Goal: Task Accomplishment & Management: Use online tool/utility

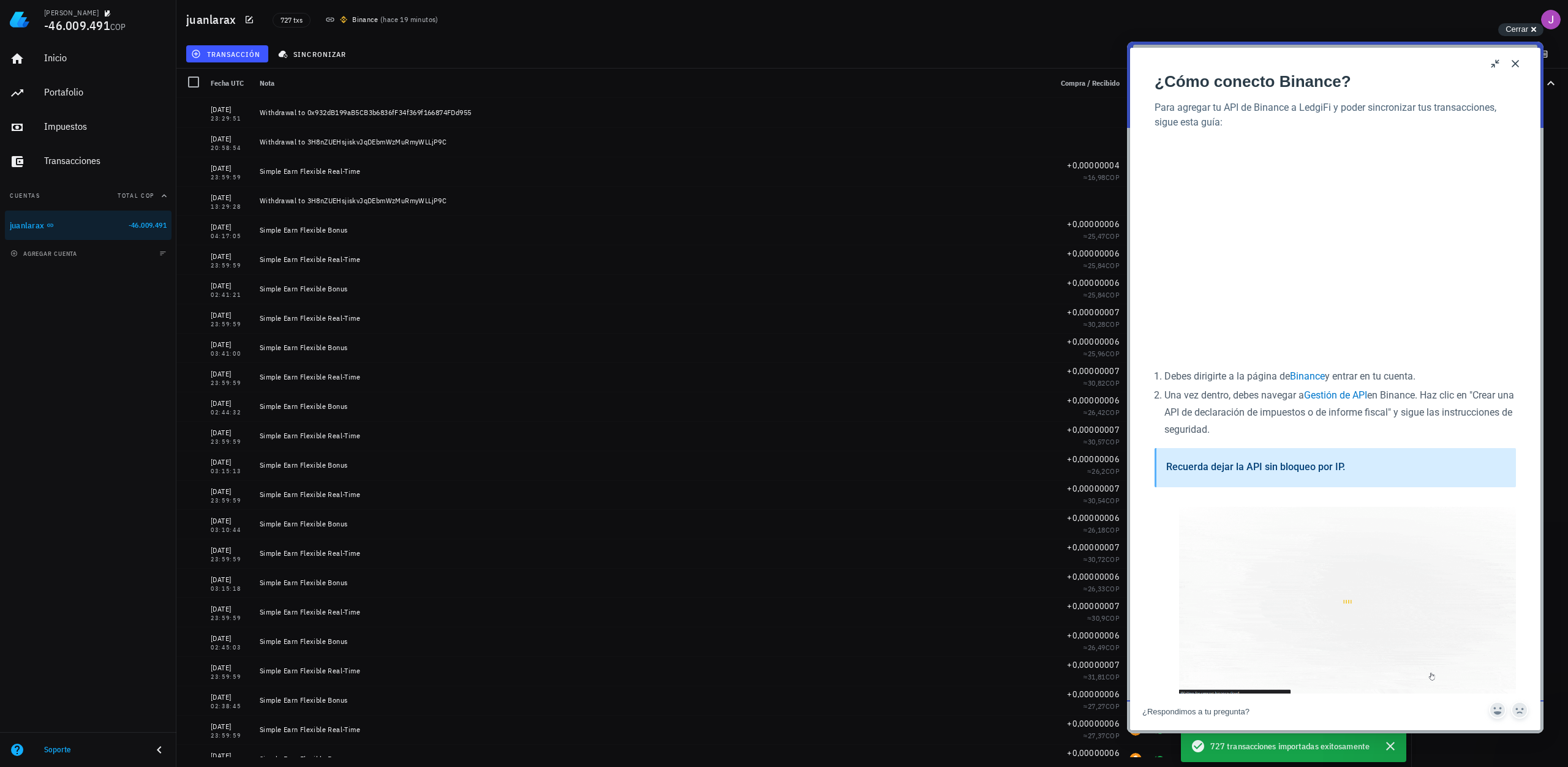
scroll to position [835, 0]
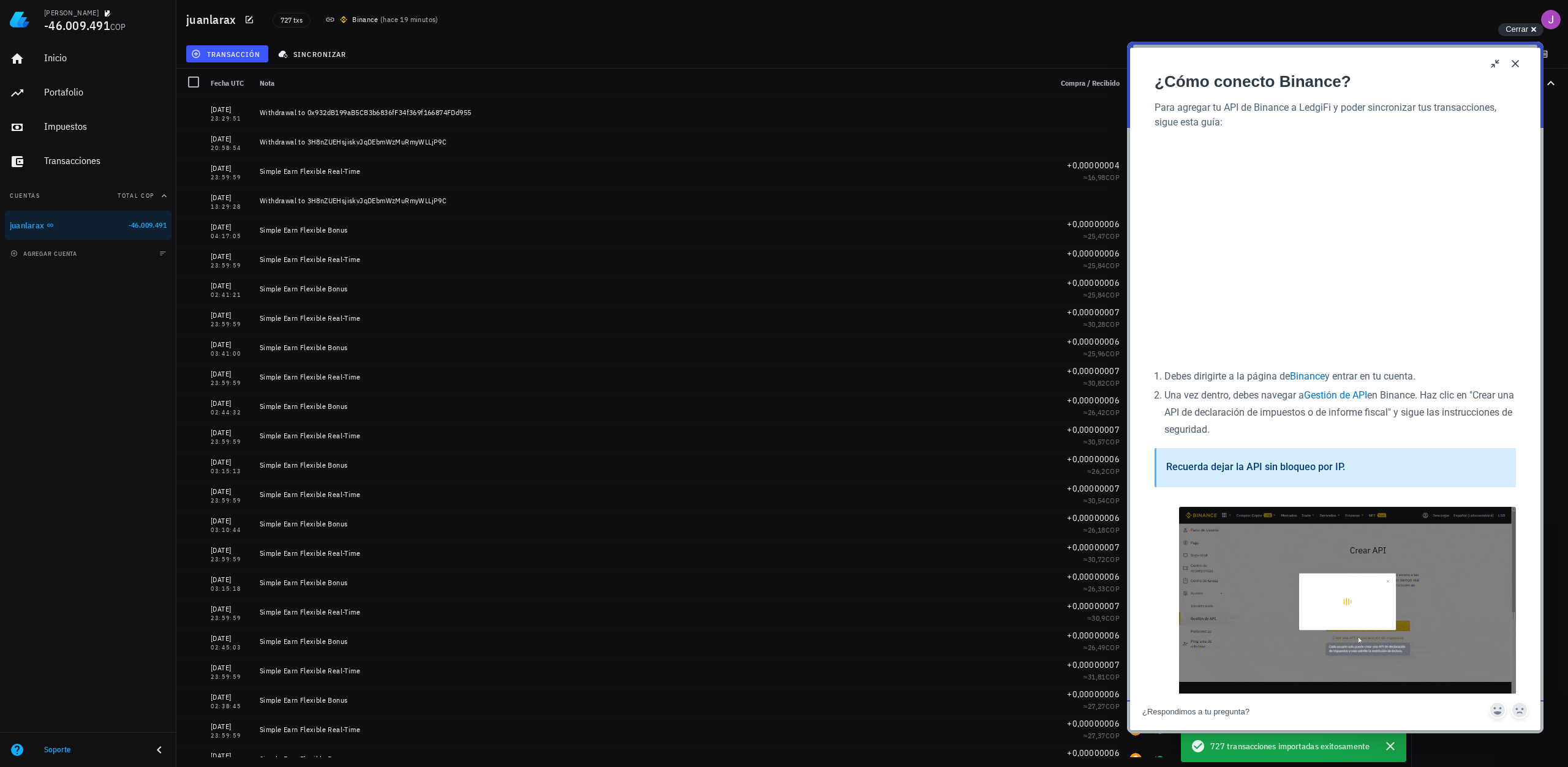
click at [1518, 65] on button "Close" at bounding box center [1515, 63] width 20 height 20
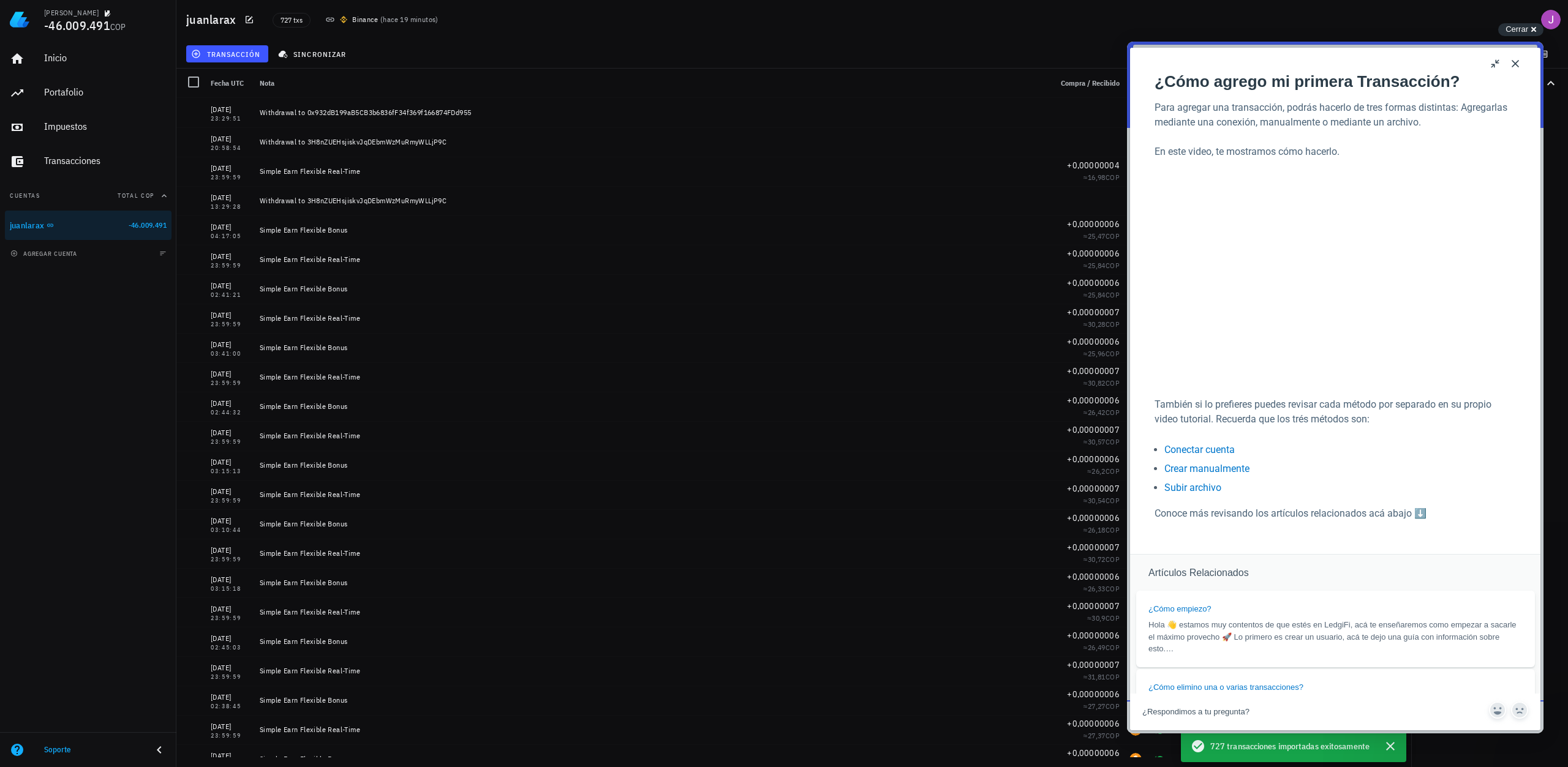
click at [1512, 61] on button "Close" at bounding box center [1515, 63] width 20 height 20
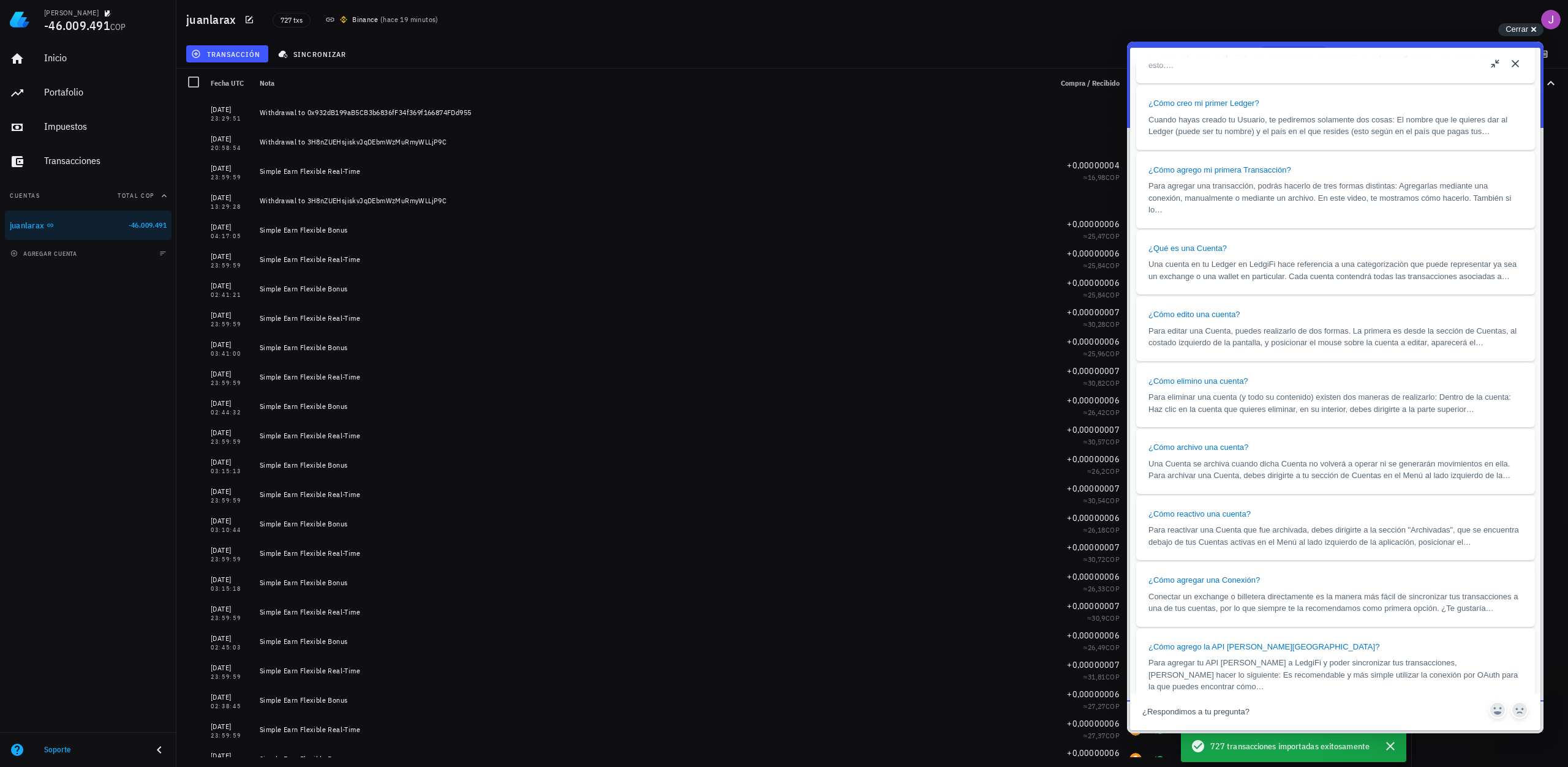
click at [1520, 67] on button "Close" at bounding box center [1515, 63] width 20 height 20
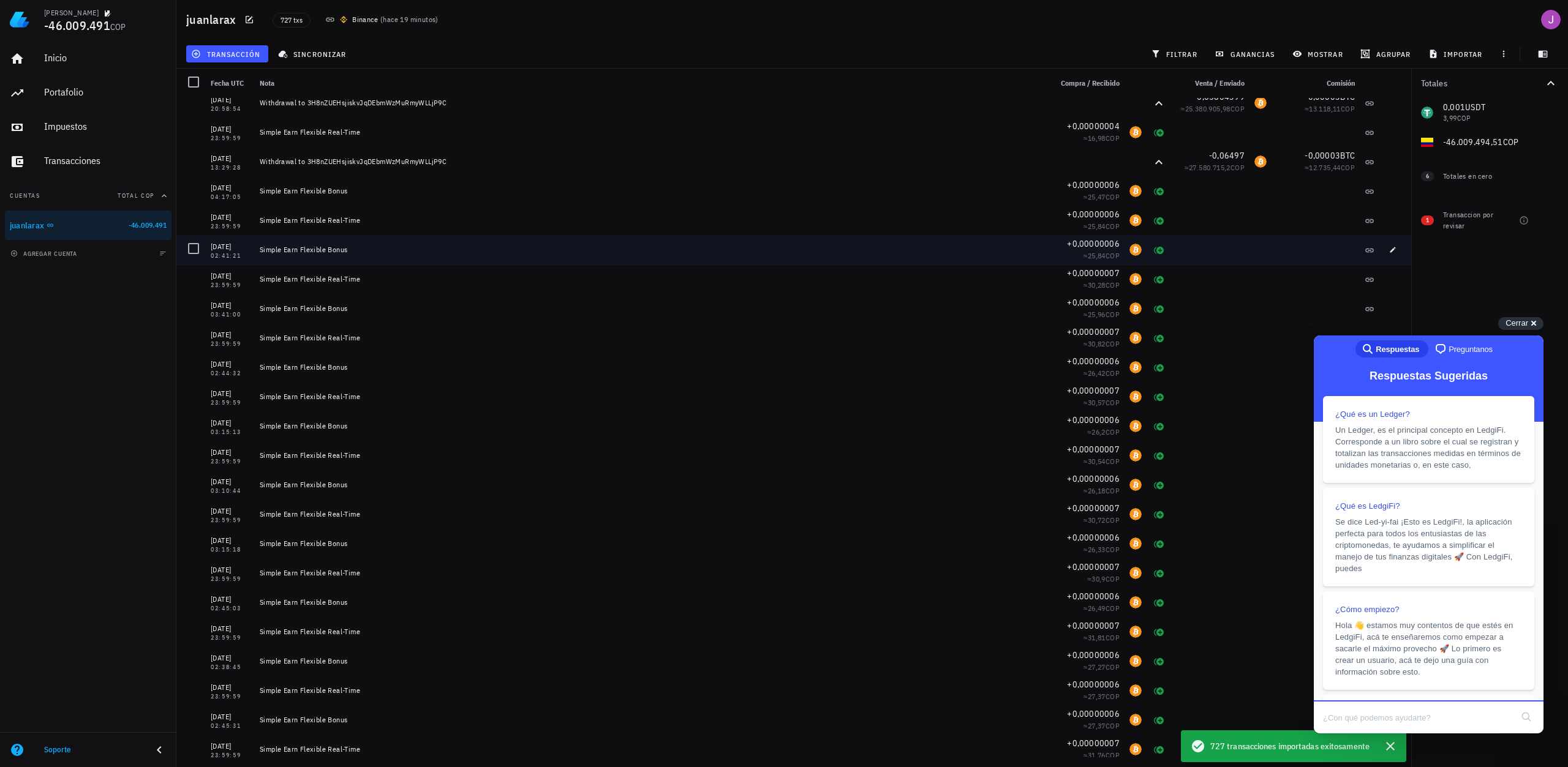
scroll to position [61, 0]
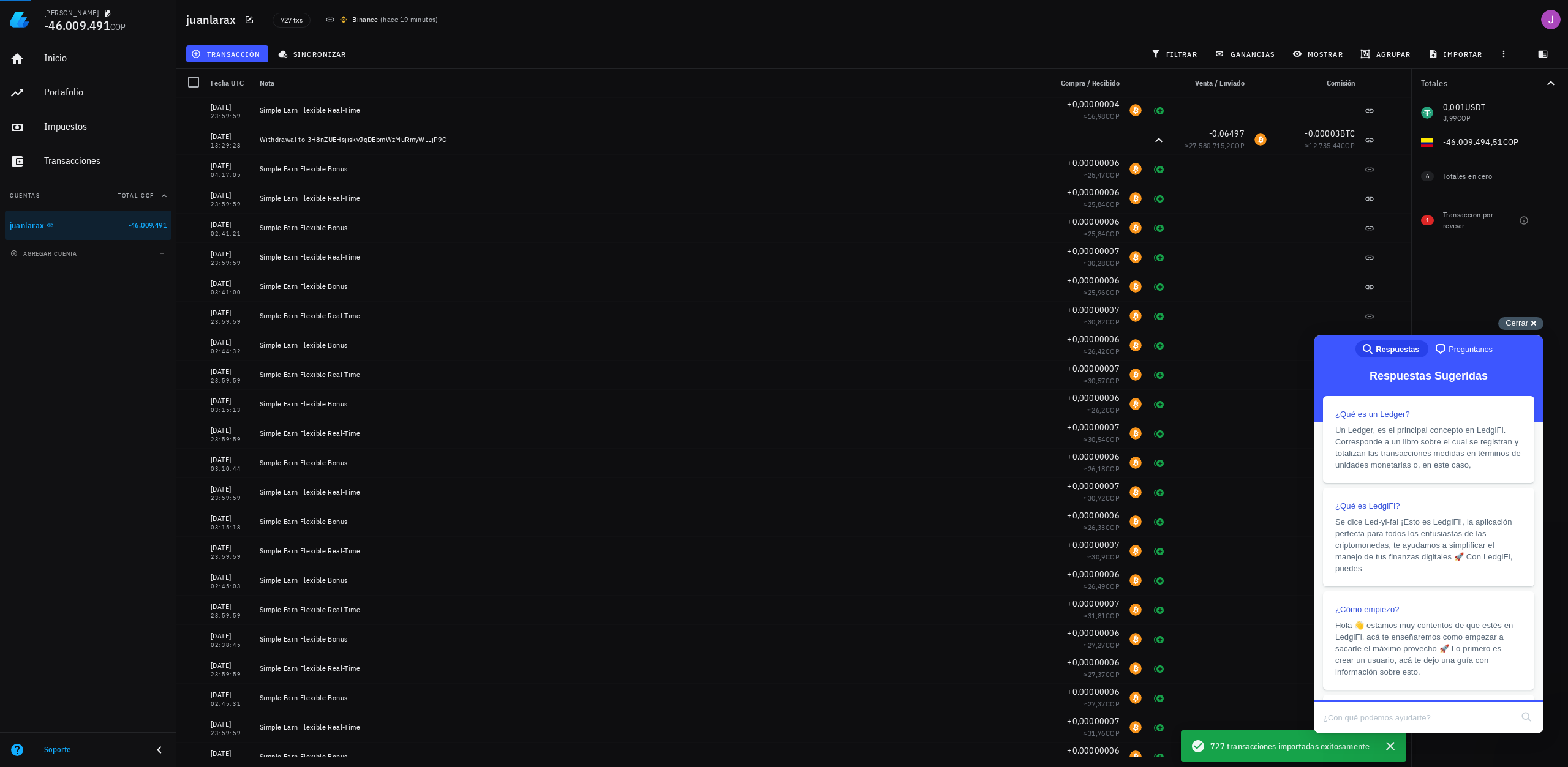
click at [1522, 330] on div "Cerrar cross-small" at bounding box center [1520, 323] width 45 height 13
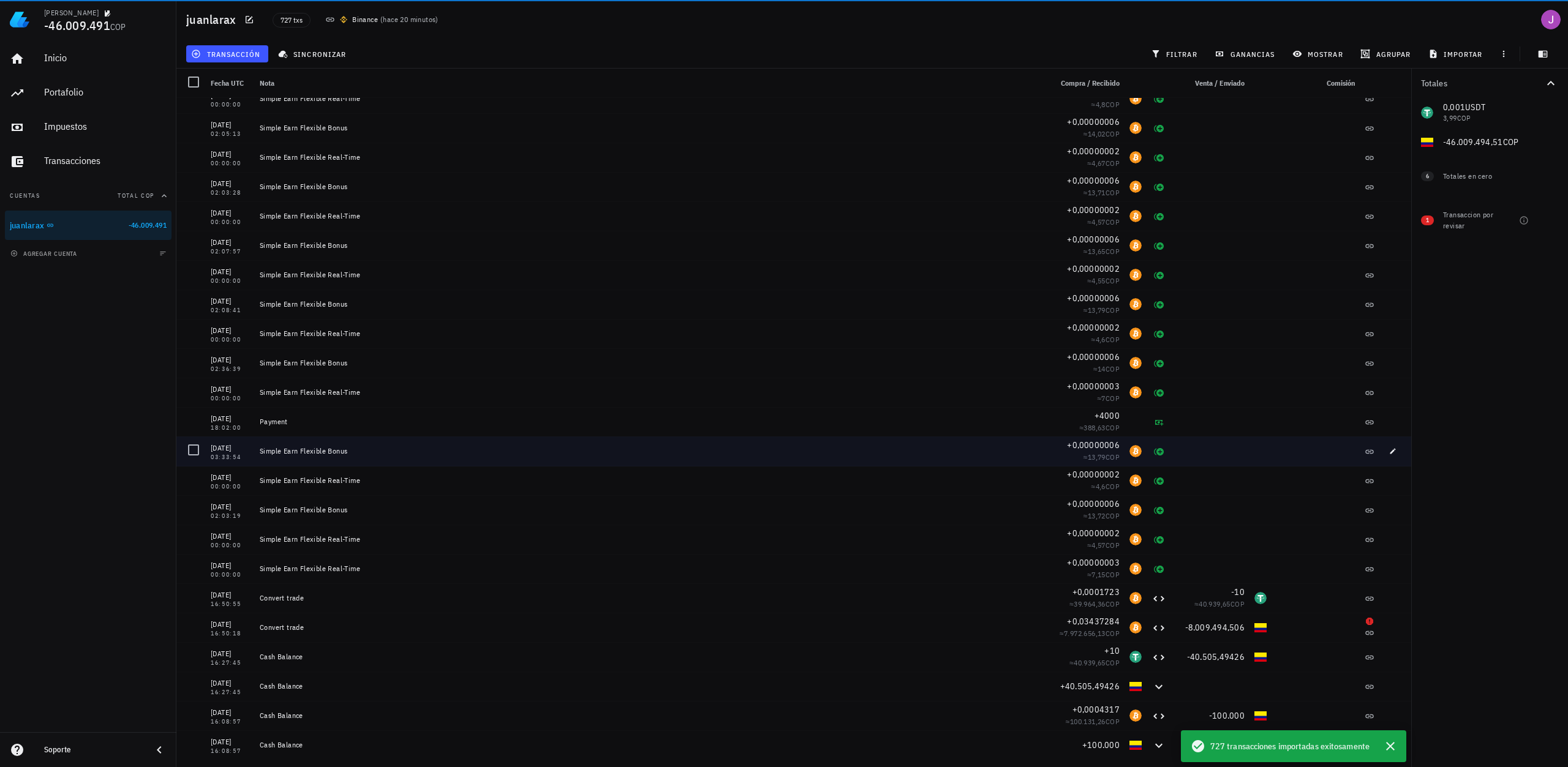
scroll to position [20701, 0]
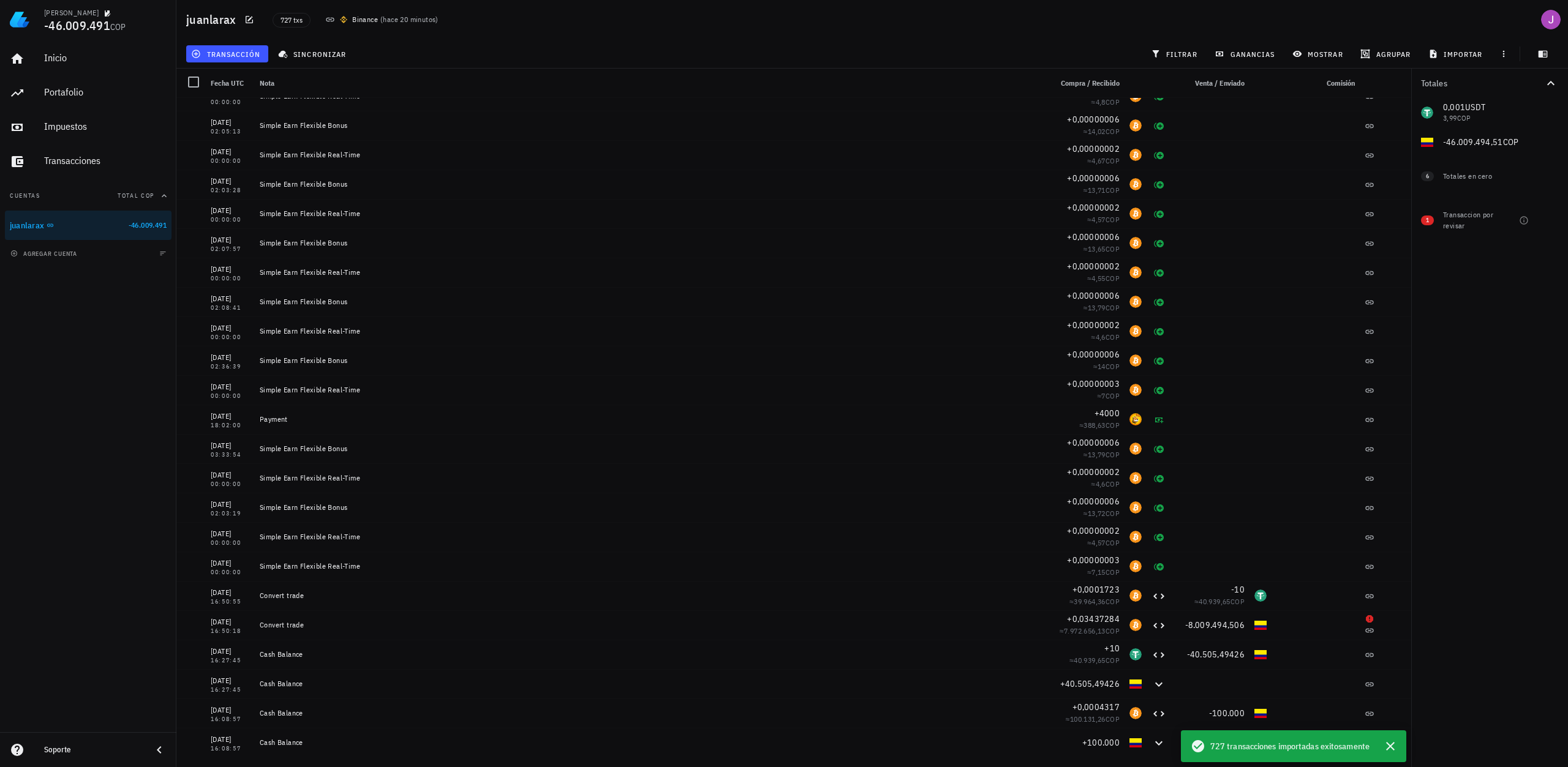
drag, startPoint x: 1503, startPoint y: 455, endPoint x: 1477, endPoint y: 309, distance: 148.3
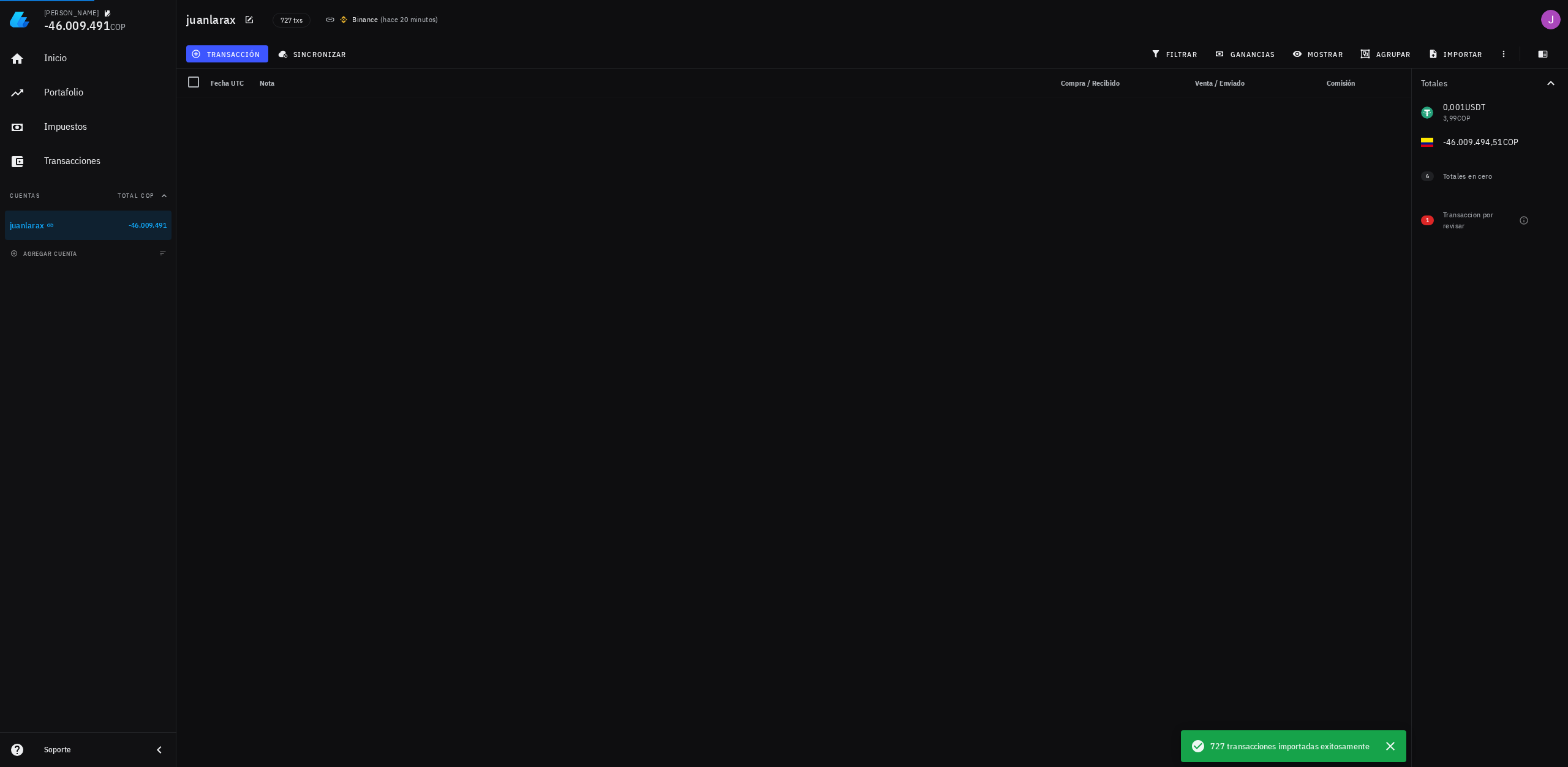
scroll to position [0, 0]
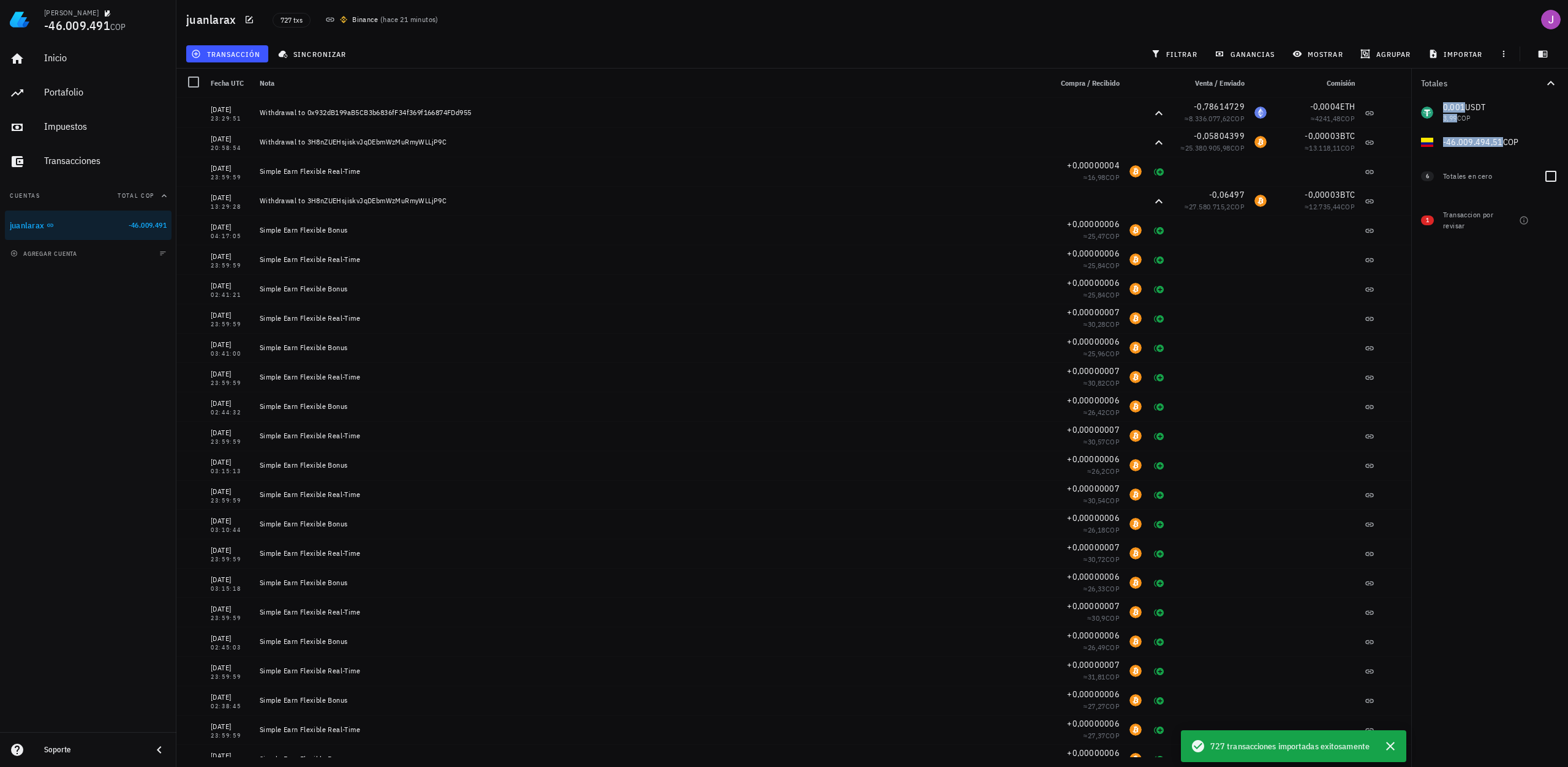
drag, startPoint x: 1411, startPoint y: 114, endPoint x: 1414, endPoint y: 151, distance: 37.1
click at [1414, 155] on div "0,001 USDT 3,99 COP 0 ADA 0 COP 0 BTC 0 COP 0 ETH 0 COP 0 LTC 0 COP 0 TIA 0 COP…" at bounding box center [1489, 127] width 156 height 59
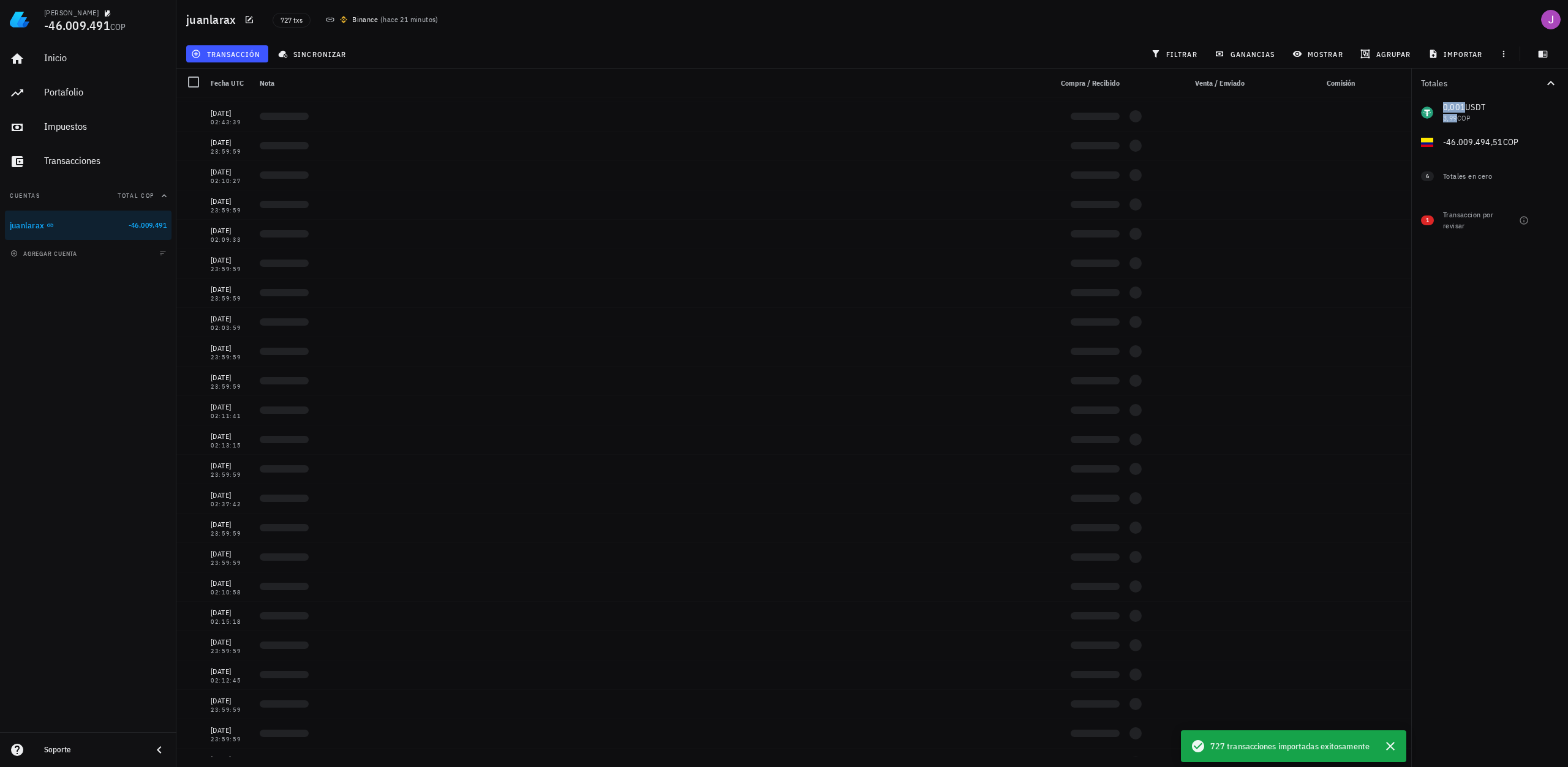
scroll to position [10949, 0]
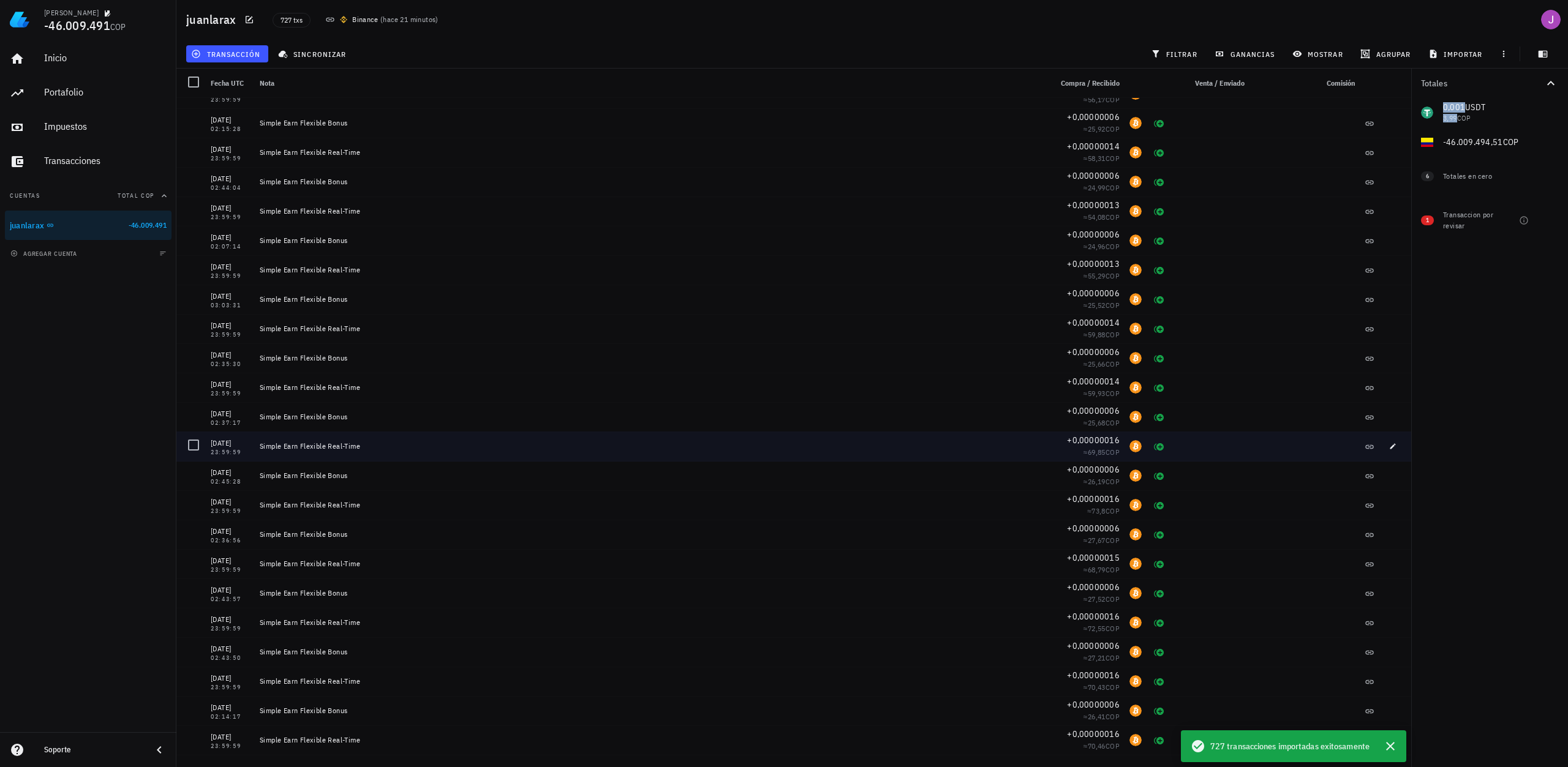
drag, startPoint x: 1407, startPoint y: 122, endPoint x: 1403, endPoint y: 440, distance: 318.0
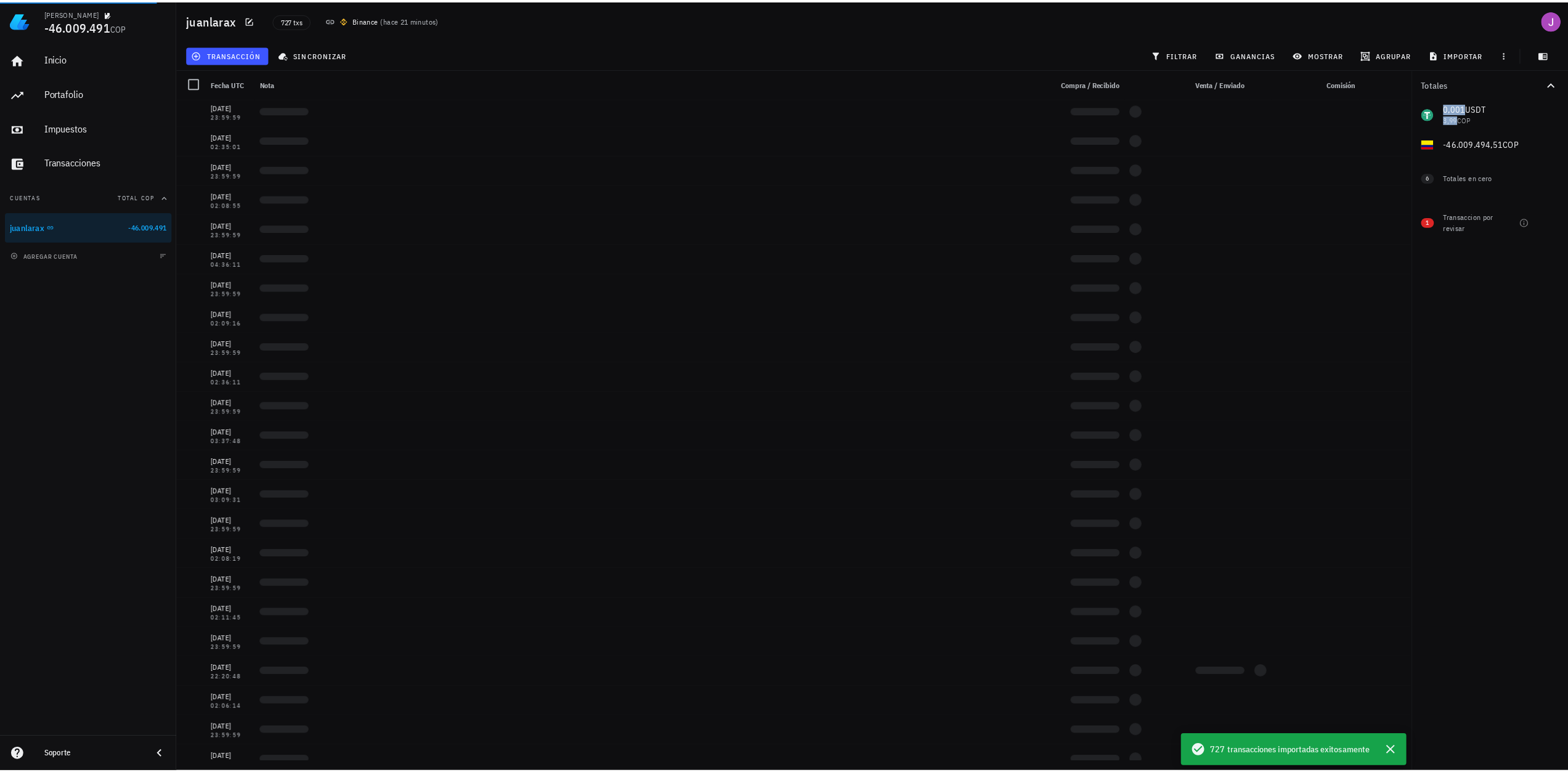
scroll to position [17980, 0]
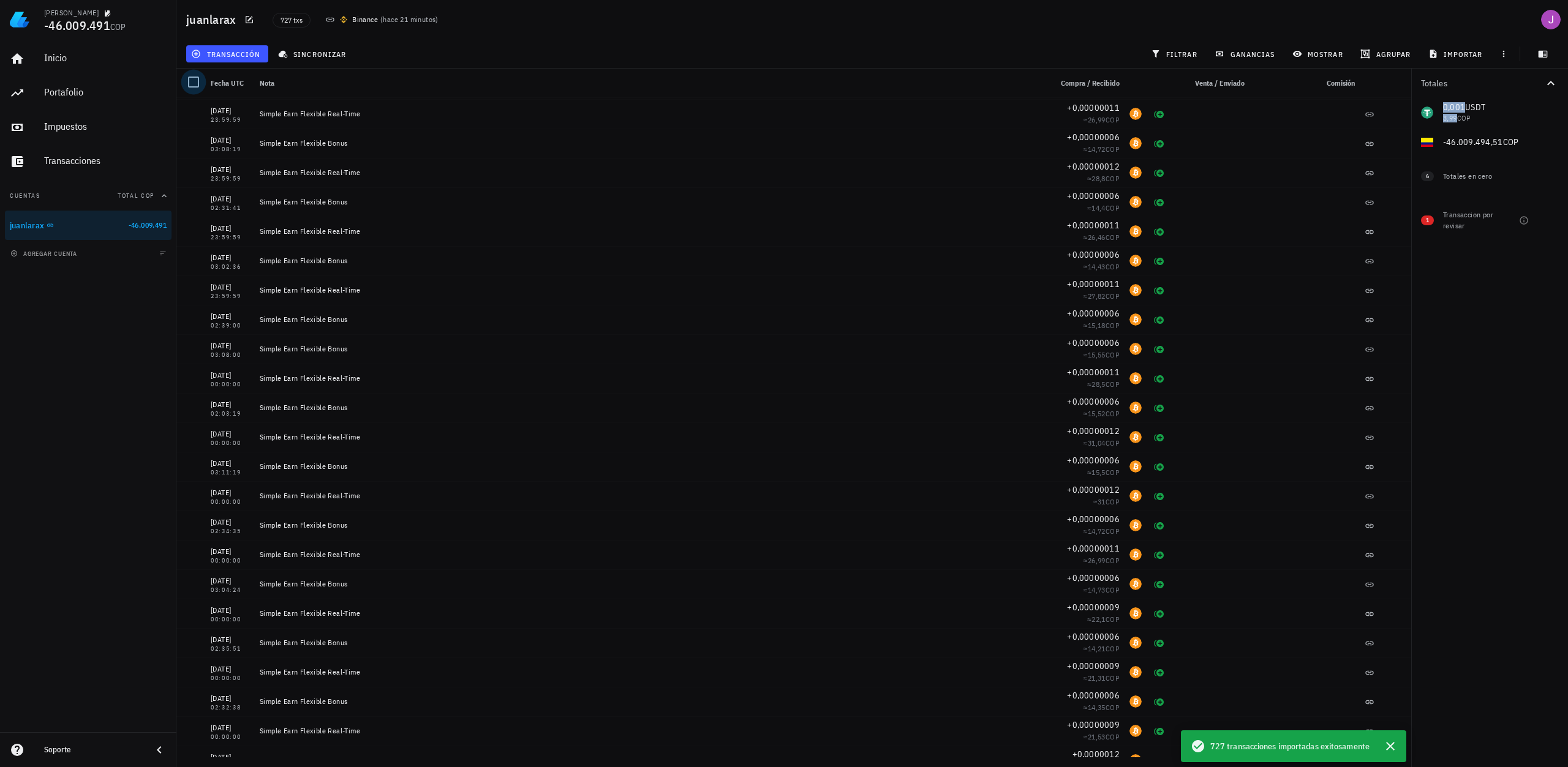
click at [199, 83] on div at bounding box center [193, 82] width 21 height 20
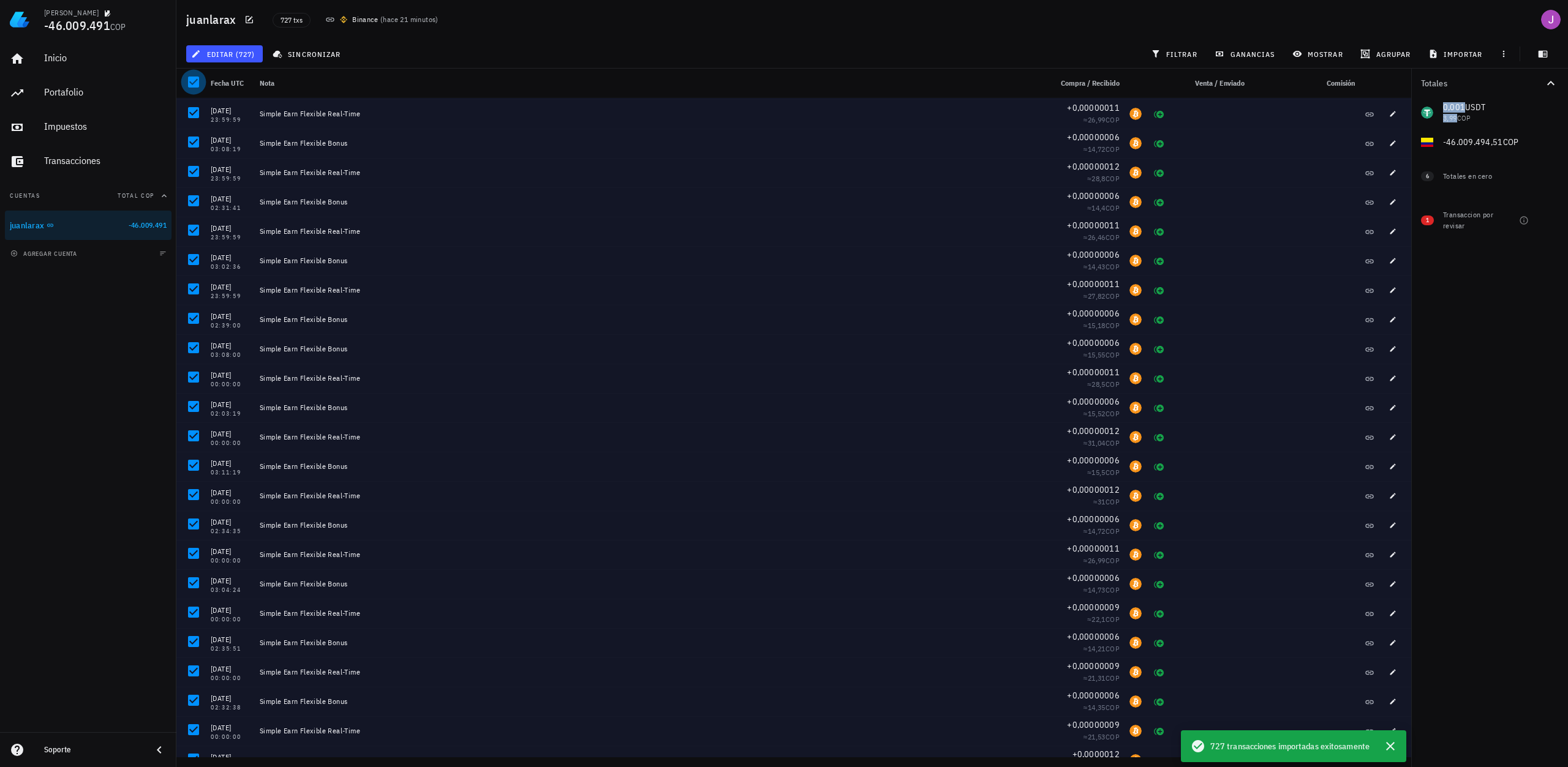
click at [199, 83] on div at bounding box center [193, 82] width 21 height 20
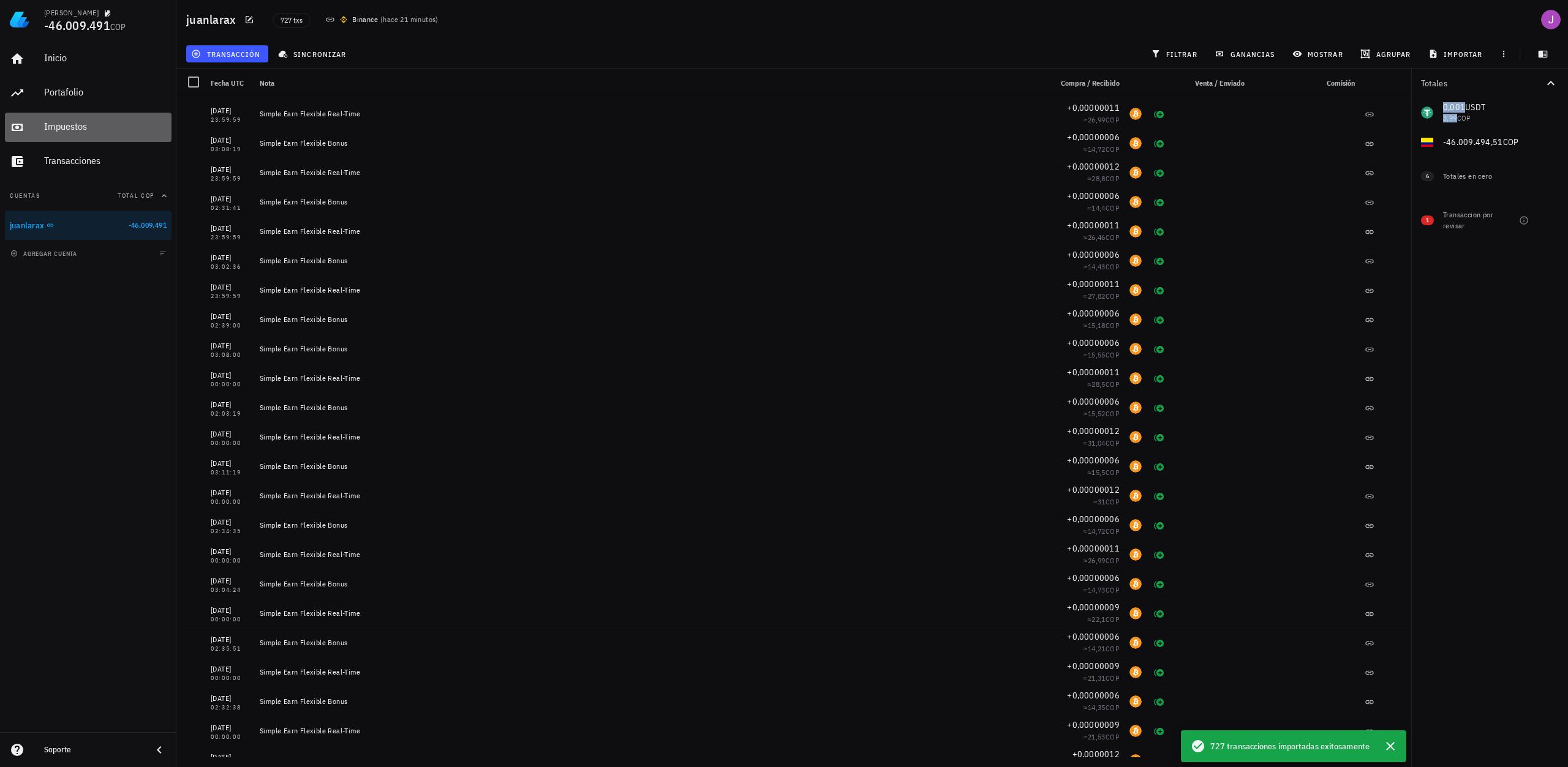
click at [83, 130] on div "Impuestos" at bounding box center [105, 126] width 122 height 12
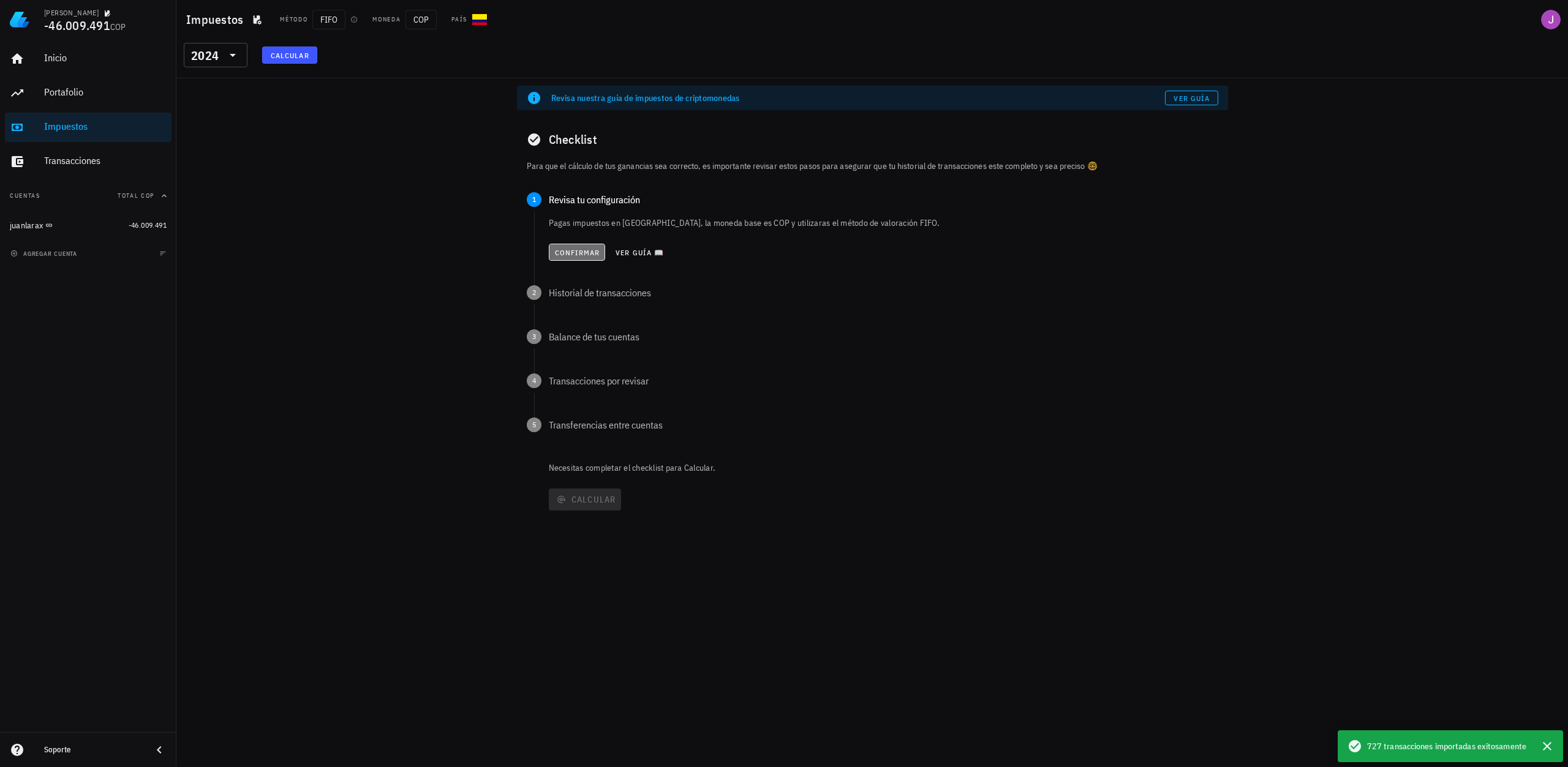
click at [578, 251] on span "Confirmar" at bounding box center [578, 252] width 46 height 9
click at [590, 297] on span "Confirmar" at bounding box center [578, 296] width 46 height 9
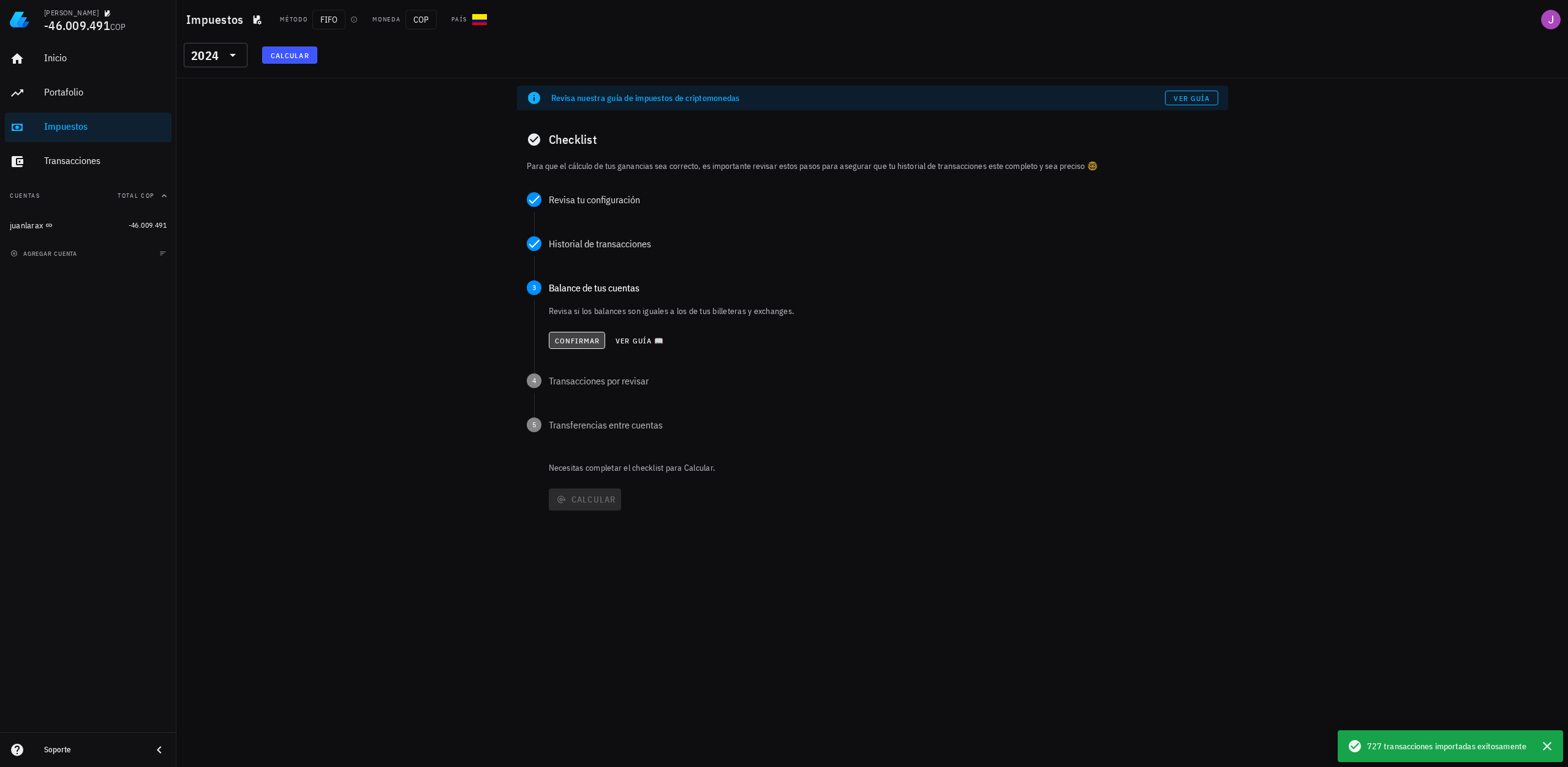
click at [570, 338] on span "Confirmar" at bounding box center [578, 340] width 46 height 9
click at [567, 373] on div "Confirmar Ver guía 📖" at bounding box center [883, 384] width 669 height 27
click at [567, 380] on span "Confirmar" at bounding box center [578, 384] width 46 height 9
click at [566, 440] on div "Confirmar Ver guía 📖" at bounding box center [883, 430] width 670 height 27
click at [574, 436] on button "Confirmar" at bounding box center [576, 429] width 57 height 17
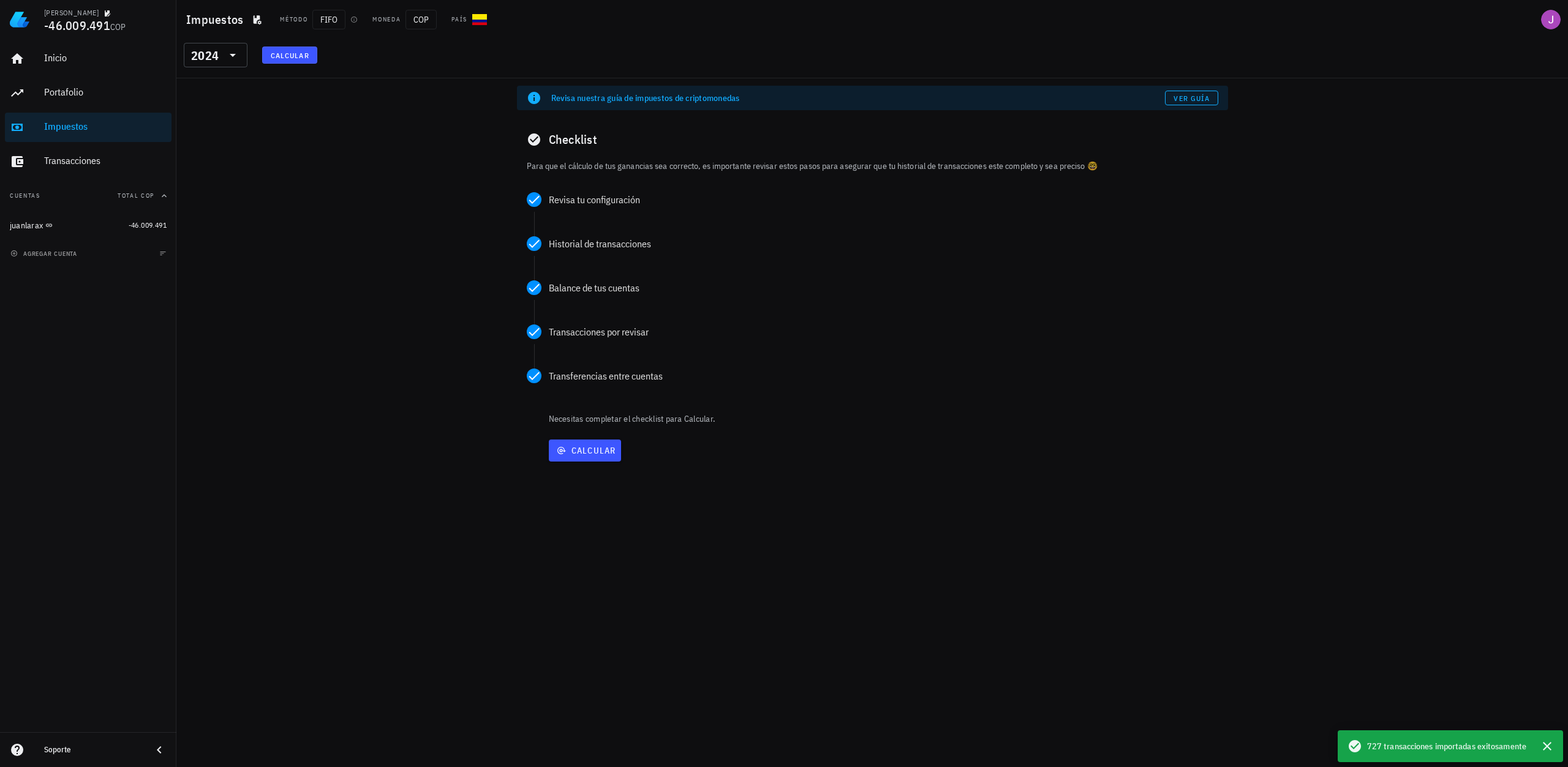
drag, startPoint x: 578, startPoint y: 470, endPoint x: 584, endPoint y: 457, distance: 14.3
click at [583, 461] on div "Checklist Para que el cálculo de tus ganancias sea correcto, es importante revi…" at bounding box center [872, 307] width 711 height 376
click at [584, 457] on button "Calcular" at bounding box center [584, 451] width 73 height 22
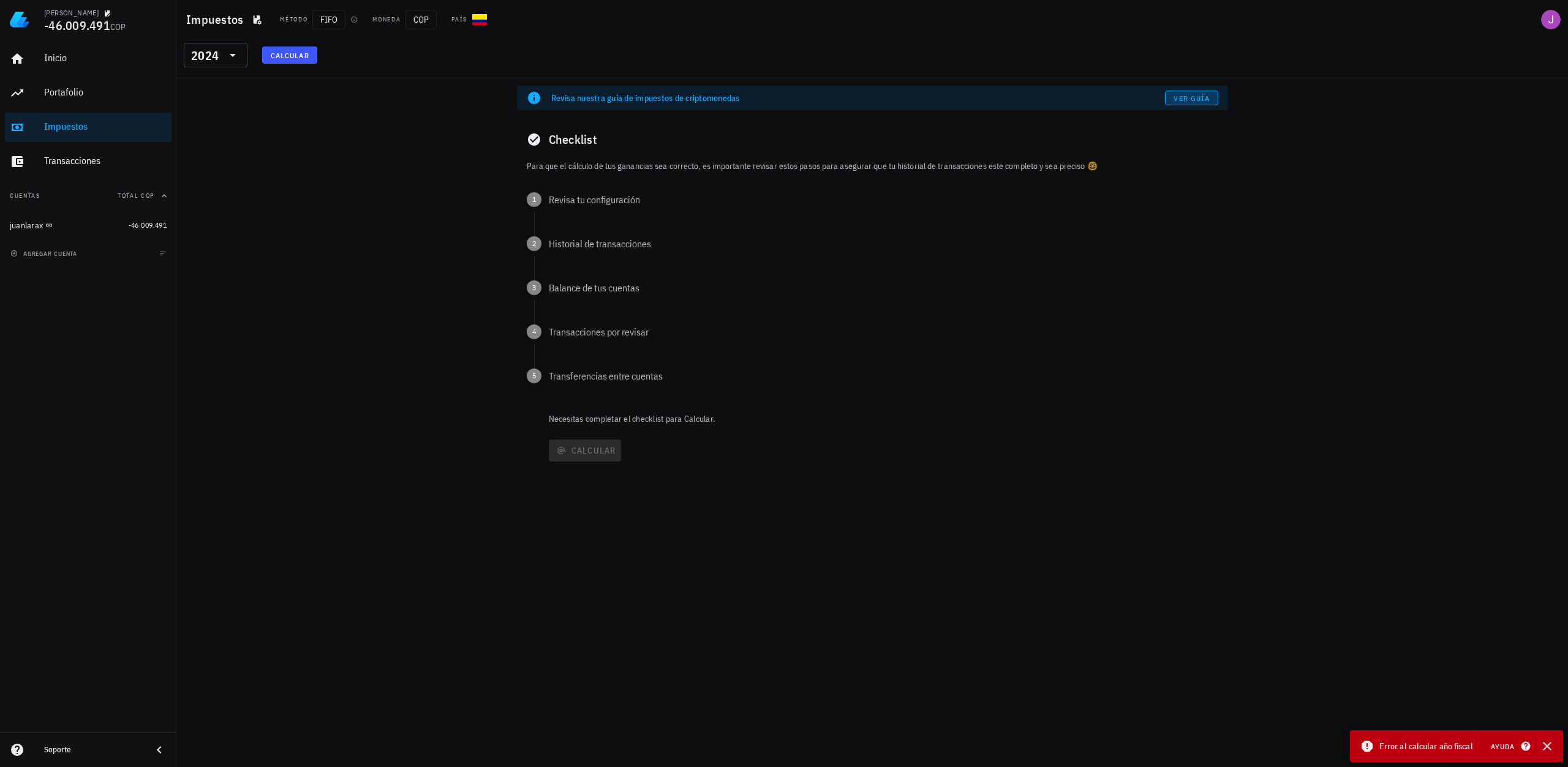
click at [1185, 97] on span "Ver guía" at bounding box center [1190, 98] width 37 height 9
click at [608, 418] on p "Necesitas completar el checklist para Calcular." at bounding box center [887, 419] width 682 height 12
click at [586, 445] on div "Calcular" at bounding box center [887, 450] width 682 height 32
drag, startPoint x: 535, startPoint y: 142, endPoint x: 543, endPoint y: 146, distance: 8.9
click at [543, 145] on div "Checklist" at bounding box center [872, 139] width 711 height 39
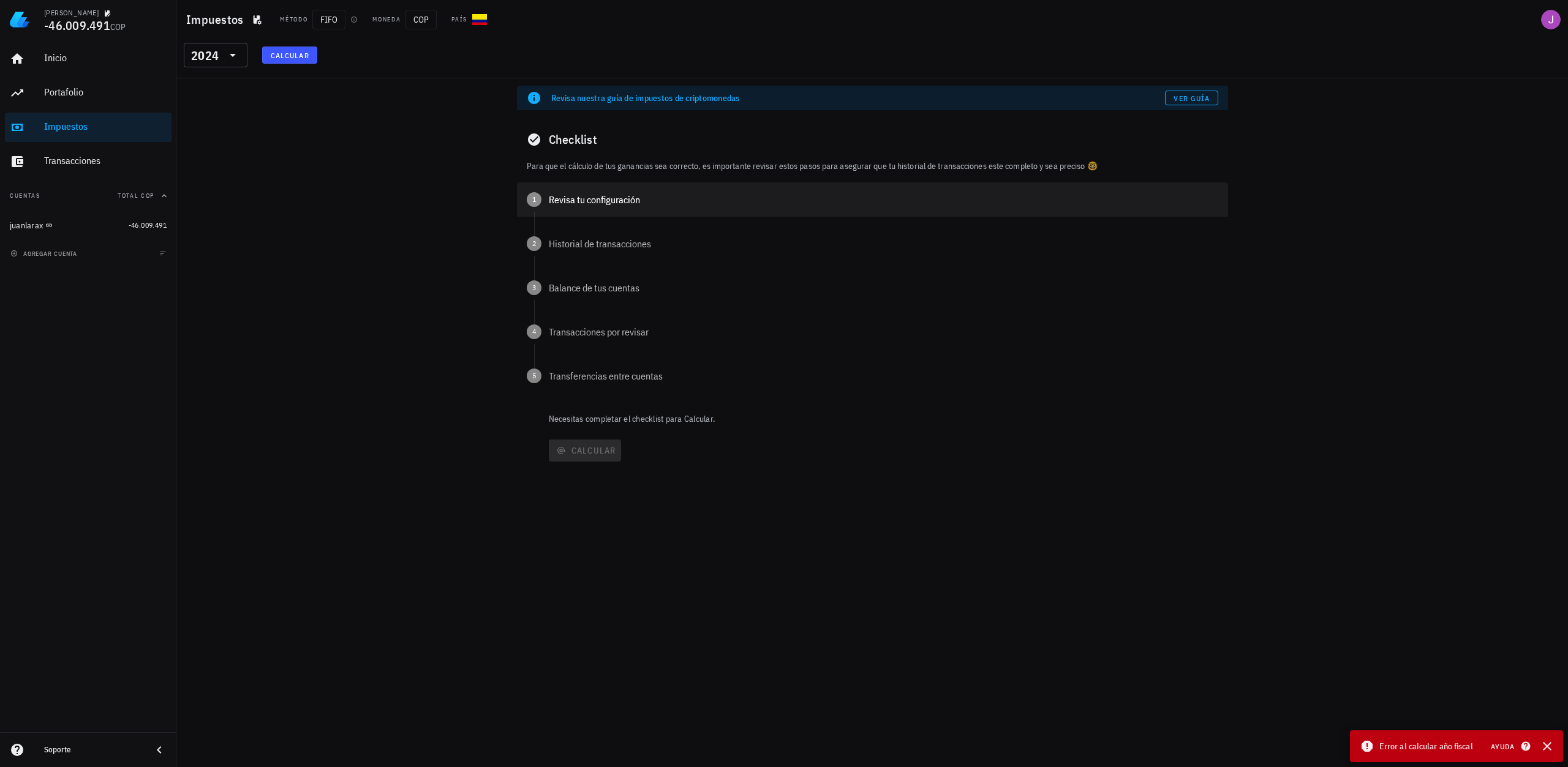
click at [596, 201] on div "Revisa tu configuración" at bounding box center [883, 199] width 669 height 9
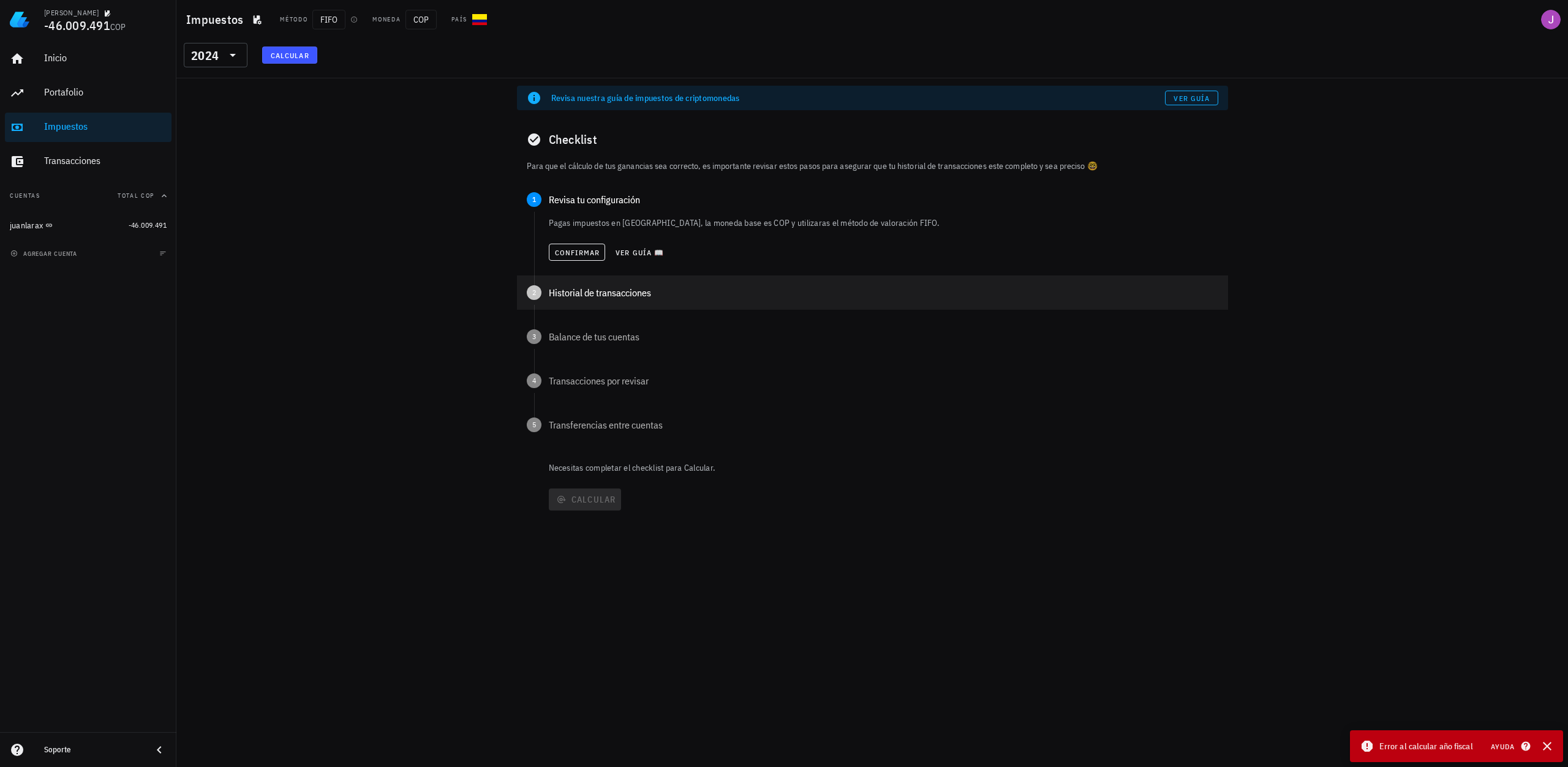
click at [570, 288] on div "Historial de transacciones" at bounding box center [883, 292] width 669 height 9
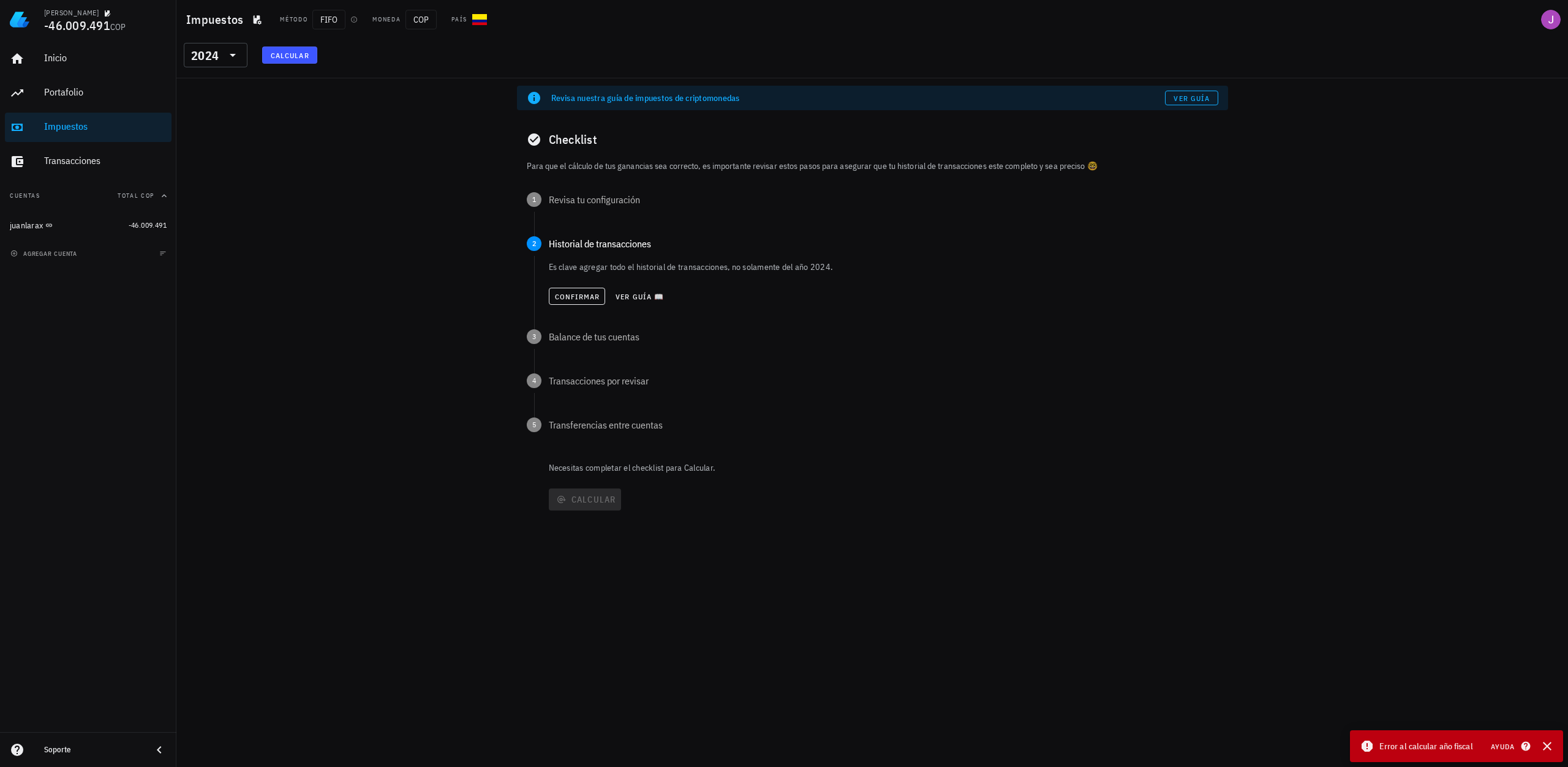
click at [578, 218] on div "Pagas impuestos en [GEOGRAPHIC_DATA], la moneda base es COP y utilizaras el mét…" at bounding box center [881, 224] width 694 height 25
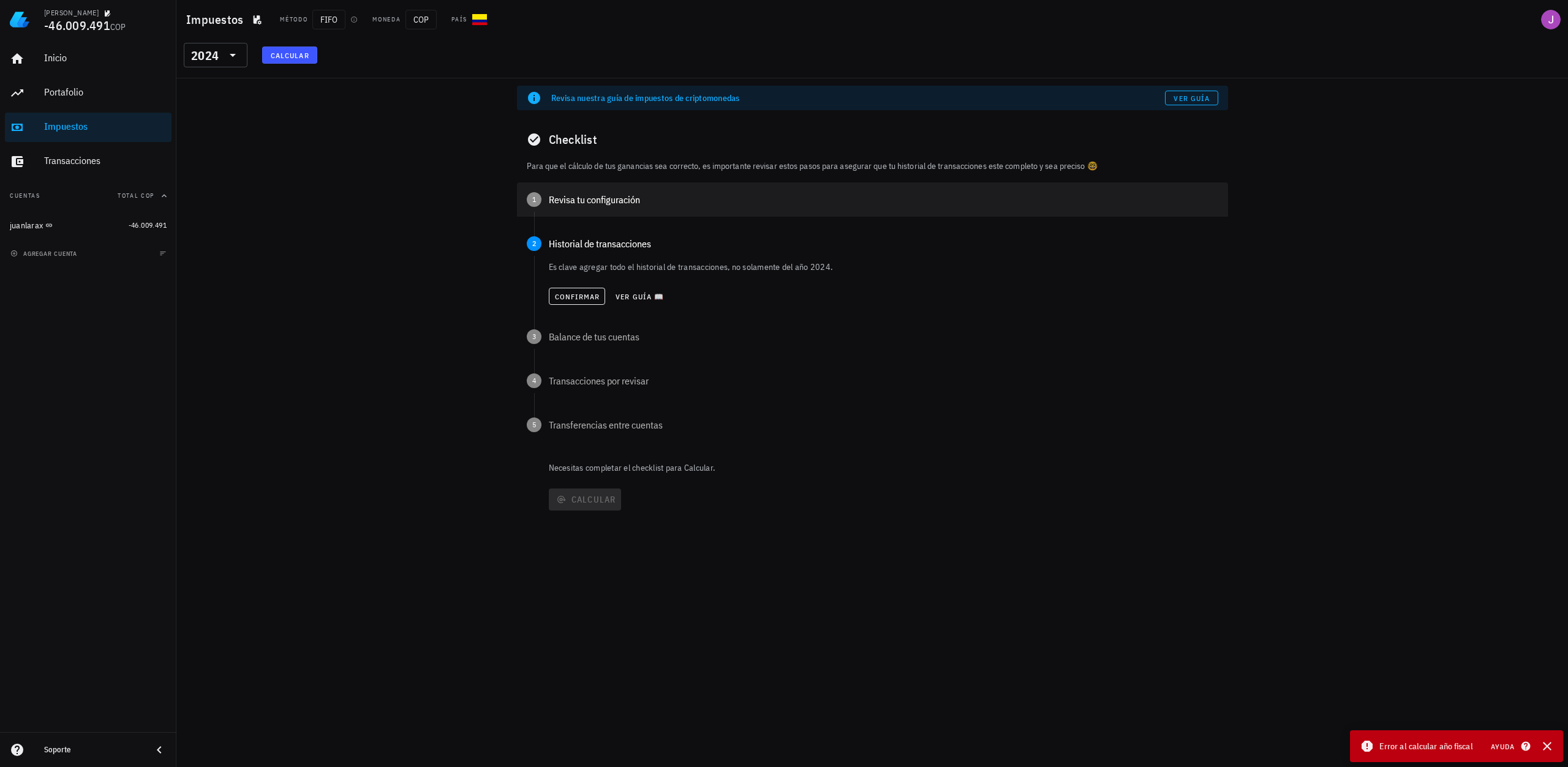
click at [580, 207] on div "1 Revisa tu configuración" at bounding box center [872, 200] width 711 height 34
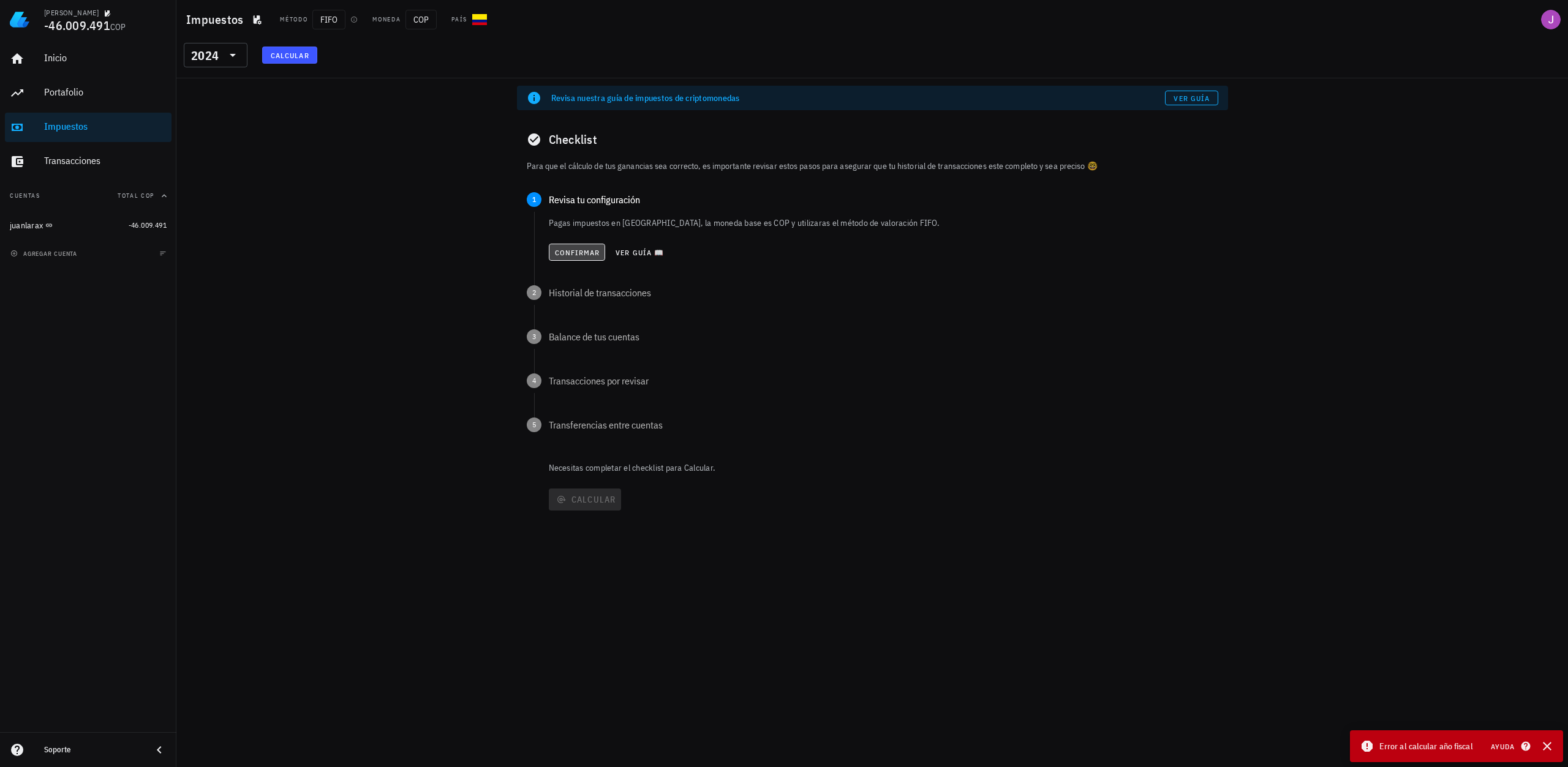
click at [583, 249] on span "Confirmar" at bounding box center [578, 252] width 46 height 9
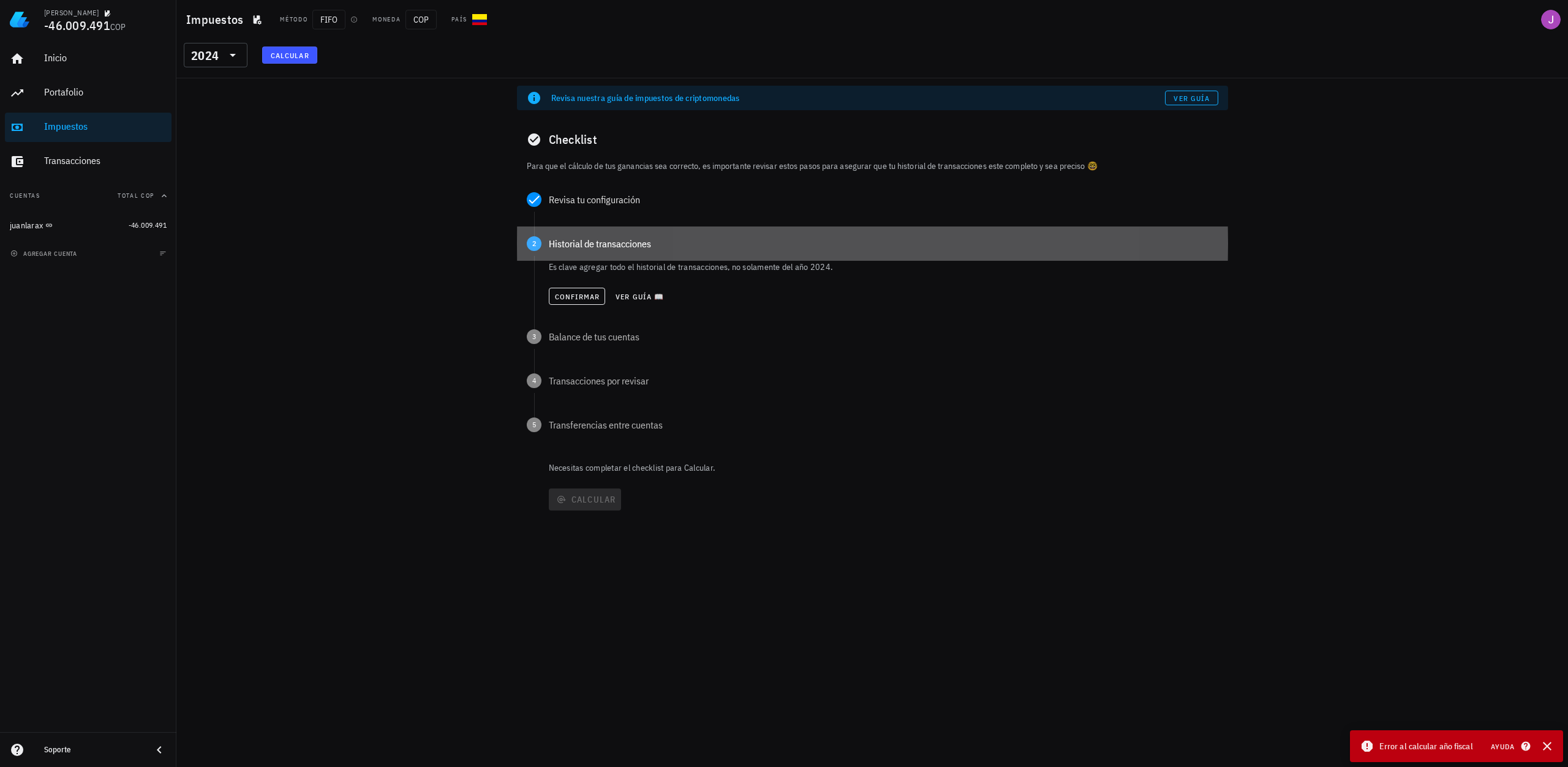
click at [583, 248] on div "Historial de transacciones" at bounding box center [883, 243] width 669 height 9
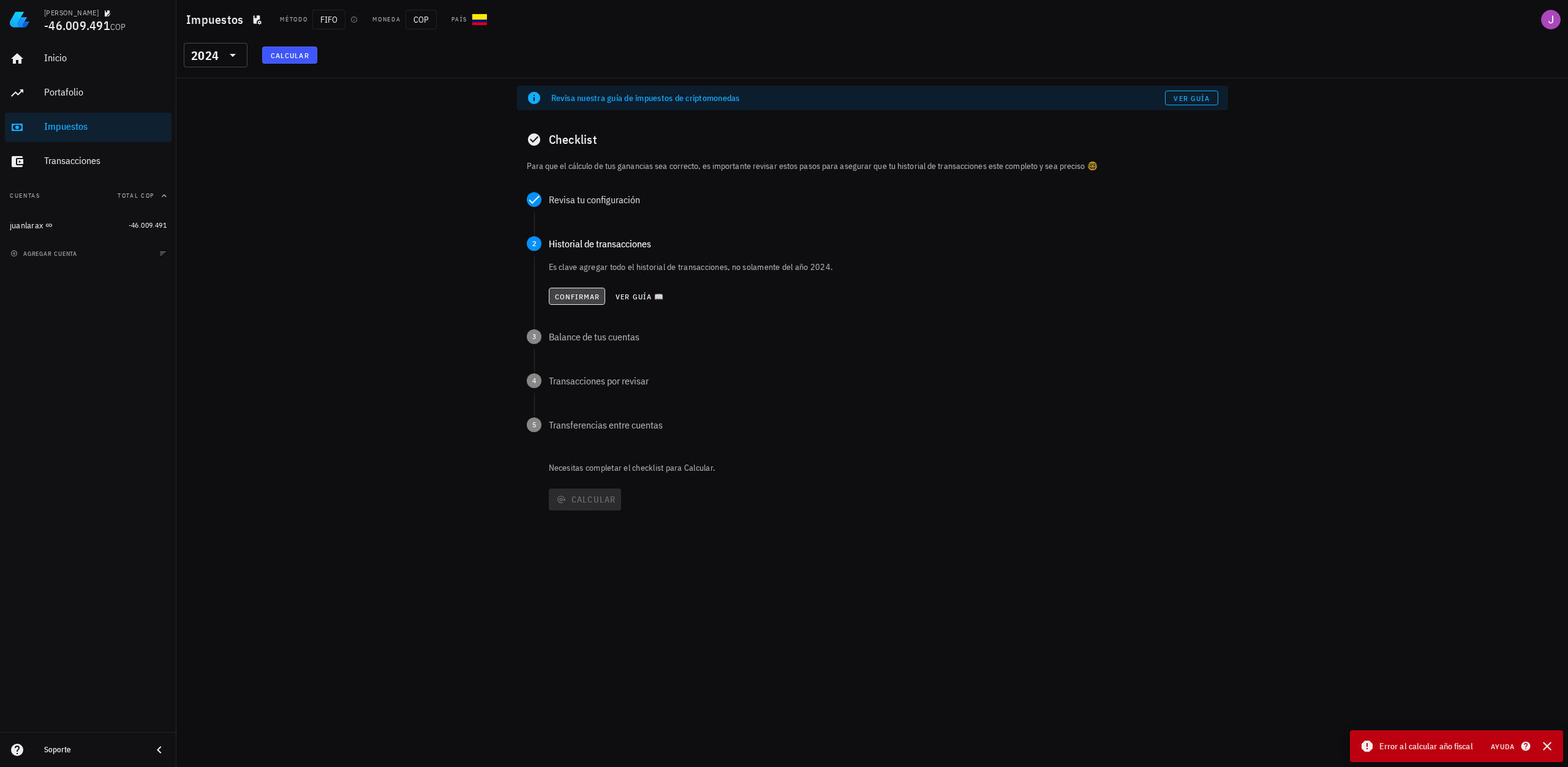
click at [576, 288] on button "Confirmar" at bounding box center [577, 296] width 57 height 17
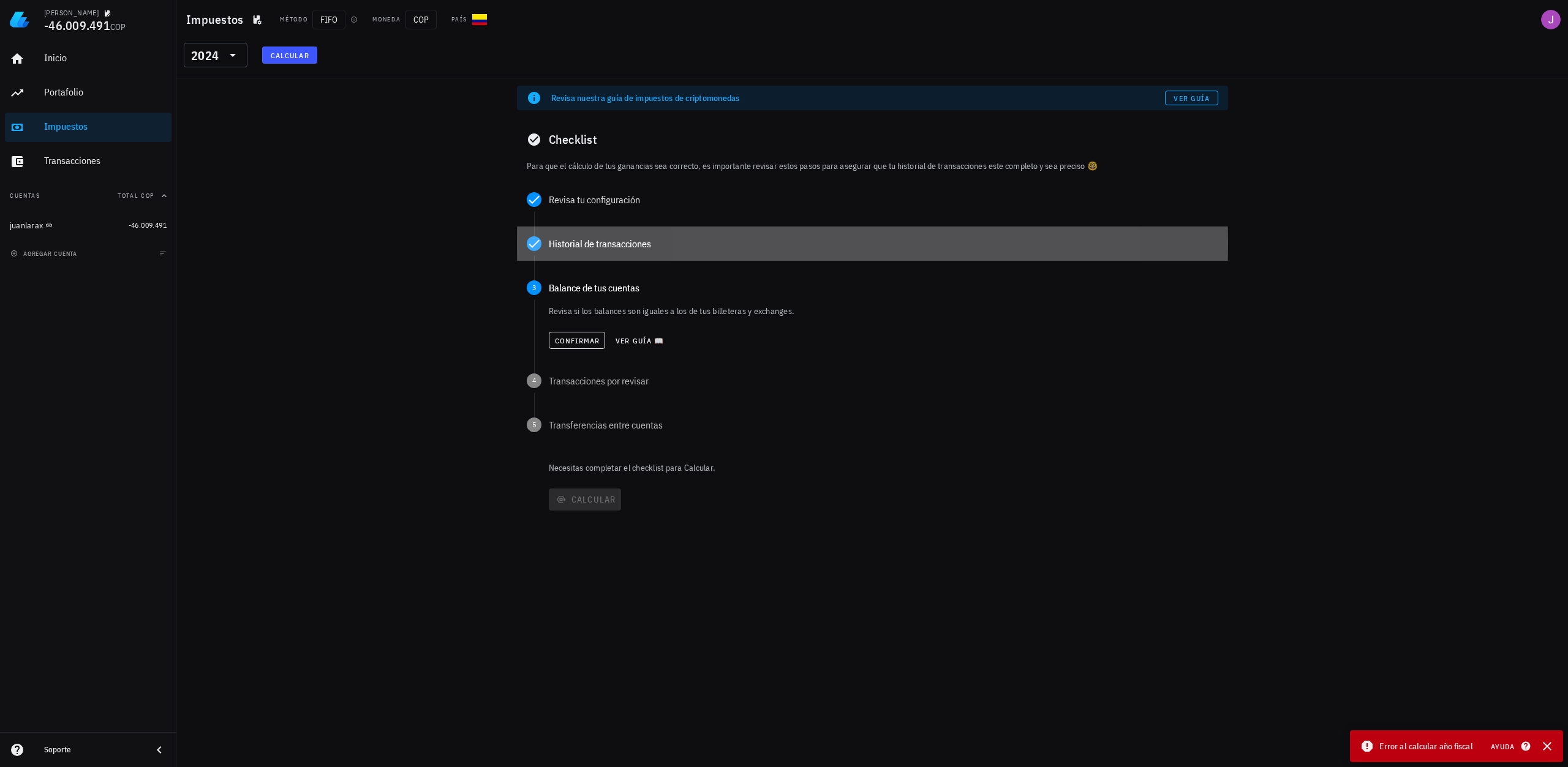
click at [581, 252] on div "Historial de transacciones" at bounding box center [872, 243] width 711 height 34
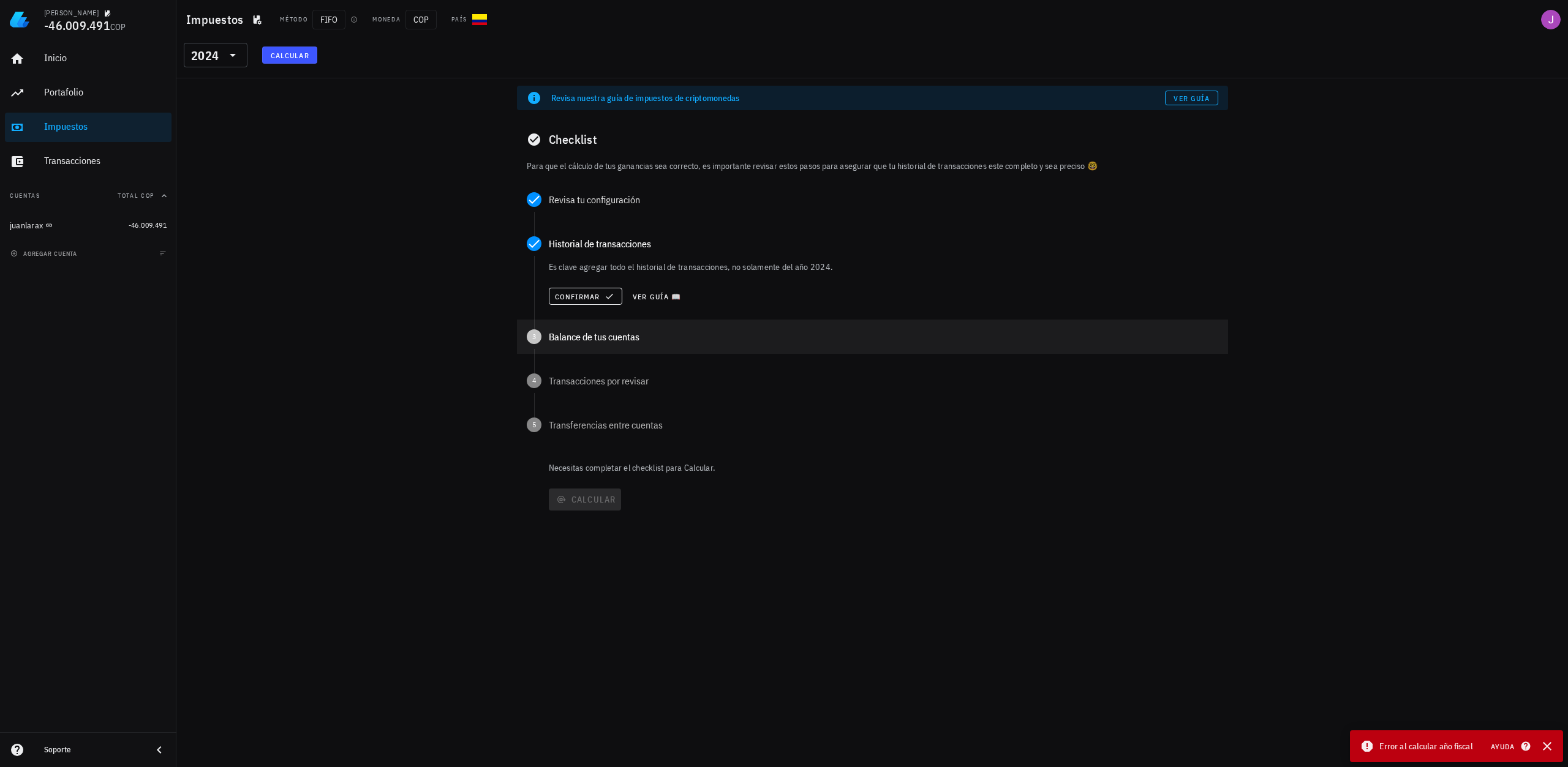
click at [578, 335] on div "Balance de tus cuentas" at bounding box center [883, 336] width 669 height 9
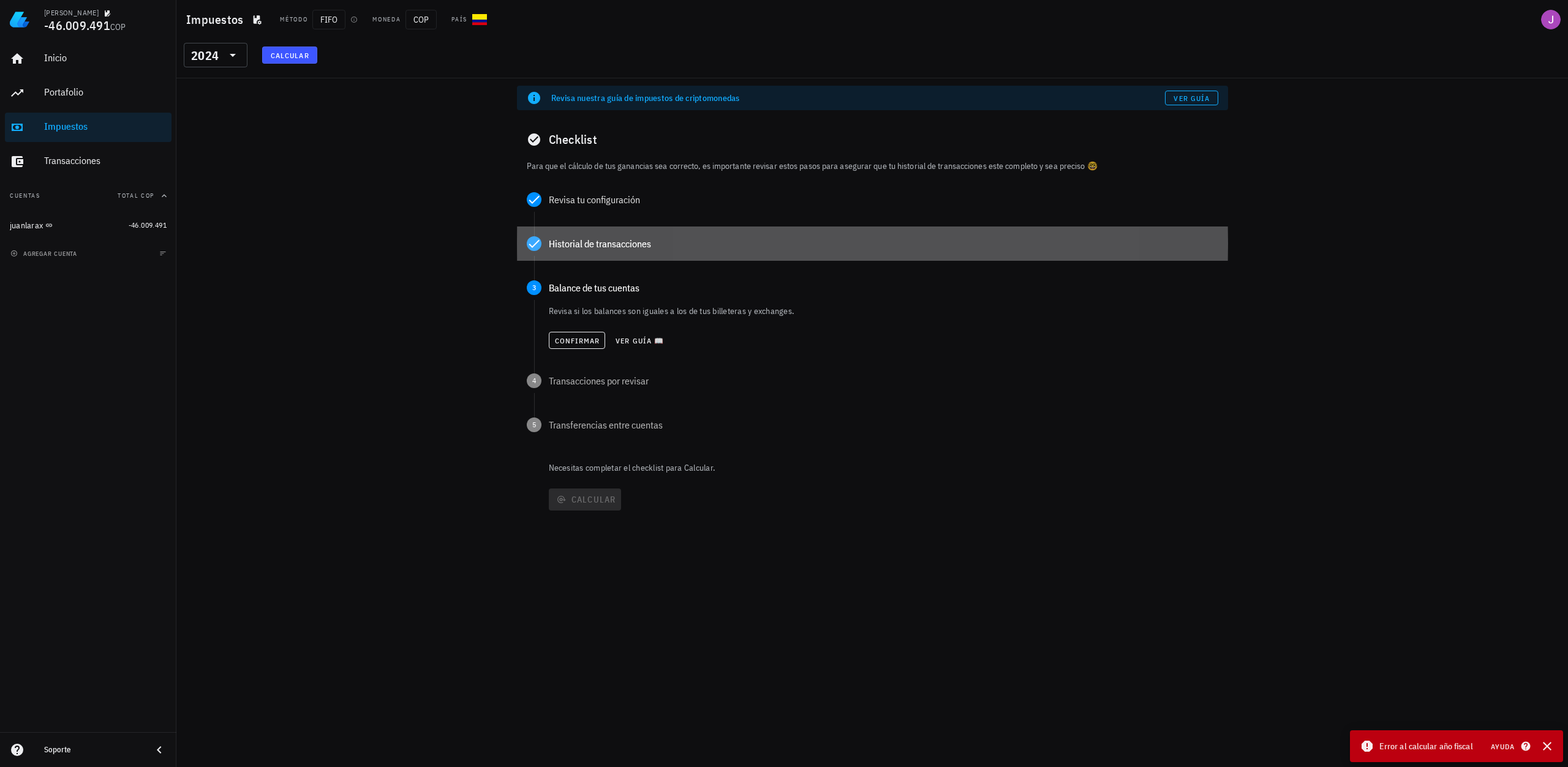
click at [585, 251] on div "Historial de transacciones" at bounding box center [872, 243] width 711 height 34
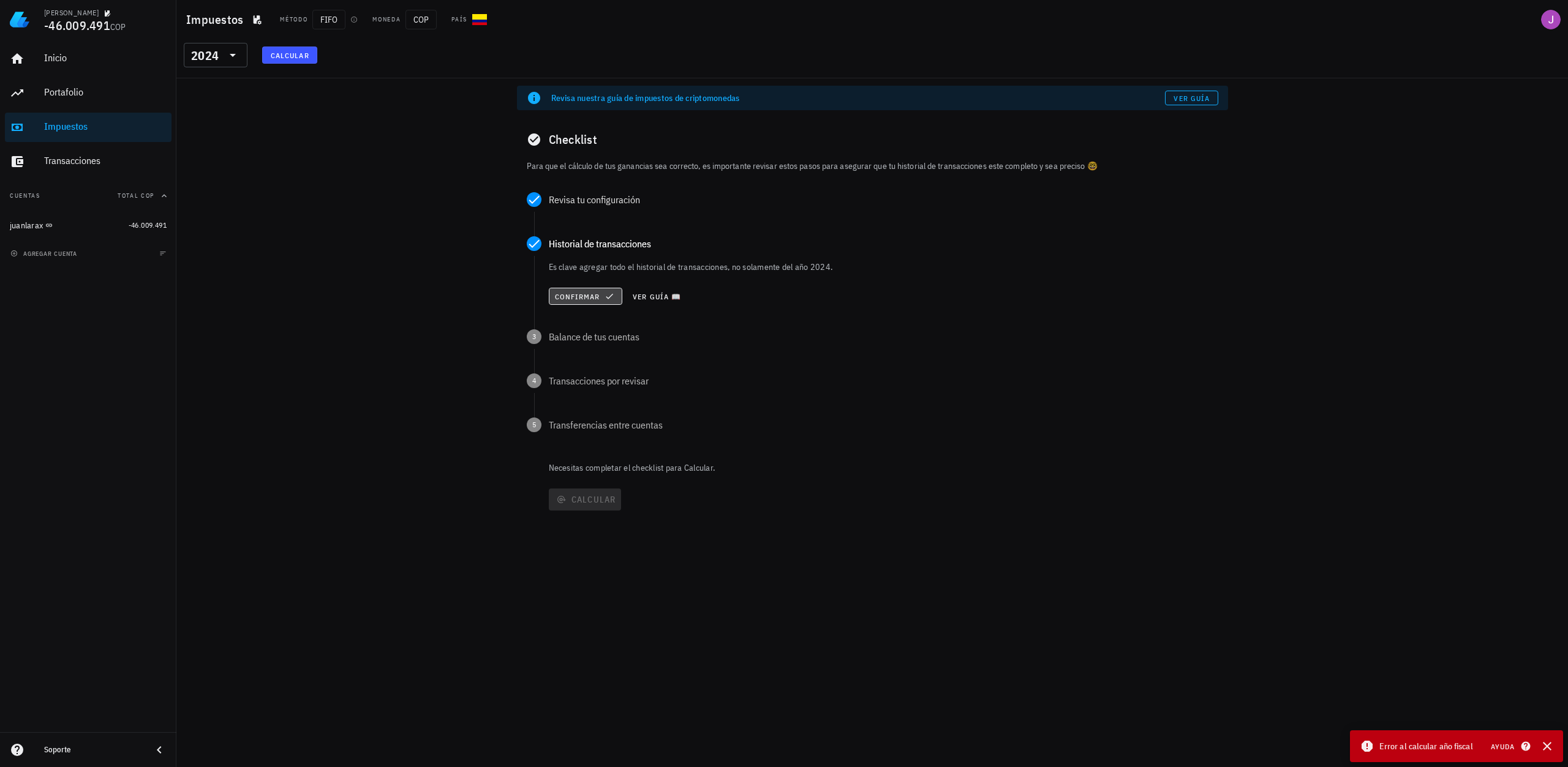
click at [584, 298] on span "Confirmar" at bounding box center [586, 296] width 63 height 9
click at [587, 297] on span "Confirmar" at bounding box center [578, 296] width 46 height 9
click at [578, 336] on span "Confirmar" at bounding box center [578, 340] width 46 height 9
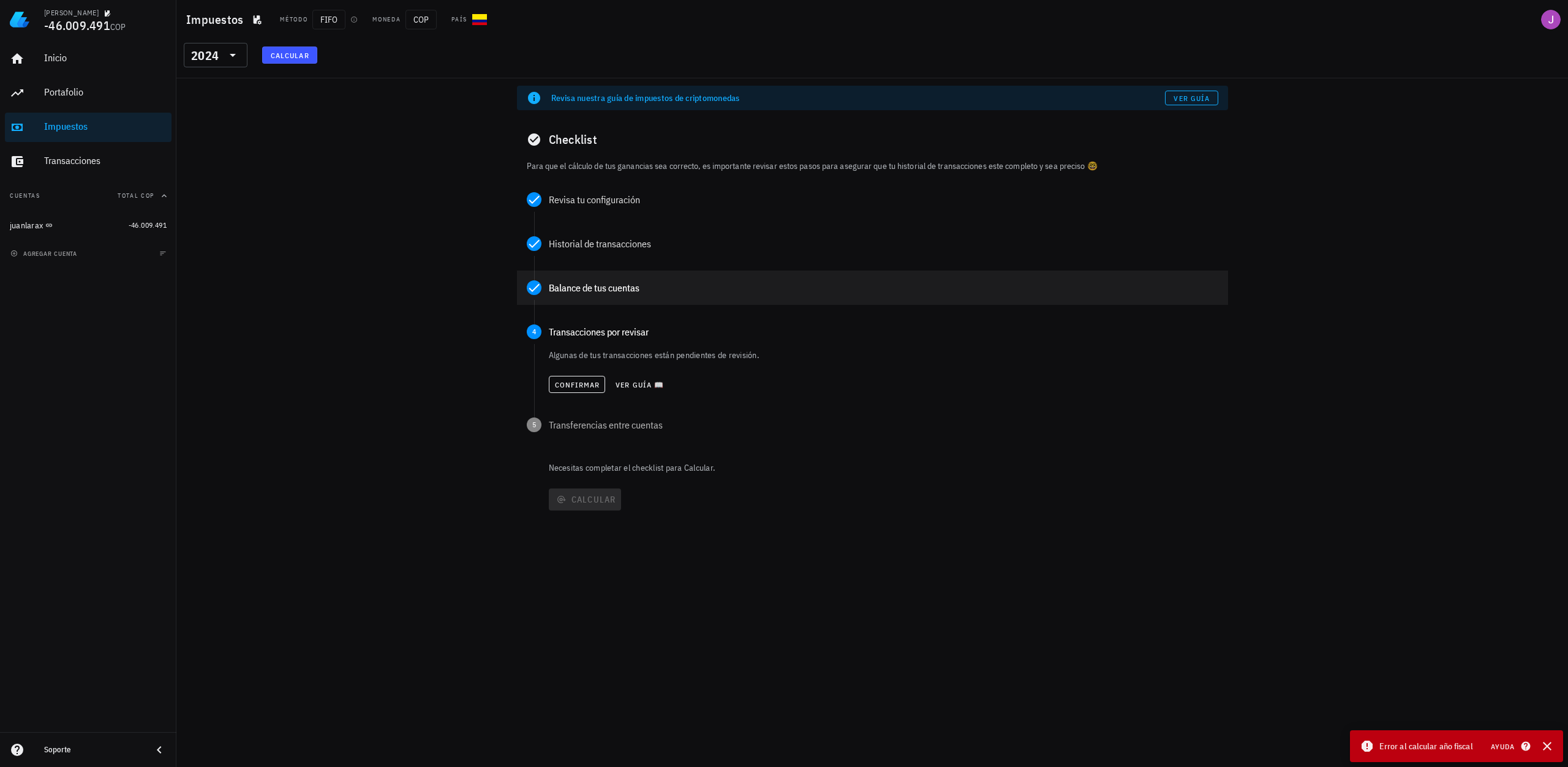
click at [578, 293] on div "Balance de tus cuentas" at bounding box center [883, 287] width 669 height 9
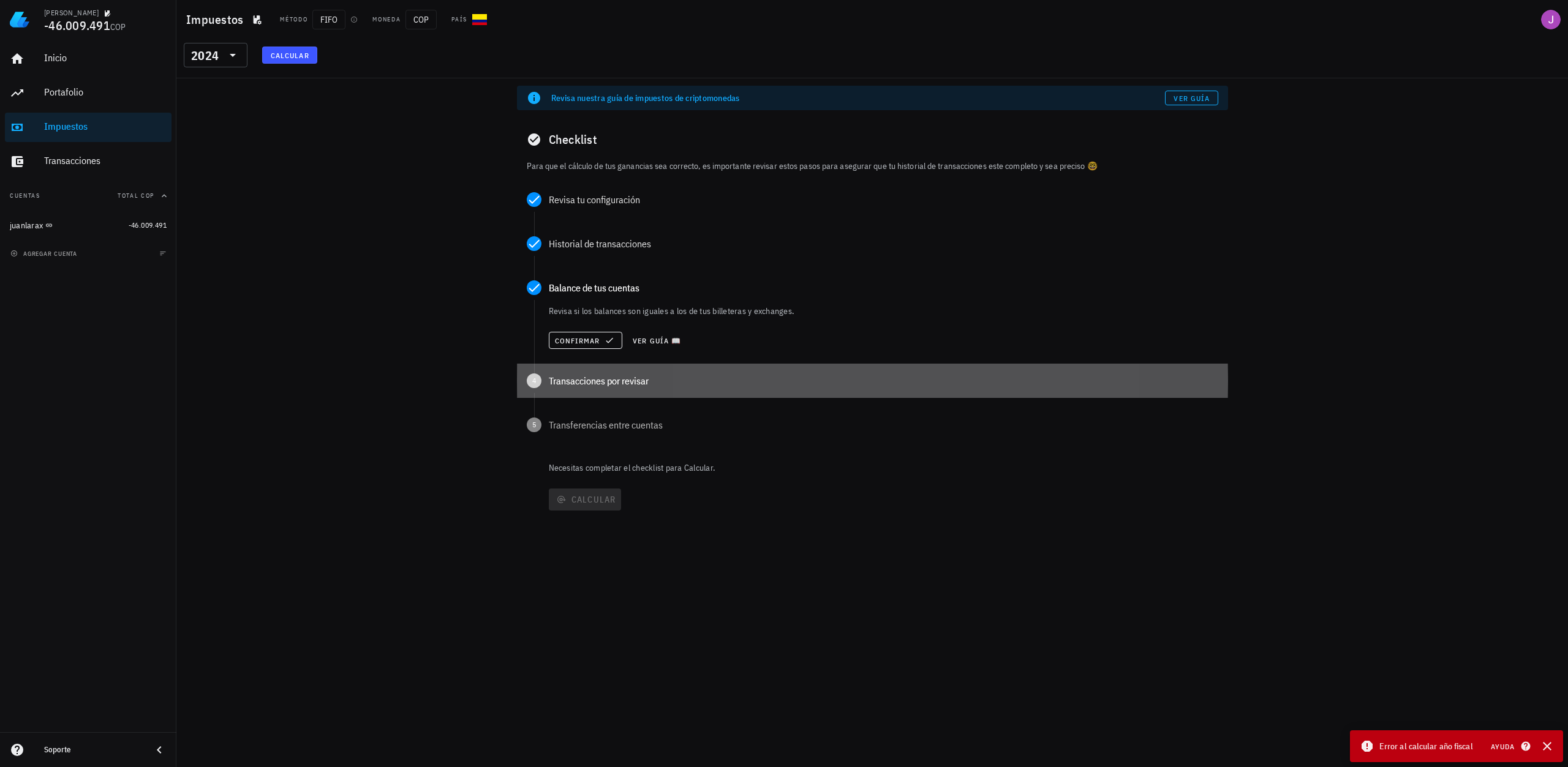
click at [580, 376] on div "Transacciones por revisar" at bounding box center [883, 380] width 669 height 9
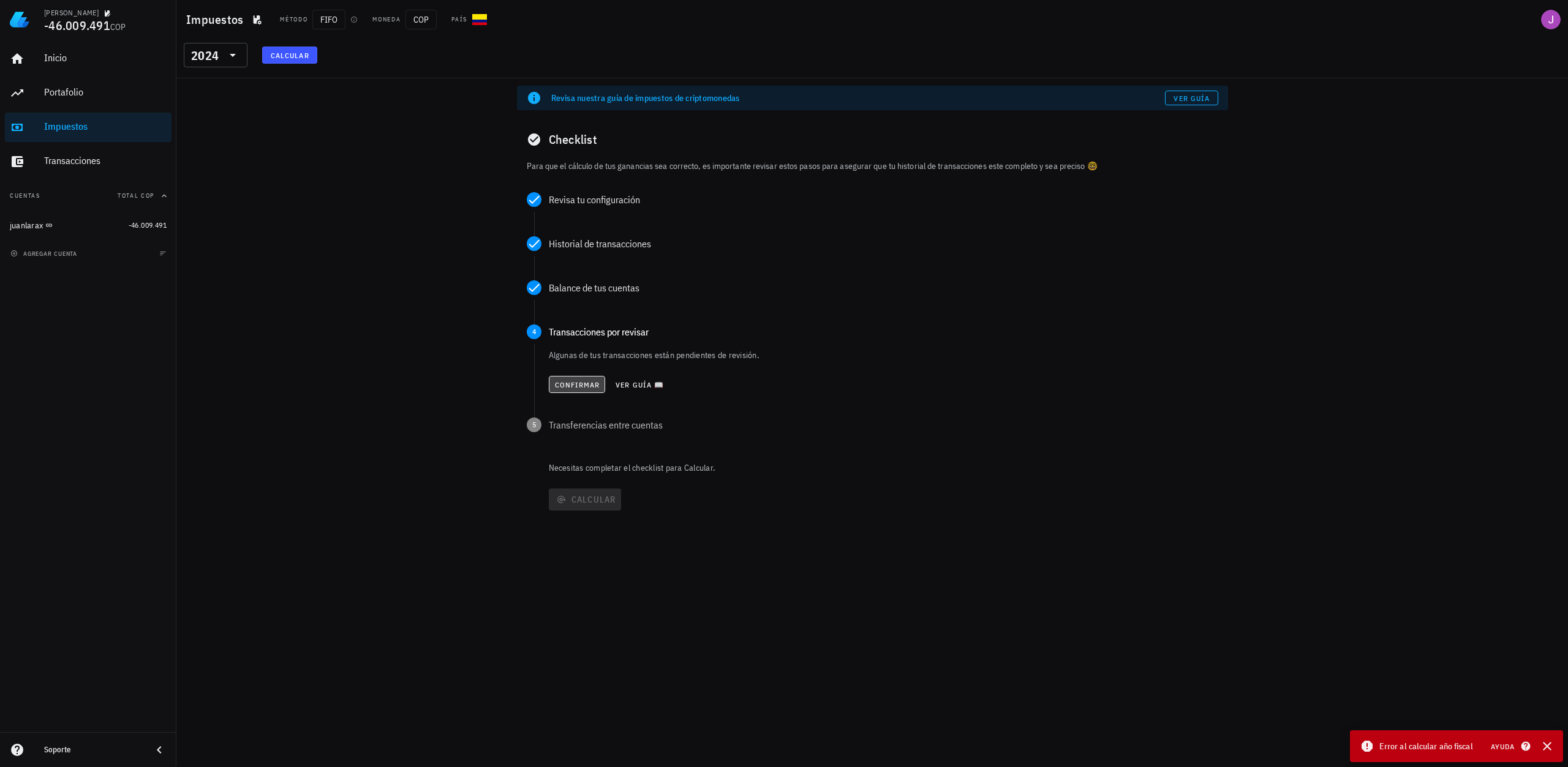
click at [578, 381] on span "Confirmar" at bounding box center [578, 384] width 46 height 9
click at [563, 430] on span "Confirmar" at bounding box center [577, 429] width 46 height 9
click at [581, 462] on div "Calcular" at bounding box center [887, 450] width 682 height 32
click at [584, 454] on span "Calcular" at bounding box center [584, 450] width 62 height 11
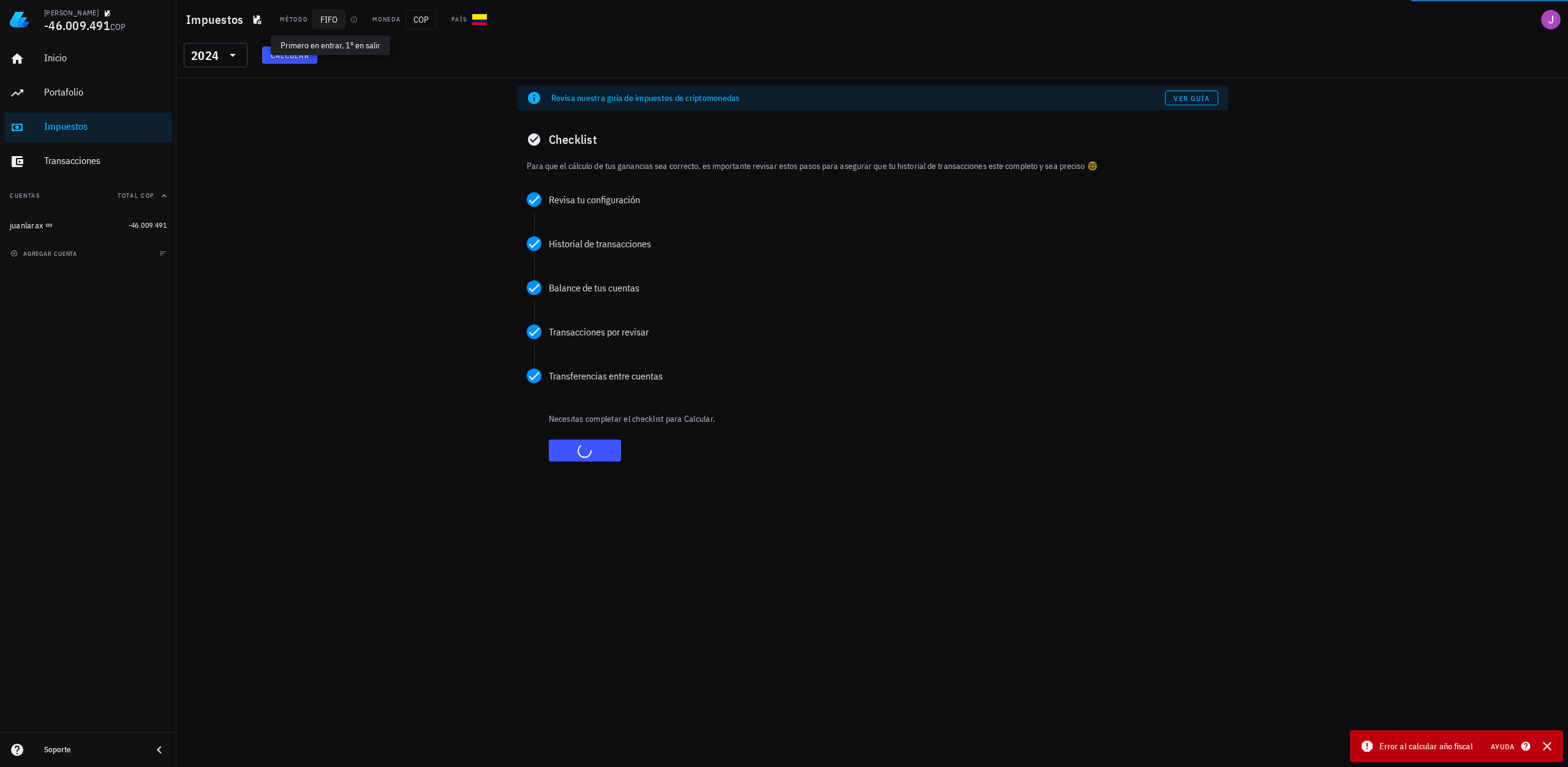
click at [330, 20] on span "FIFO" at bounding box center [329, 19] width 33 height 20
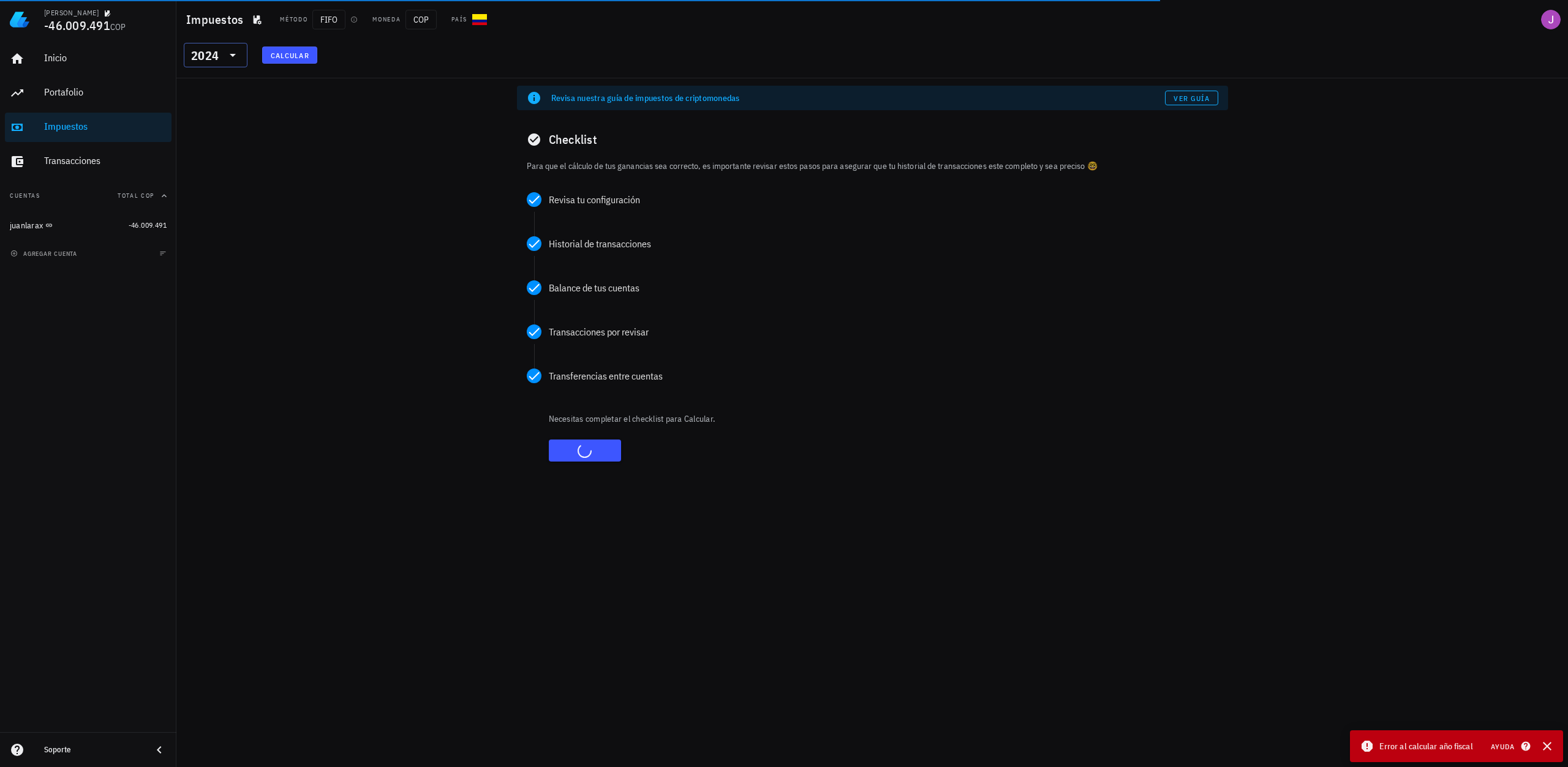
click at [223, 53] on div at bounding box center [232, 55] width 17 height 15
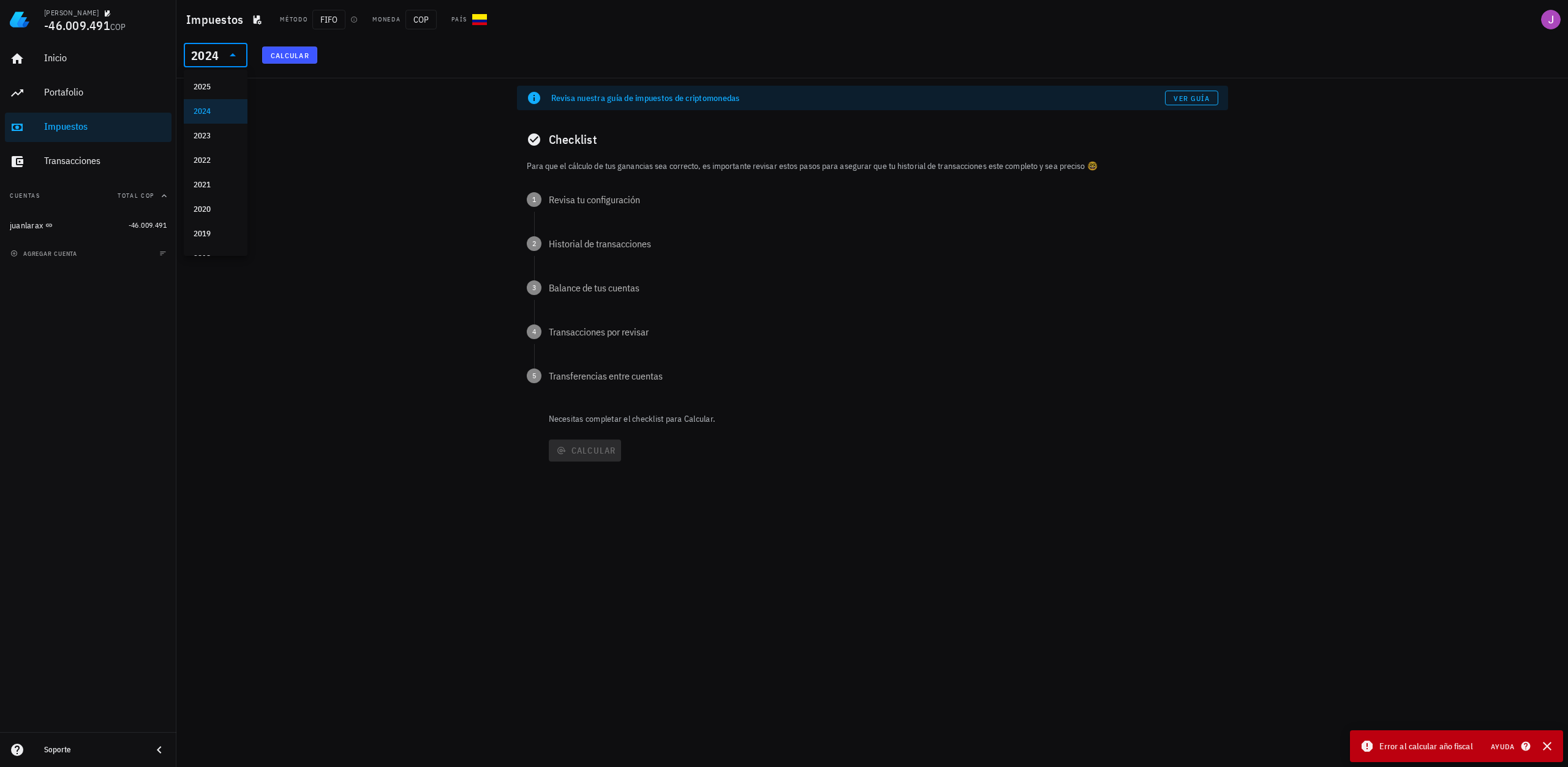
click at [299, 49] on button "Calcular" at bounding box center [290, 55] width 56 height 17
click at [298, 57] on span "Calcular" at bounding box center [290, 55] width 39 height 9
click at [326, 20] on span "FIFO" at bounding box center [329, 19] width 33 height 20
click at [254, 19] on icon "button" at bounding box center [257, 20] width 8 height 9
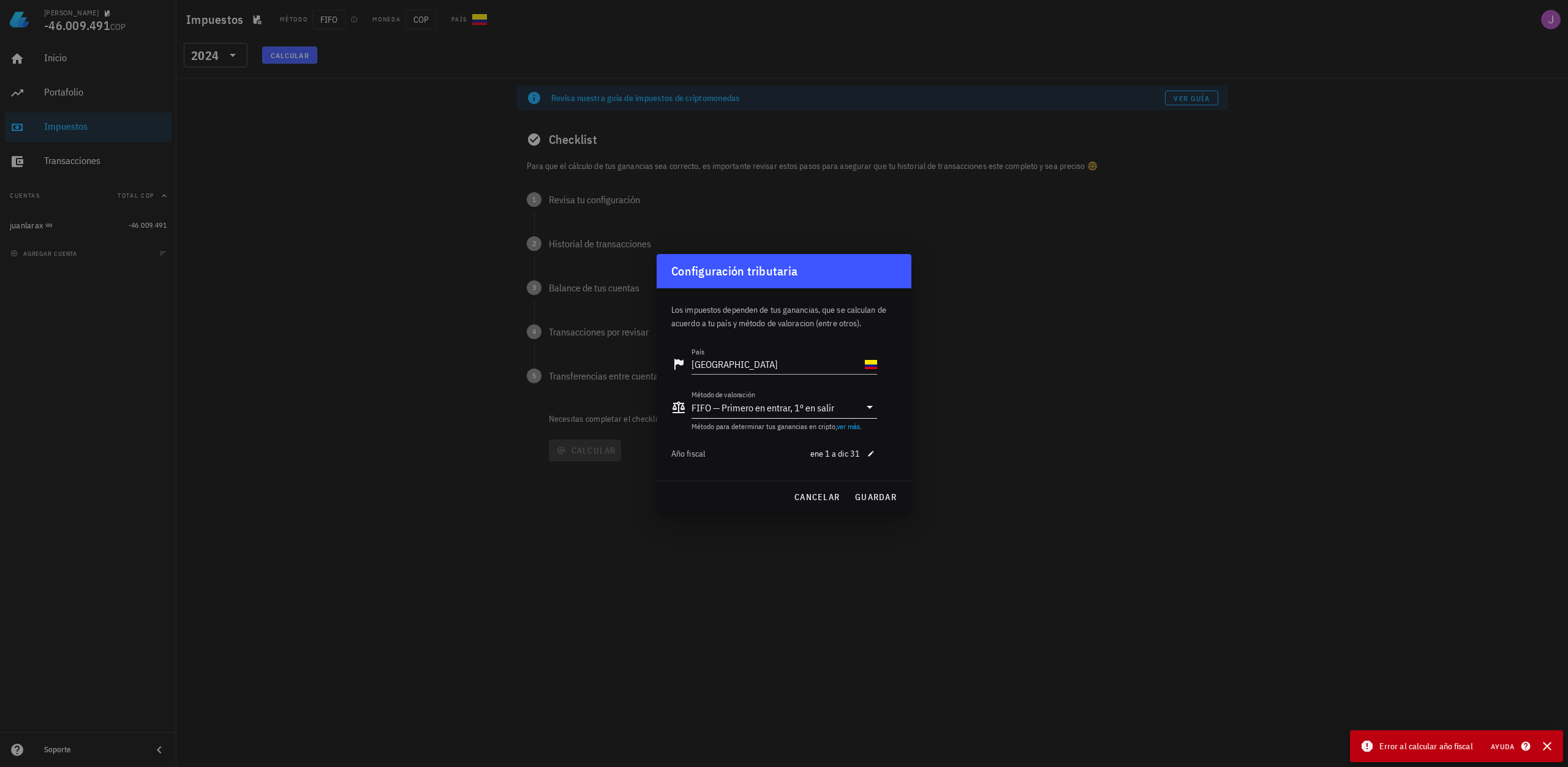
click at [866, 407] on icon at bounding box center [869, 407] width 15 height 15
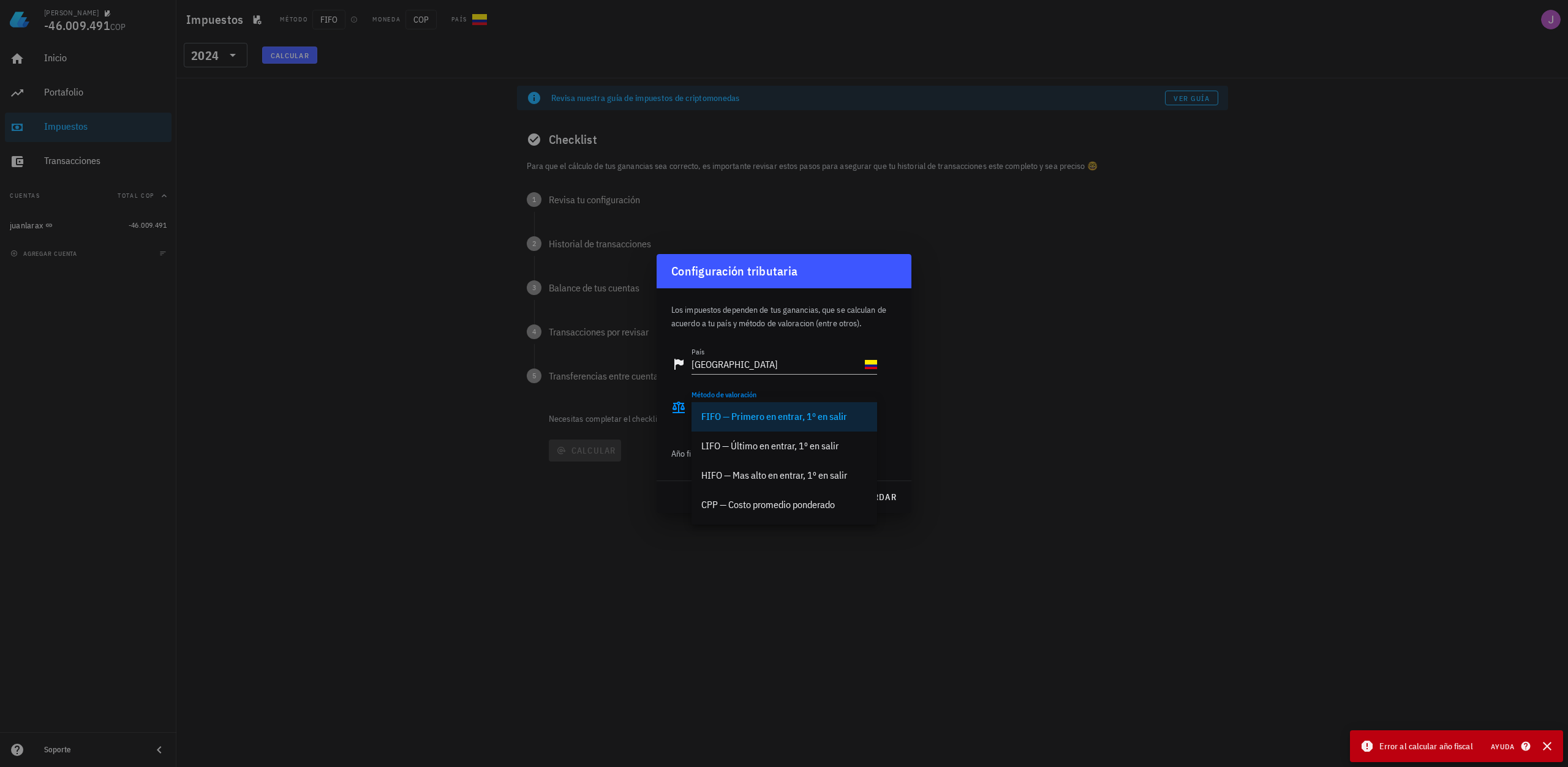
click at [939, 401] on div at bounding box center [784, 384] width 1568 height 767
click at [821, 496] on span "cancelar" at bounding box center [817, 496] width 46 height 11
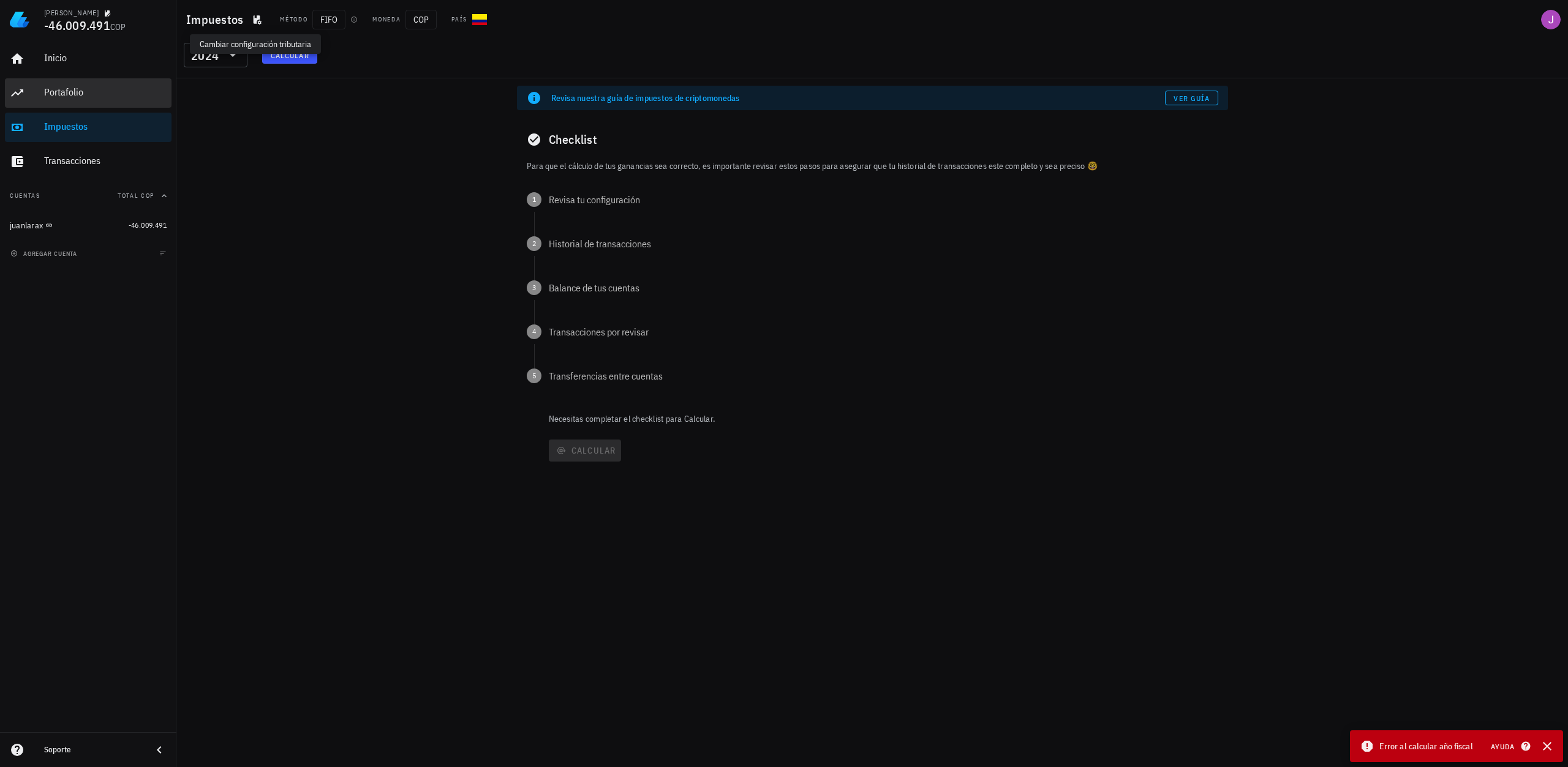
click at [66, 97] on div "Portafolio" at bounding box center [105, 92] width 122 height 12
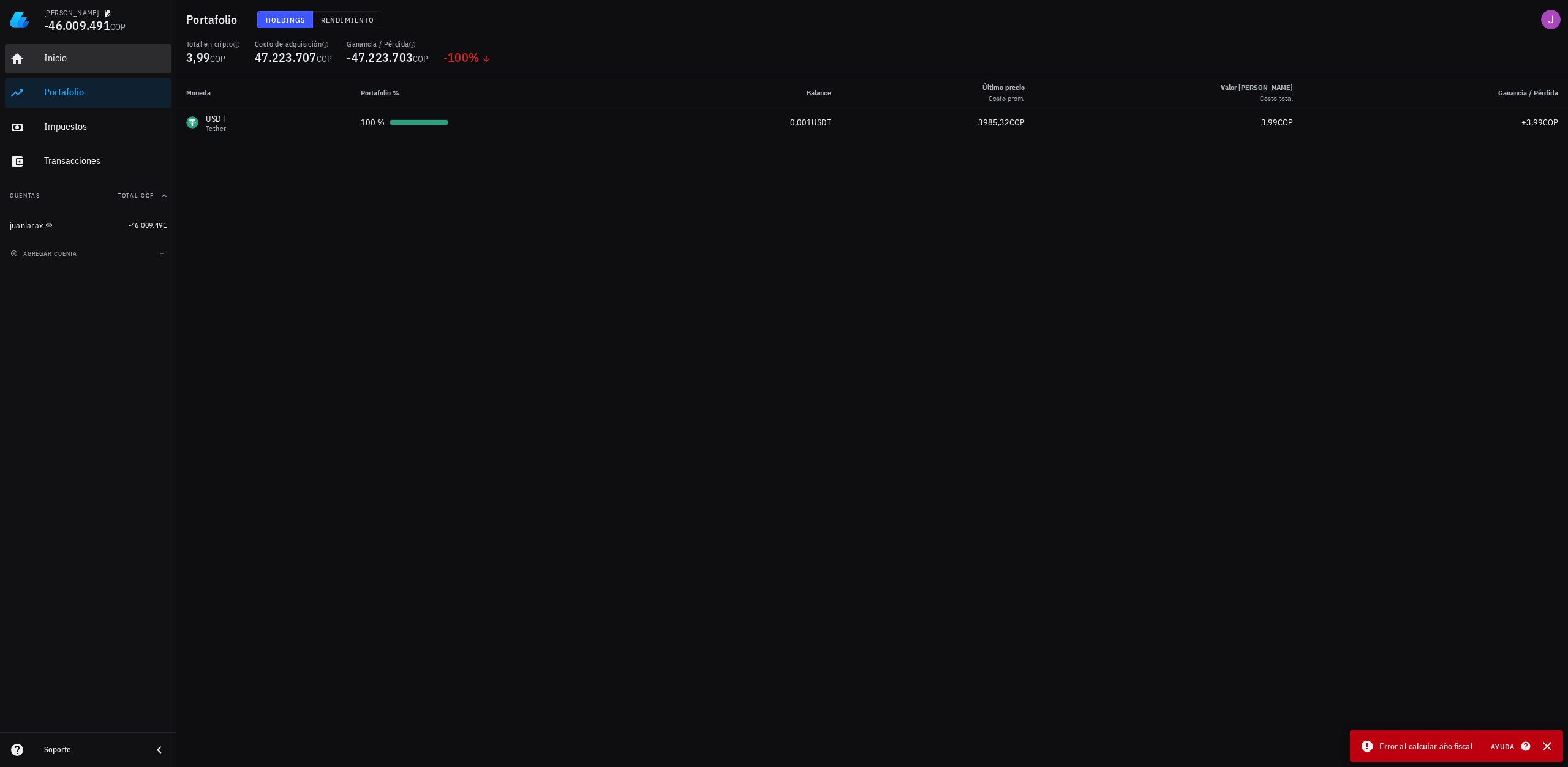
click at [38, 56] on link "Inicio" at bounding box center [88, 59] width 167 height 29
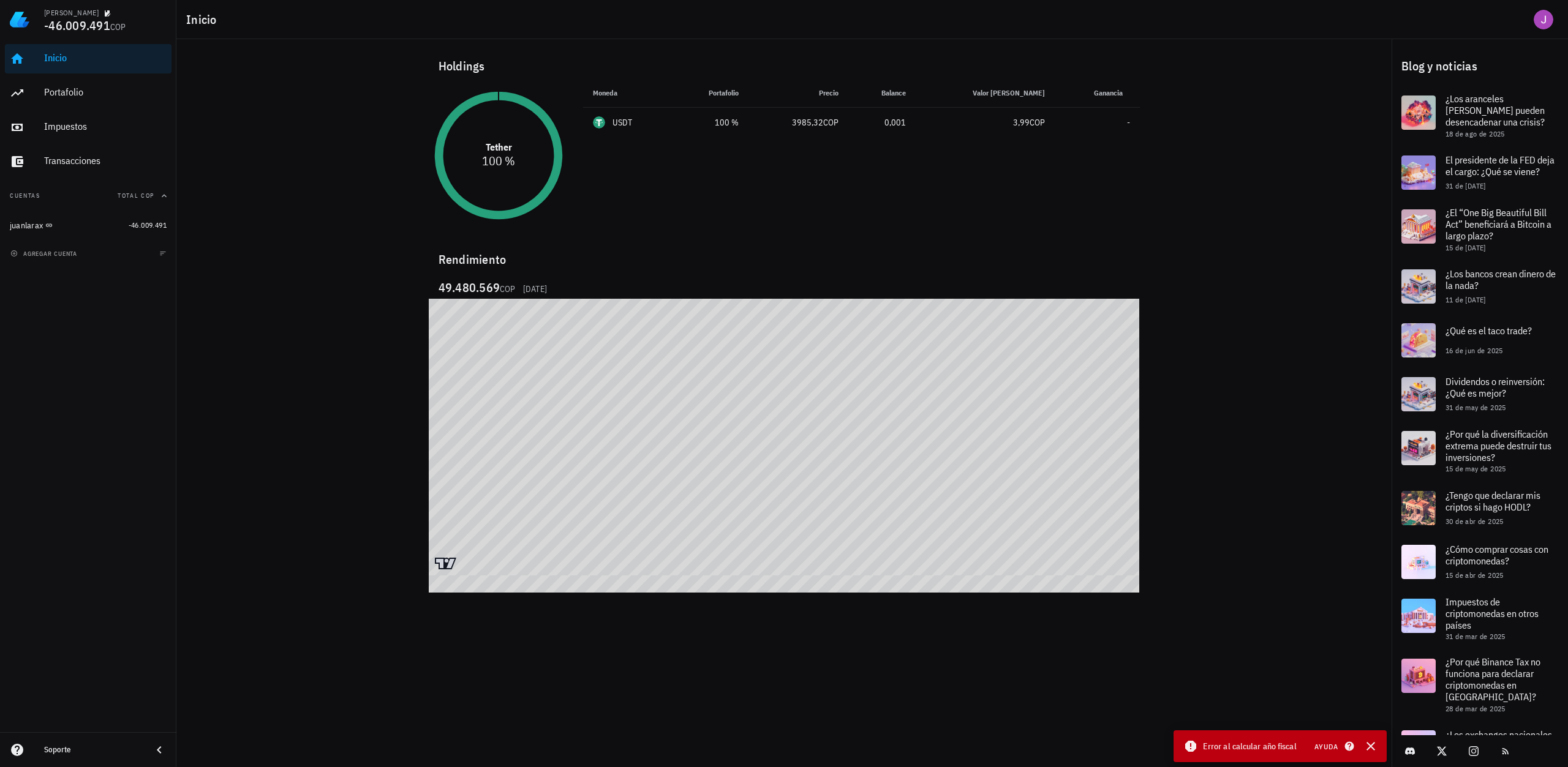
click at [1197, 371] on div "Holdings Tether 100 % Moneda Portafolio Precio Balance Valor [PERSON_NAME] Gana…" at bounding box center [784, 305] width 1215 height 531
click at [1143, 384] on div "Rendimiento 59.399.570 COP [DATE]" at bounding box center [784, 401] width 725 height 338
click at [515, 261] on div "Rendimiento" at bounding box center [784, 255] width 711 height 29
click at [1108, 91] on span "Ganancia" at bounding box center [1112, 92] width 36 height 9
click at [1127, 127] on span "-" at bounding box center [1129, 122] width 3 height 11
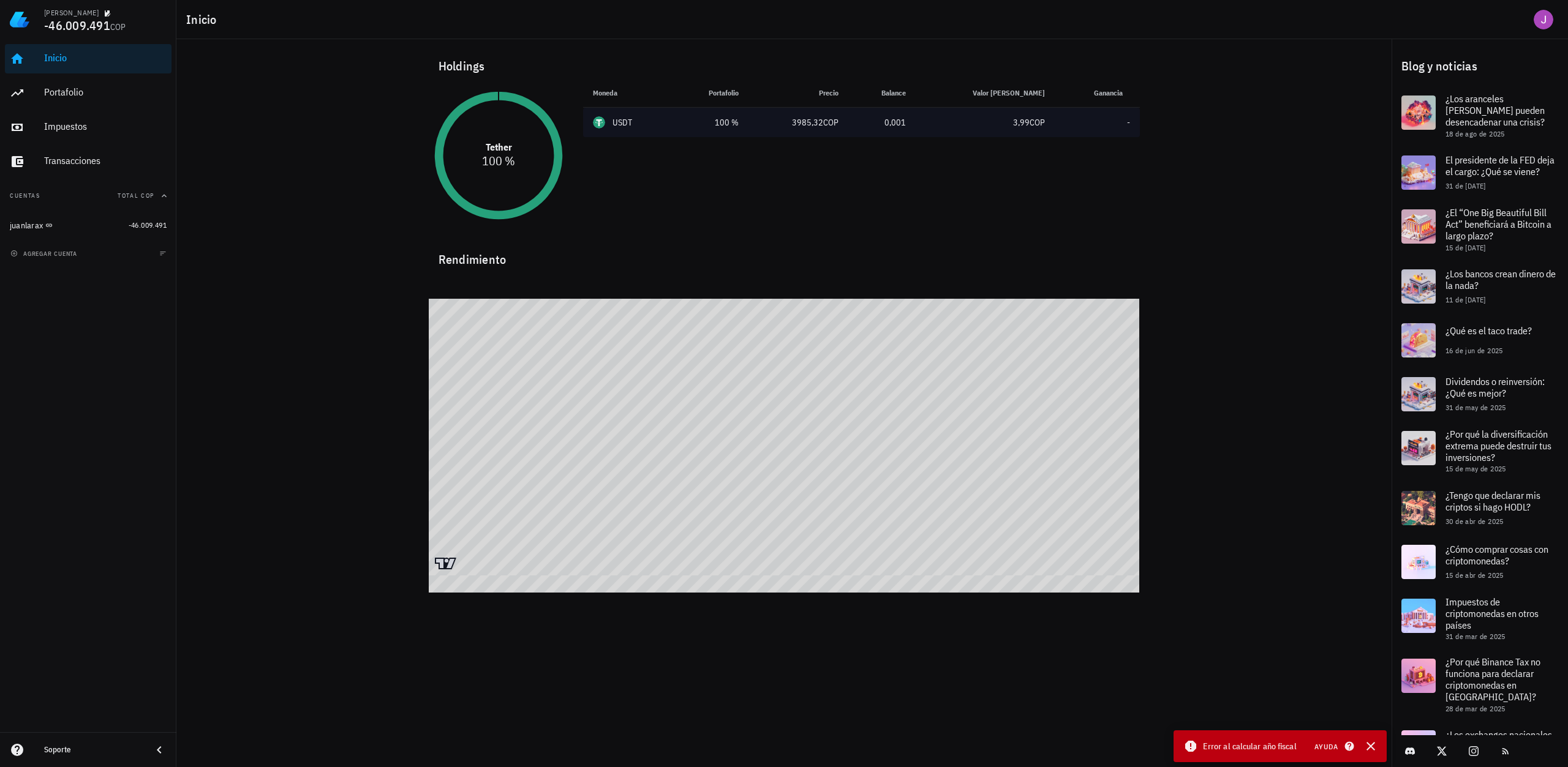
click at [1132, 127] on td "-" at bounding box center [1096, 122] width 85 height 29
click at [490, 176] on circle at bounding box center [498, 155] width 109 height 109
click at [78, 94] on div "Portafolio" at bounding box center [105, 92] width 122 height 12
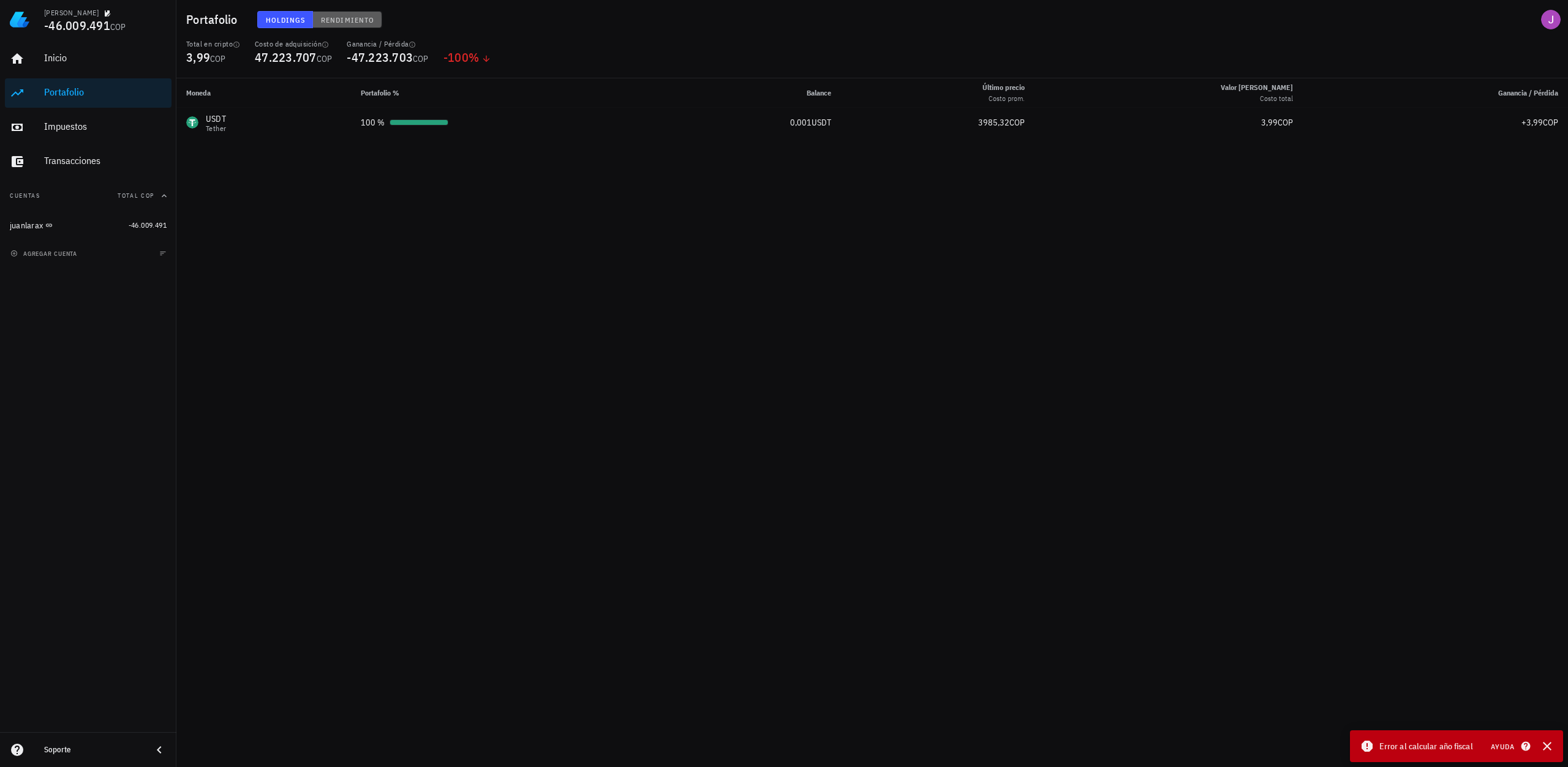
click at [335, 13] on button "Rendimiento" at bounding box center [347, 20] width 69 height 17
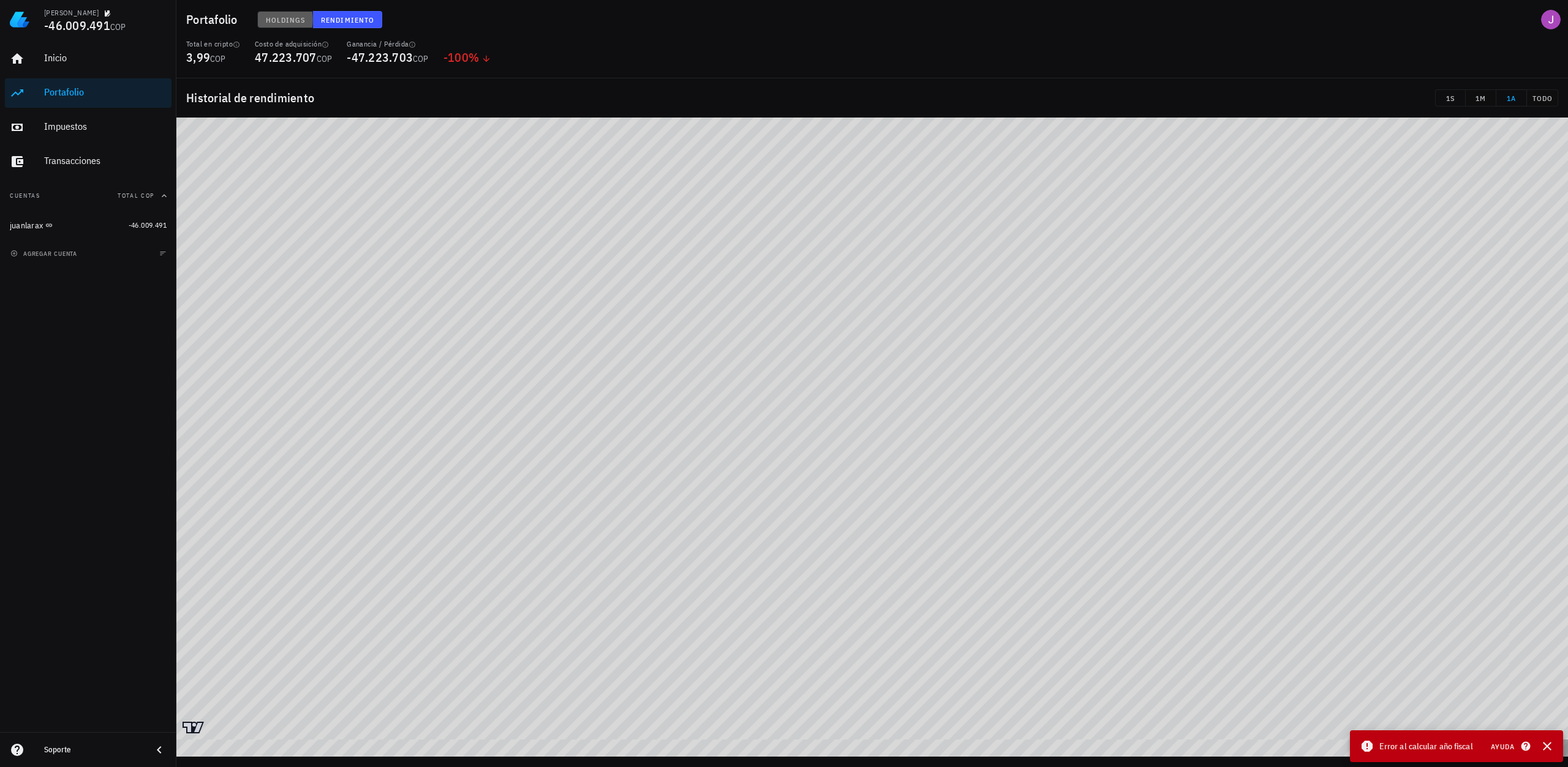
click at [293, 25] on button "Holdings" at bounding box center [285, 20] width 56 height 17
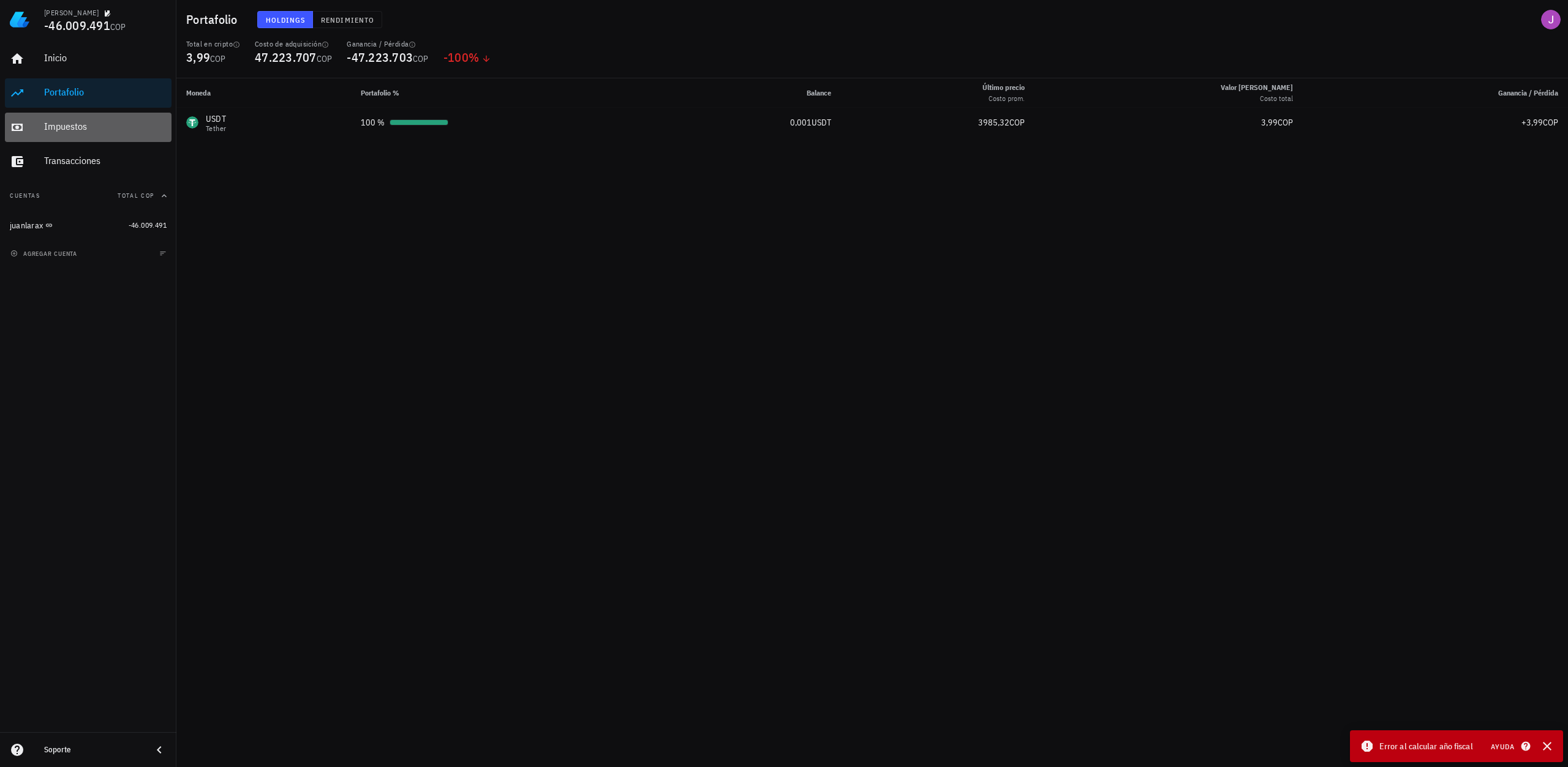
click at [41, 138] on link "Impuestos" at bounding box center [88, 127] width 167 height 29
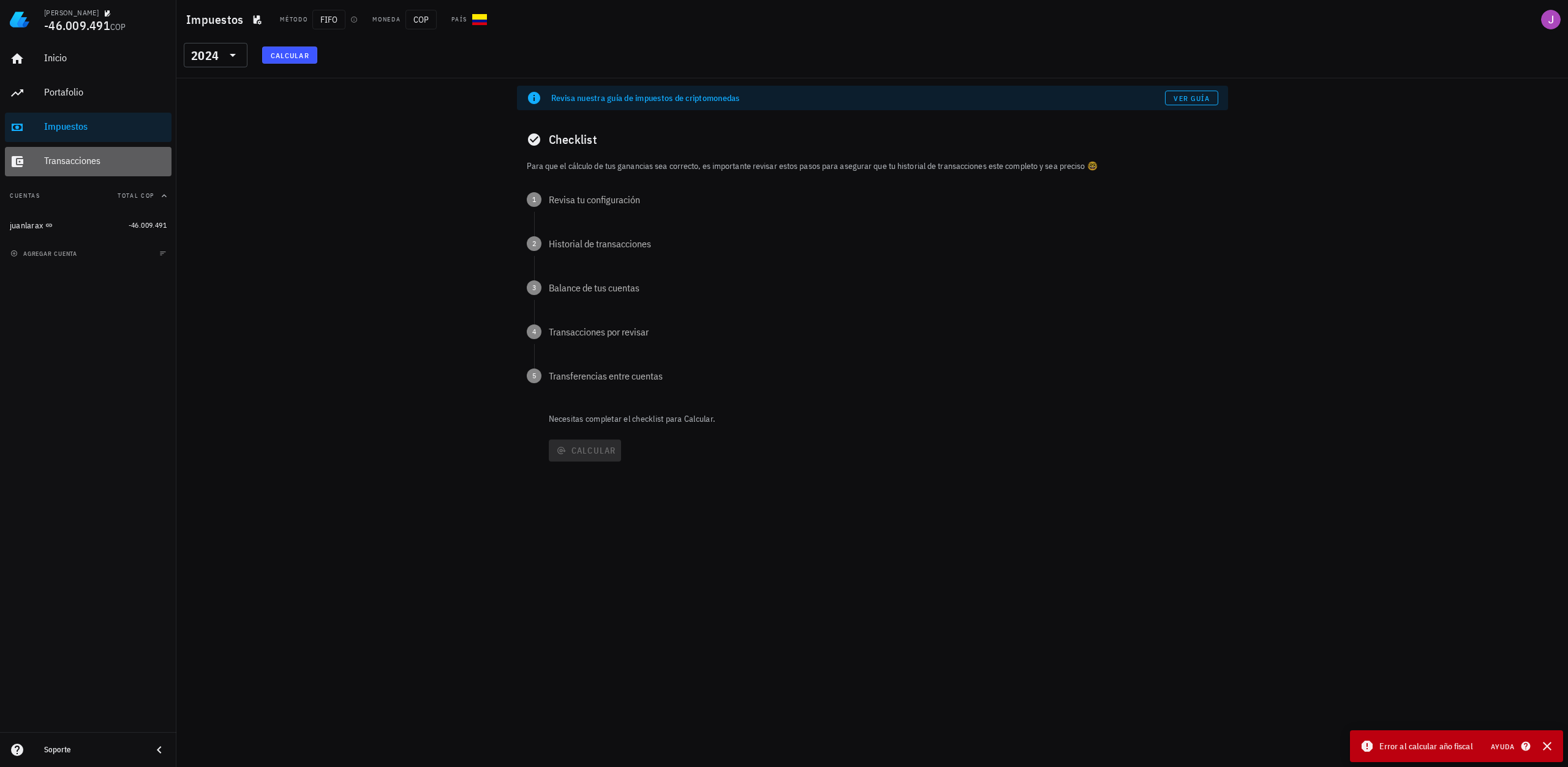
click at [65, 161] on div "Transacciones" at bounding box center [105, 161] width 122 height 12
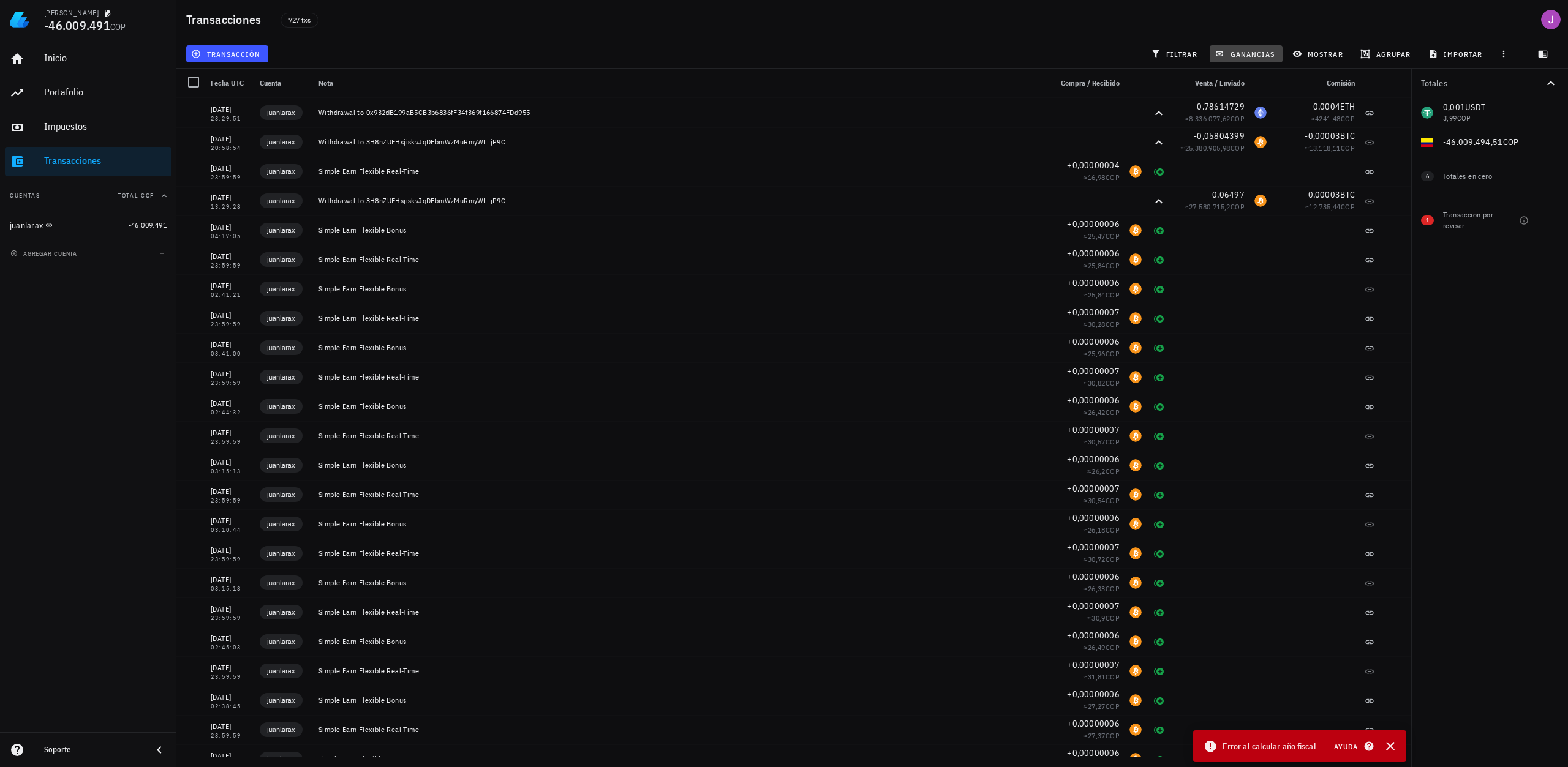
click at [1251, 54] on span "ganancias" at bounding box center [1245, 53] width 57 height 9
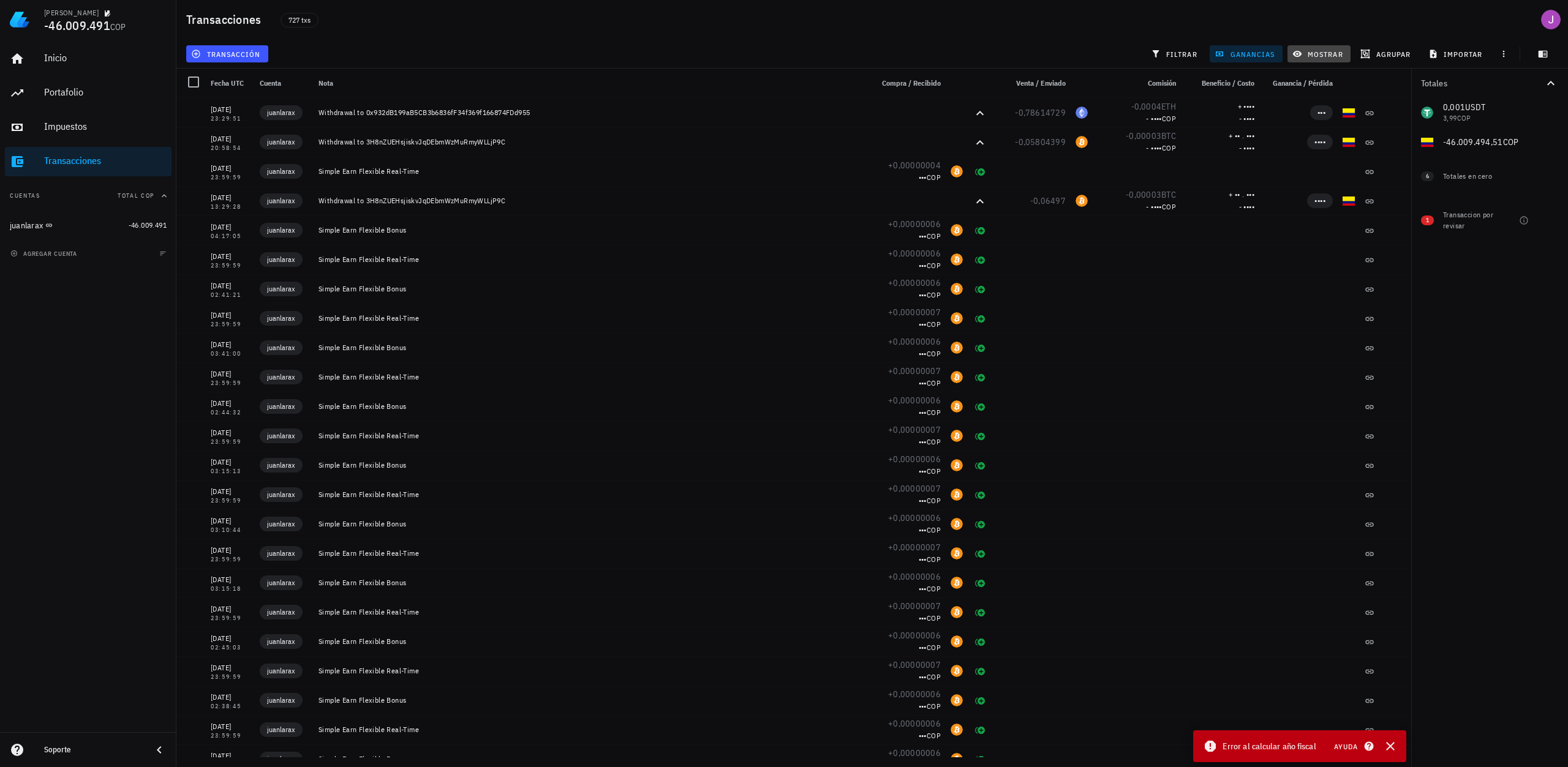
click at [1348, 53] on button "mostrar" at bounding box center [1318, 54] width 63 height 17
click at [1185, 56] on span "filtrar" at bounding box center [1175, 53] width 44 height 9
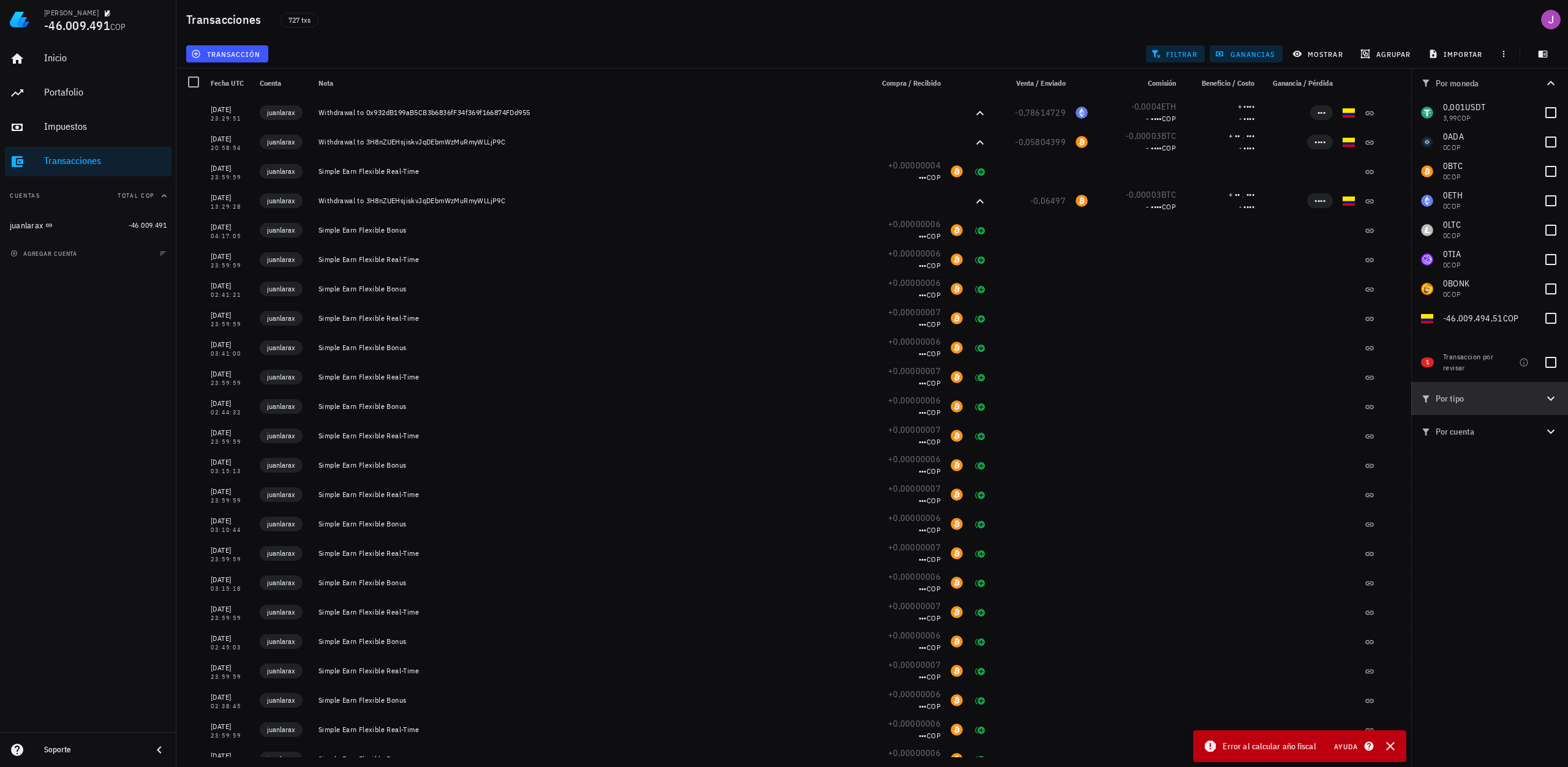
click at [1551, 392] on icon "button" at bounding box center [1550, 398] width 15 height 15
click at [1551, 393] on icon "button" at bounding box center [1550, 398] width 15 height 15
click at [1551, 423] on button "Por cuenta" at bounding box center [1489, 431] width 156 height 33
click at [1318, 59] on button "mostrar" at bounding box center [1318, 54] width 63 height 17
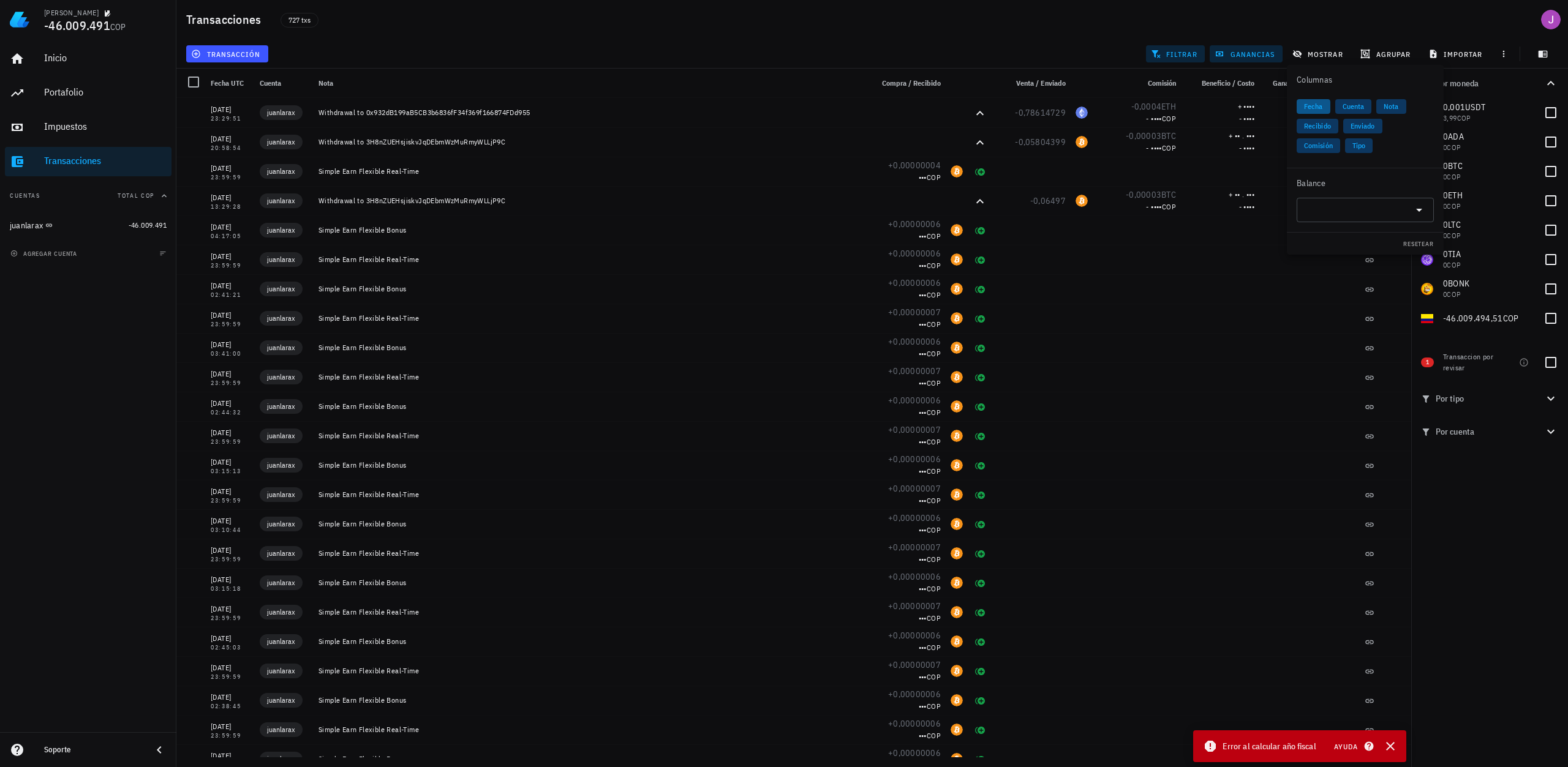
click at [1311, 108] on span "Fecha" at bounding box center [1313, 106] width 19 height 15
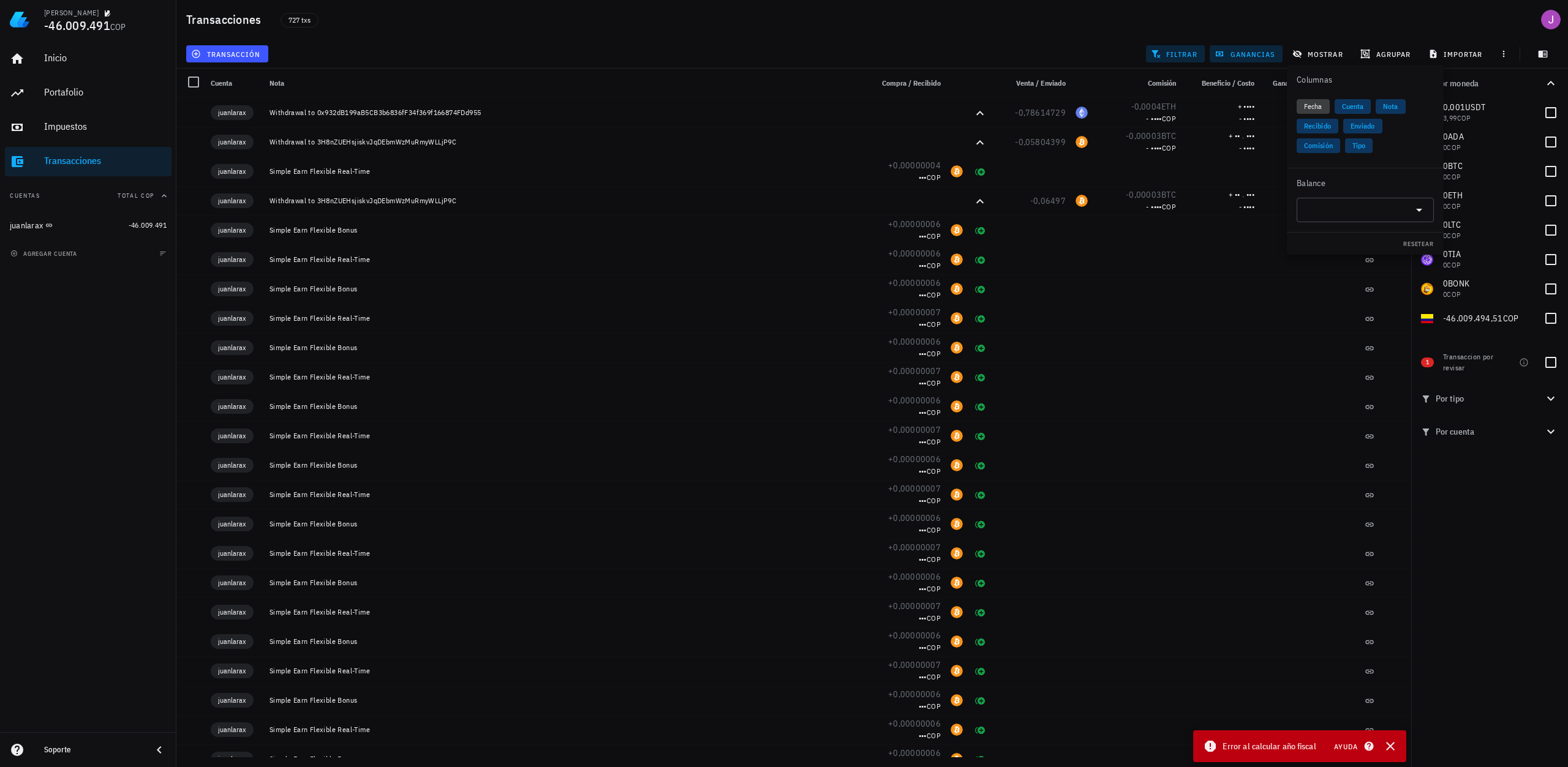
click at [1311, 108] on span "Fecha" at bounding box center [1313, 106] width 19 height 15
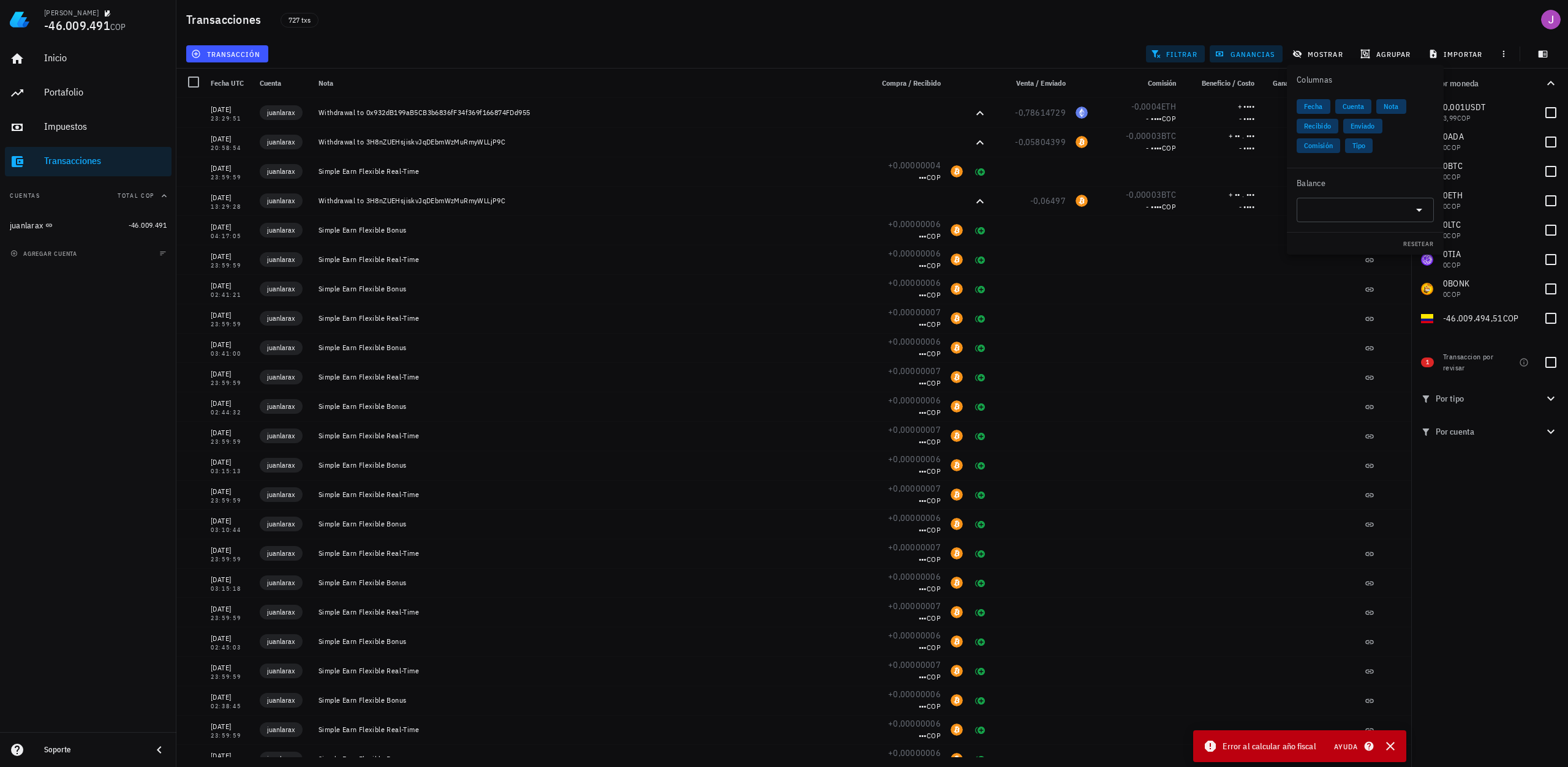
click at [1311, 108] on span "Fecha" at bounding box center [1313, 106] width 19 height 15
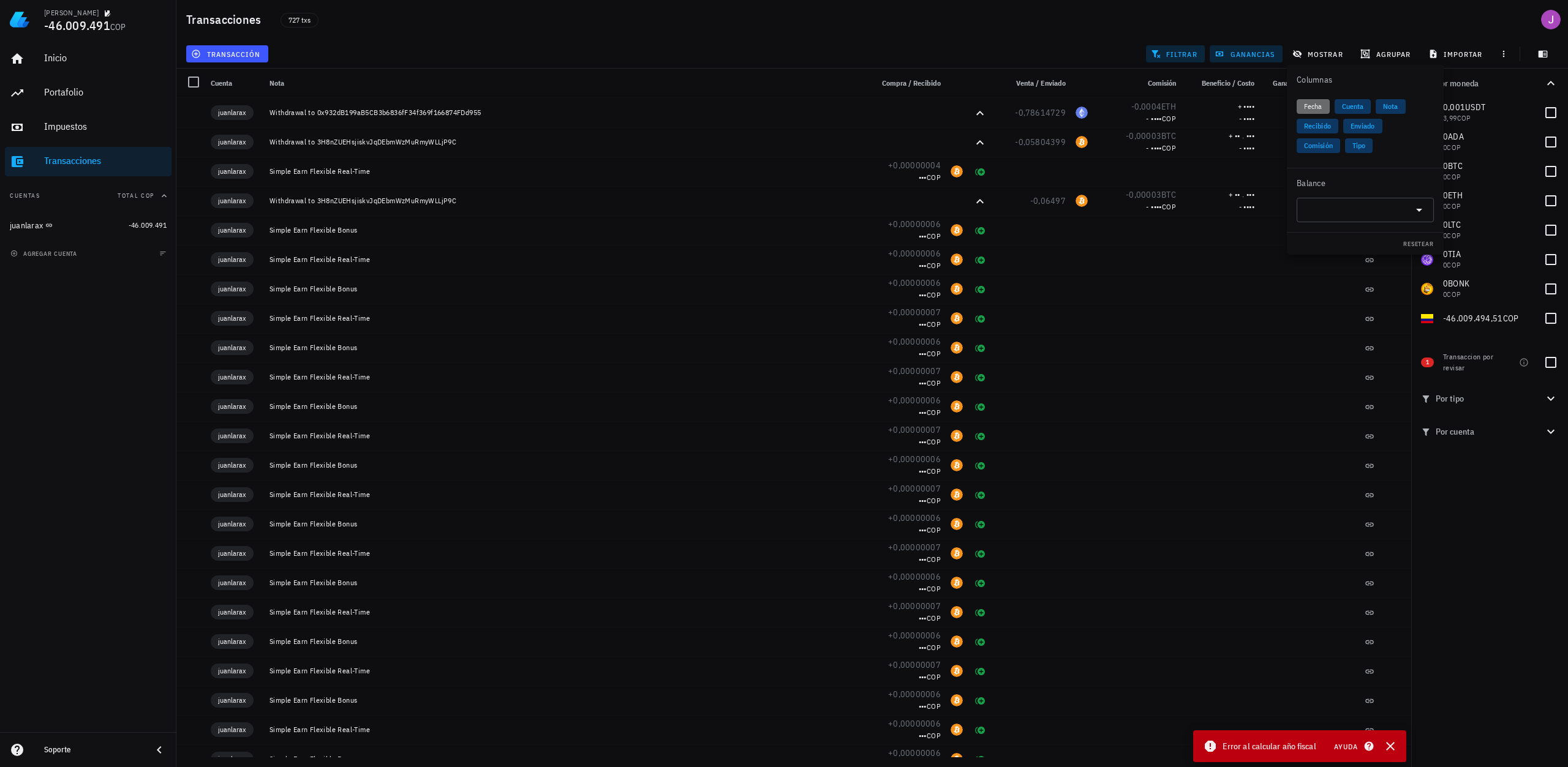
click at [1311, 108] on span "Fecha" at bounding box center [1313, 106] width 19 height 15
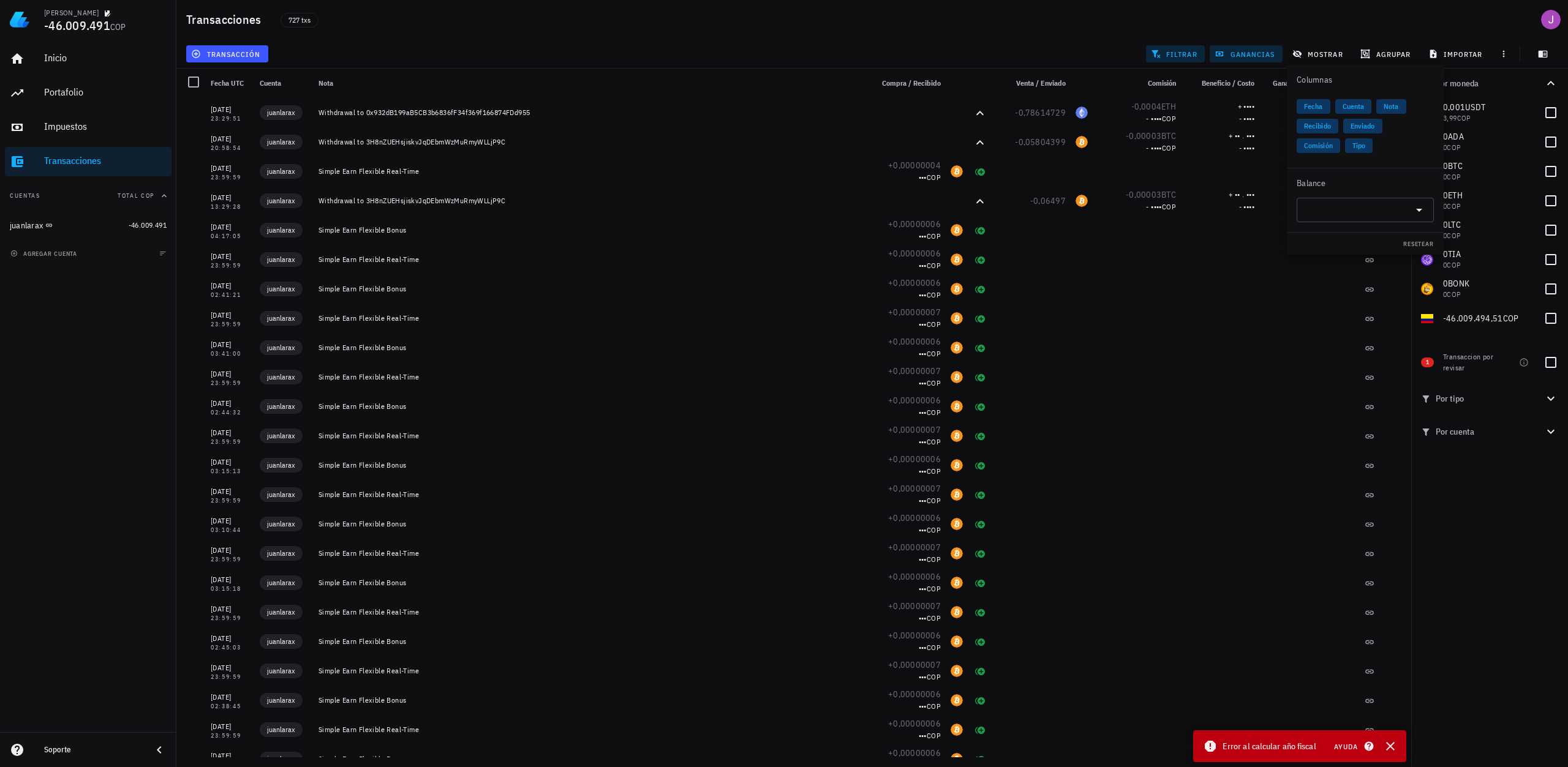
click at [972, 46] on div "transacción filtrar ganancias mostrar [GEOGRAPHIC_DATA] importar" at bounding box center [872, 54] width 1377 height 29
click at [1503, 54] on icon "button" at bounding box center [1504, 54] width 2 height 7
click at [1401, 55] on span "agrupar" at bounding box center [1387, 53] width 48 height 9
click at [1384, 185] on div "Año" at bounding box center [1391, 179] width 54 height 20
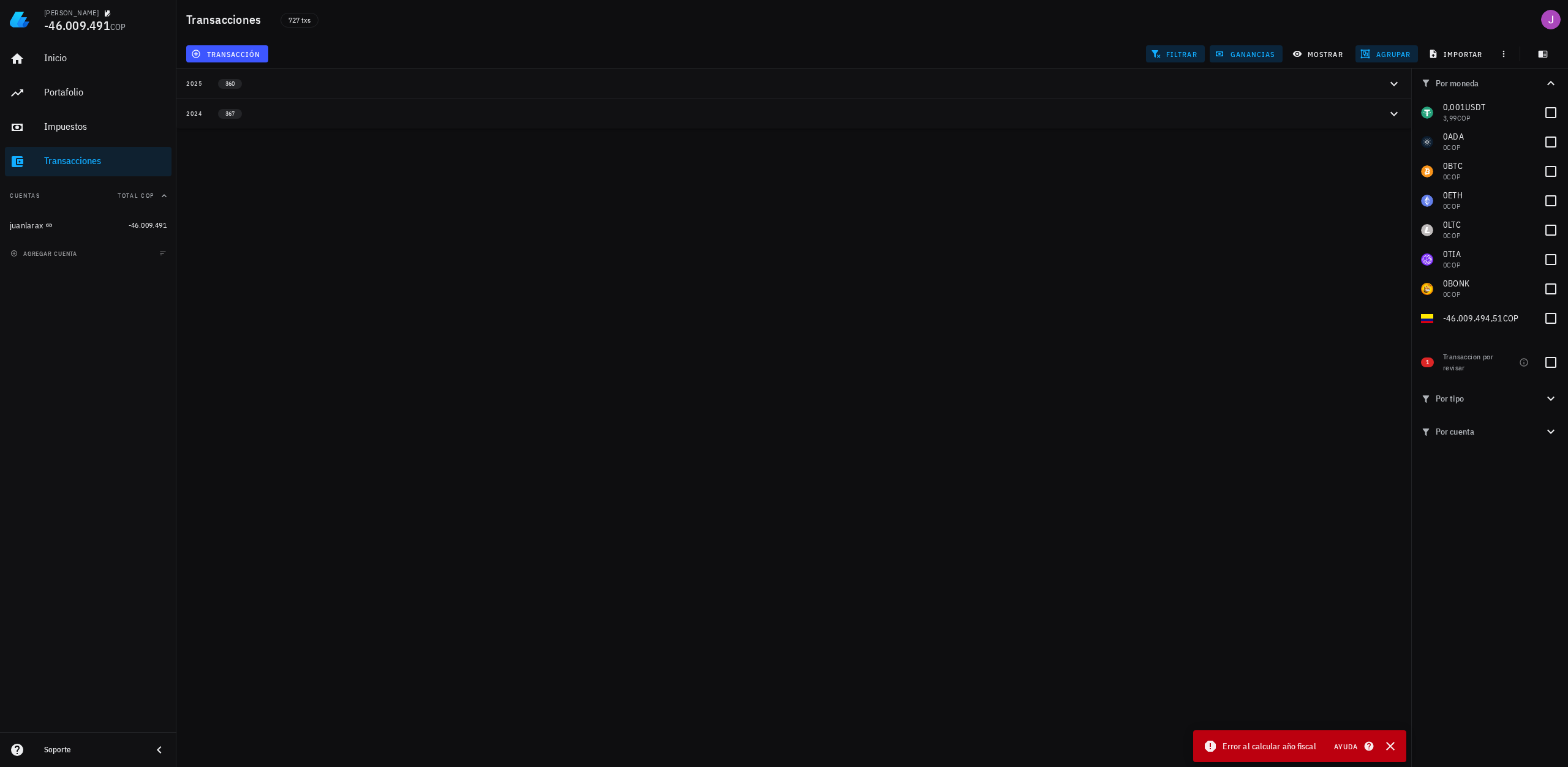
click at [192, 113] on div "2024" at bounding box center [194, 114] width 16 height 9
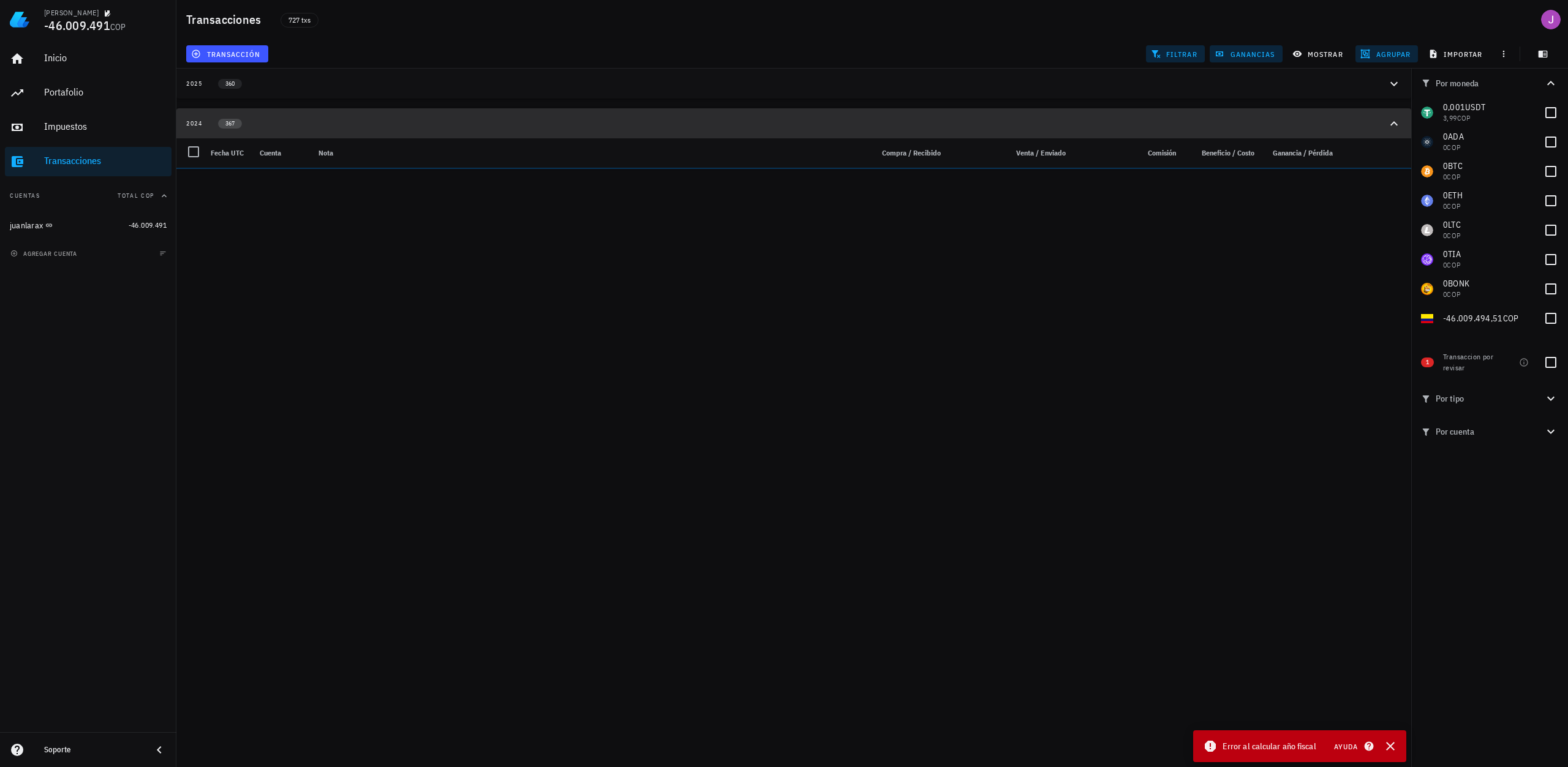
click at [229, 122] on span "367" at bounding box center [230, 123] width 9 height 9
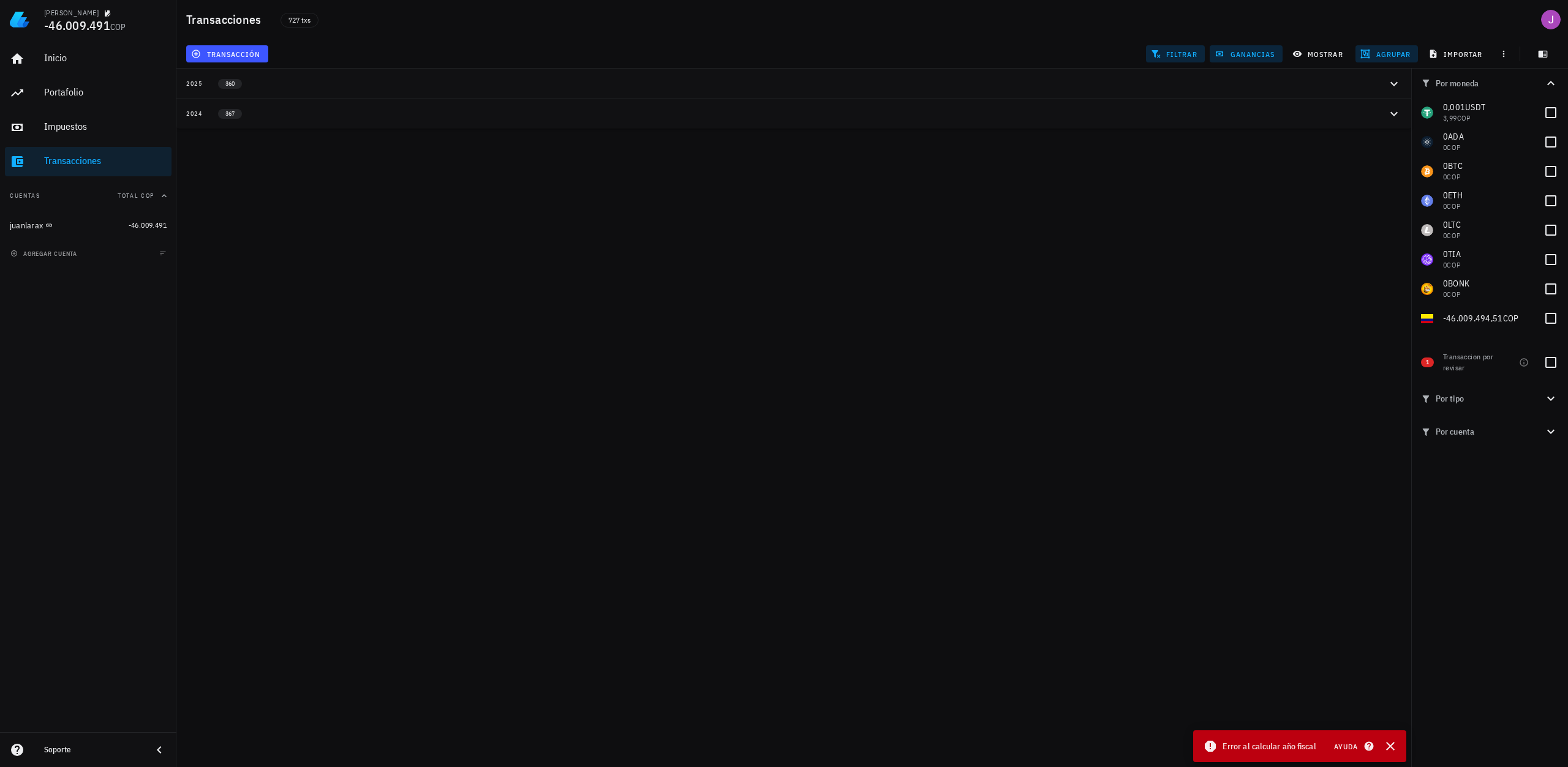
click at [195, 113] on div "2024" at bounding box center [194, 114] width 16 height 9
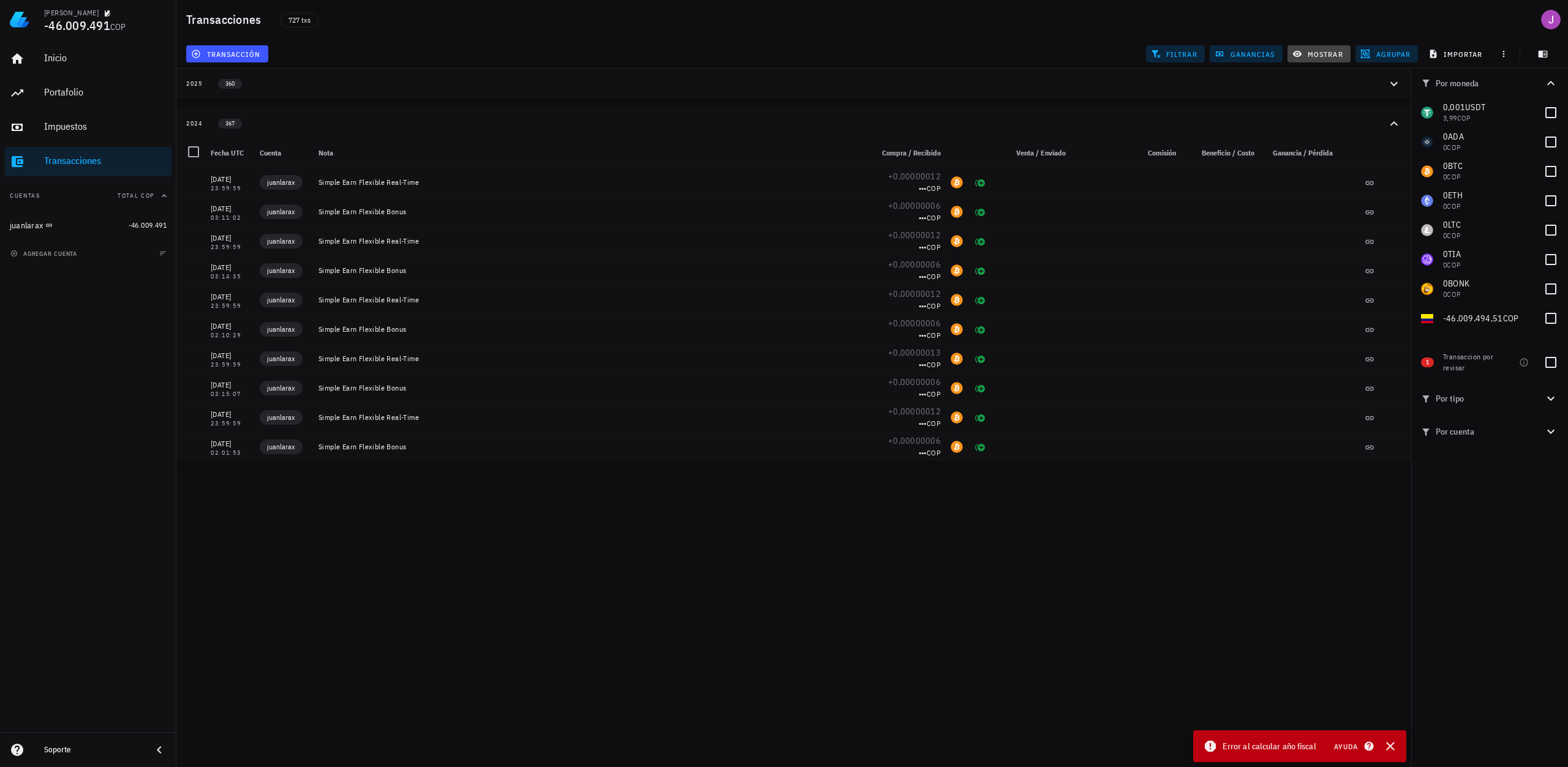
click at [1334, 49] on span "mostrar" at bounding box center [1318, 53] width 49 height 9
click at [1333, 49] on span "mostrar" at bounding box center [1318, 53] width 49 height 9
click at [1369, 49] on icon "button" at bounding box center [1365, 53] width 9 height 9
click at [206, 81] on div "360" at bounding box center [225, 84] width 44 height 10
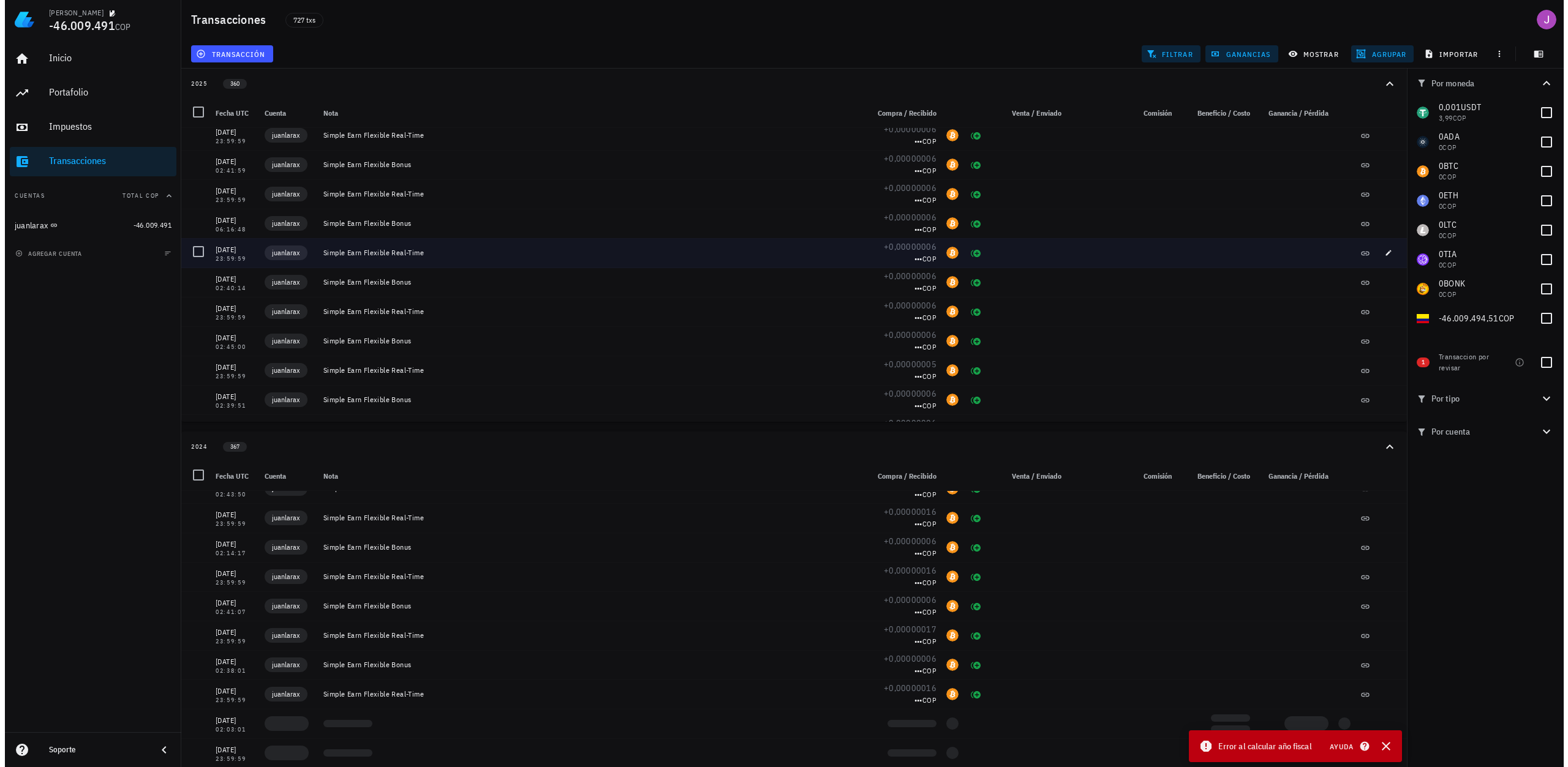
scroll to position [980, 0]
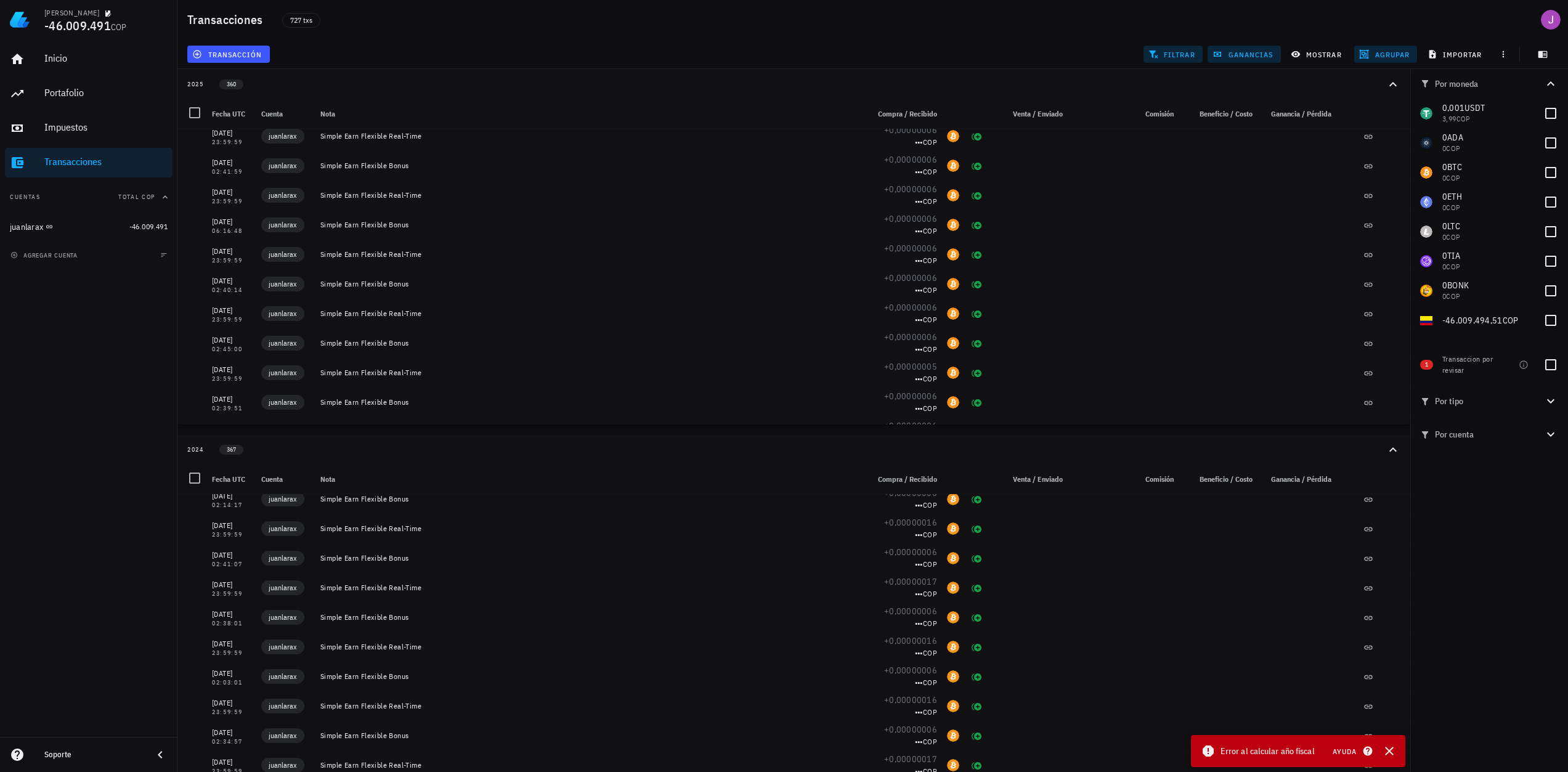
click at [204, 81] on div "2025" at bounding box center [195, 83] width 16 height 9
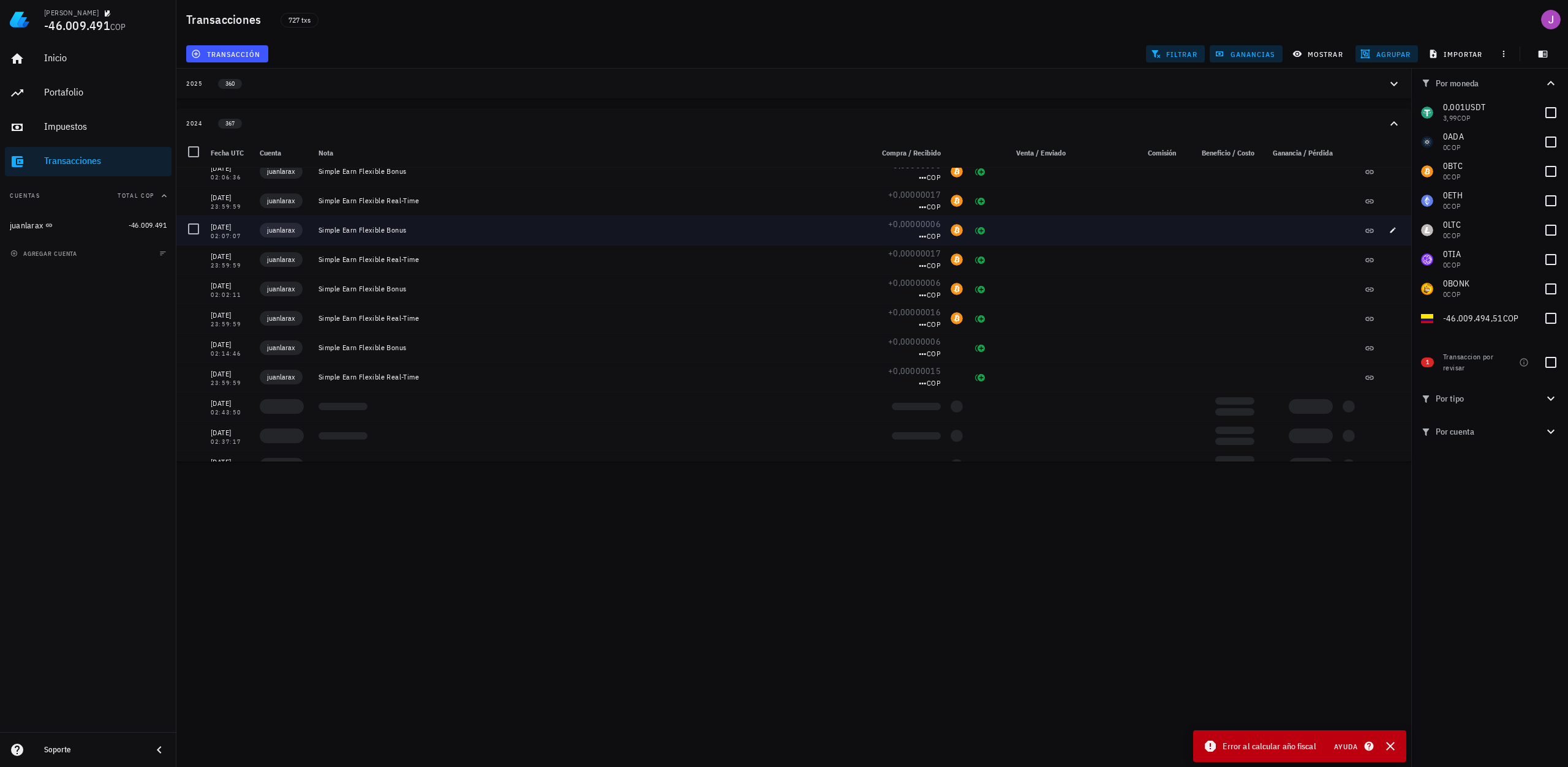
scroll to position [1285, 0]
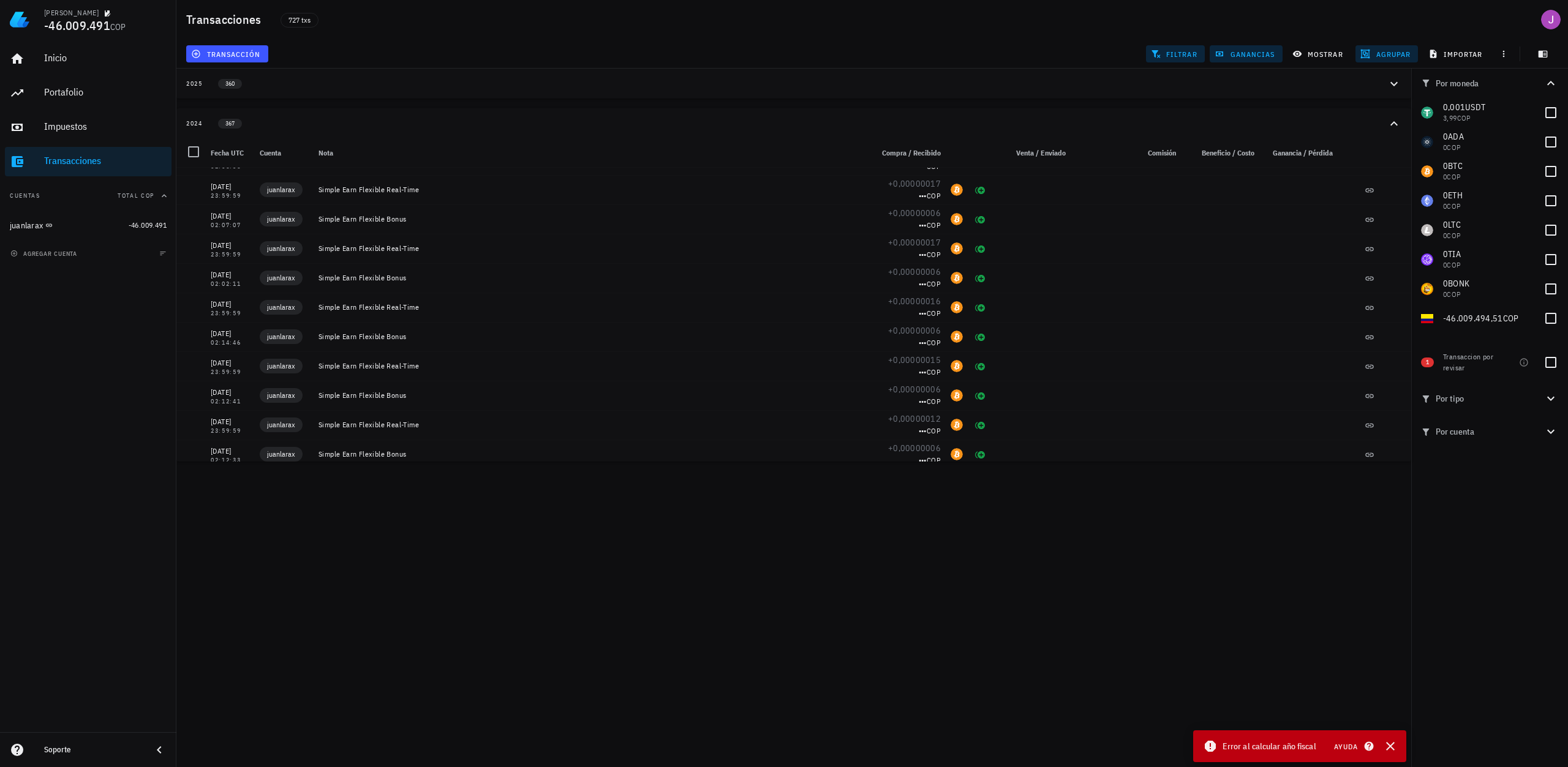
click at [1430, 361] on span "1" at bounding box center [1427, 362] width 13 height 9
click at [1519, 364] on icon "button" at bounding box center [1523, 362] width 9 height 9
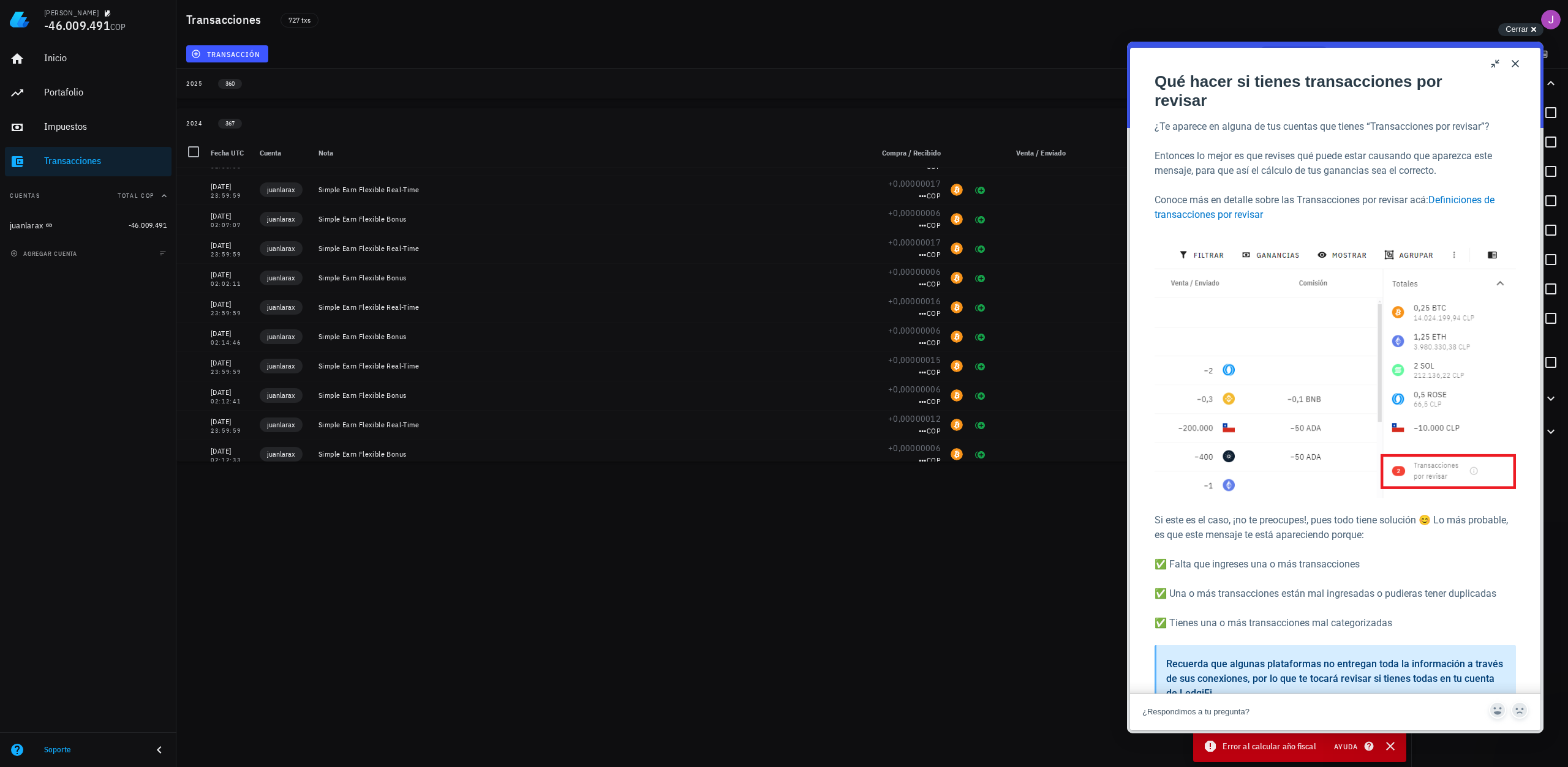
click at [1520, 63] on button "Close" at bounding box center [1515, 63] width 20 height 20
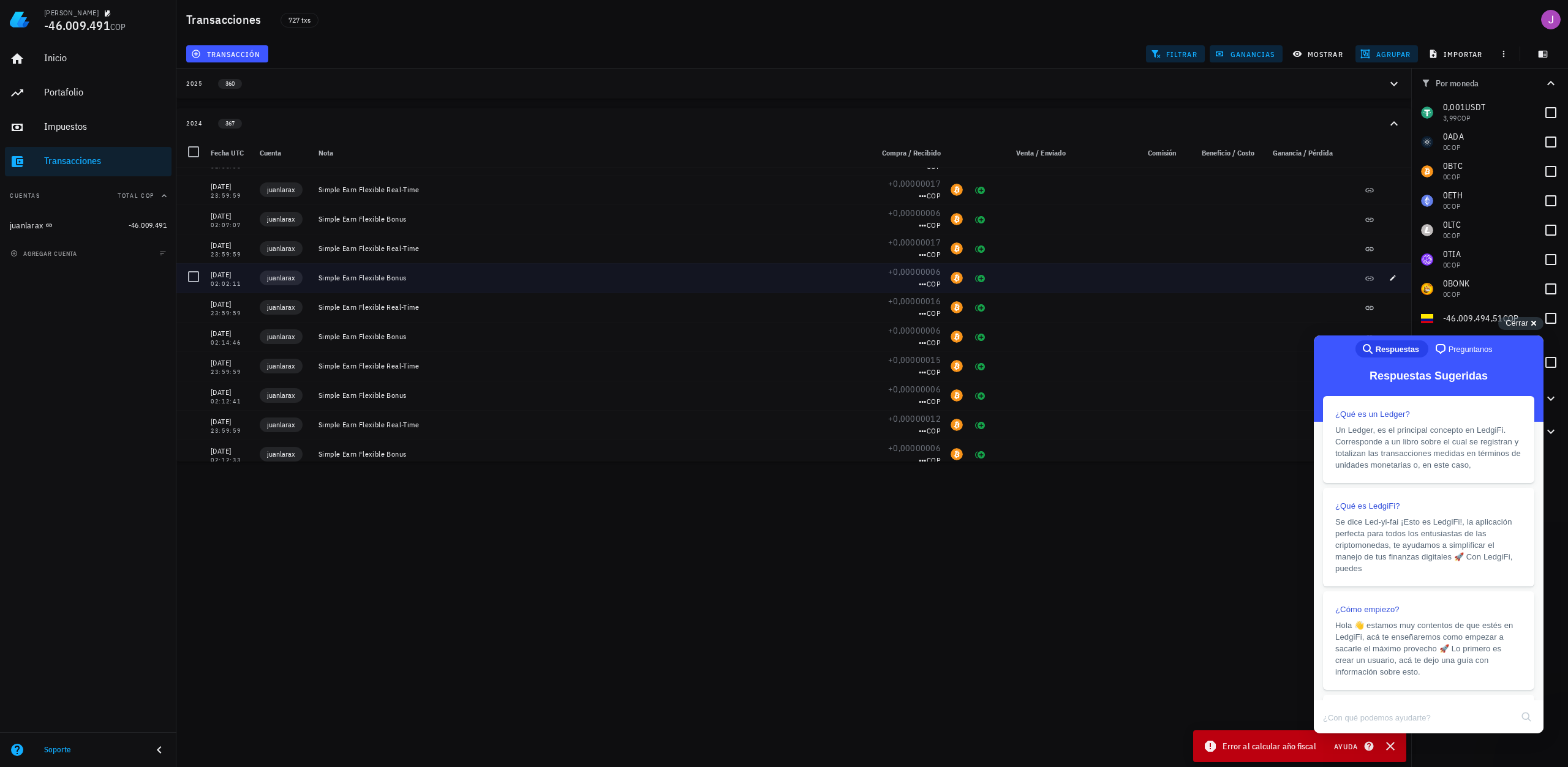
click at [1311, 272] on div at bounding box center [1298, 278] width 79 height 29
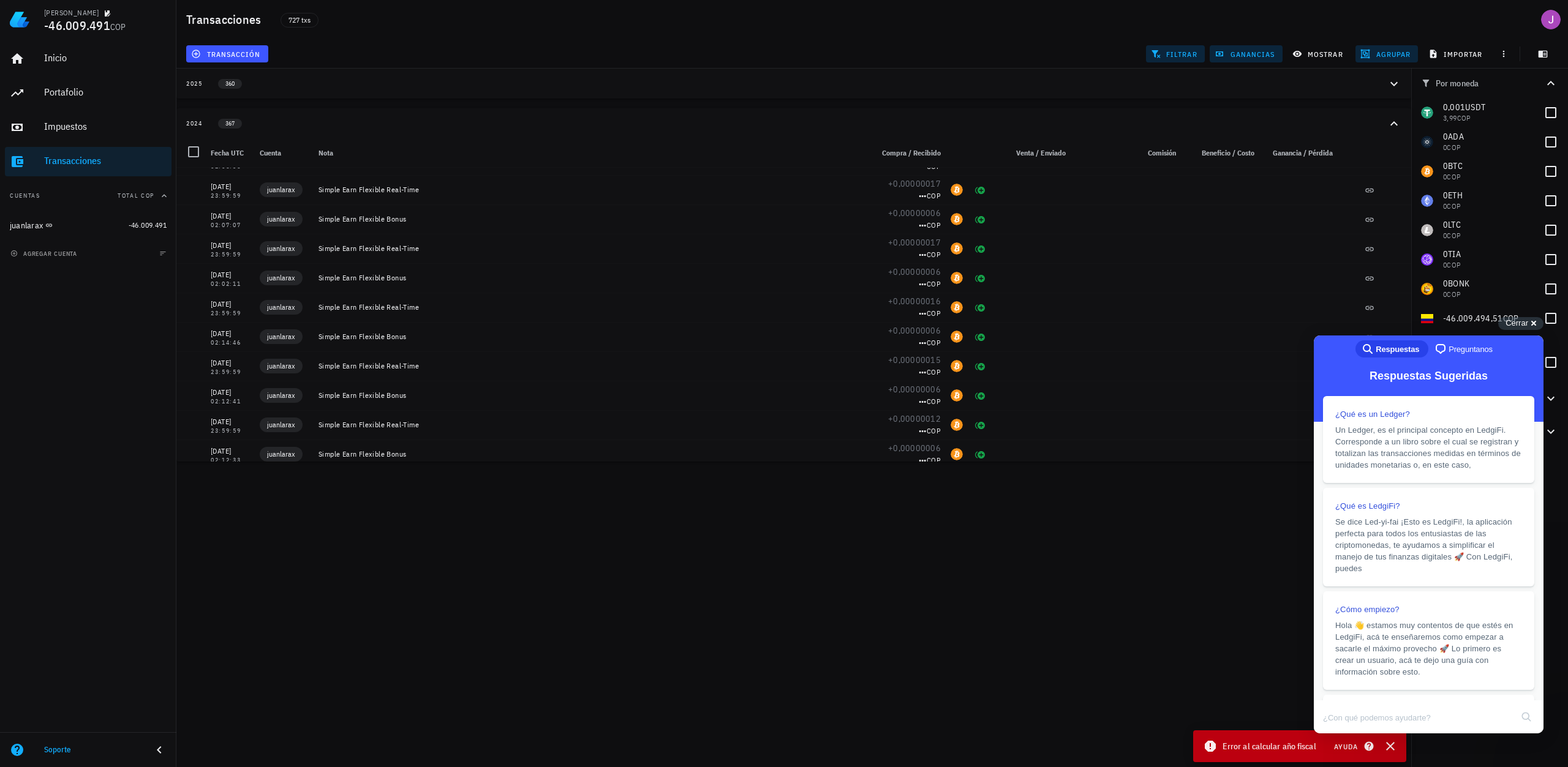
click at [1268, 659] on div "[PERSON_NAME] -46.009.491 COP Inicio [GEOGRAPHIC_DATA] Impuestos [GEOGRAPHIC_DA…" at bounding box center [784, 384] width 1568 height 767
click at [1134, 472] on div "[PERSON_NAME] -46.009.491 COP Inicio [GEOGRAPHIC_DATA] Impuestos [GEOGRAPHIC_DA…" at bounding box center [784, 384] width 1568 height 767
click at [1252, 747] on span "Error al calcular año fiscal" at bounding box center [1269, 747] width 94 height 14
click at [1358, 748] on span "Ayuda" at bounding box center [1352, 746] width 38 height 11
click at [1228, 747] on span "Error al calcular año fiscal" at bounding box center [1269, 747] width 94 height 14
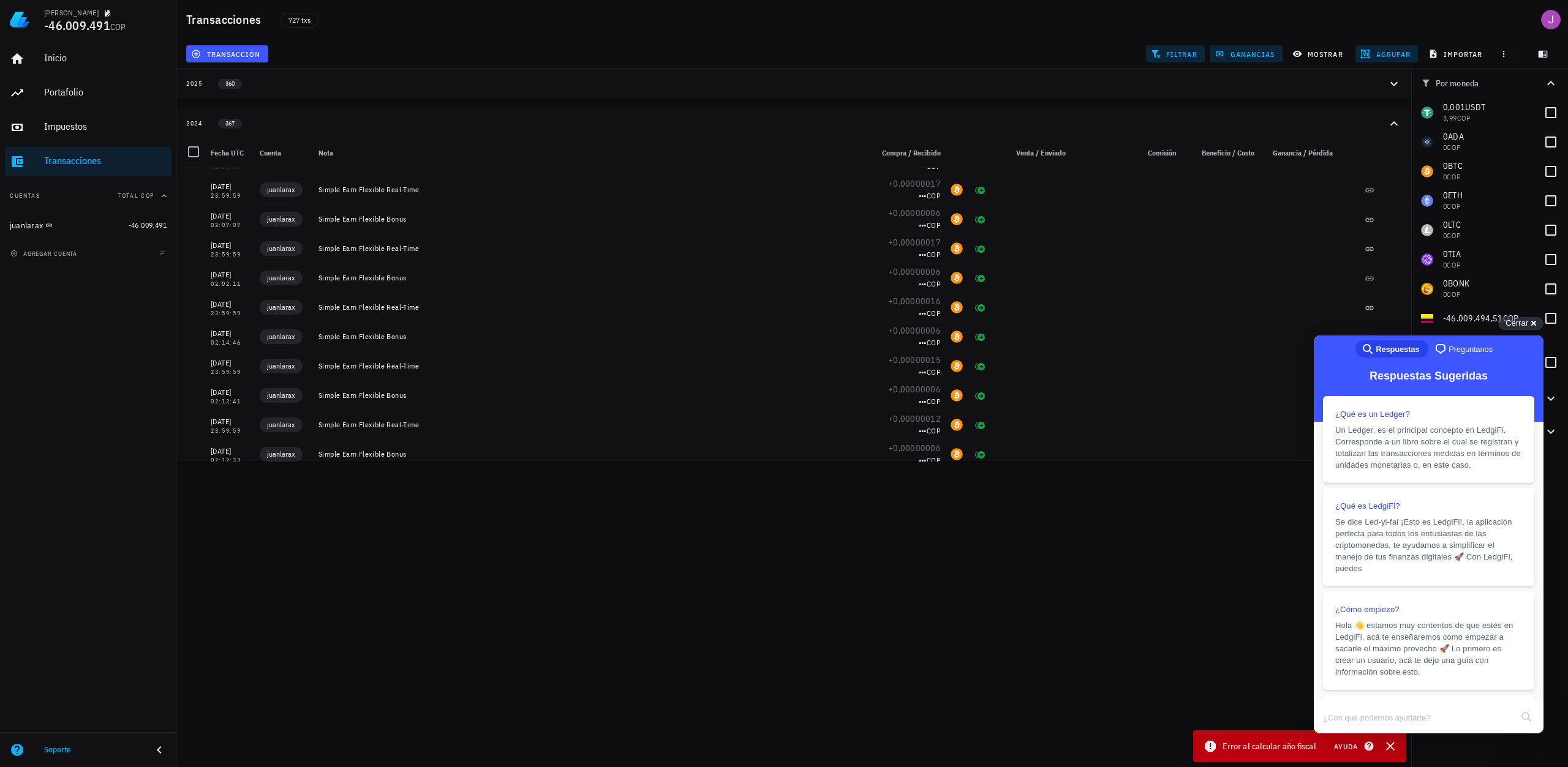
click at [1072, 716] on div "[PERSON_NAME] -46.009.491 COP Inicio [GEOGRAPHIC_DATA] Impuestos [GEOGRAPHIC_DA…" at bounding box center [784, 384] width 1568 height 767
click at [1524, 319] on span "Cerrar" at bounding box center [1517, 323] width 23 height 9
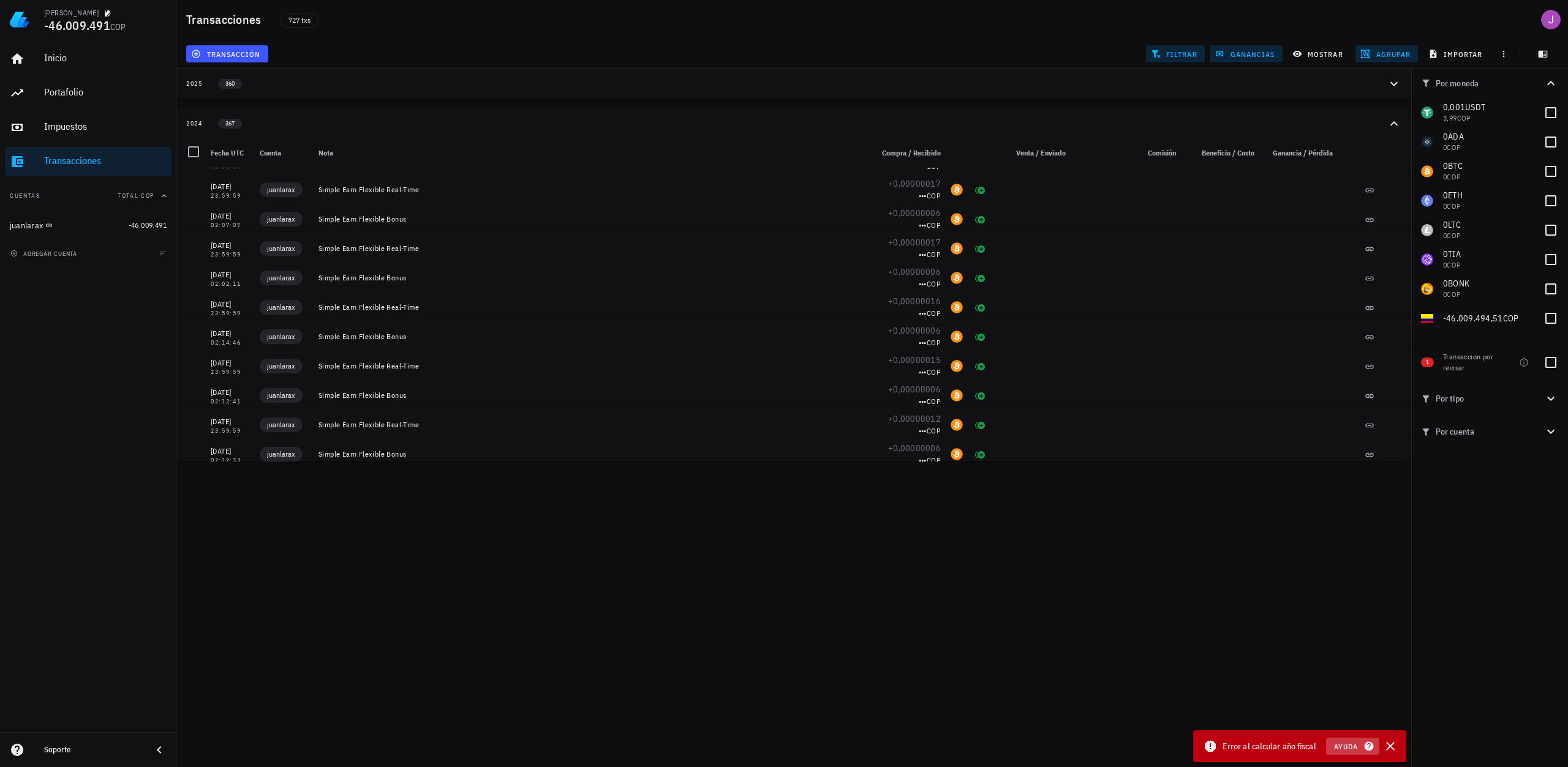
click at [1368, 747] on icon "button" at bounding box center [1368, 746] width 11 height 15
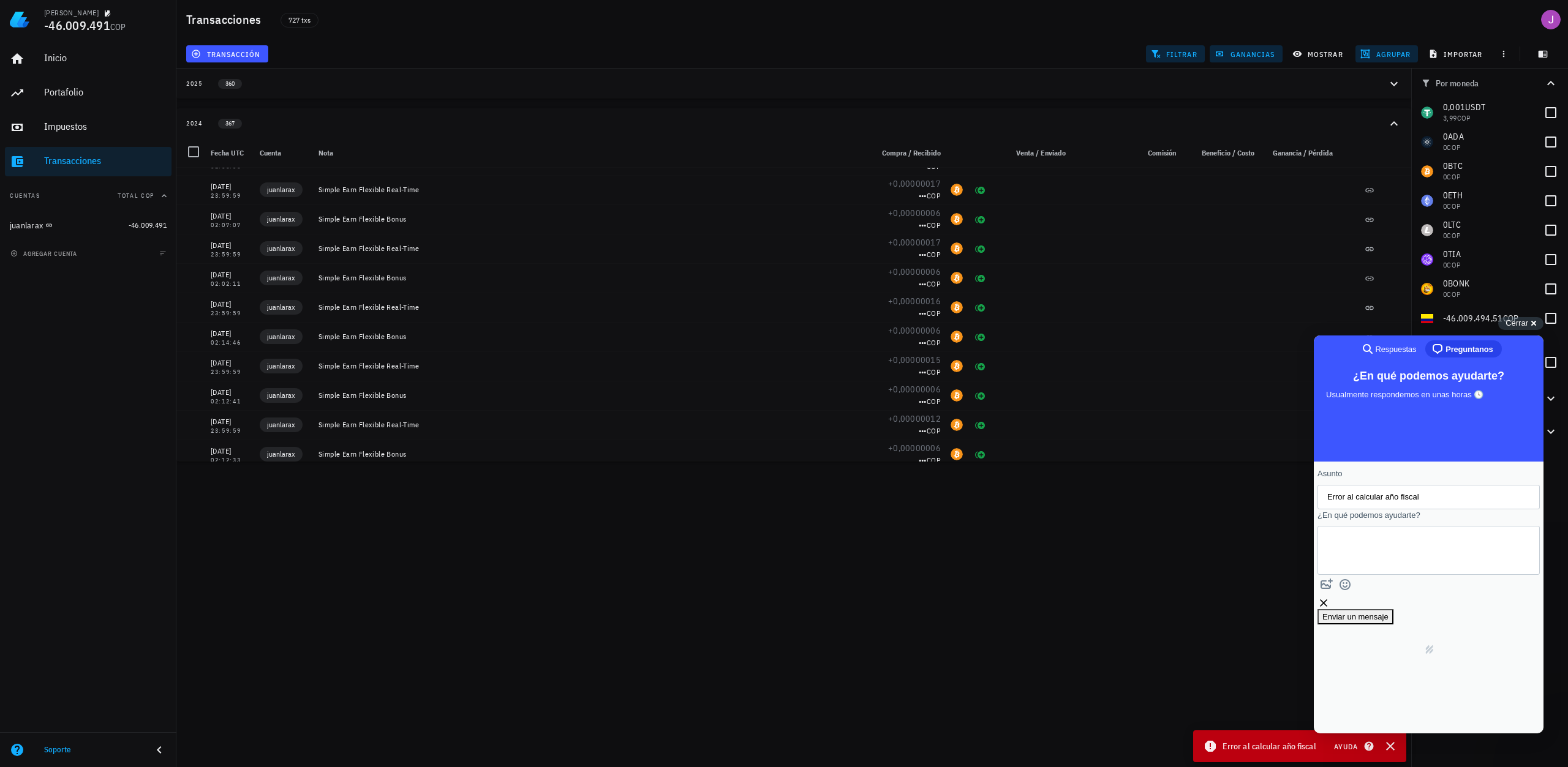
drag, startPoint x: 1188, startPoint y: 752, endPoint x: 1222, endPoint y: 751, distance: 34.0
click at [1208, 753] on div "[PERSON_NAME] -46.009.491 COP Inicio [GEOGRAPHIC_DATA] Impuestos [GEOGRAPHIC_DA…" at bounding box center [784, 384] width 1568 height 767
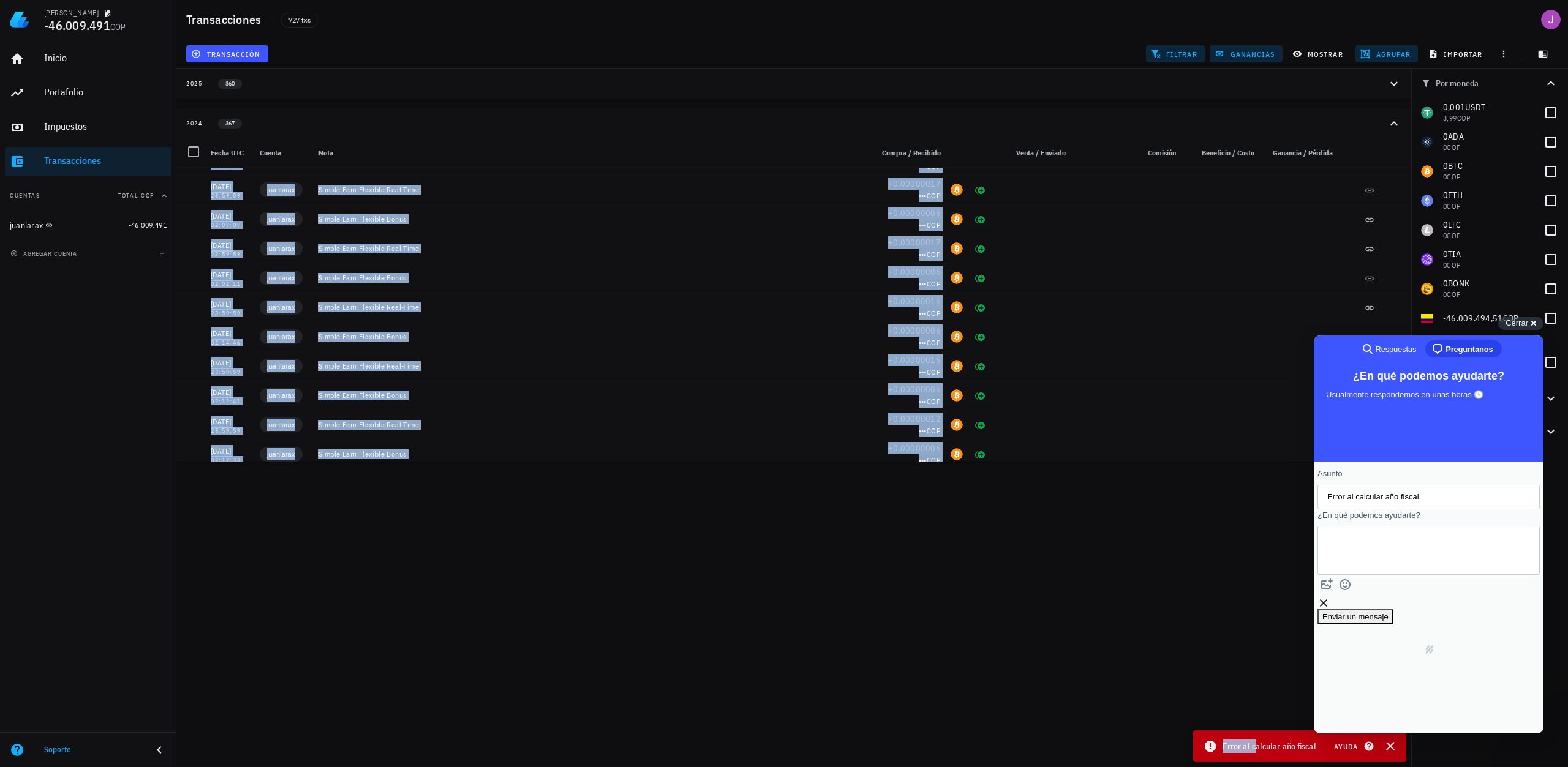
drag, startPoint x: 1226, startPoint y: 743, endPoint x: 1160, endPoint y: 729, distance: 67.5
click at [1160, 729] on div "[PERSON_NAME] -46.009.491 COP Inicio [GEOGRAPHIC_DATA] Impuestos [GEOGRAPHIC_DA…" at bounding box center [784, 384] width 1568 height 767
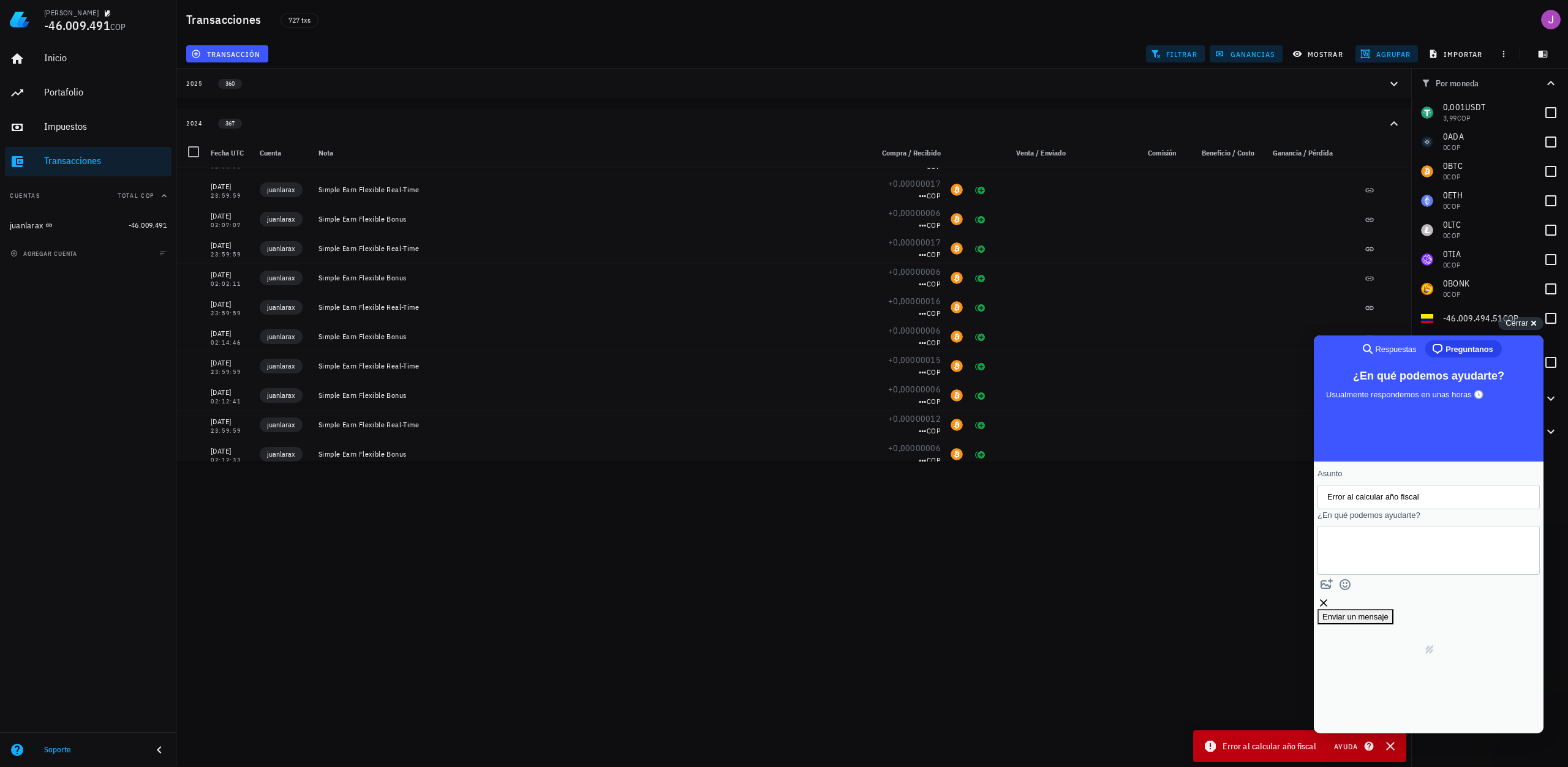
click at [1205, 699] on div "[PERSON_NAME] -46.009.491 COP Inicio [GEOGRAPHIC_DATA] Impuestos [GEOGRAPHIC_DA…" at bounding box center [784, 384] width 1568 height 767
click at [35, 118] on link "Impuestos" at bounding box center [88, 127] width 167 height 29
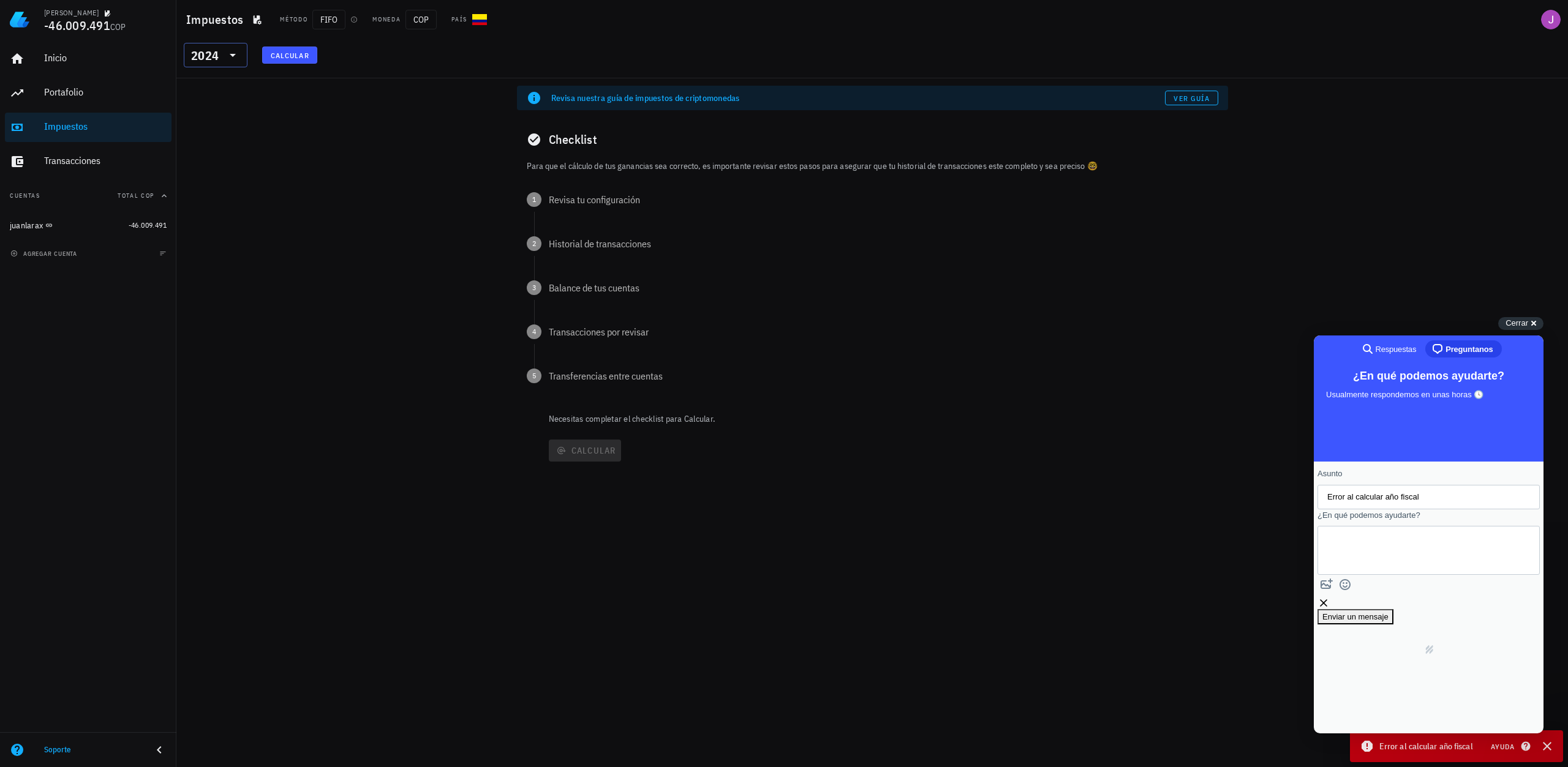
click at [220, 50] on div "2024" at bounding box center [207, 55] width 32 height 25
click at [214, 125] on div "2023" at bounding box center [215, 136] width 64 height 25
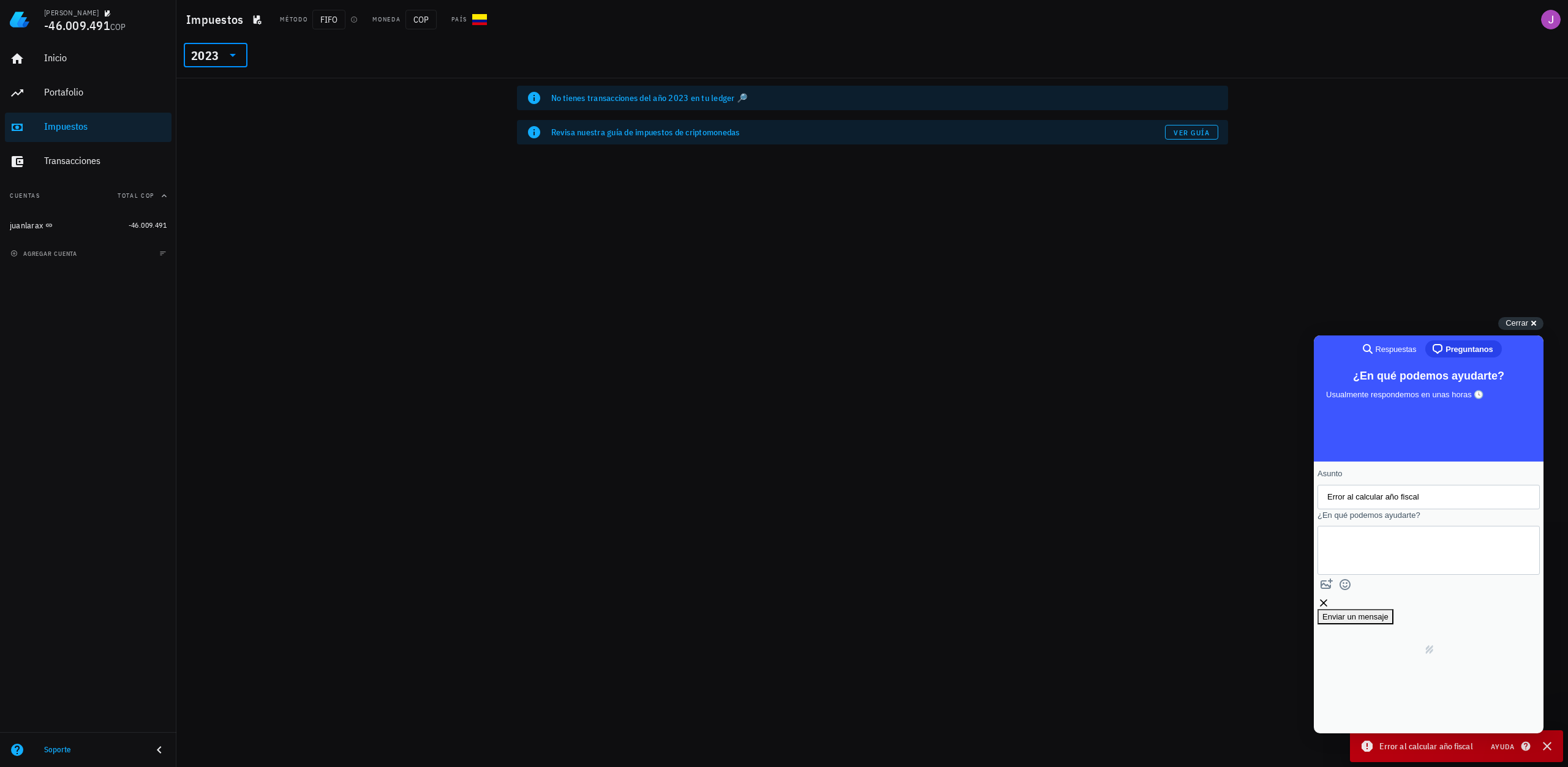
click at [234, 59] on icon at bounding box center [232, 55] width 15 height 15
click at [219, 106] on div "2024" at bounding box center [215, 111] width 44 height 20
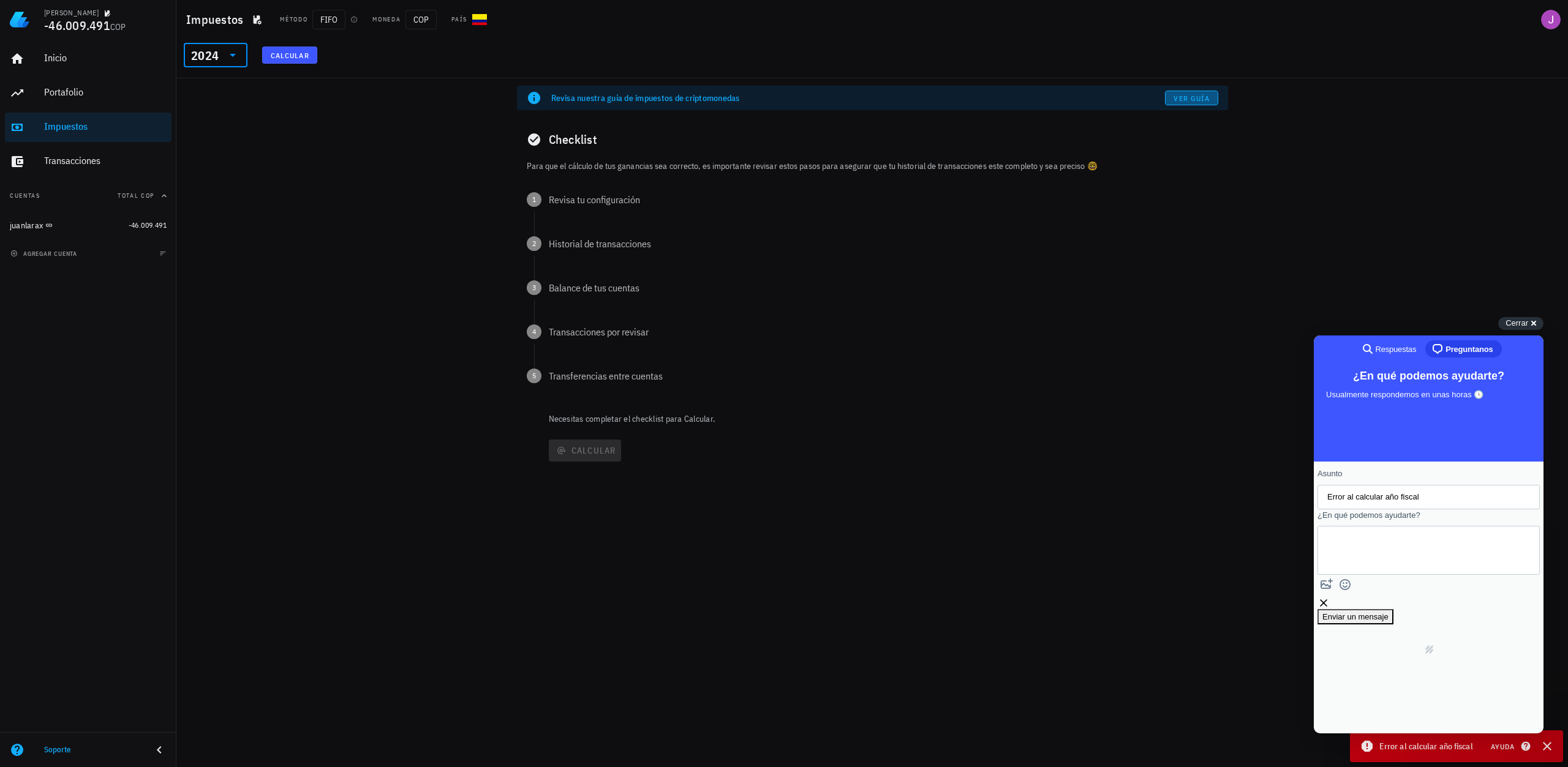
click at [1178, 90] on div "Revisa nuestra guía de impuestos de criptomonedas Ver guía" at bounding box center [872, 97] width 711 height 25
click at [1179, 95] on span "Ver guía" at bounding box center [1190, 98] width 37 height 9
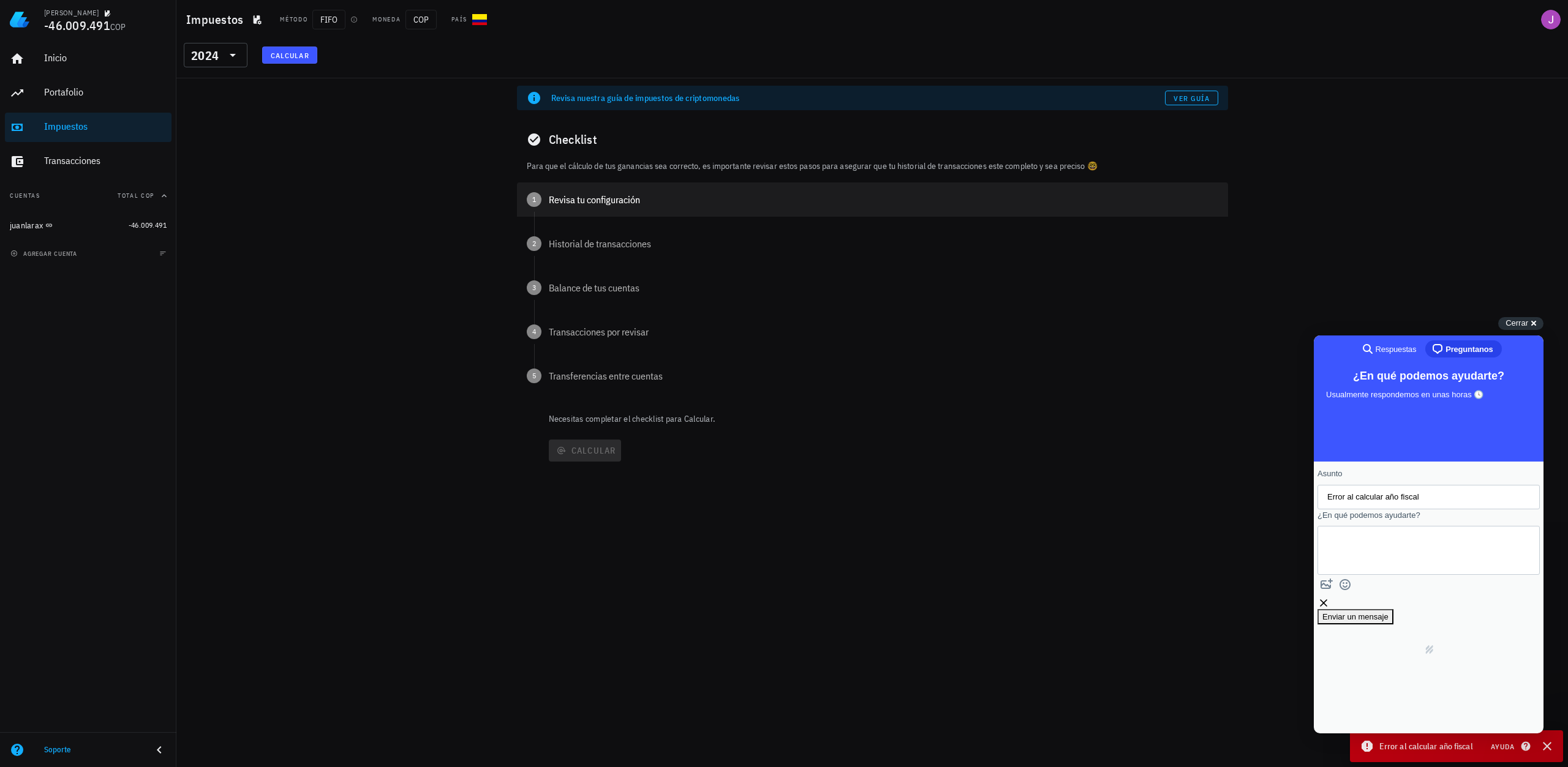
click at [556, 196] on div "Revisa tu configuración" at bounding box center [883, 199] width 669 height 9
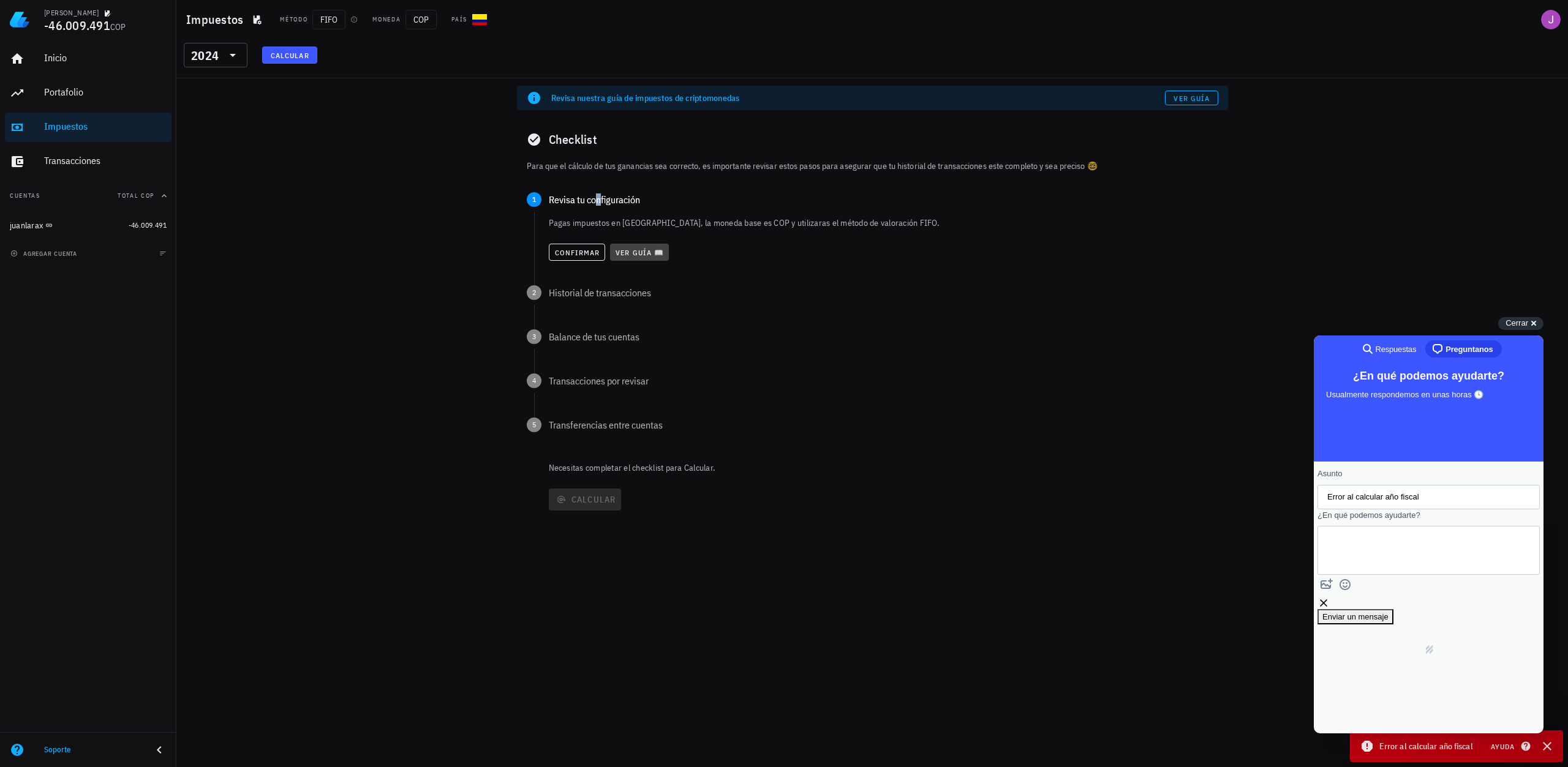
click at [630, 256] on span "Ver guía 📖" at bounding box center [639, 252] width 49 height 9
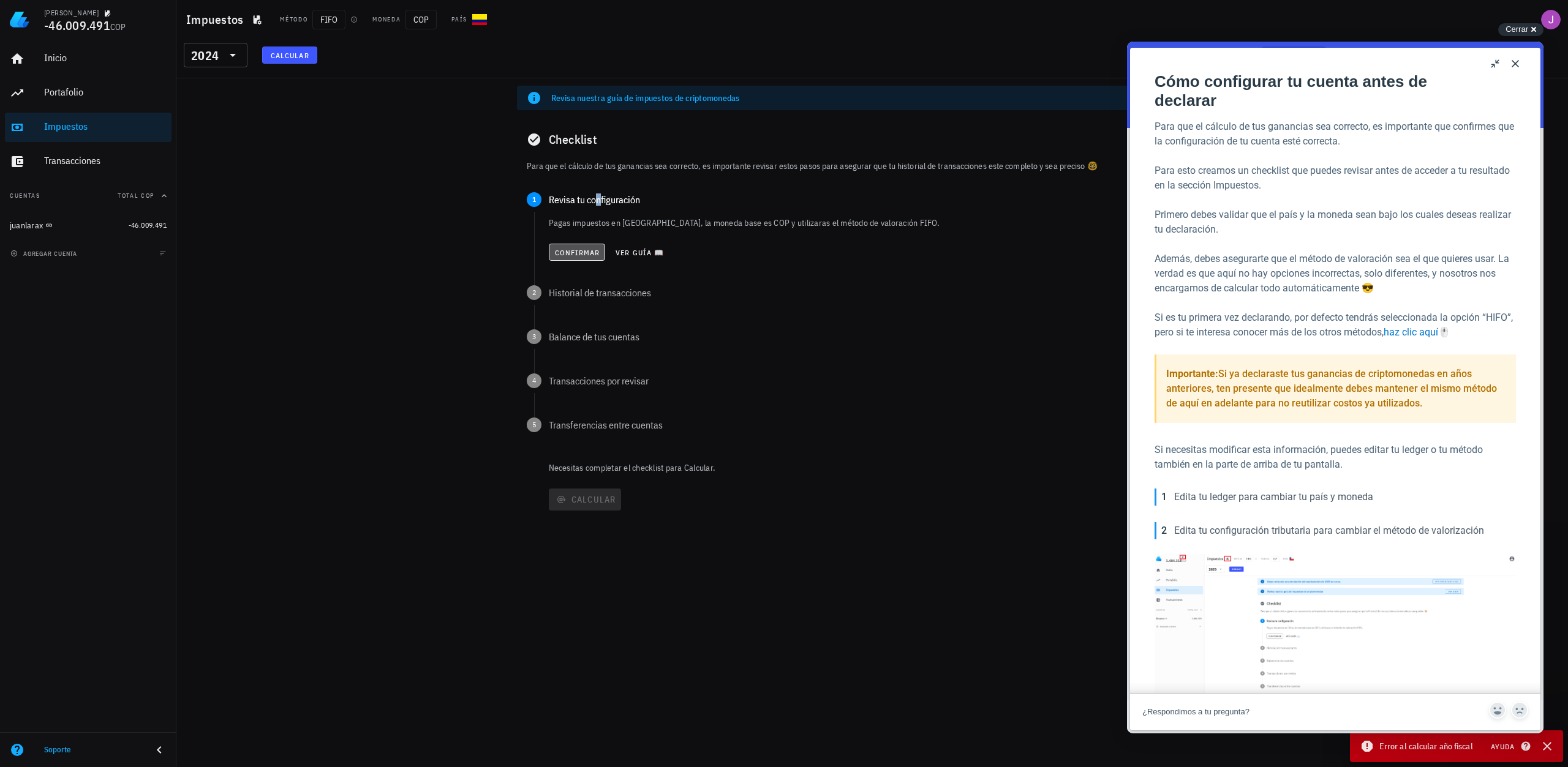
click at [567, 256] on span "Confirmar" at bounding box center [578, 252] width 46 height 9
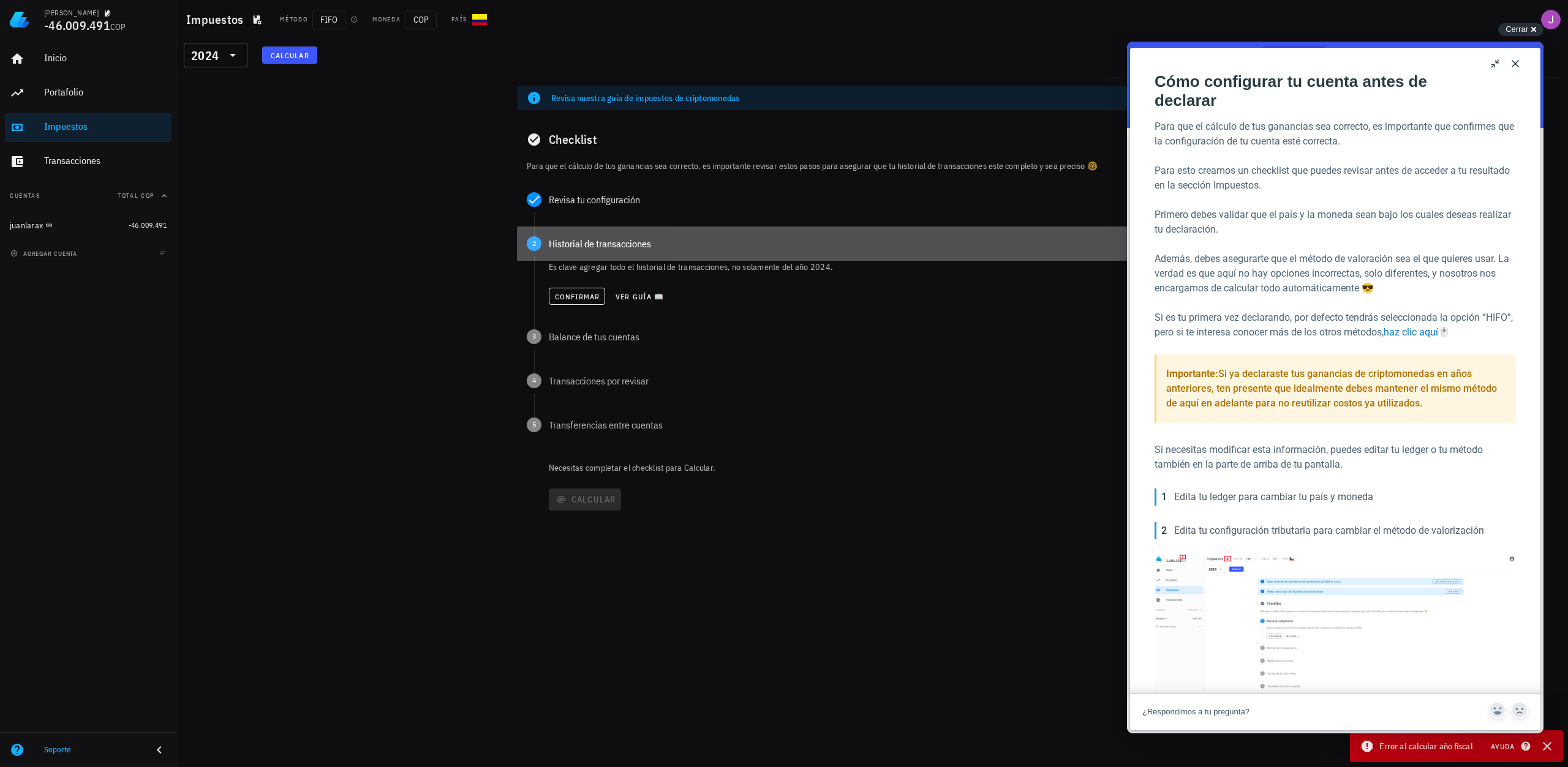
click at [537, 250] on div "2 Historial de transacciones" at bounding box center [872, 243] width 711 height 34
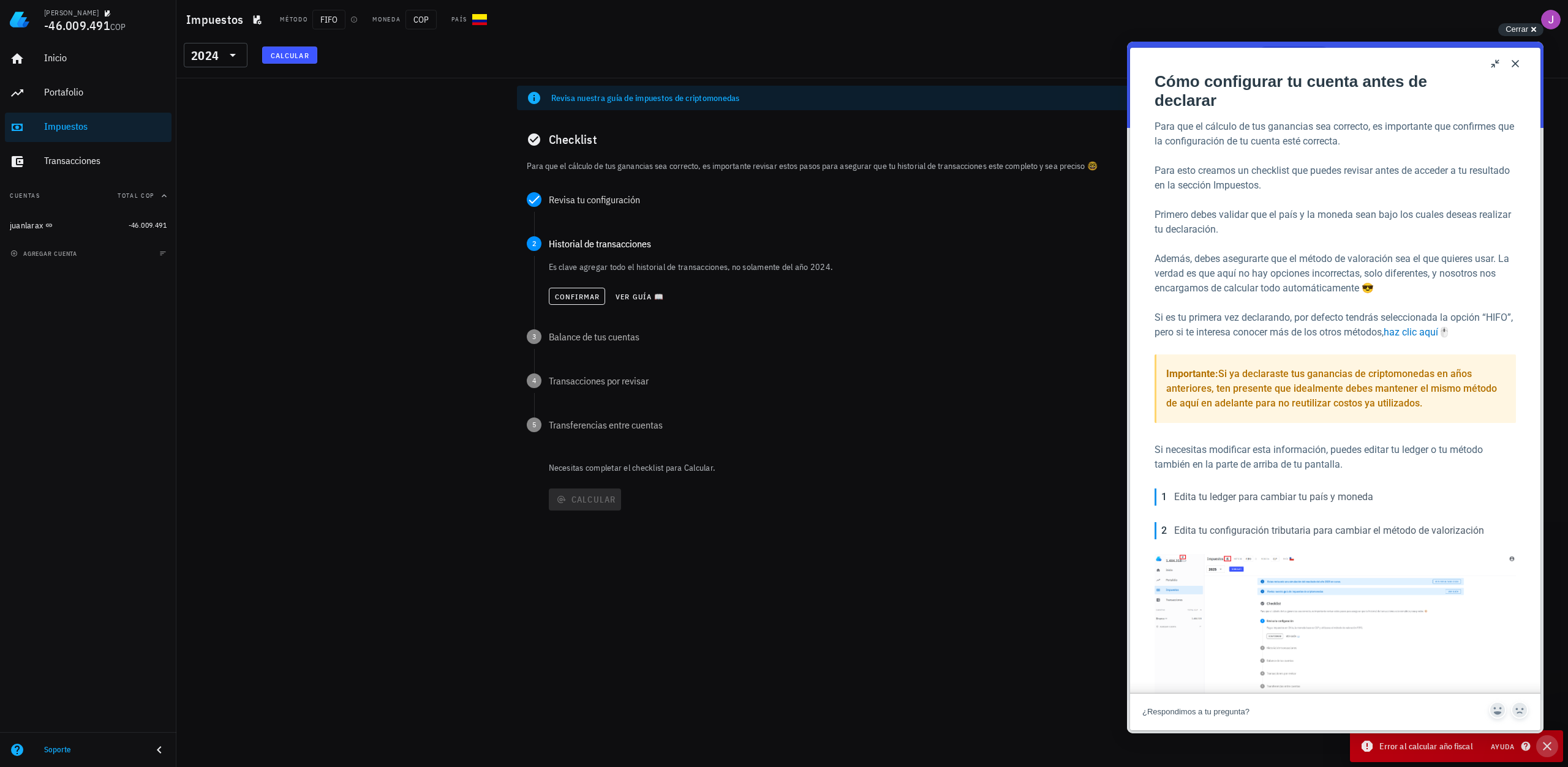
click at [1547, 741] on icon "button" at bounding box center [1547, 746] width 15 height 15
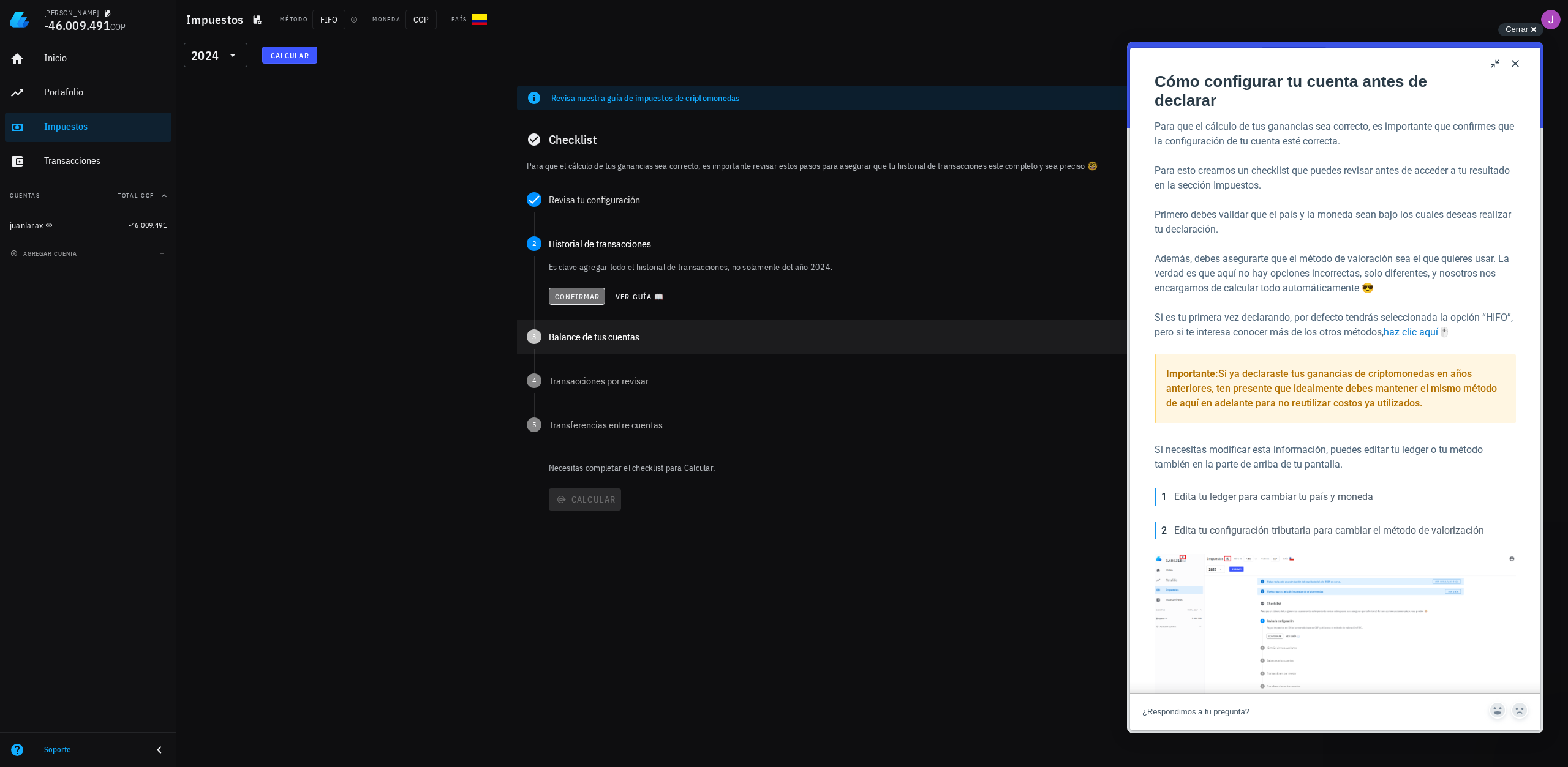
click at [572, 290] on button "Confirmar" at bounding box center [577, 296] width 57 height 17
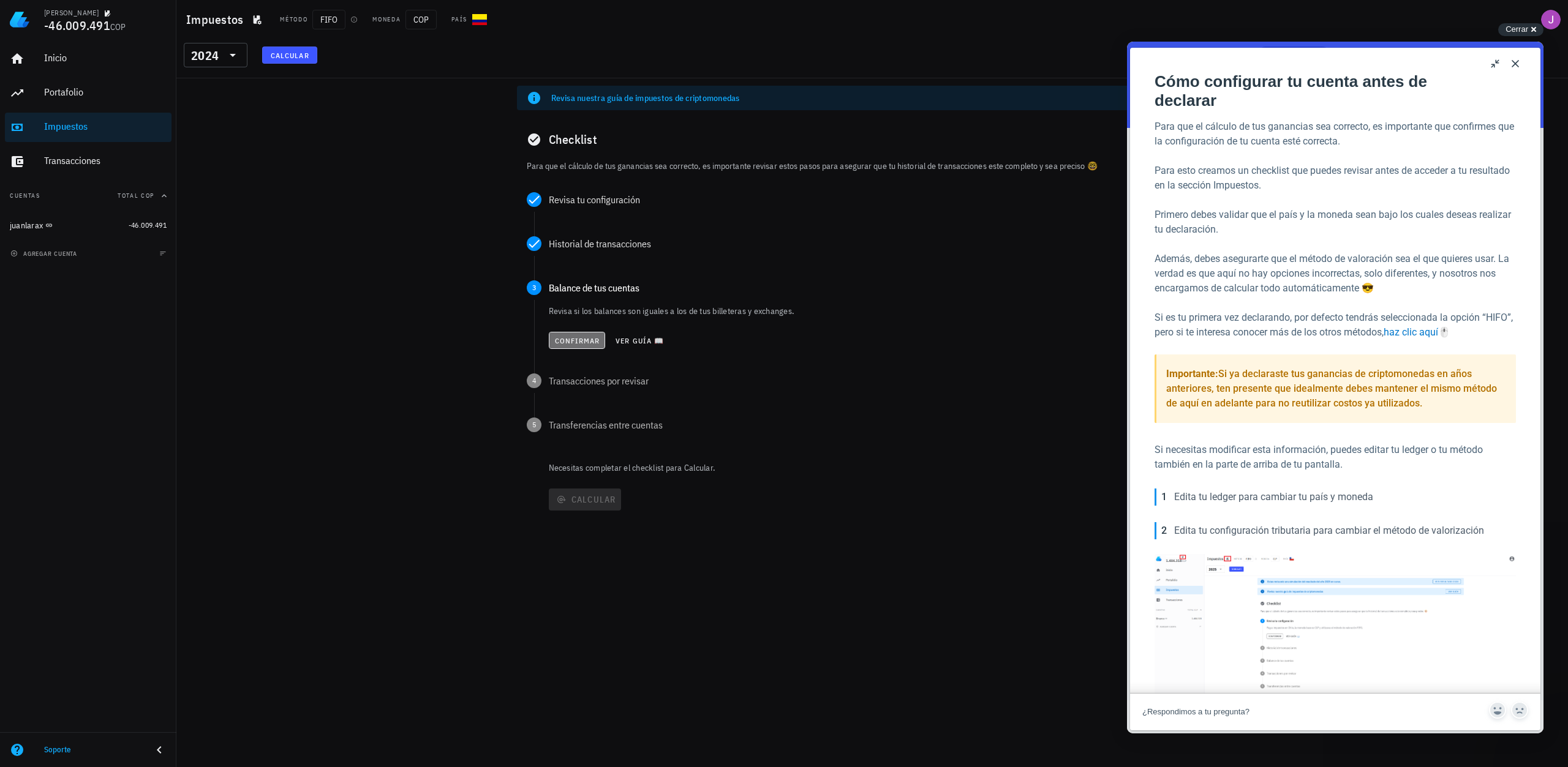
click at [573, 335] on button "Confirmar" at bounding box center [577, 340] width 57 height 17
click at [557, 374] on div "Confirmar Ver guía 📖" at bounding box center [883, 384] width 669 height 27
click at [557, 380] on span "Confirmar" at bounding box center [578, 384] width 46 height 9
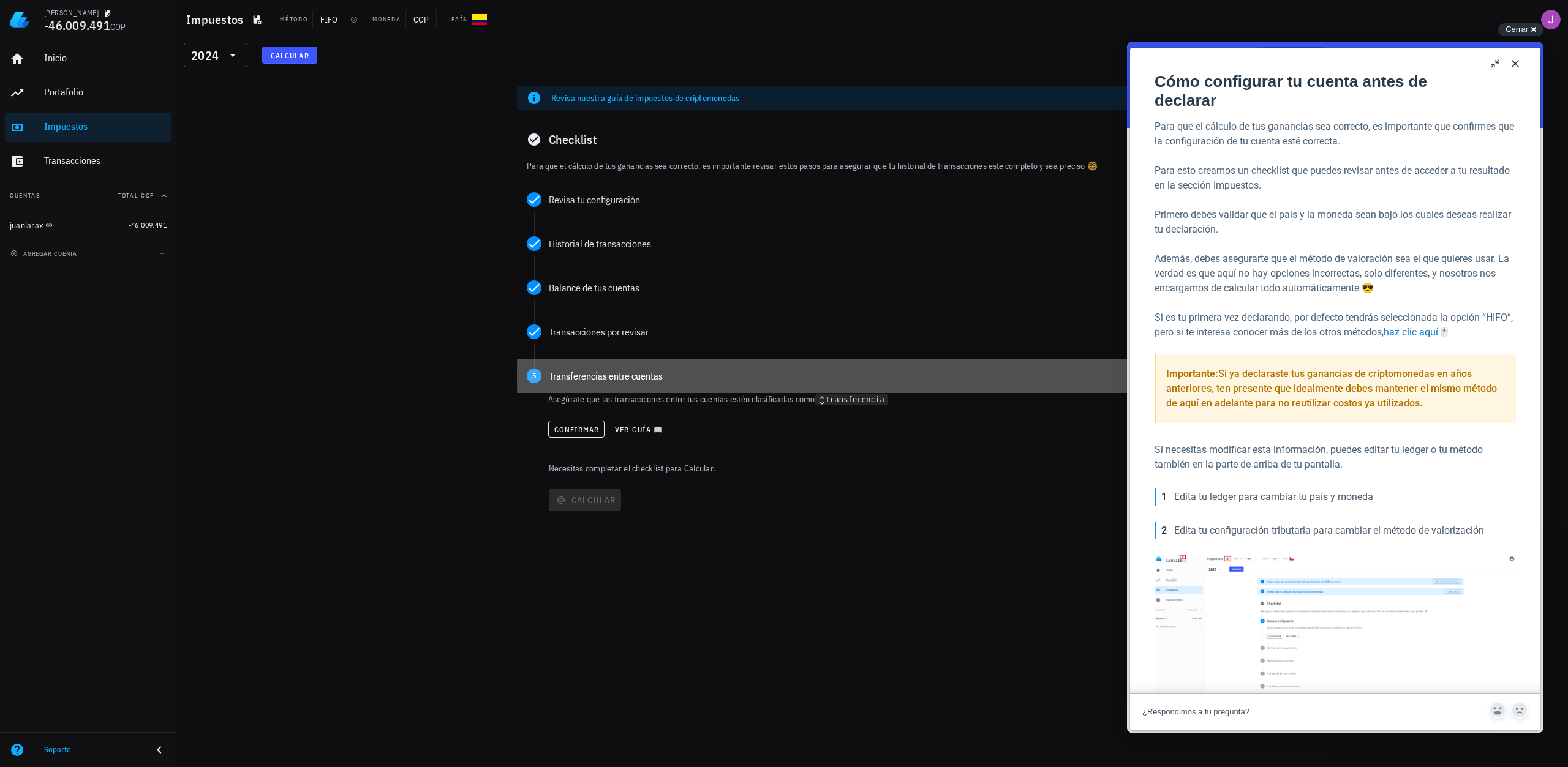
click at [535, 384] on div "5 Transferencias entre cuentas" at bounding box center [872, 376] width 711 height 34
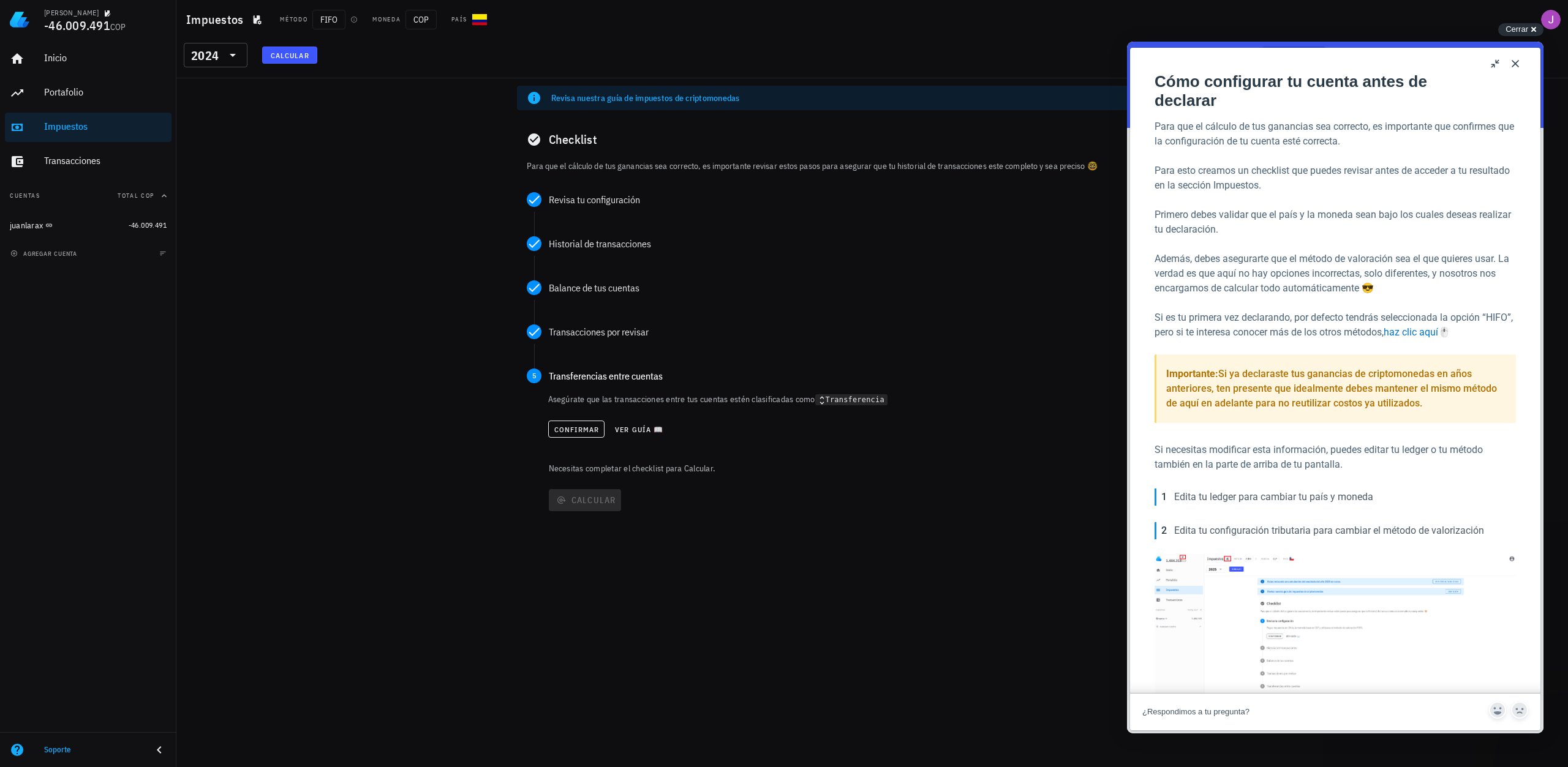
click at [554, 416] on div "Confirmar Ver guía 📖" at bounding box center [883, 430] width 670 height 27
click at [561, 429] on span "Confirmar" at bounding box center [577, 429] width 46 height 9
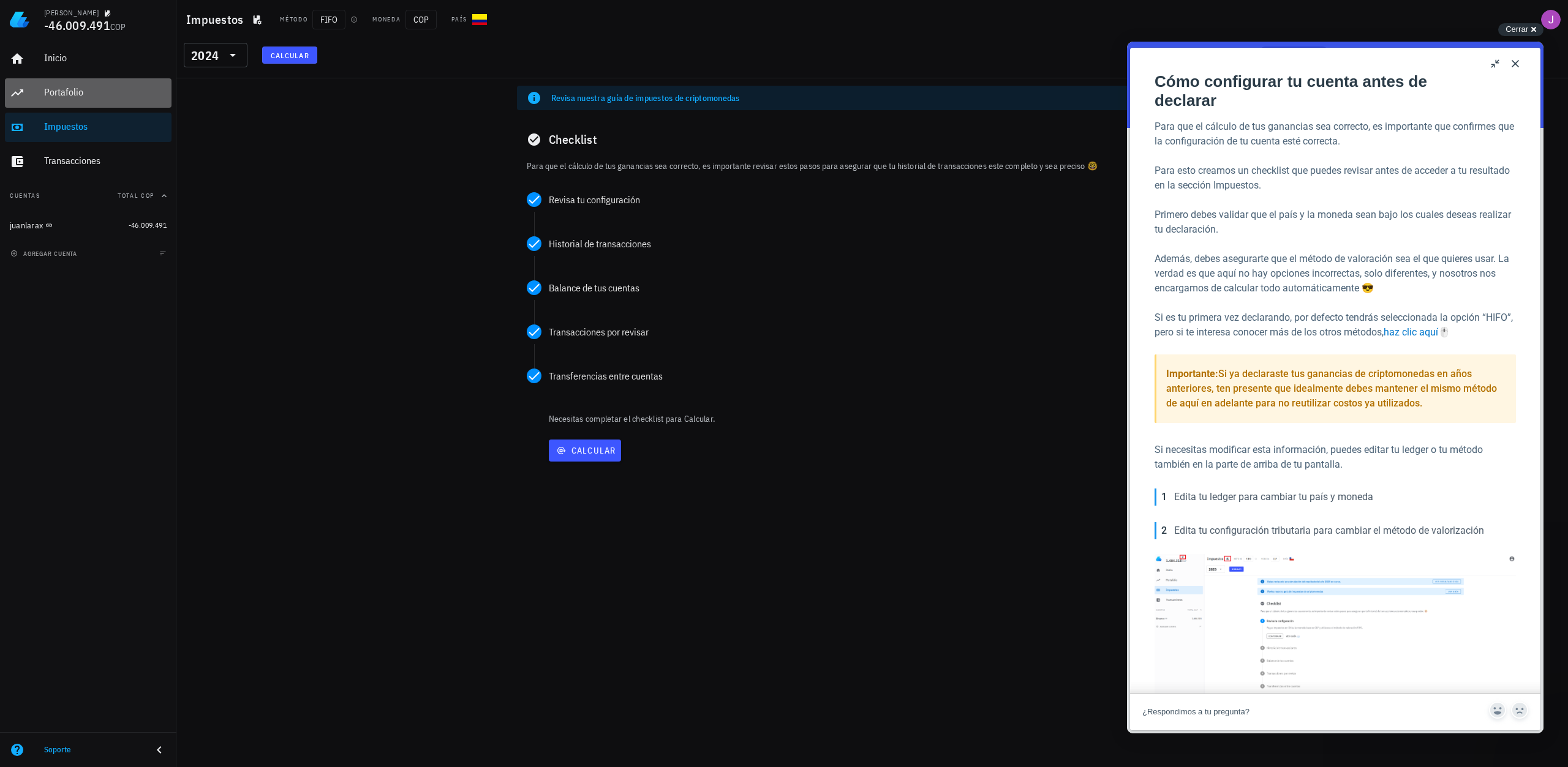
click at [85, 97] on div "Portafolio" at bounding box center [105, 92] width 122 height 12
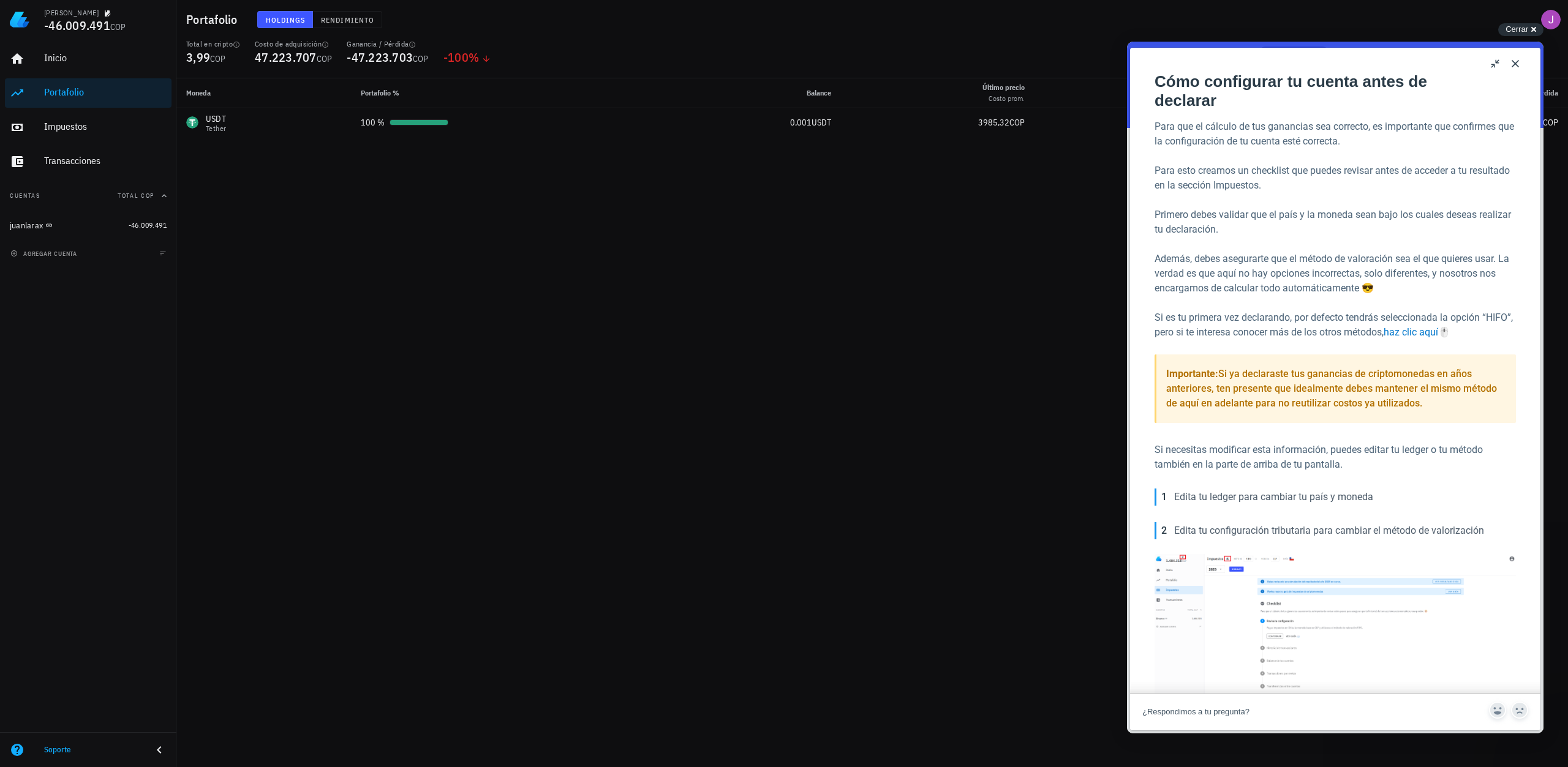
click at [1517, 60] on button "Close" at bounding box center [1515, 63] width 20 height 20
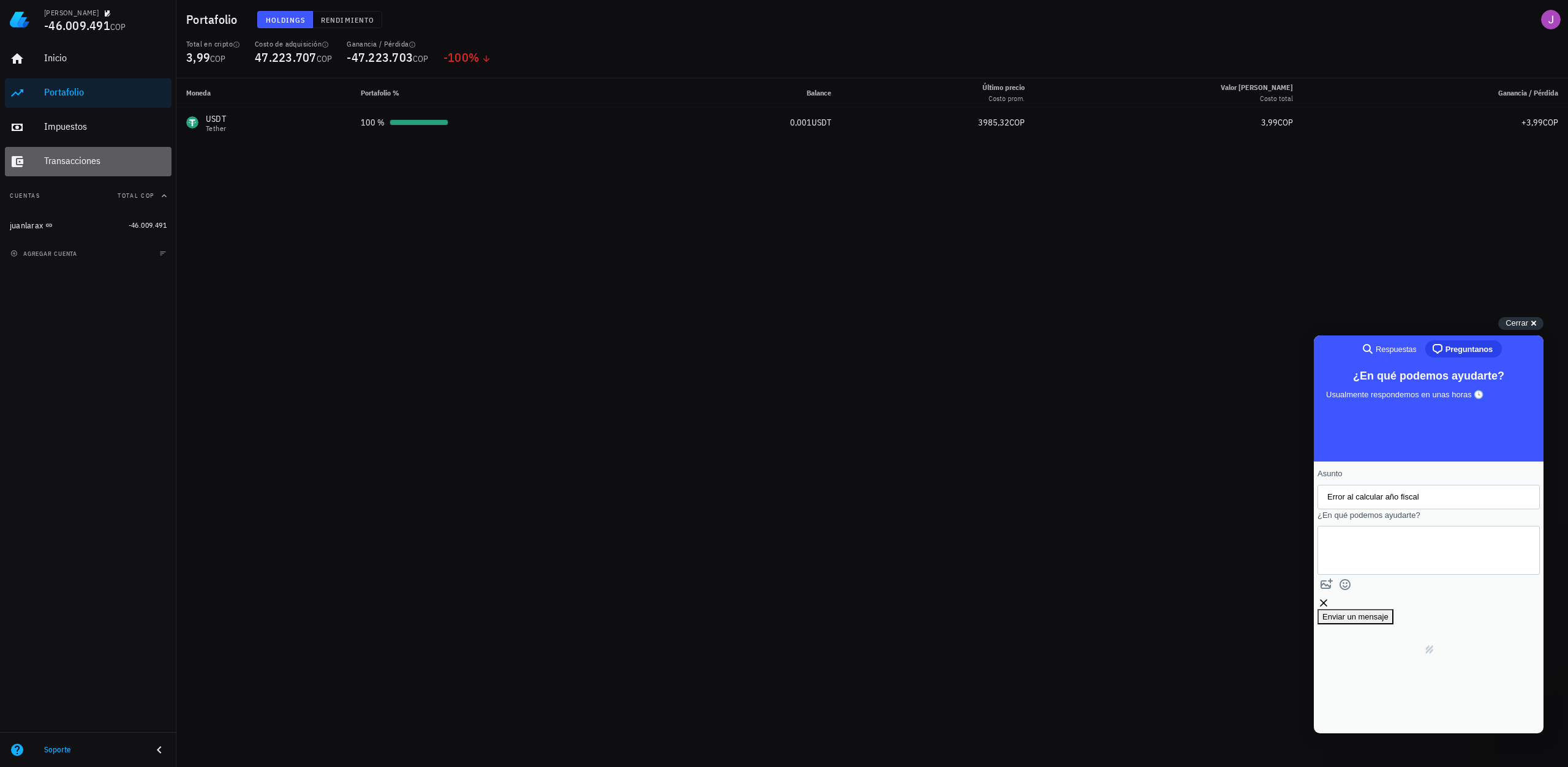
click at [77, 150] on div "Transacciones" at bounding box center [105, 161] width 122 height 27
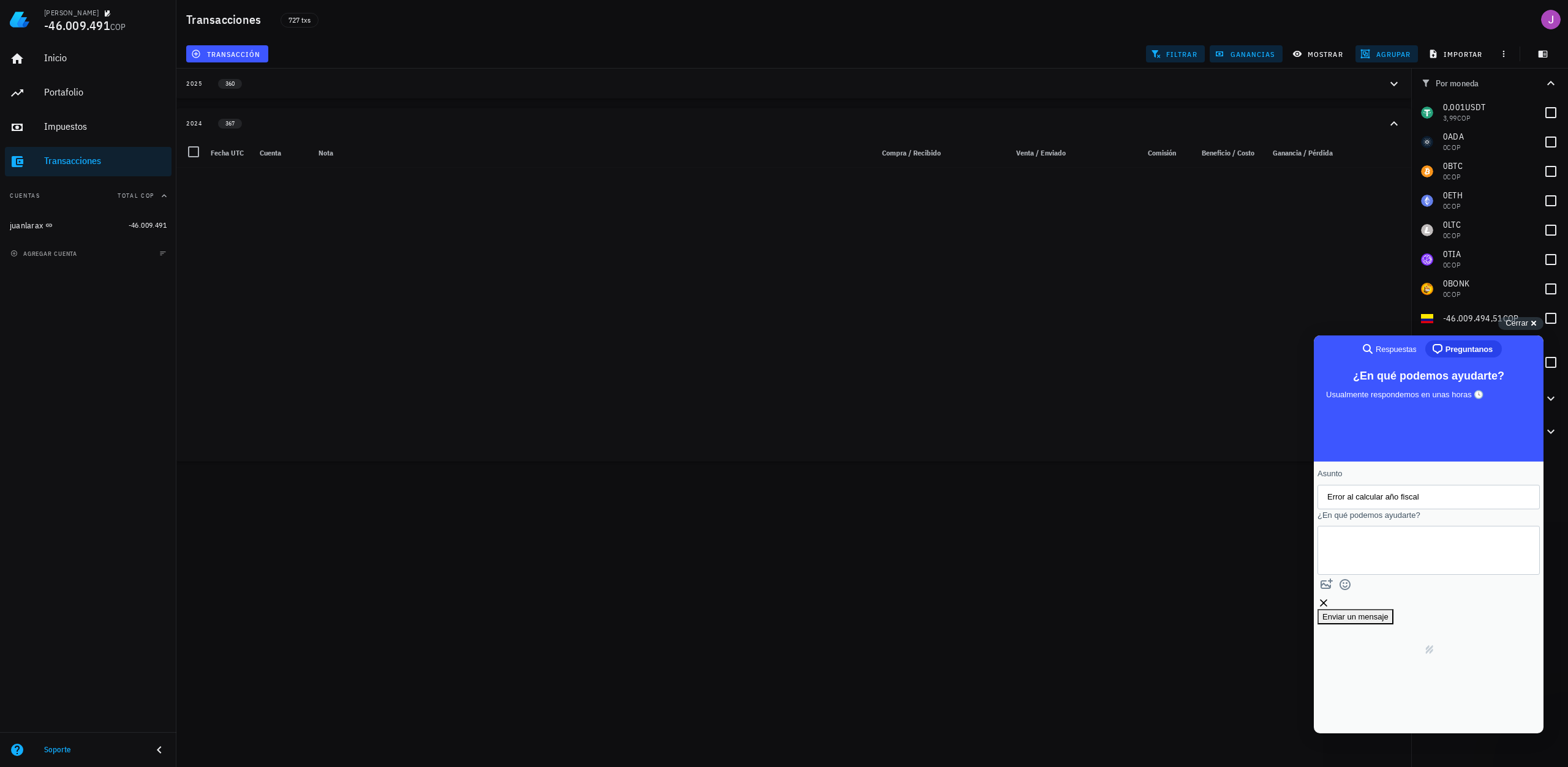
scroll to position [1259, 0]
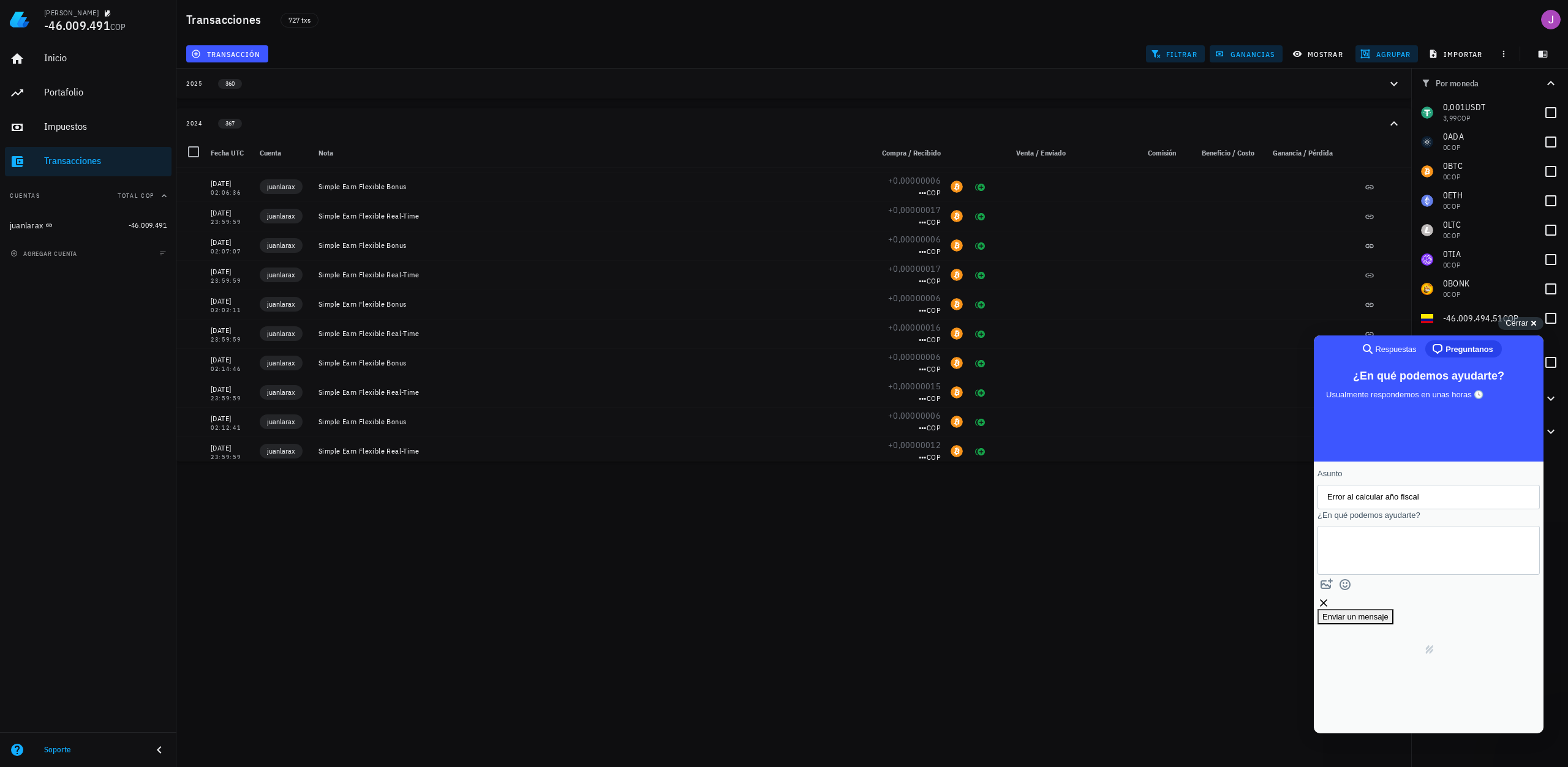
drag, startPoint x: 1319, startPoint y: 388, endPoint x: 1330, endPoint y: 358, distance: 32.0
click at [1329, 360] on div "search-medium Respuestas chat-square Preguntanos ¿En qué podemos ayudarte? Usua…" at bounding box center [1428, 535] width 230 height 398
drag, startPoint x: 1330, startPoint y: 358, endPoint x: 1389, endPoint y: 688, distance: 335.2
click at [1389, 688] on div "search-medium Respuestas chat-square Preguntanos ¿En qué podemos ayudarte? Usua…" at bounding box center [1428, 535] width 230 height 398
drag, startPoint x: 1391, startPoint y: 689, endPoint x: 2441, endPoint y: 963, distance: 1085.2
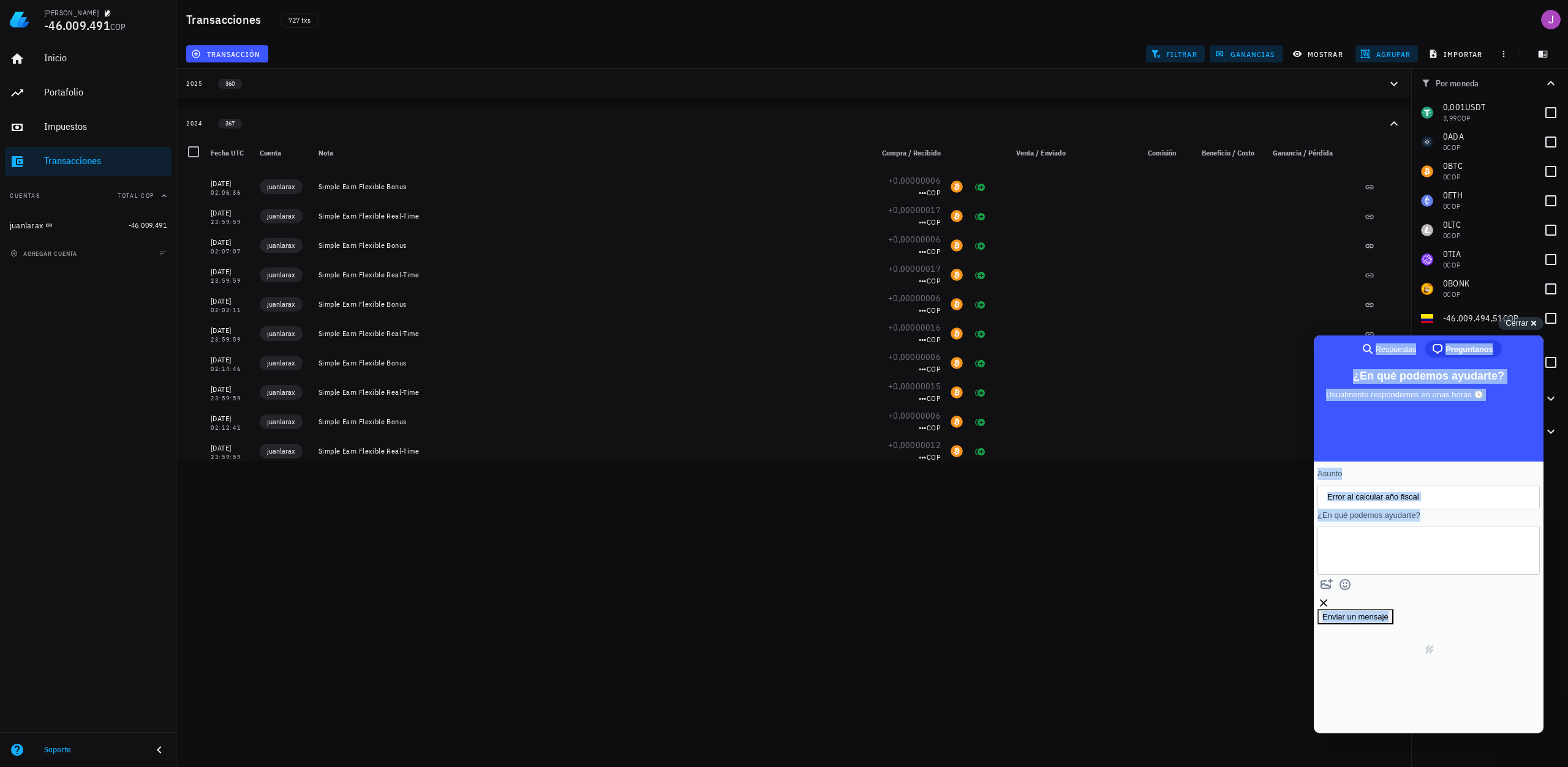
click at [1391, 673] on div "Powered by Help Scout hs-logo" at bounding box center [1429, 649] width 222 height 46
click at [1121, 626] on div "[PERSON_NAME] -46.009.491 COP Inicio [GEOGRAPHIC_DATA] Impuestos [GEOGRAPHIC_DA…" at bounding box center [784, 384] width 1568 height 767
click at [1119, 624] on div "[PERSON_NAME] -46.009.491 COP Inicio [GEOGRAPHIC_DATA] Impuestos [GEOGRAPHIC_DA…" at bounding box center [784, 384] width 1568 height 767
click at [1413, 352] on span "Respuestas" at bounding box center [1396, 349] width 41 height 12
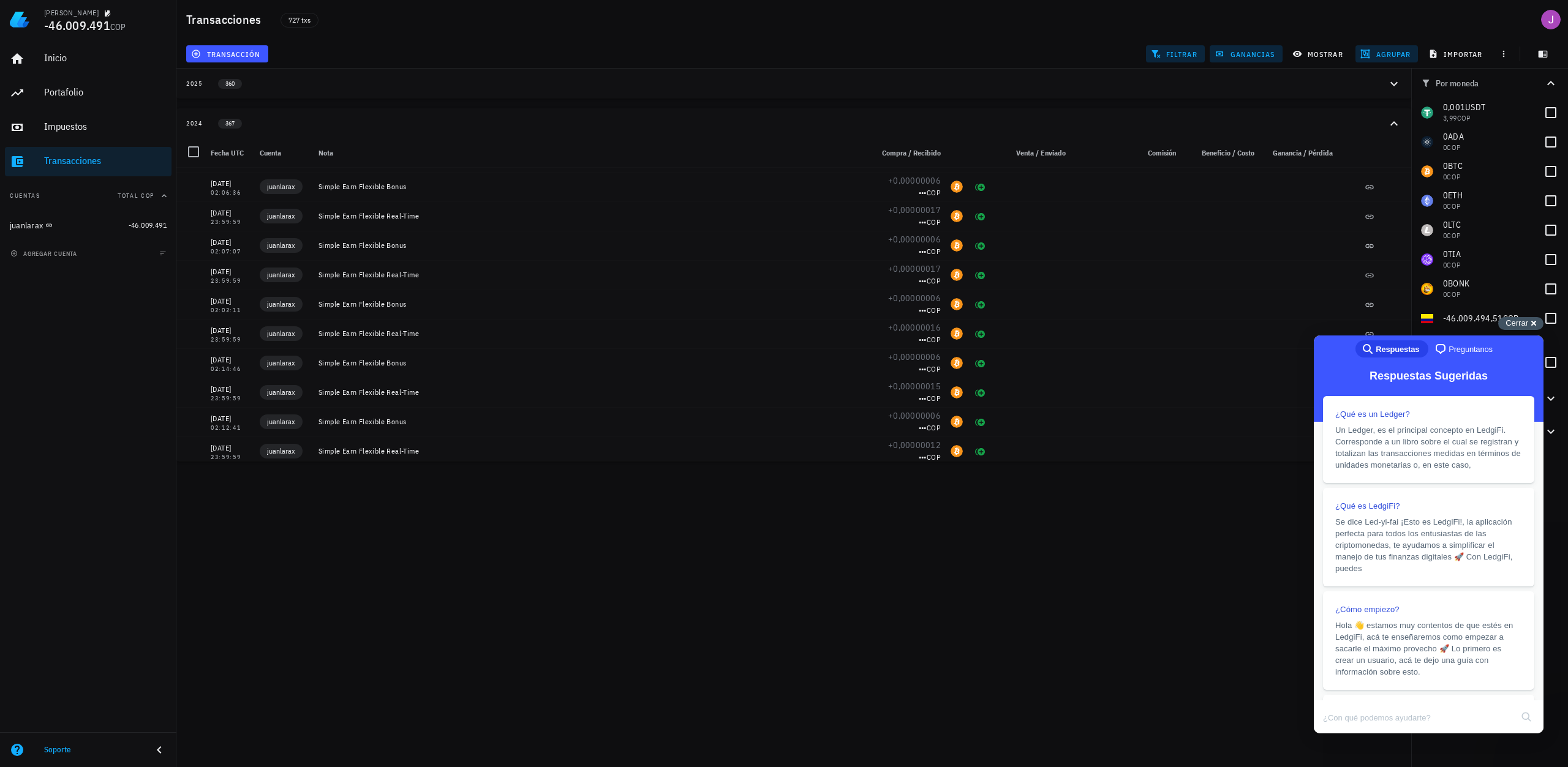
click at [1516, 324] on span "Cerrar" at bounding box center [1517, 323] width 23 height 9
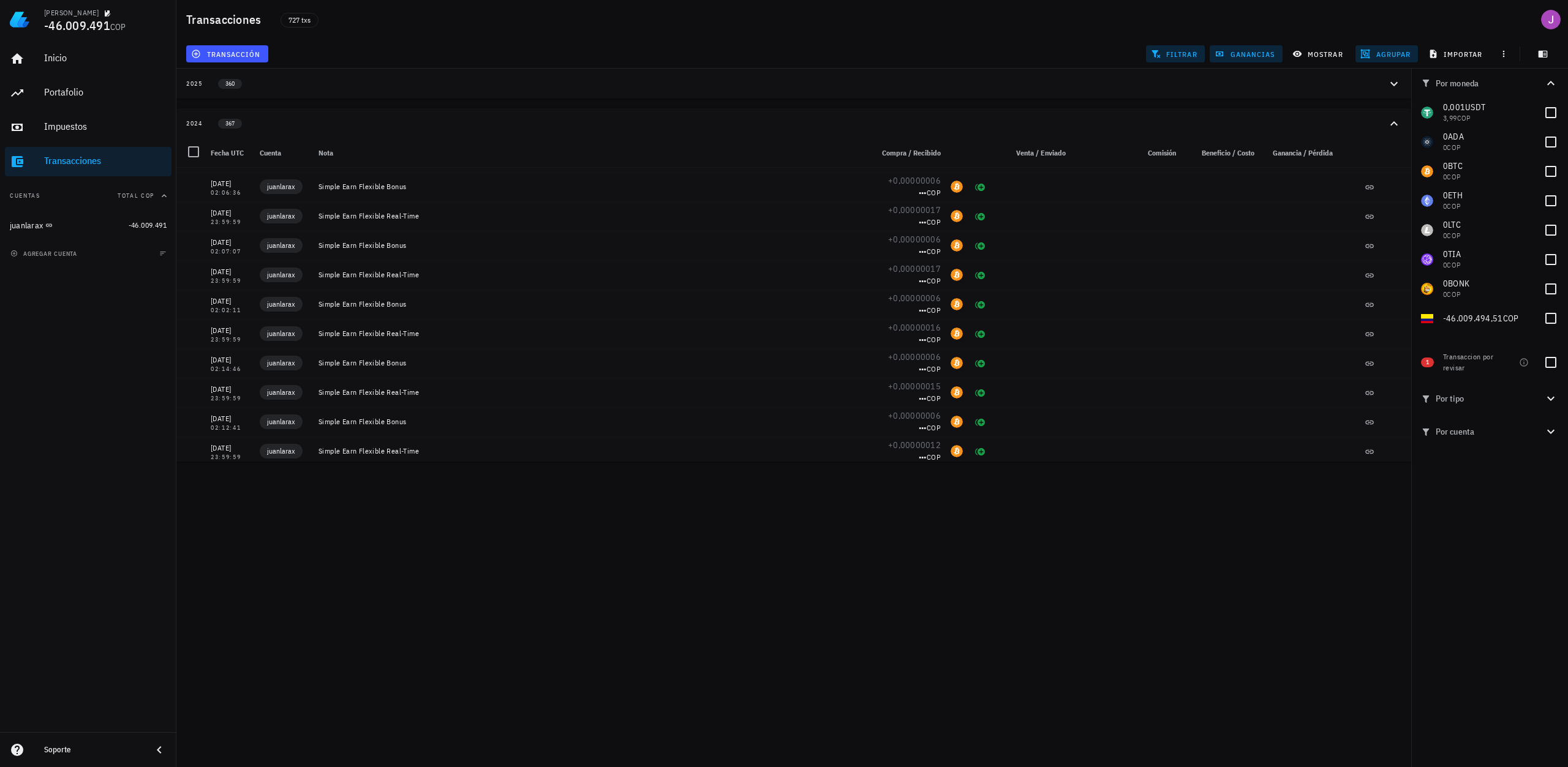
click at [1430, 366] on span "1" at bounding box center [1427, 362] width 13 height 9
click at [1430, 365] on span "1" at bounding box center [1427, 362] width 13 height 9
click at [1556, 366] on div at bounding box center [1550, 362] width 21 height 20
checkbox input "true"
click at [1283, 509] on div "[PERSON_NAME] -46.009.491 COP Inicio [GEOGRAPHIC_DATA] Impuestos [GEOGRAPHIC_DA…" at bounding box center [784, 384] width 1568 height 767
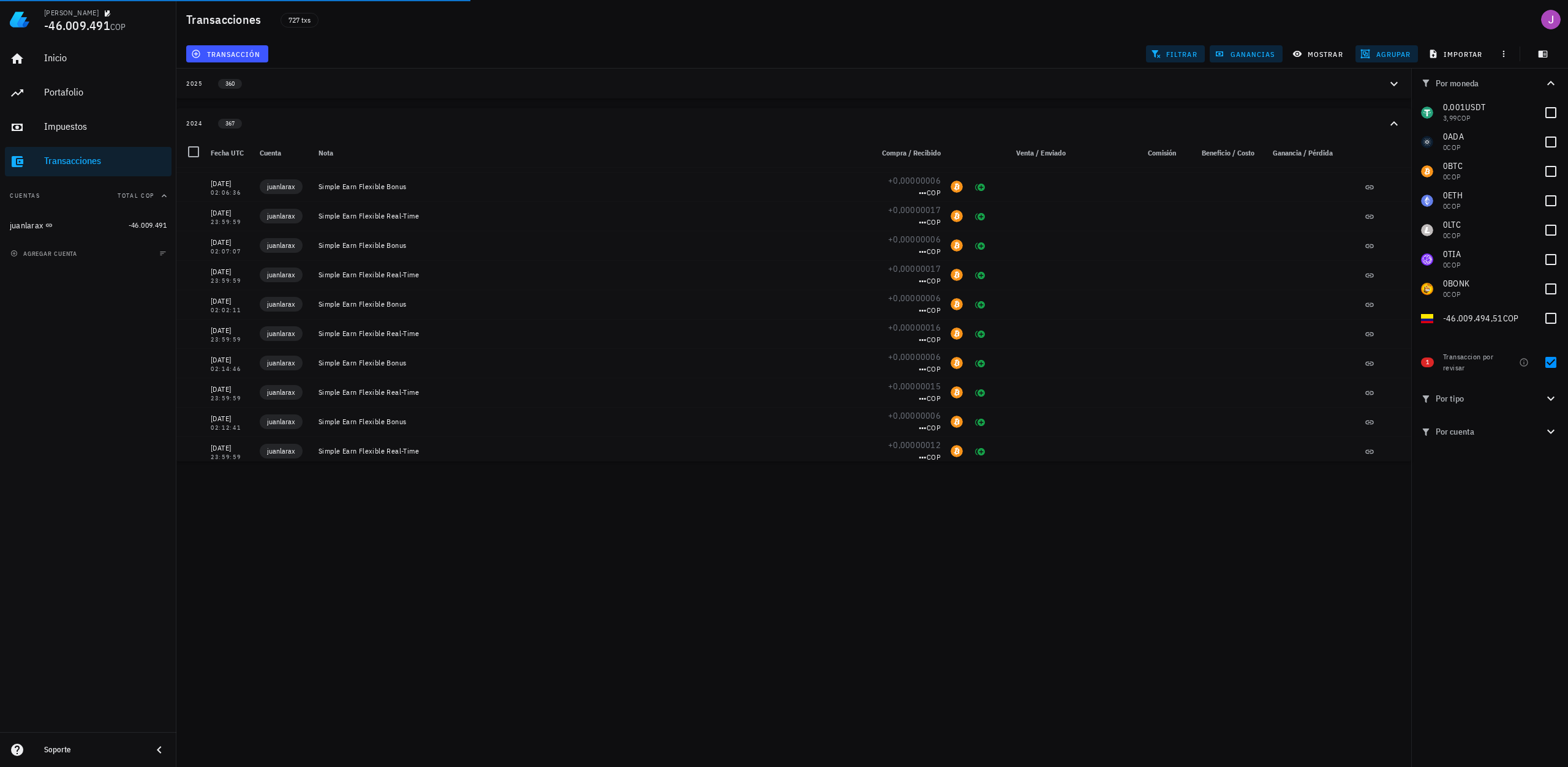
click at [1465, 350] on div "Transaccion por revisar" at bounding box center [1480, 362] width 76 height 37
click at [1521, 360] on icon "button" at bounding box center [1523, 362] width 9 height 9
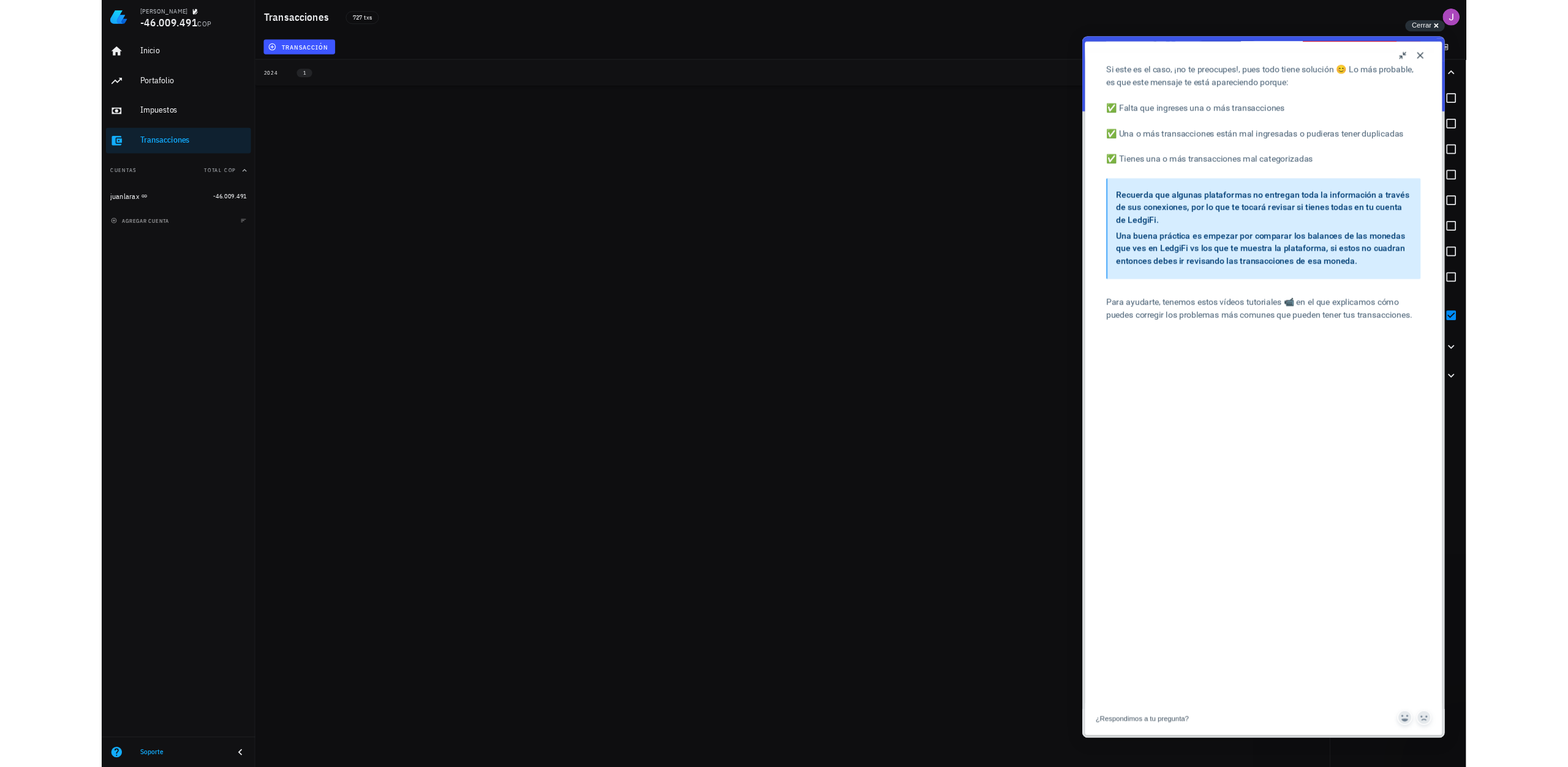
scroll to position [673, 0]
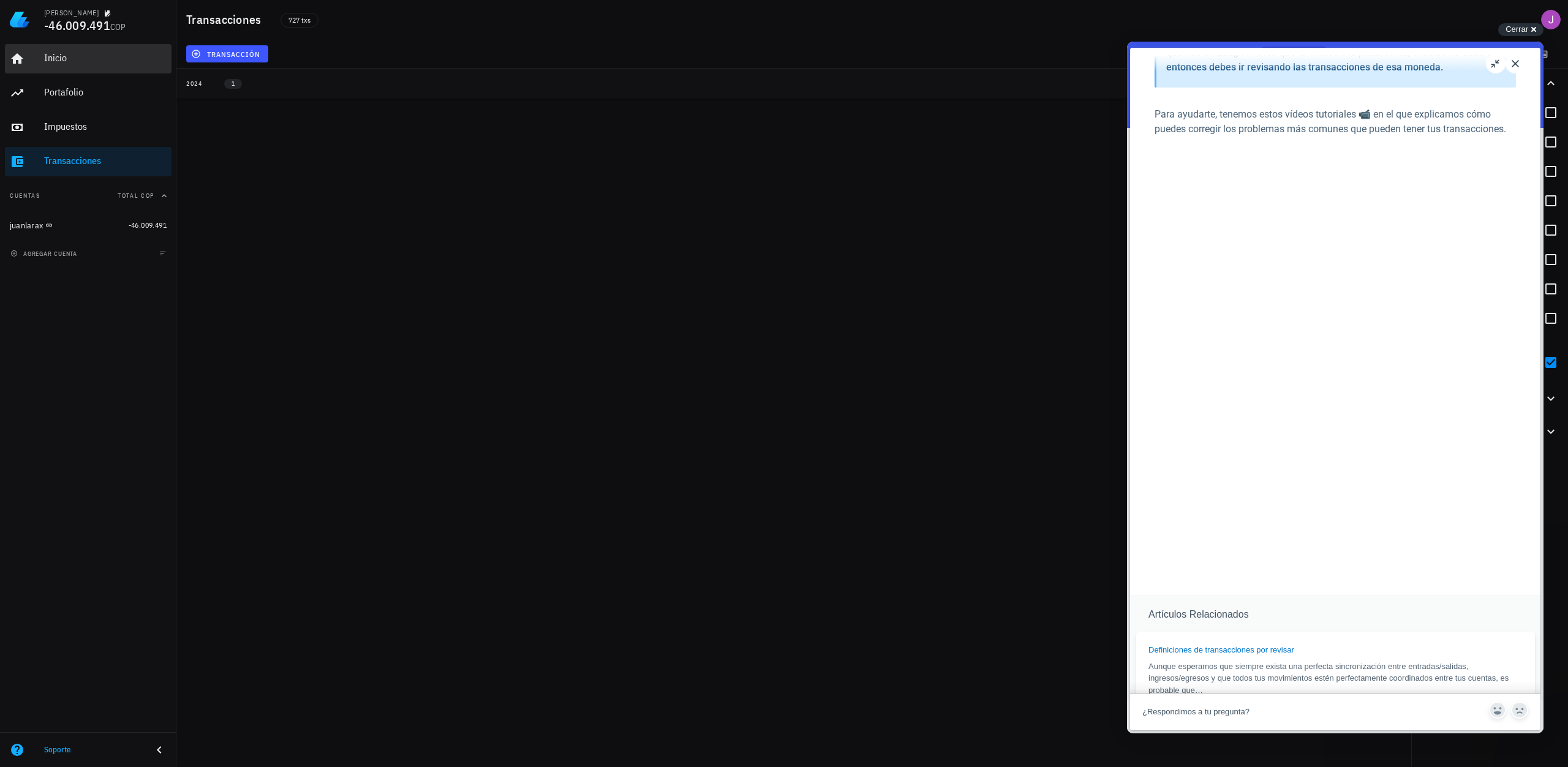
click at [40, 62] on link "Inicio" at bounding box center [88, 59] width 167 height 29
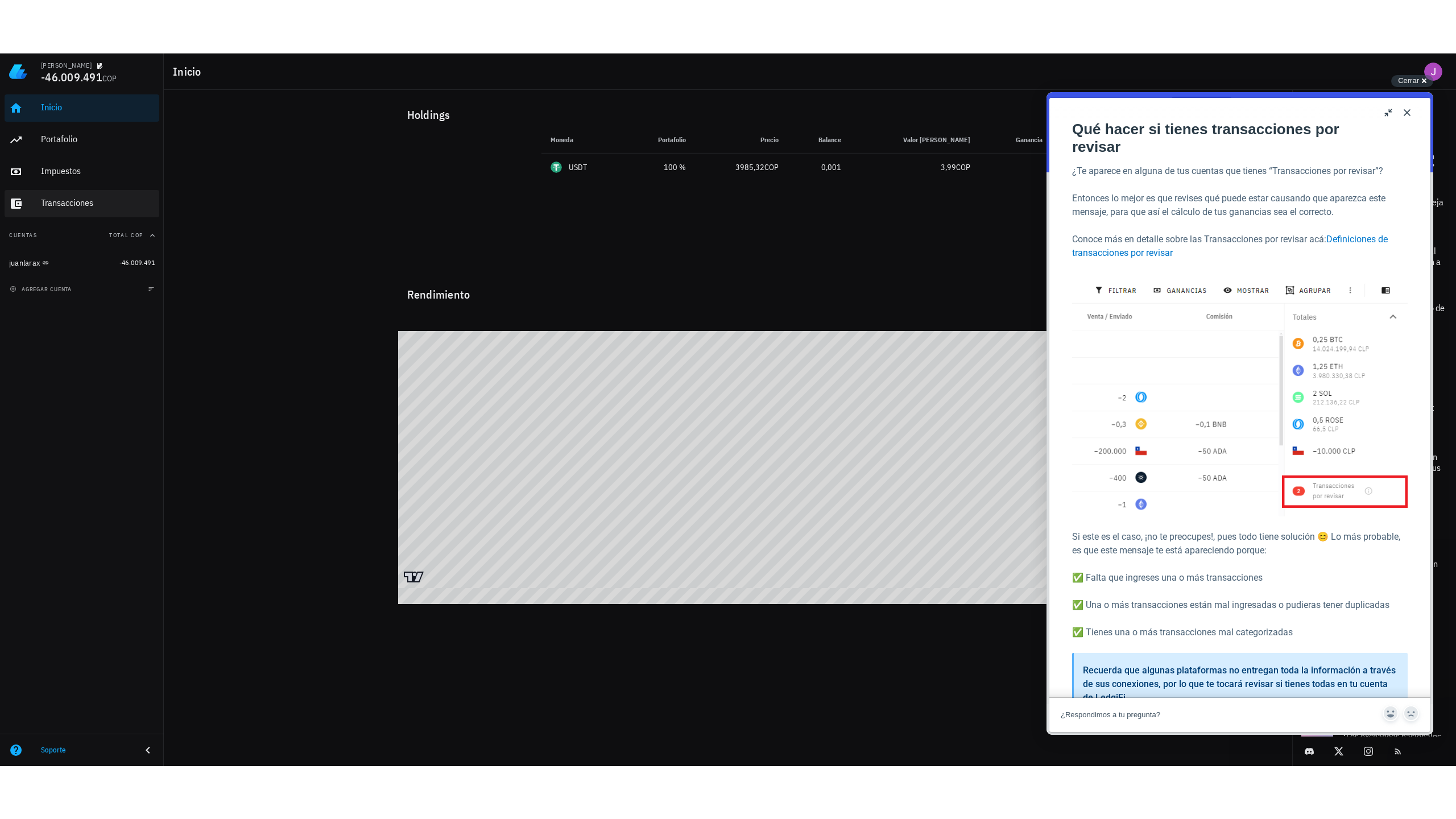
scroll to position [625, 0]
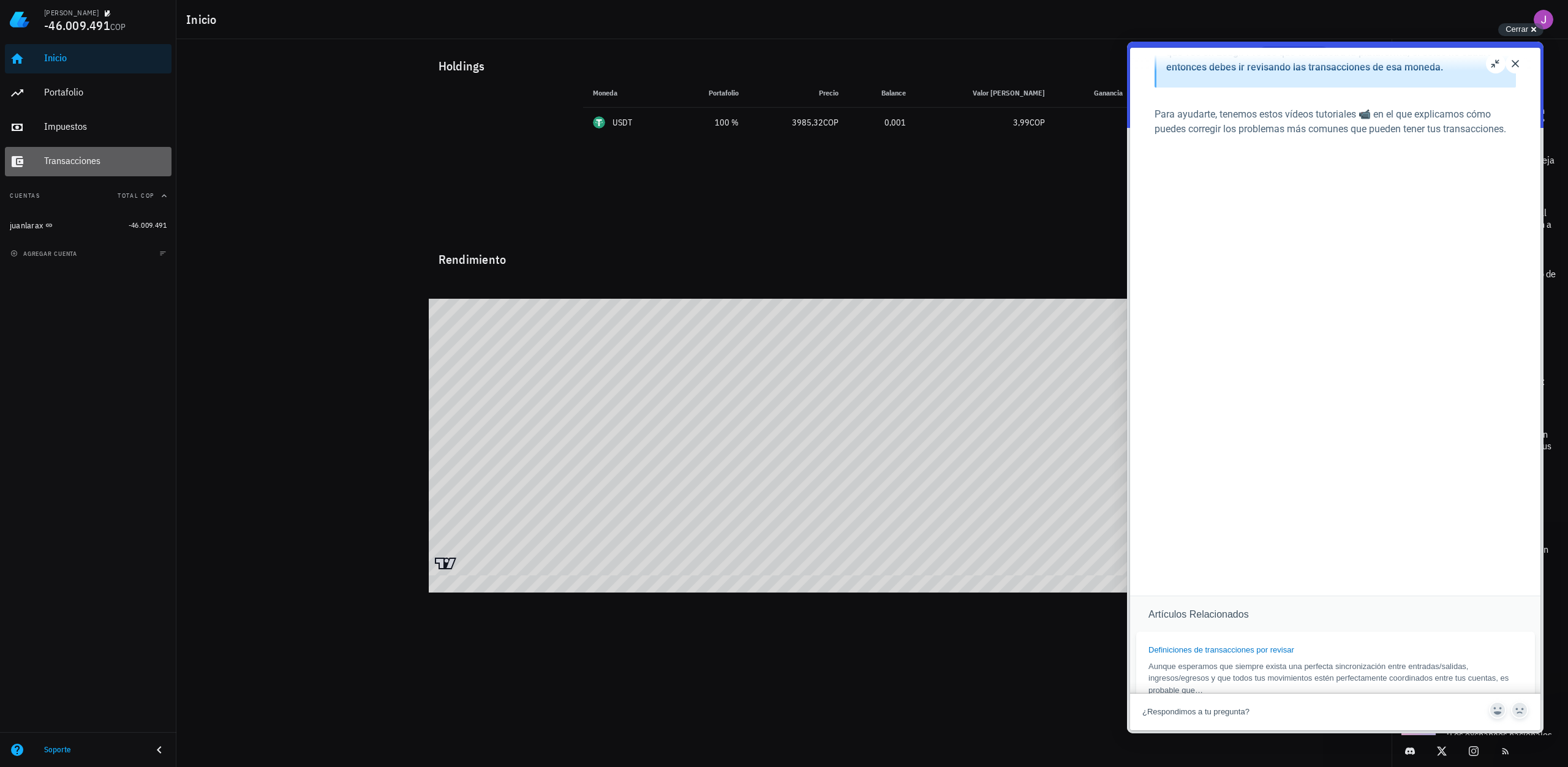
drag, startPoint x: 85, startPoint y: 167, endPoint x: 77, endPoint y: 169, distance: 8.2
click at [84, 167] on div "Transacciones" at bounding box center [105, 161] width 122 height 27
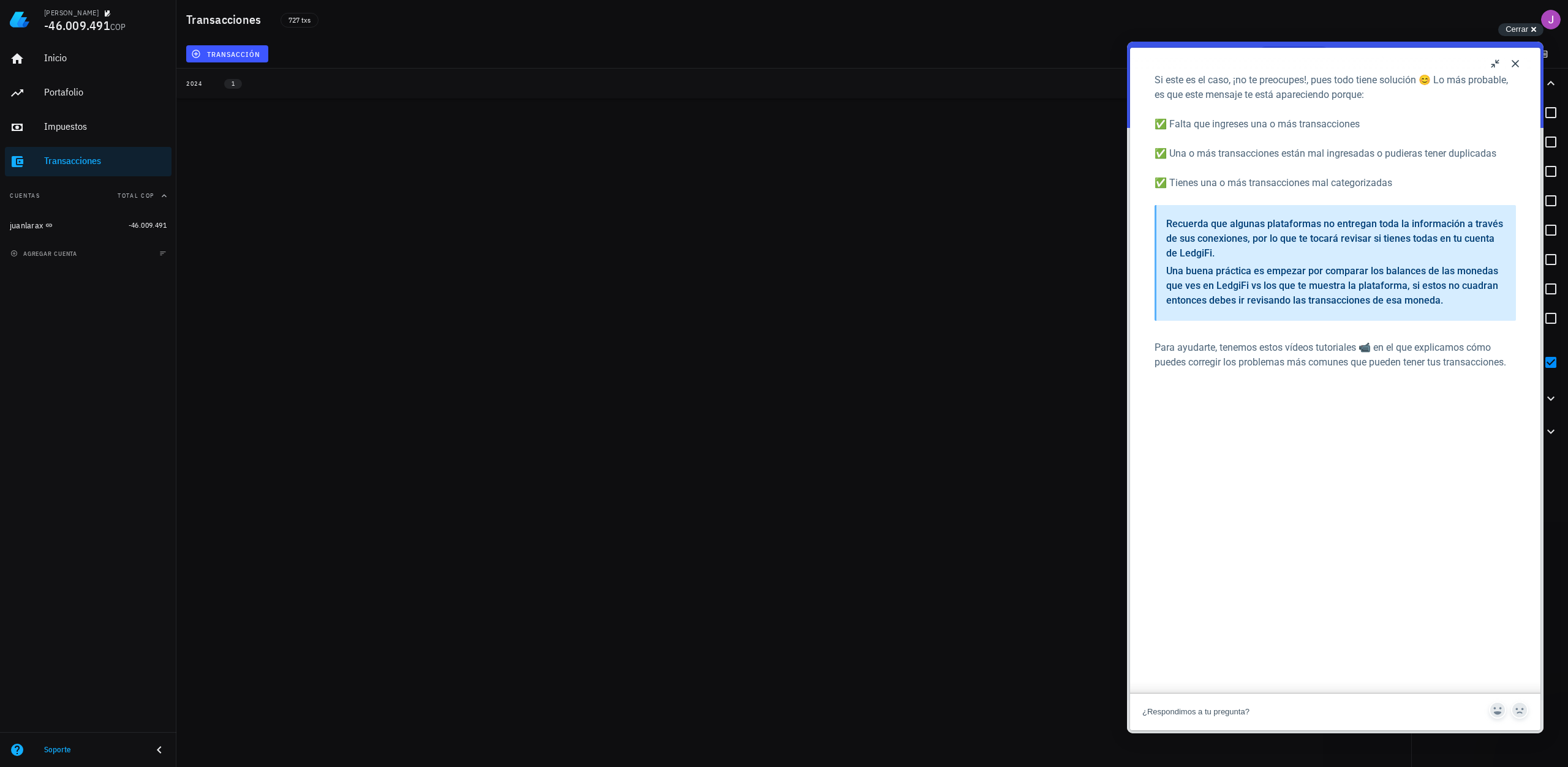
scroll to position [673, 0]
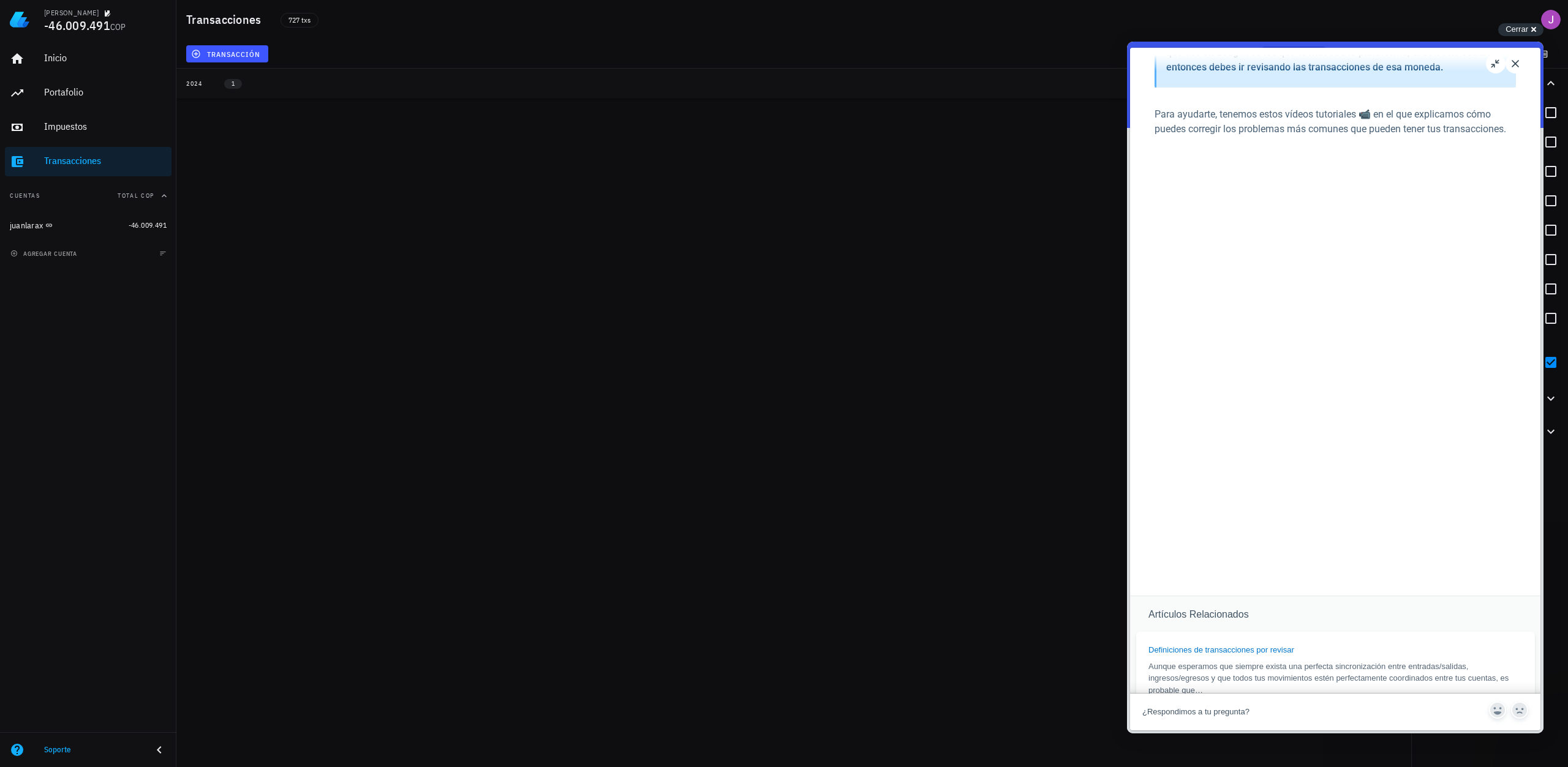
click at [1518, 61] on button "Close" at bounding box center [1515, 63] width 20 height 20
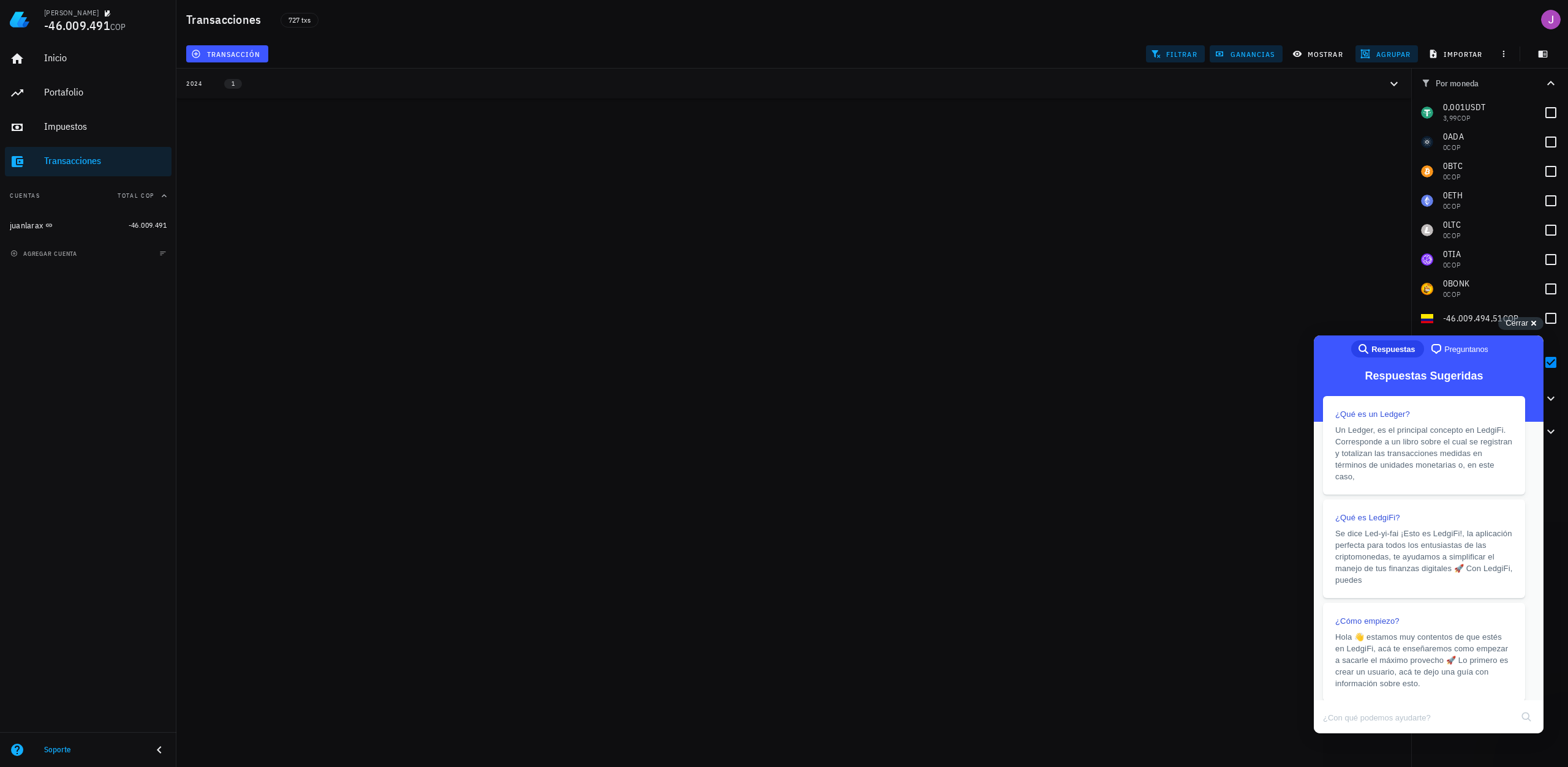
scroll to position [673, 0]
click at [1327, 56] on span "mostrar" at bounding box center [1318, 53] width 49 height 9
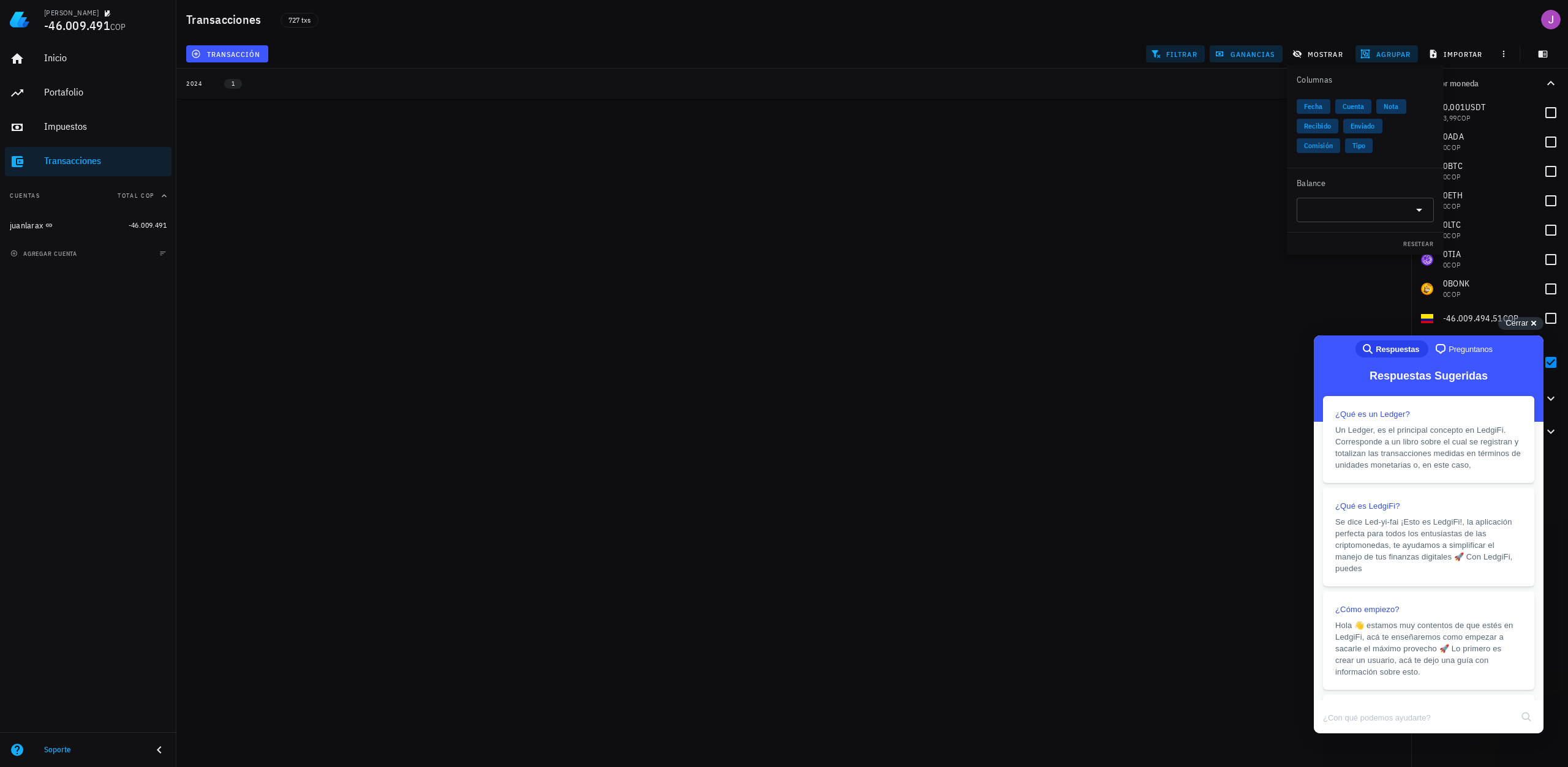
click at [1199, 54] on button "filtrar" at bounding box center [1175, 54] width 59 height 17
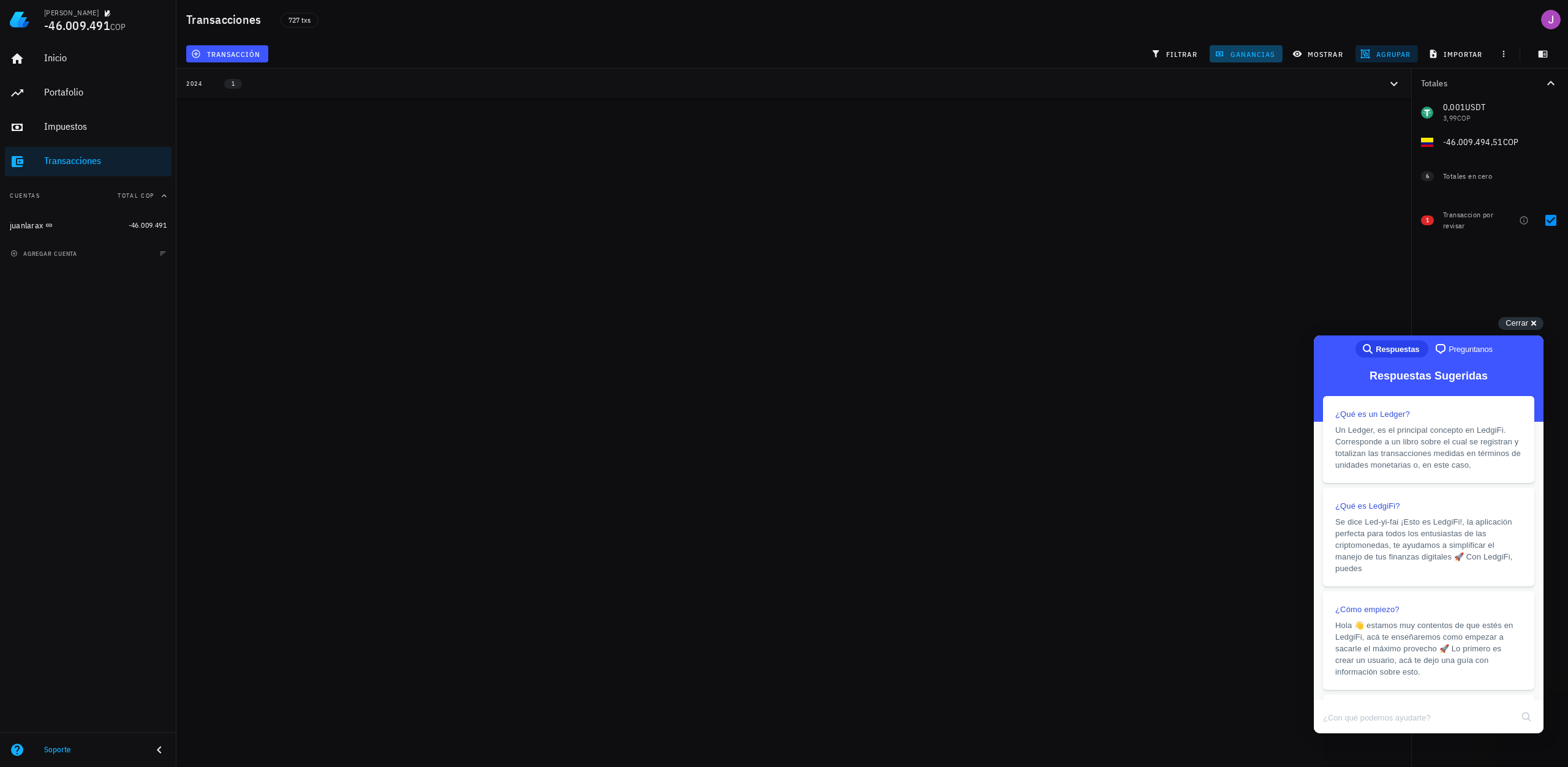
click at [1242, 54] on span "ganancias" at bounding box center [1245, 53] width 57 height 9
click at [1373, 56] on span "agrupar" at bounding box center [1387, 53] width 48 height 9
click at [1376, 182] on div "Año" at bounding box center [1391, 179] width 54 height 9
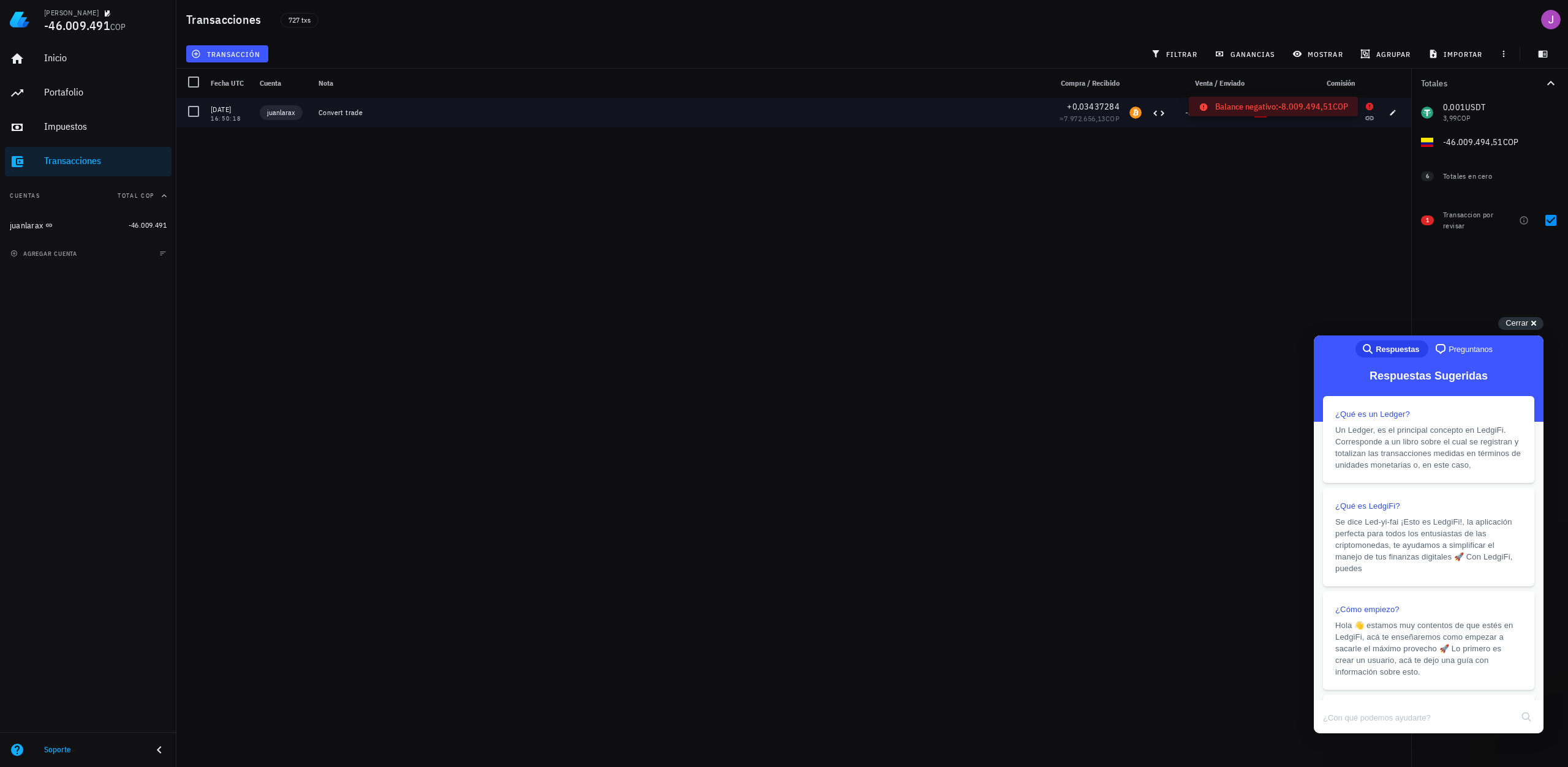
click at [1367, 107] on icon at bounding box center [1369, 106] width 8 height 8
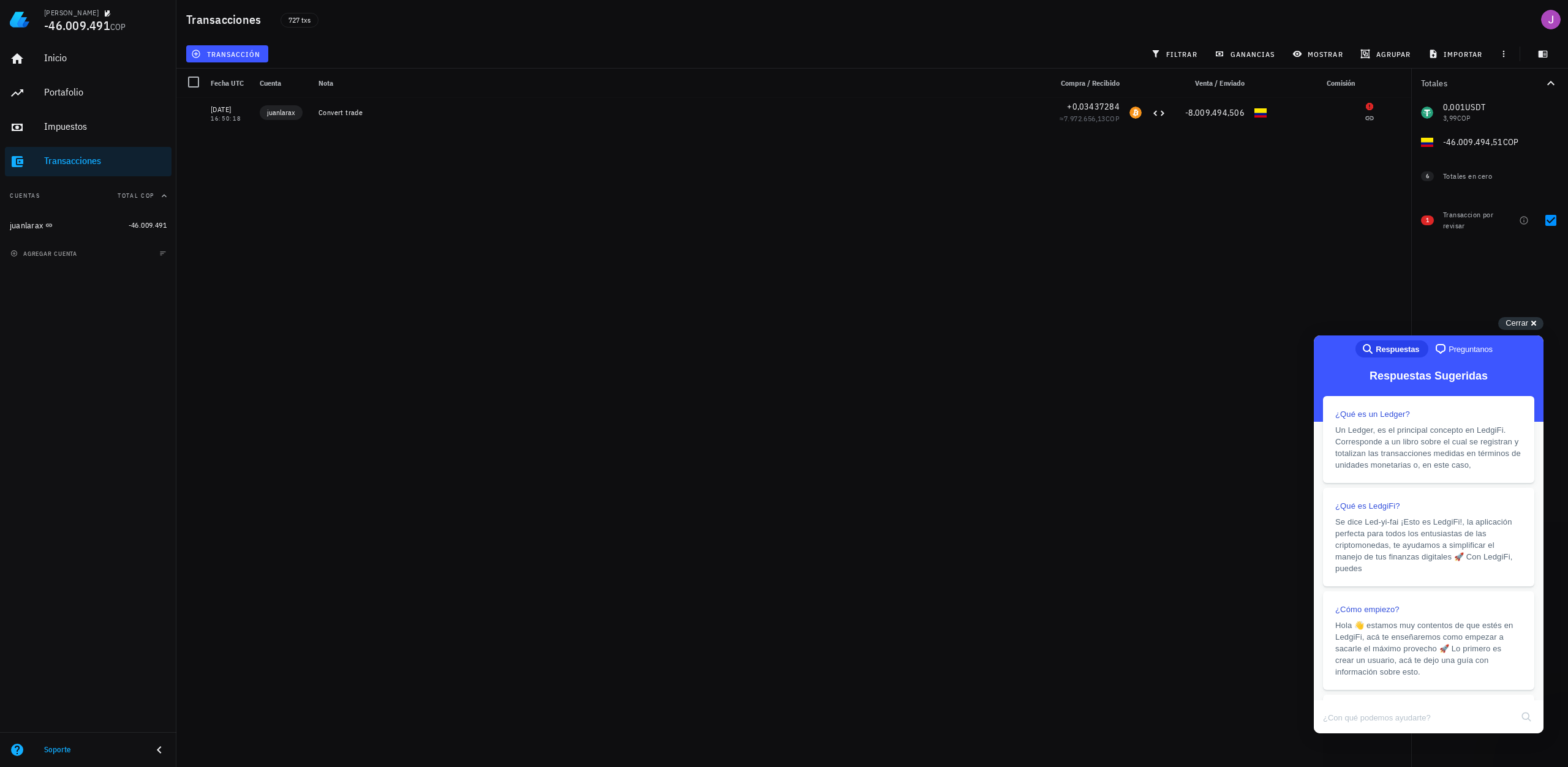
click at [1342, 242] on div "06/07/2024 16:50:18 juanlarax Convert trade +0,03437284 ≈ 7.972.656,13 COP -8.0…" at bounding box center [793, 428] width 1235 height 659
click at [1523, 220] on icon "button" at bounding box center [1523, 220] width 9 height 9
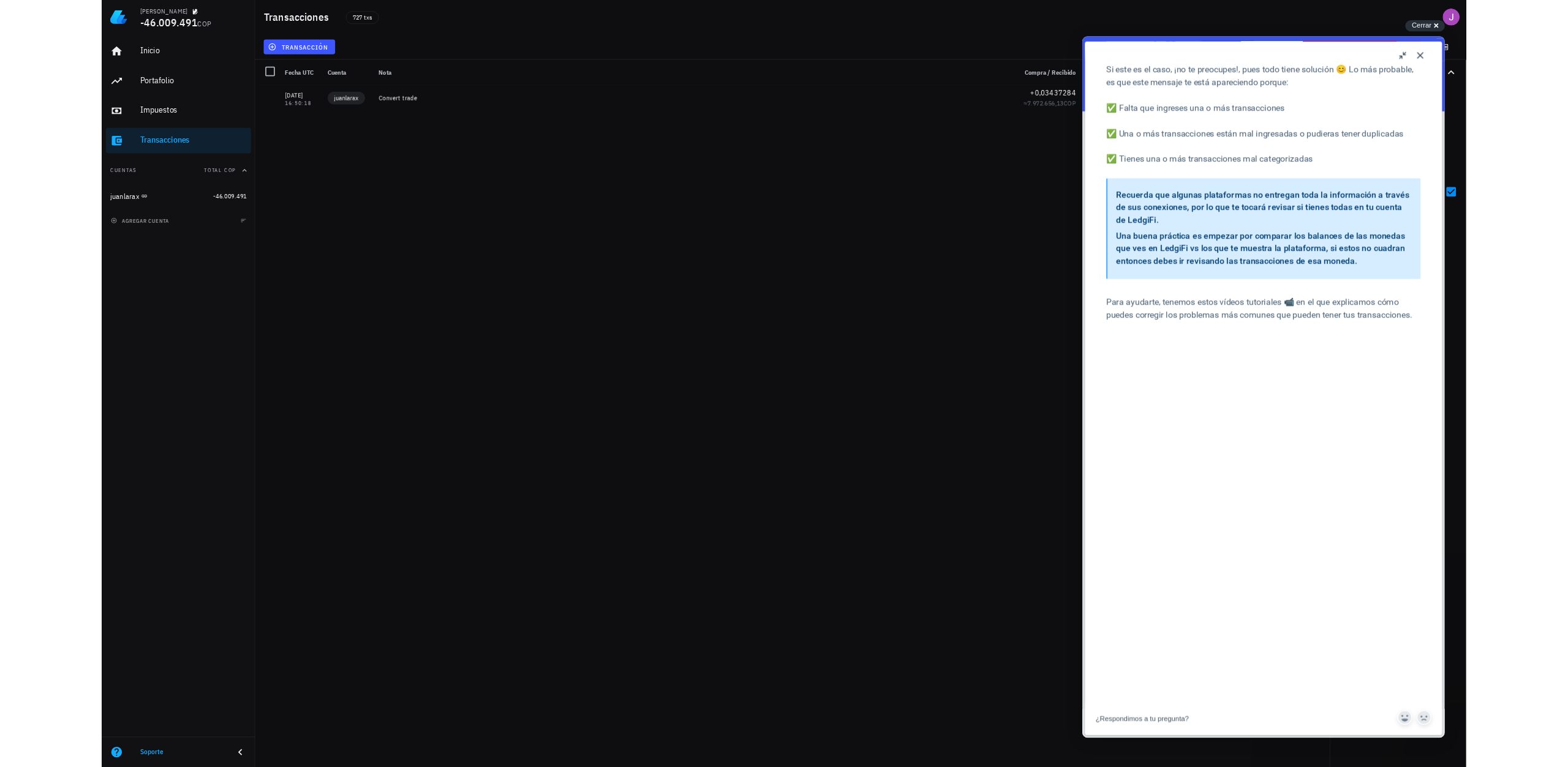
scroll to position [489, 0]
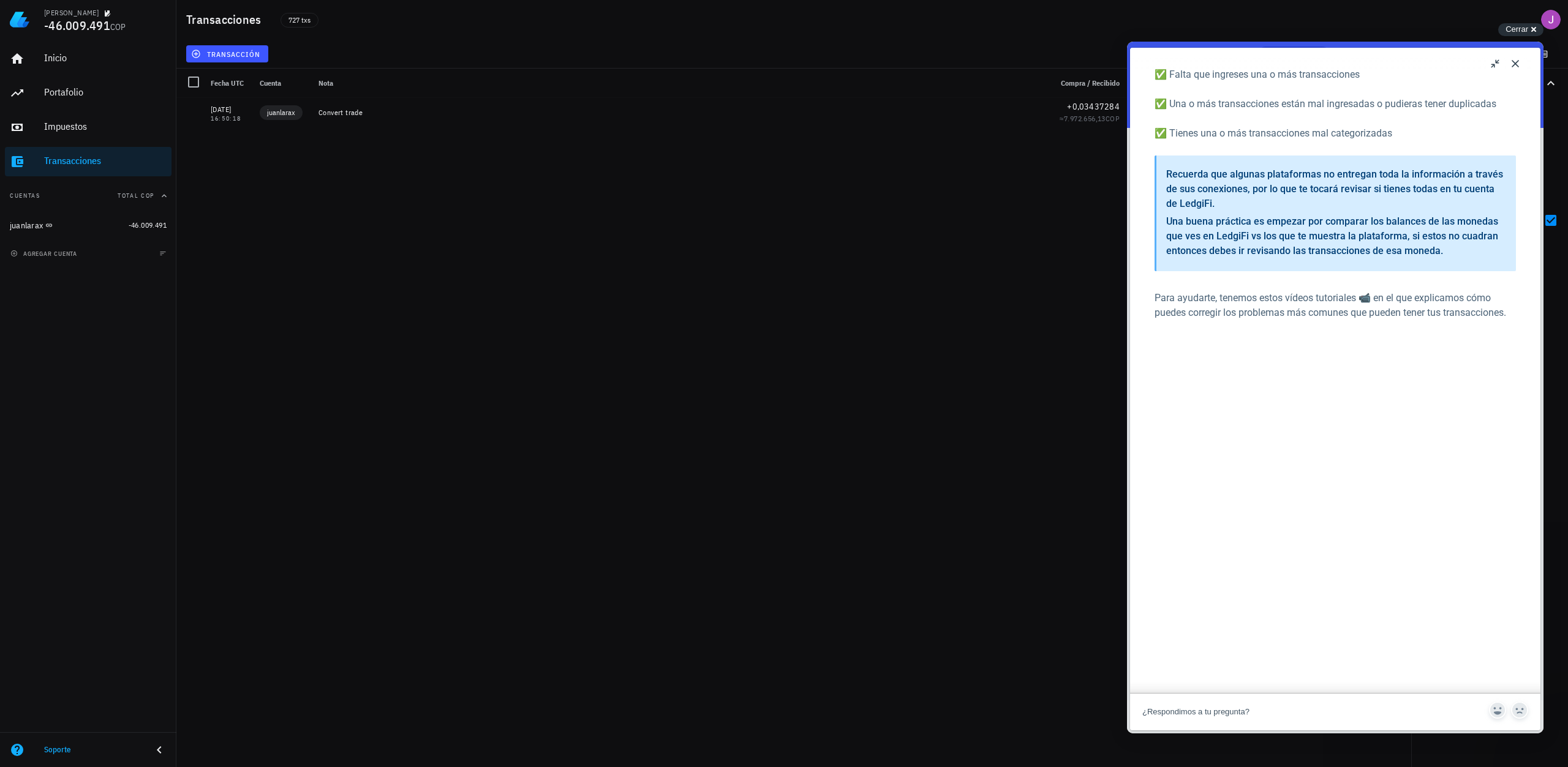
click at [1495, 60] on button "u" at bounding box center [1495, 63] width 20 height 20
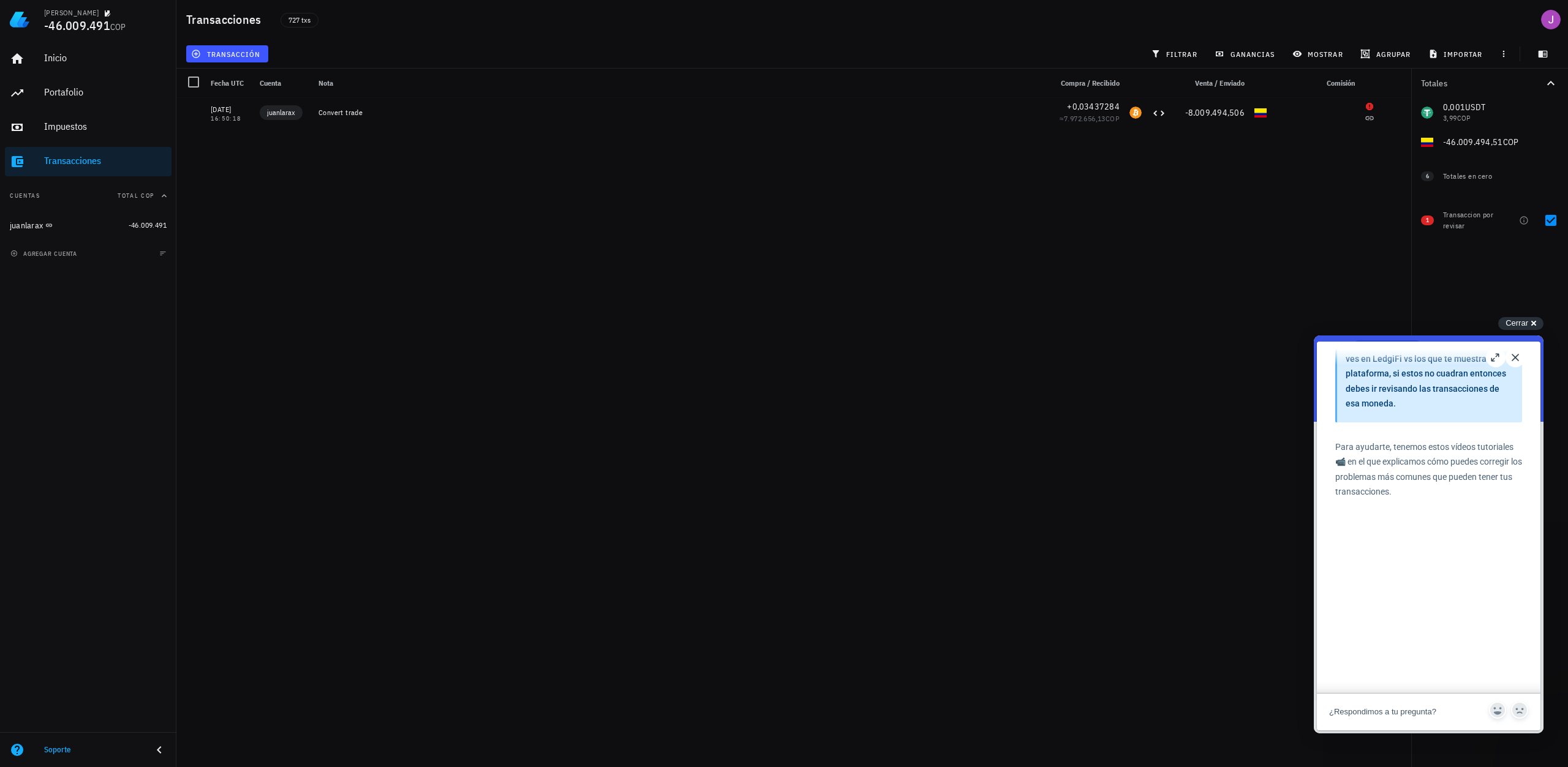
scroll to position [735, 0]
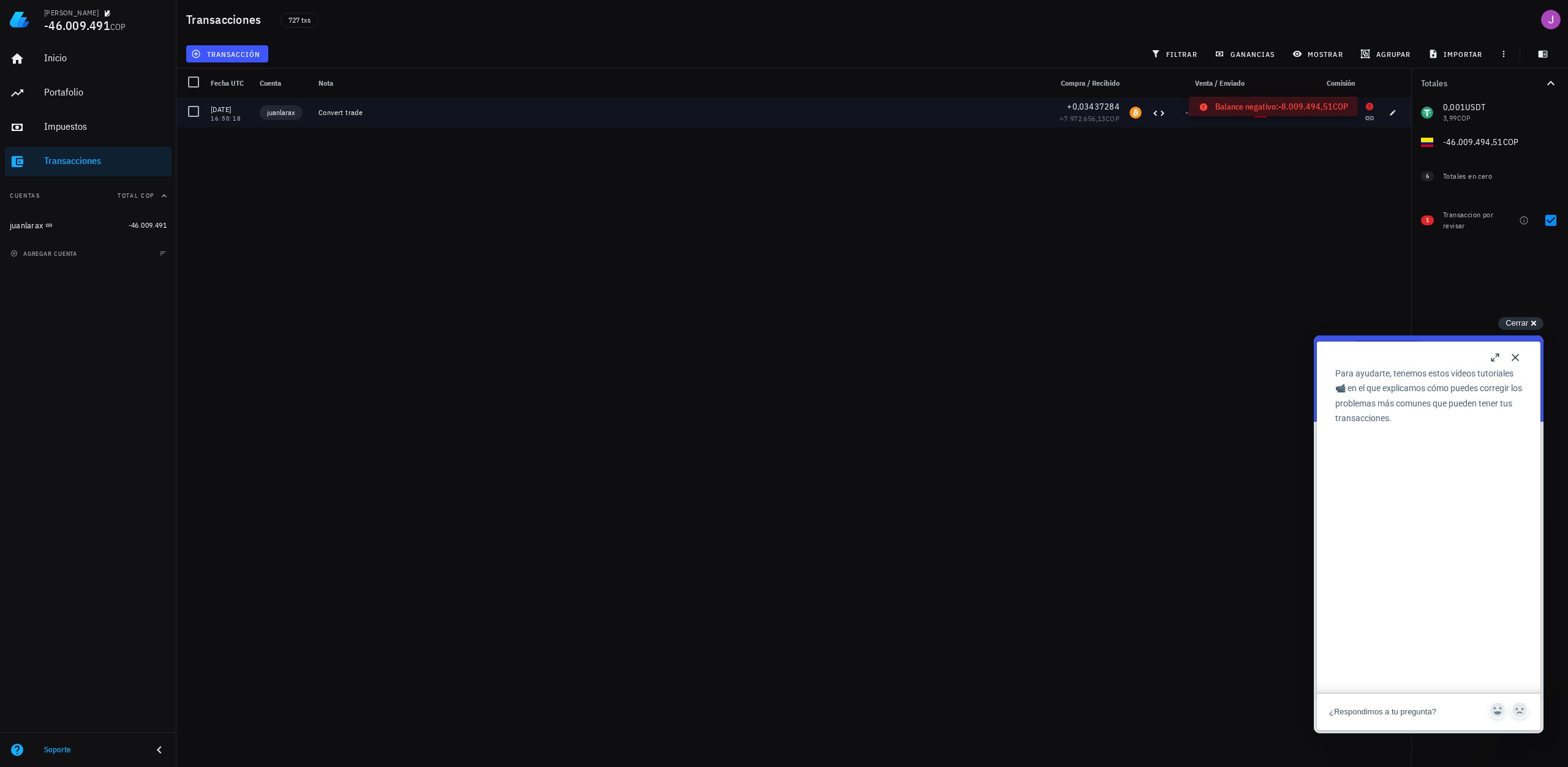
click at [1373, 105] on icon at bounding box center [1369, 106] width 9 height 9
click at [1386, 114] on span "button" at bounding box center [1393, 113] width 17 height 8
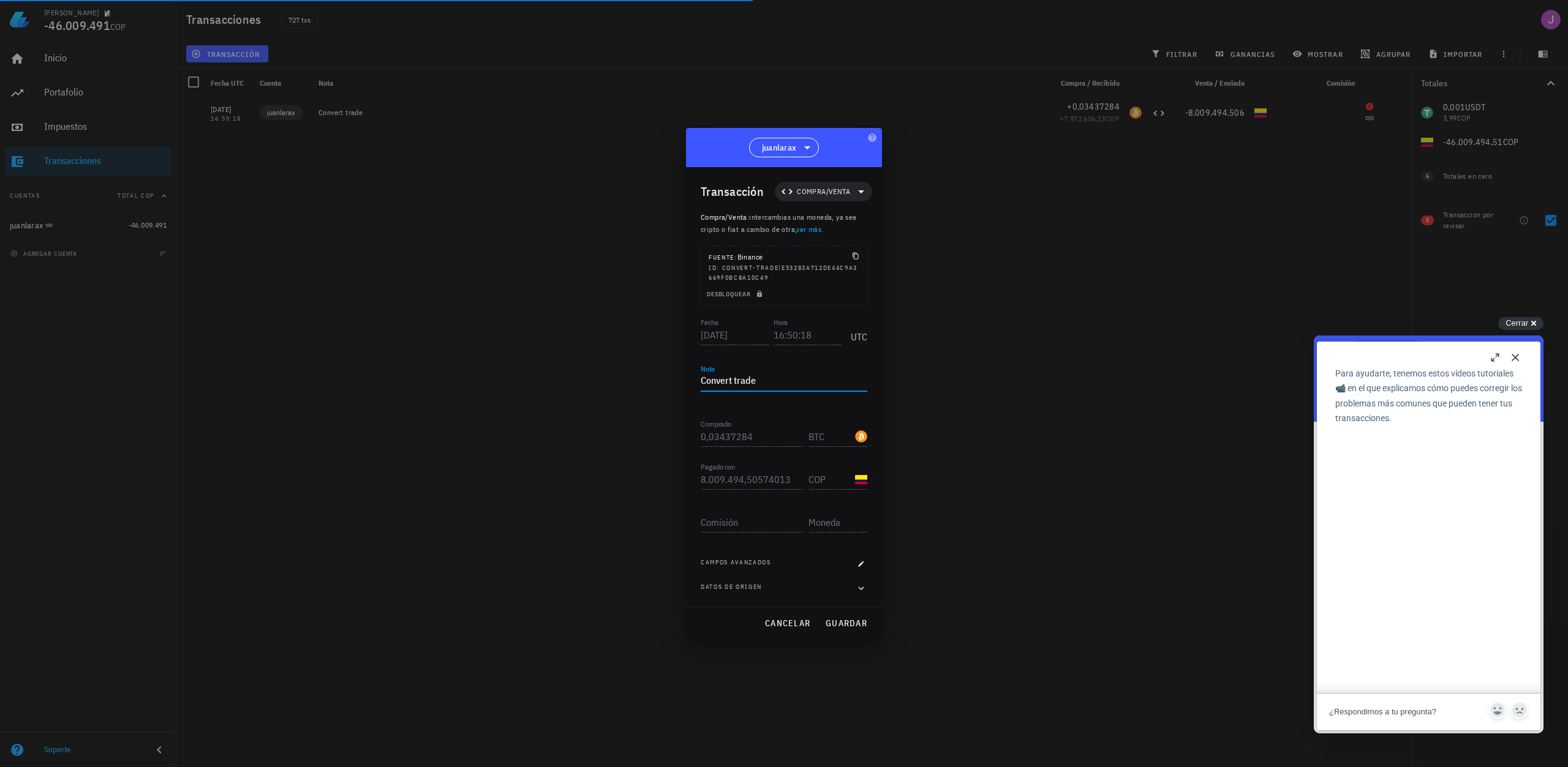
click at [799, 382] on textarea "Convert trade" at bounding box center [784, 381] width 167 height 20
click at [823, 364] on div "Nota Convert trade" at bounding box center [784, 384] width 167 height 40
click at [1103, 303] on div at bounding box center [784, 384] width 1568 height 767
click at [854, 566] on div "Campos avanzados" at bounding box center [784, 564] width 167 height 12
click at [859, 564] on icon "button" at bounding box center [860, 564] width 8 height 8
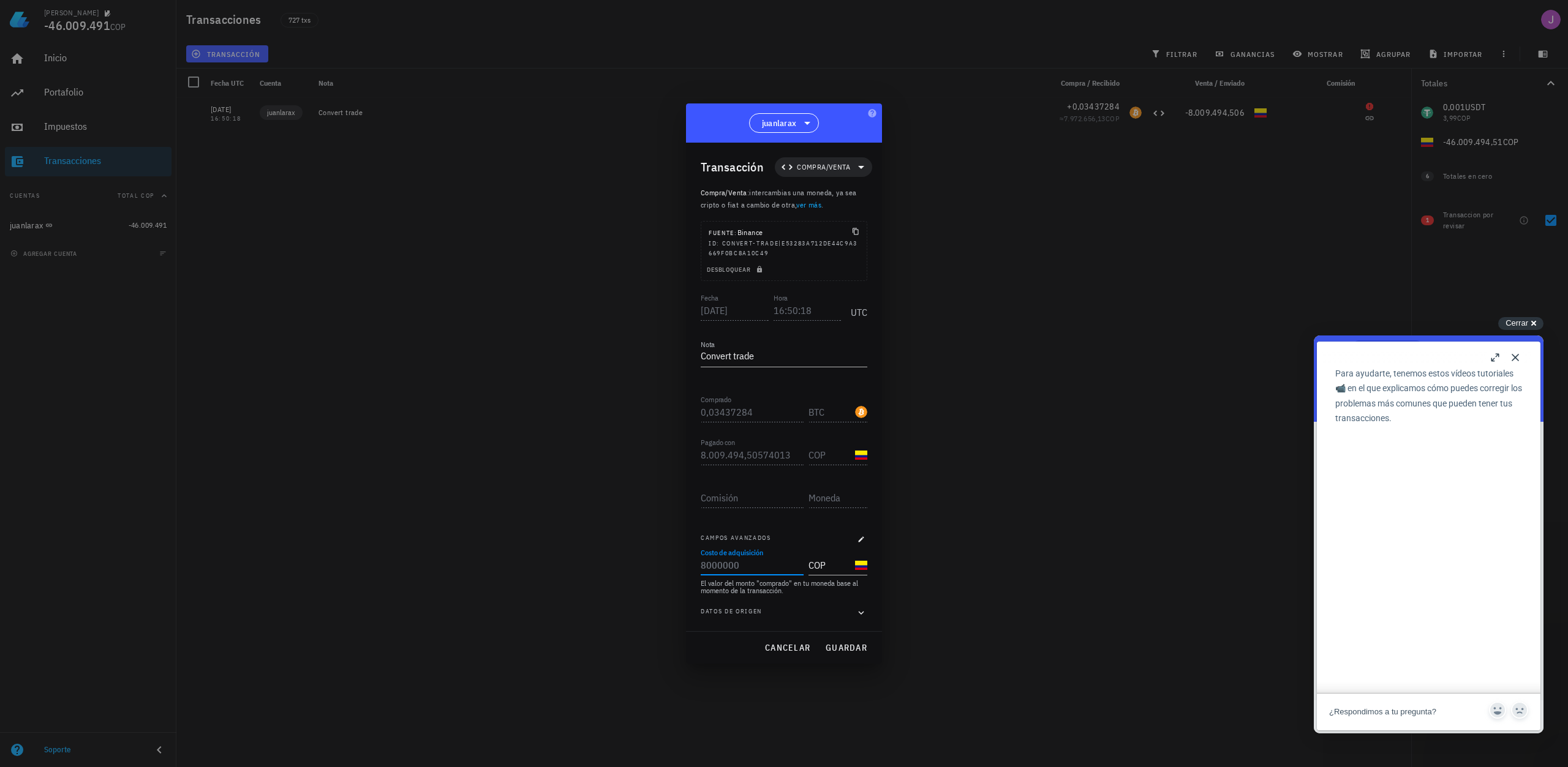
click at [756, 570] on input "Costo de adquisición" at bounding box center [751, 565] width 101 height 20
click at [861, 612] on icon "button" at bounding box center [861, 612] width 5 height 3
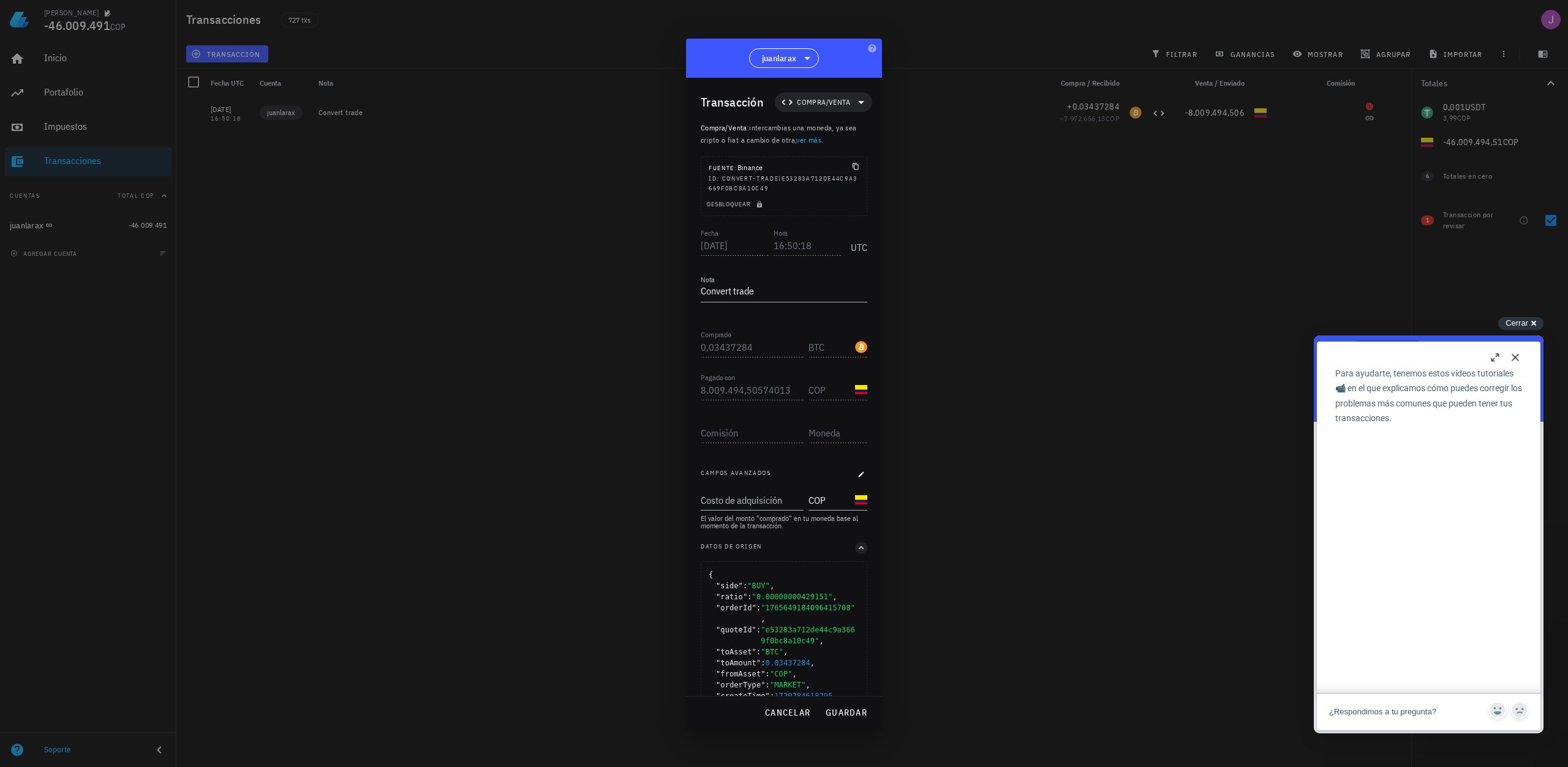
scroll to position [69, 0]
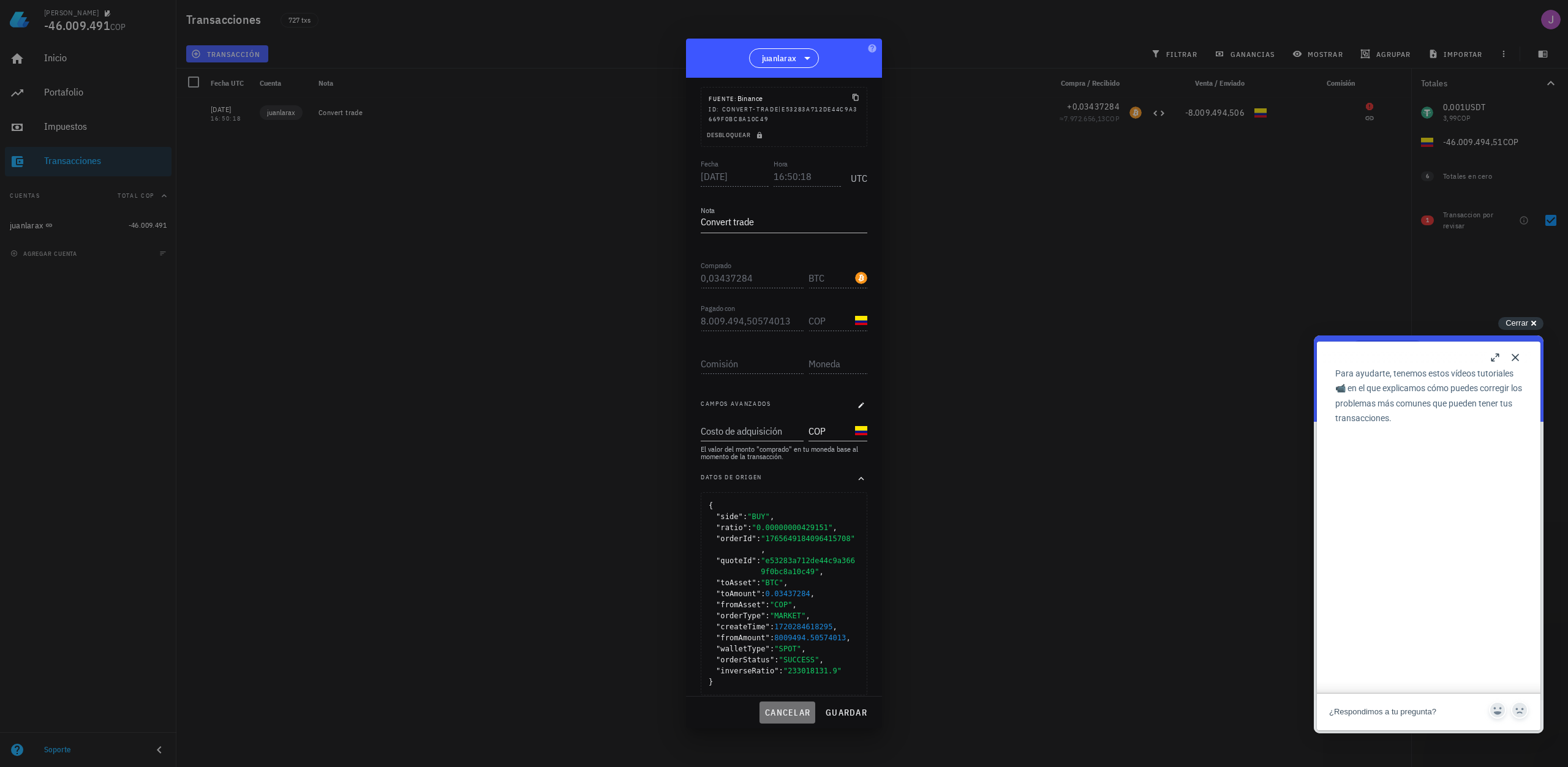
click at [785, 717] on span "cancelar" at bounding box center [787, 712] width 46 height 11
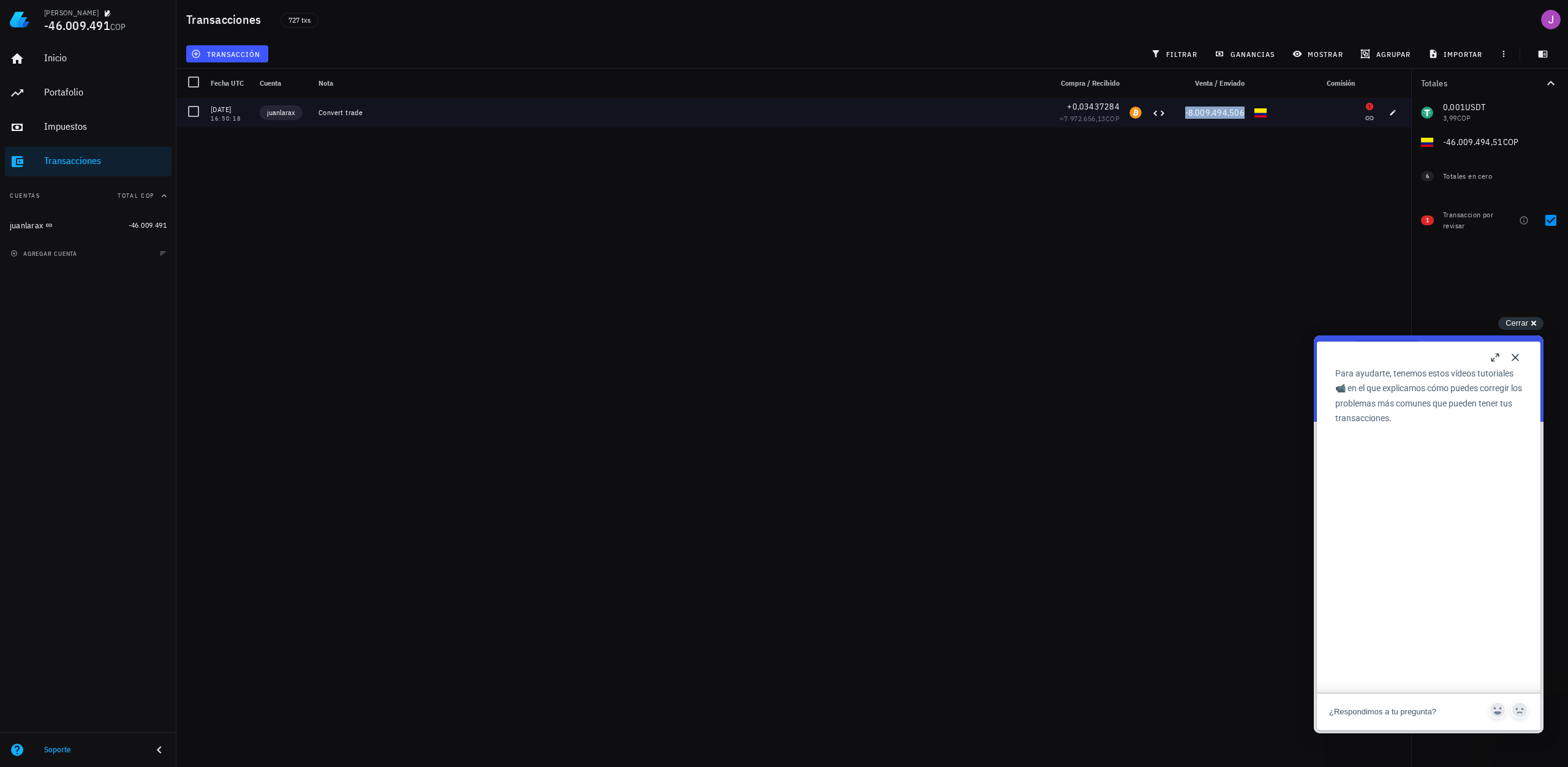
click at [1205, 113] on span "-8.009.494,506" at bounding box center [1215, 112] width 60 height 11
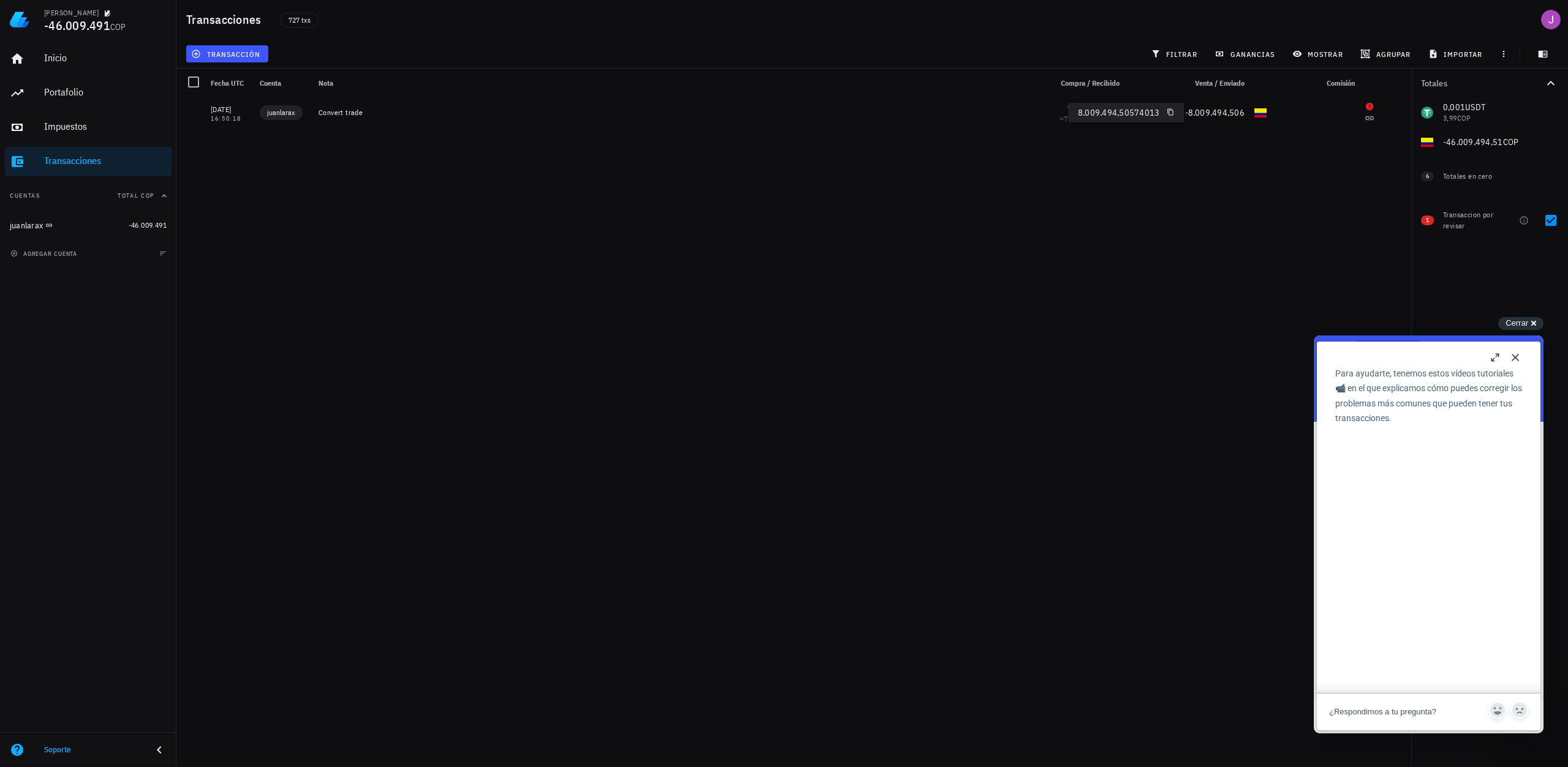
click at [1252, 146] on div "06/07/2024 16:50:18 juanlarax Convert trade +0,03437284 ≈ 7.972.656,13 COP -8.0…" at bounding box center [793, 428] width 1235 height 659
click at [1158, 136] on div "06/07/2024 16:50:18 juanlarax Convert trade +0,03437284 ≈ 7.972.656,13 COP -8.0…" at bounding box center [793, 428] width 1235 height 659
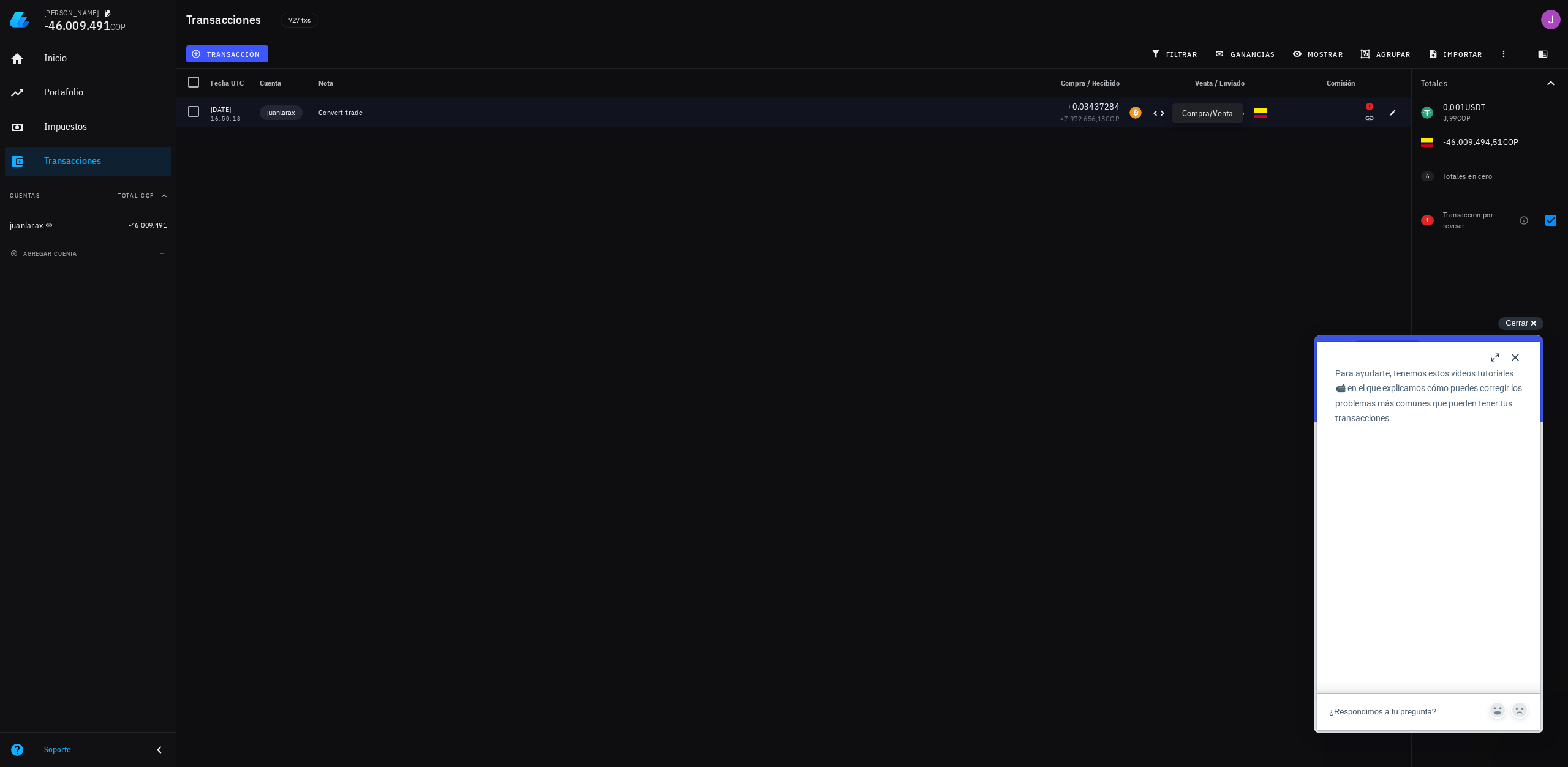
click at [1163, 117] on icon at bounding box center [1158, 113] width 15 height 15
click at [1158, 110] on icon at bounding box center [1158, 113] width 15 height 15
click at [1155, 111] on icon at bounding box center [1158, 113] width 15 height 15
click at [1396, 114] on span "button" at bounding box center [1393, 113] width 17 height 8
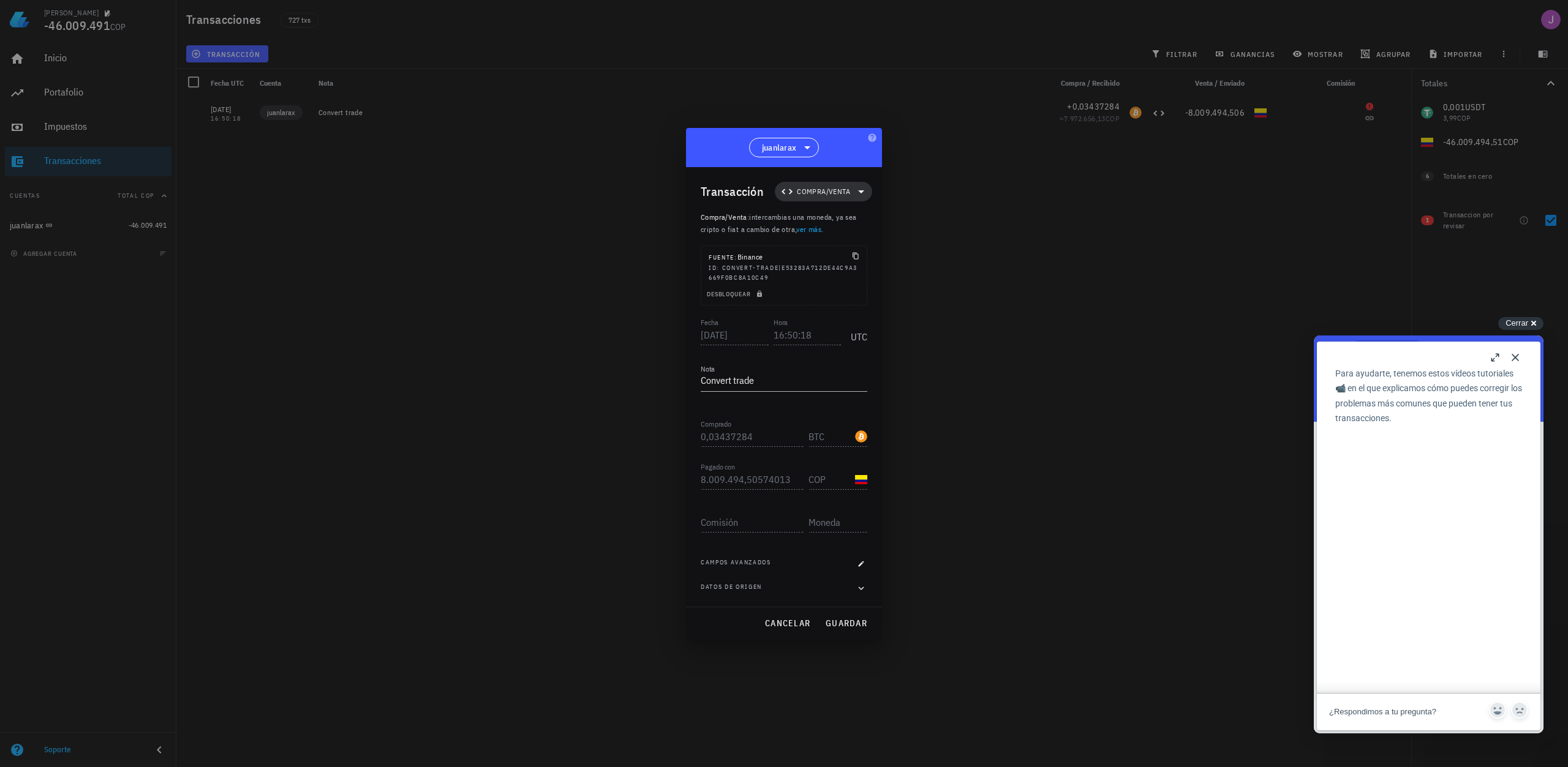
click at [851, 191] on span "Compra/Venta" at bounding box center [823, 191] width 83 height 20
click at [821, 235] on div "Compra/Venta Ingreso Egreso Transferencia" at bounding box center [831, 257] width 114 height 98
click at [877, 219] on icon at bounding box center [874, 220] width 9 height 9
click at [862, 246] on div "Compra/Venta Ingreso Egreso Transferencia" at bounding box center [831, 257] width 114 height 98
click at [869, 262] on div "Compra/Venta Ingreso Egreso Transferencia" at bounding box center [831, 257] width 114 height 98
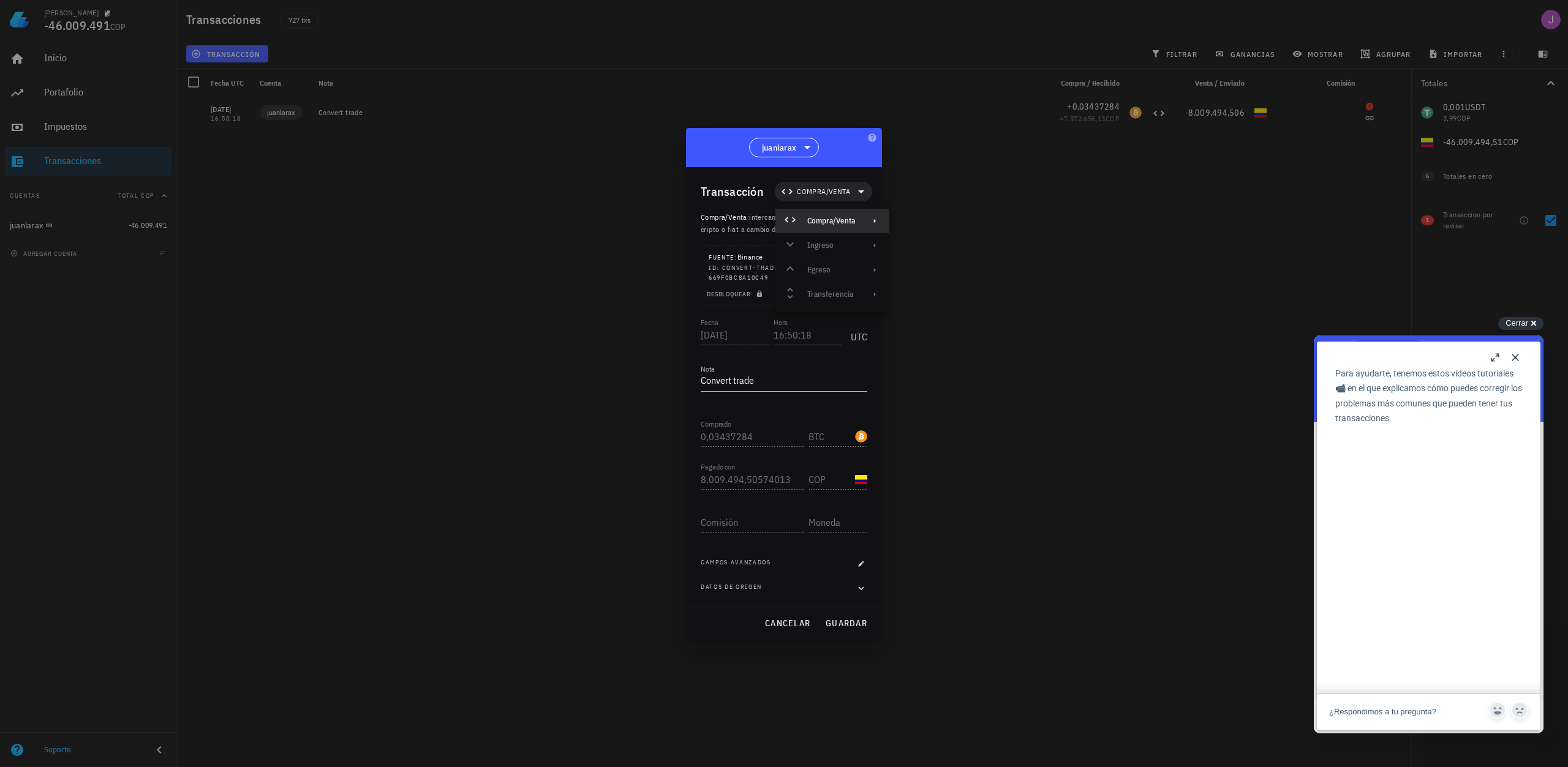
drag, startPoint x: 869, startPoint y: 276, endPoint x: 868, endPoint y: 284, distance: 8.1
click at [869, 283] on div "Compra/Venta Ingreso Egreso Transferencia" at bounding box center [831, 257] width 114 height 98
click at [868, 286] on div "Compra/Venta Ingreso Egreso Transferencia" at bounding box center [831, 257] width 114 height 98
click at [872, 222] on icon at bounding box center [874, 220] width 9 height 9
click at [925, 252] on div "Migración" at bounding box center [958, 249] width 73 height 9
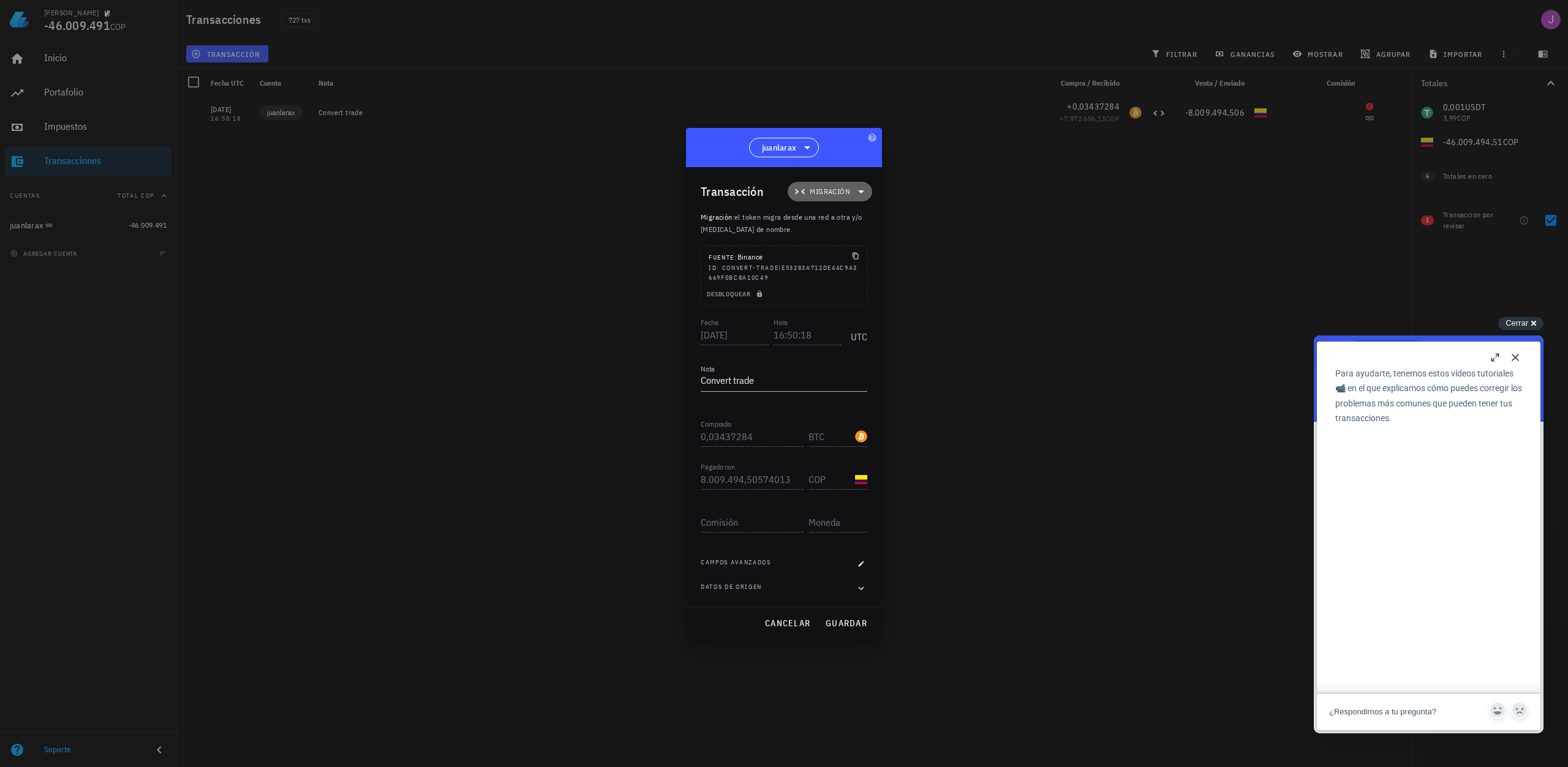
click at [860, 197] on icon at bounding box center [860, 191] width 15 height 15
click at [859, 220] on div "Compra/Venta" at bounding box center [844, 220] width 48 height 9
click at [921, 224] on icon at bounding box center [918, 224] width 11 height 5
click at [809, 228] on link "ver más" at bounding box center [808, 229] width 25 height 9
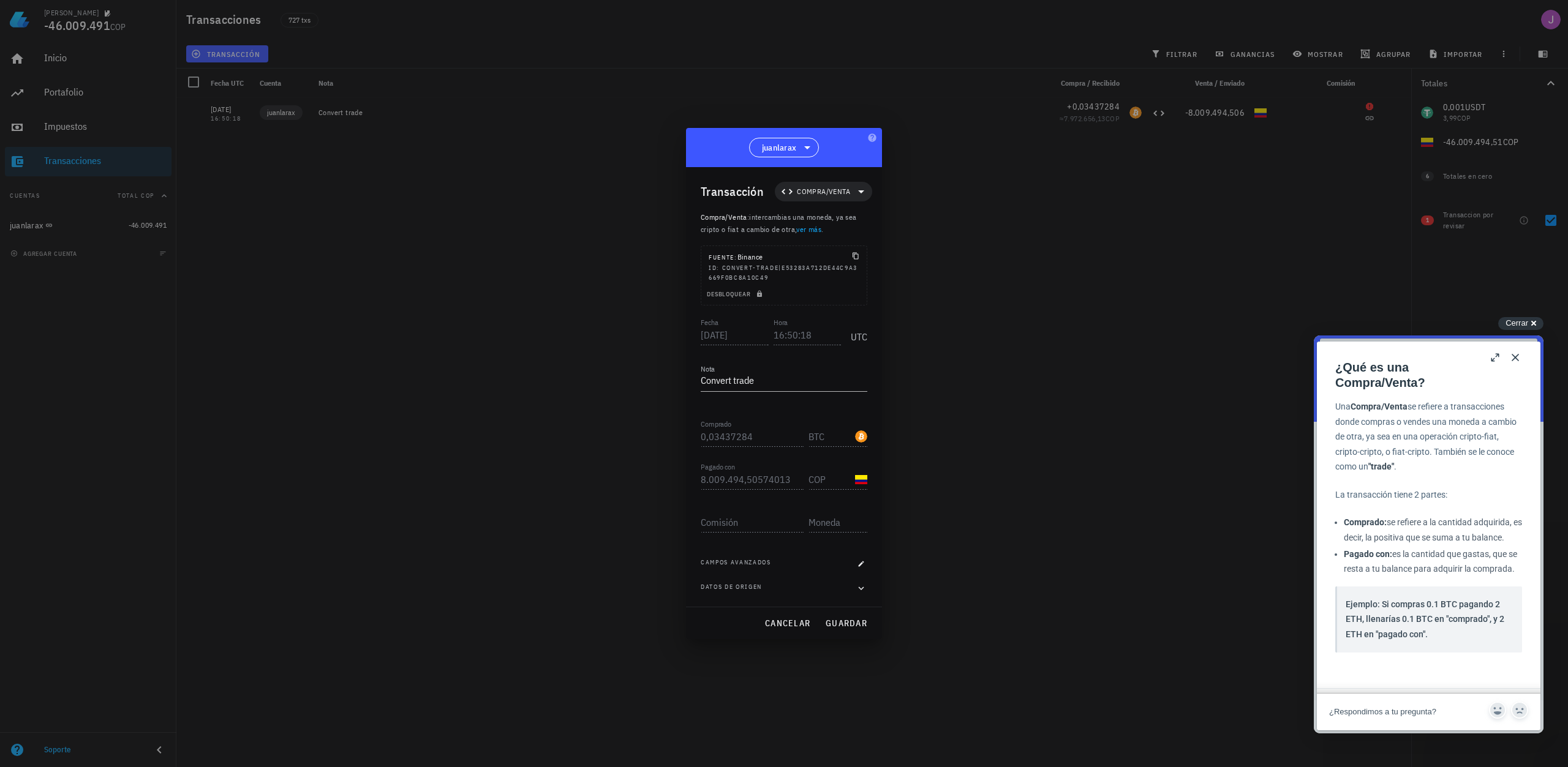
click at [813, 228] on link "ver más" at bounding box center [808, 229] width 25 height 9
click at [813, 230] on link "ver más" at bounding box center [808, 229] width 25 height 9
click at [1493, 362] on button "b" at bounding box center [1495, 357] width 20 height 20
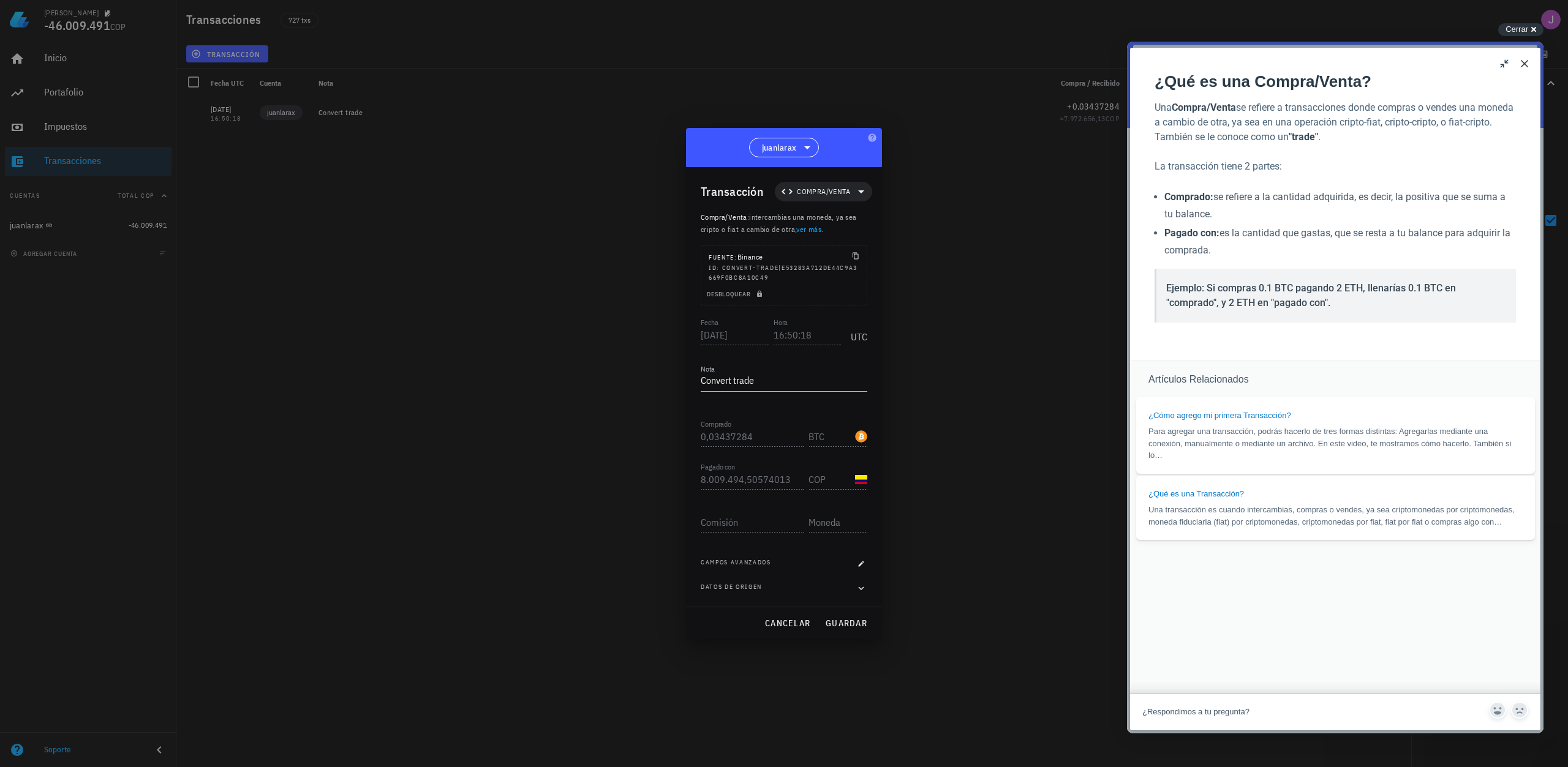
scroll to position [723, 0]
click at [1499, 66] on button "u" at bounding box center [1504, 63] width 20 height 20
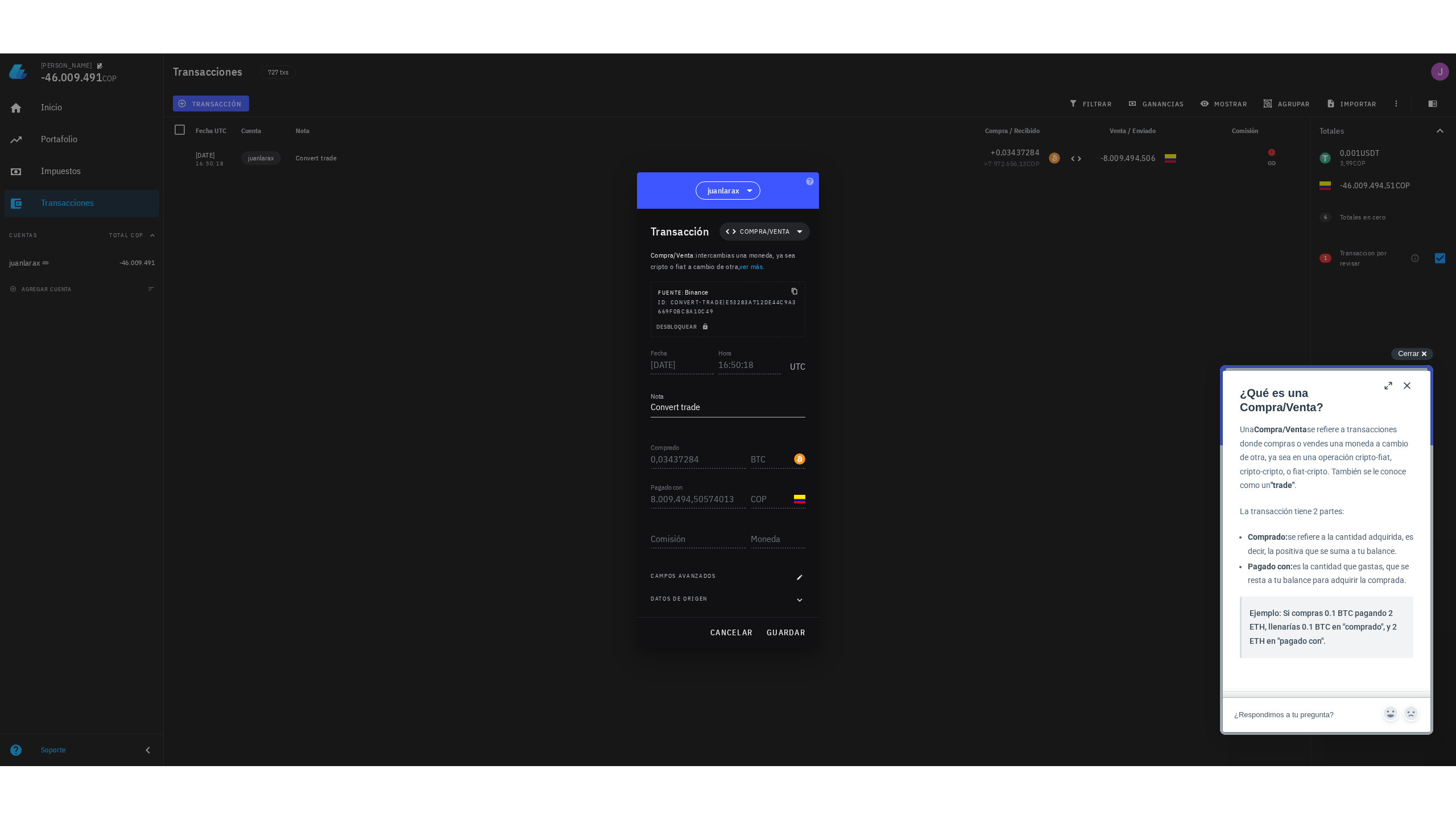
scroll to position [0, 0]
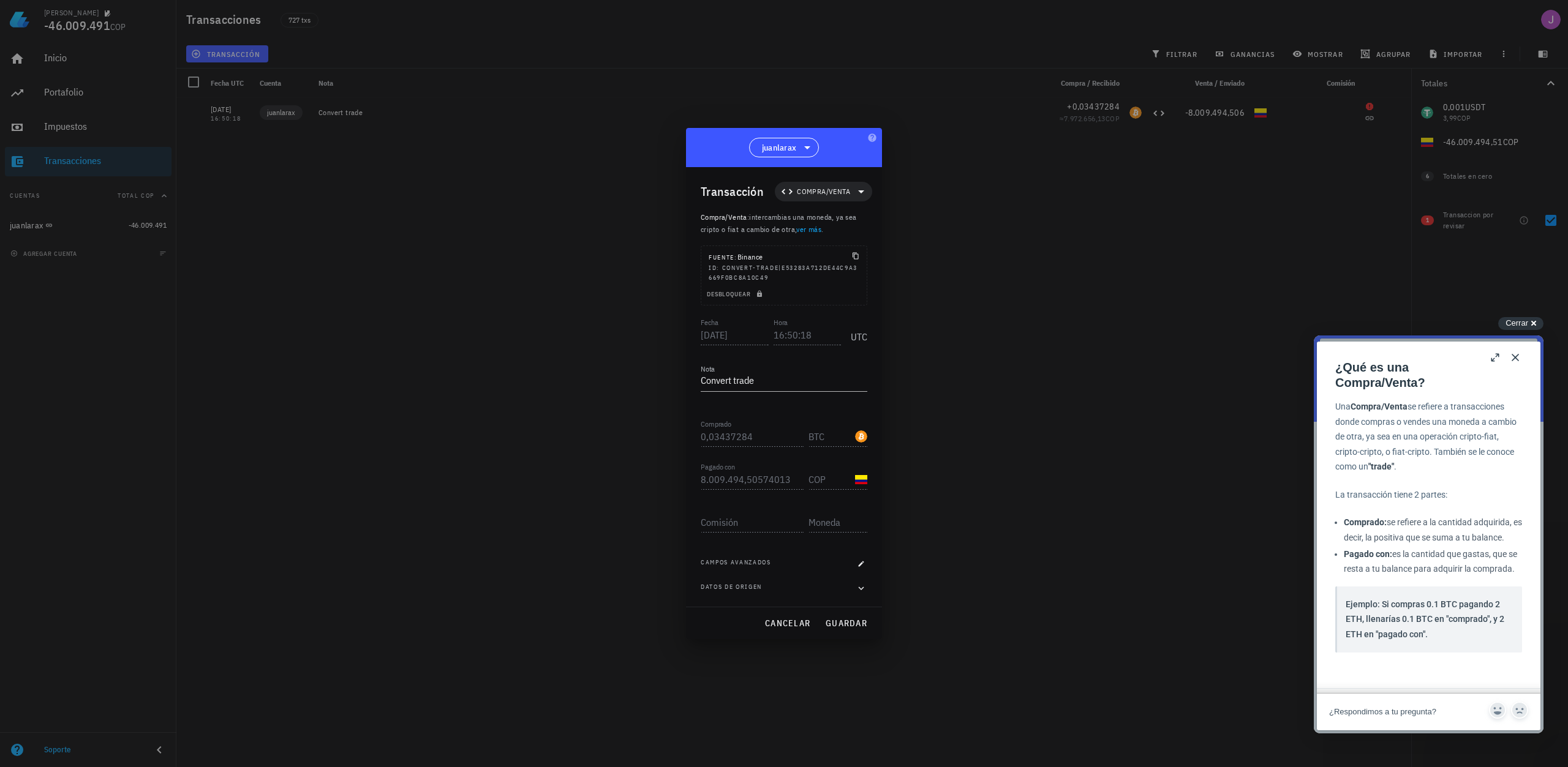
click at [1512, 357] on button "Close" at bounding box center [1515, 357] width 20 height 20
click at [1516, 355] on button "Close" at bounding box center [1515, 357] width 20 height 20
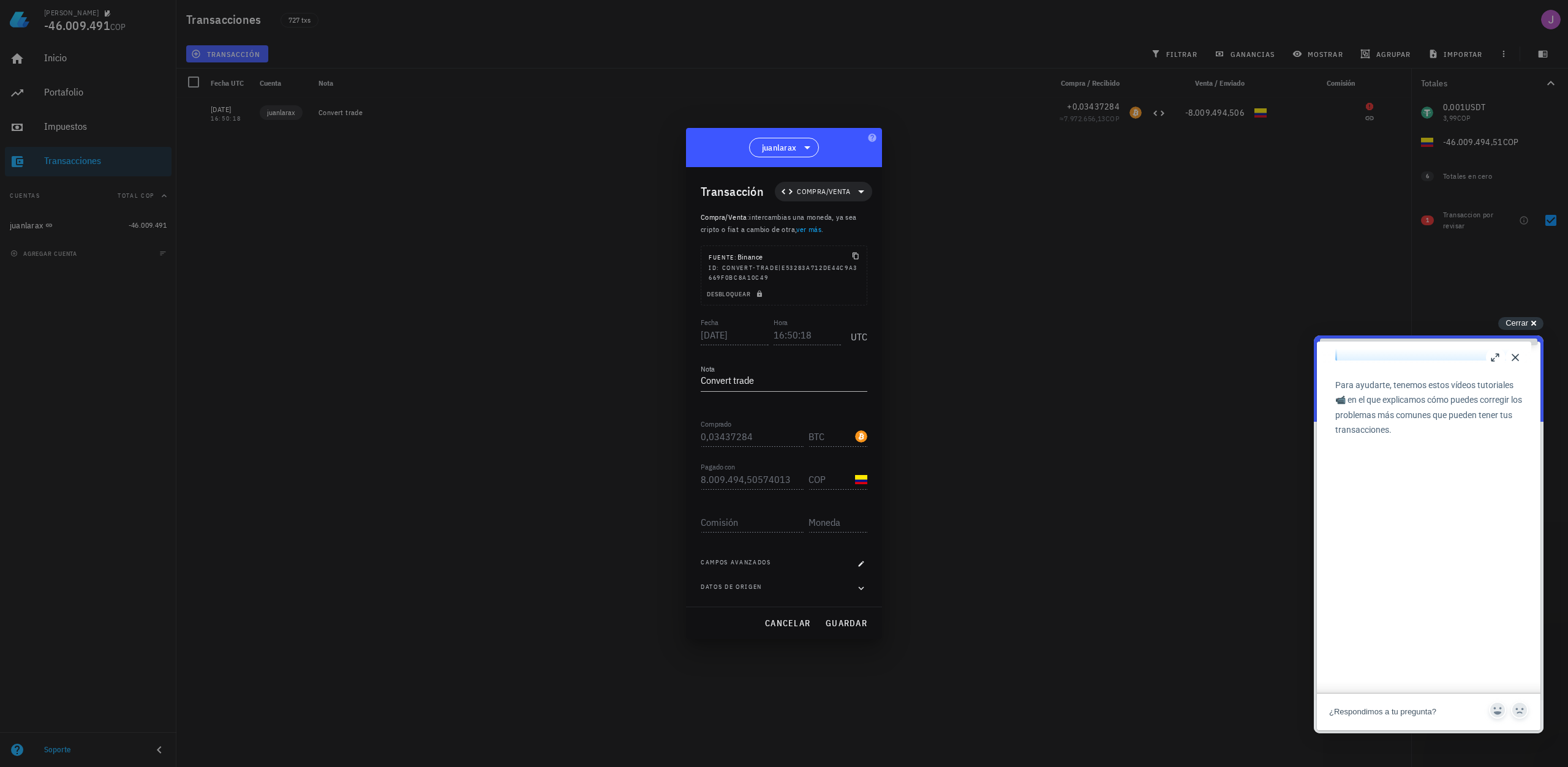
click at [1516, 355] on div "Close b ¿Qué es una Compra/Venta? ¿Qué es una Compra/Venta? Open in a new windo…" at bounding box center [1429, 536] width 224 height 389
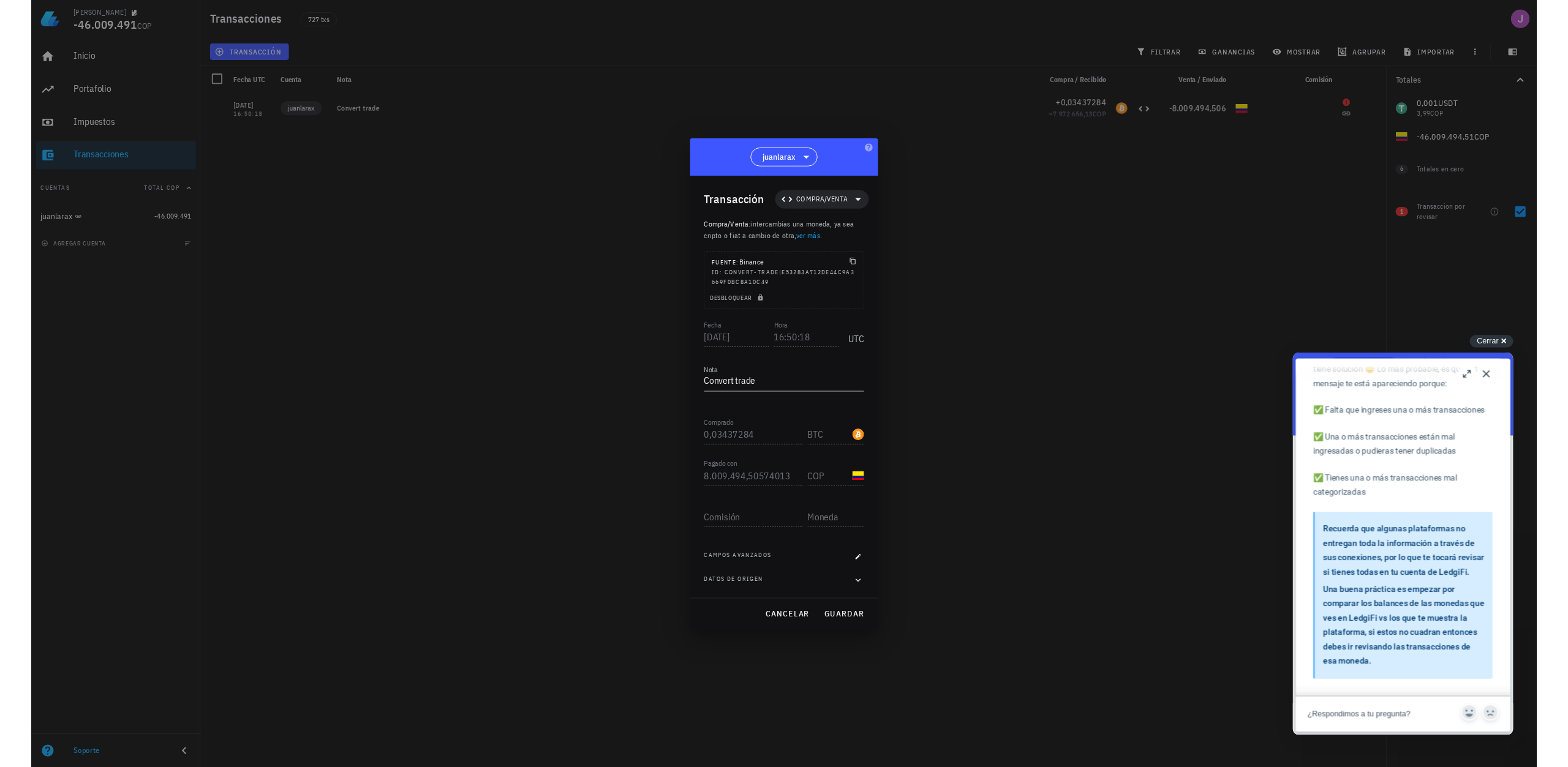
scroll to position [723, 0]
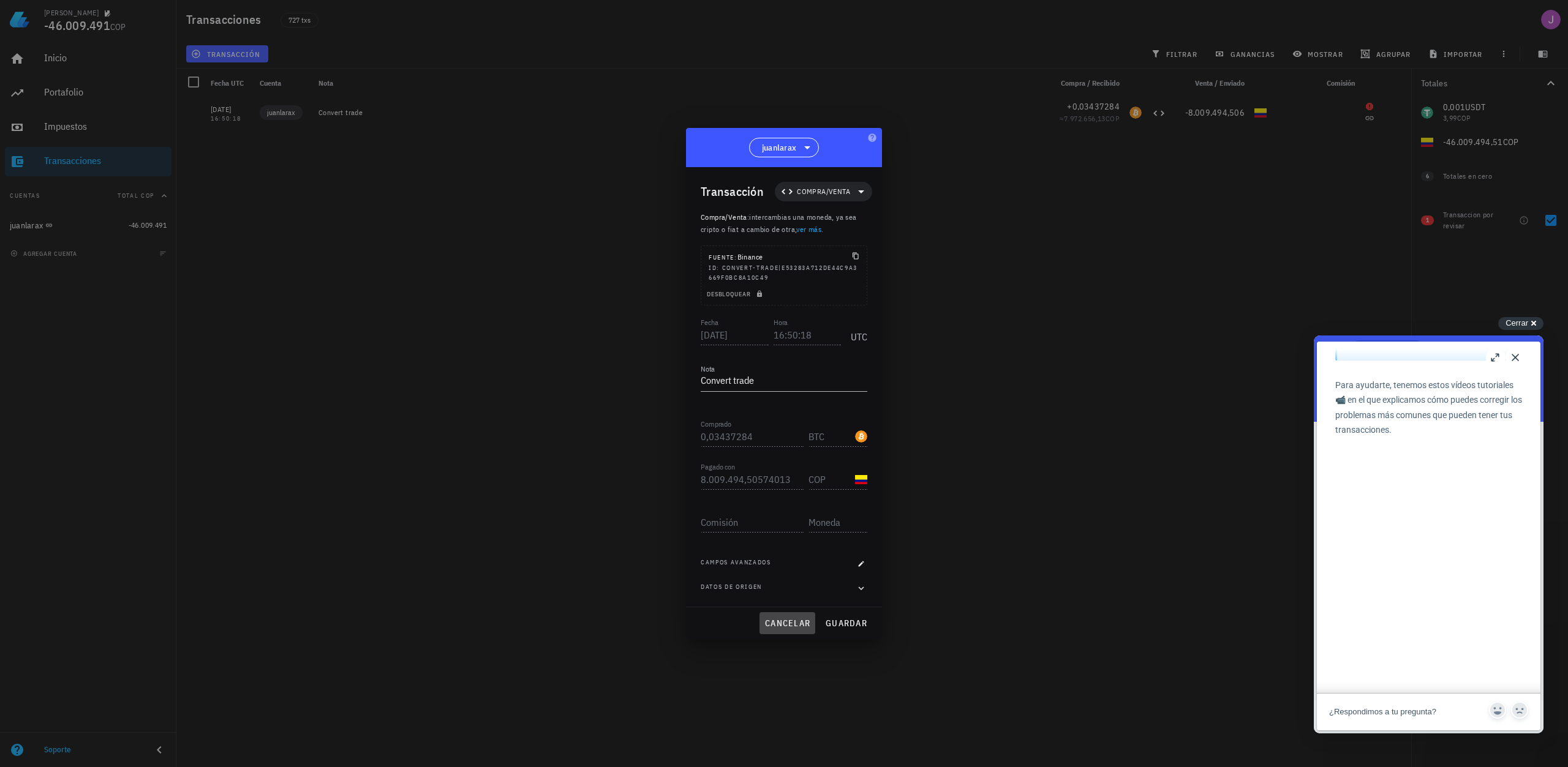
click at [787, 629] on button "cancelar" at bounding box center [787, 624] width 56 height 22
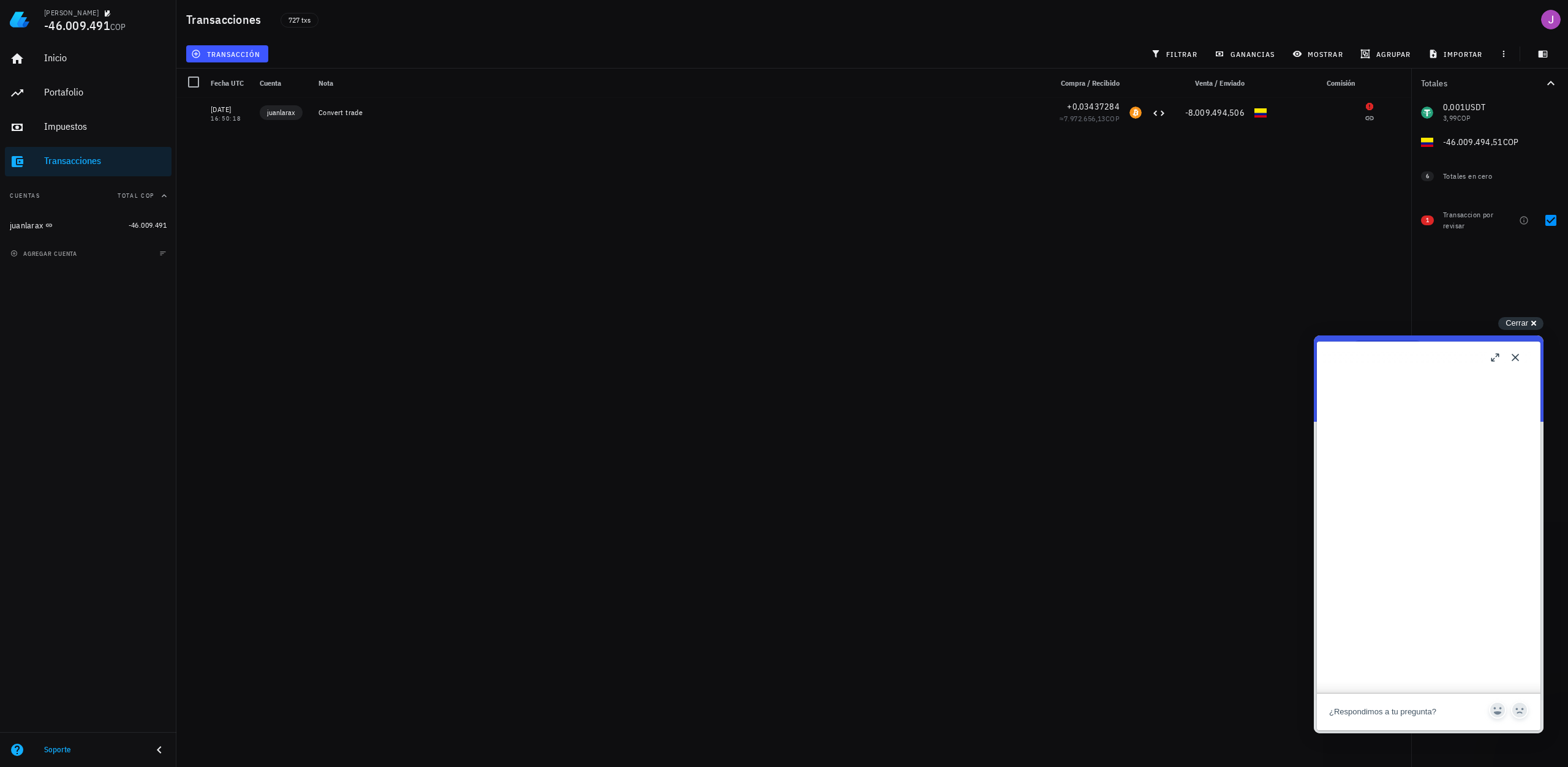
scroll to position [906, 0]
click at [1493, 358] on button "b" at bounding box center [1495, 357] width 20 height 20
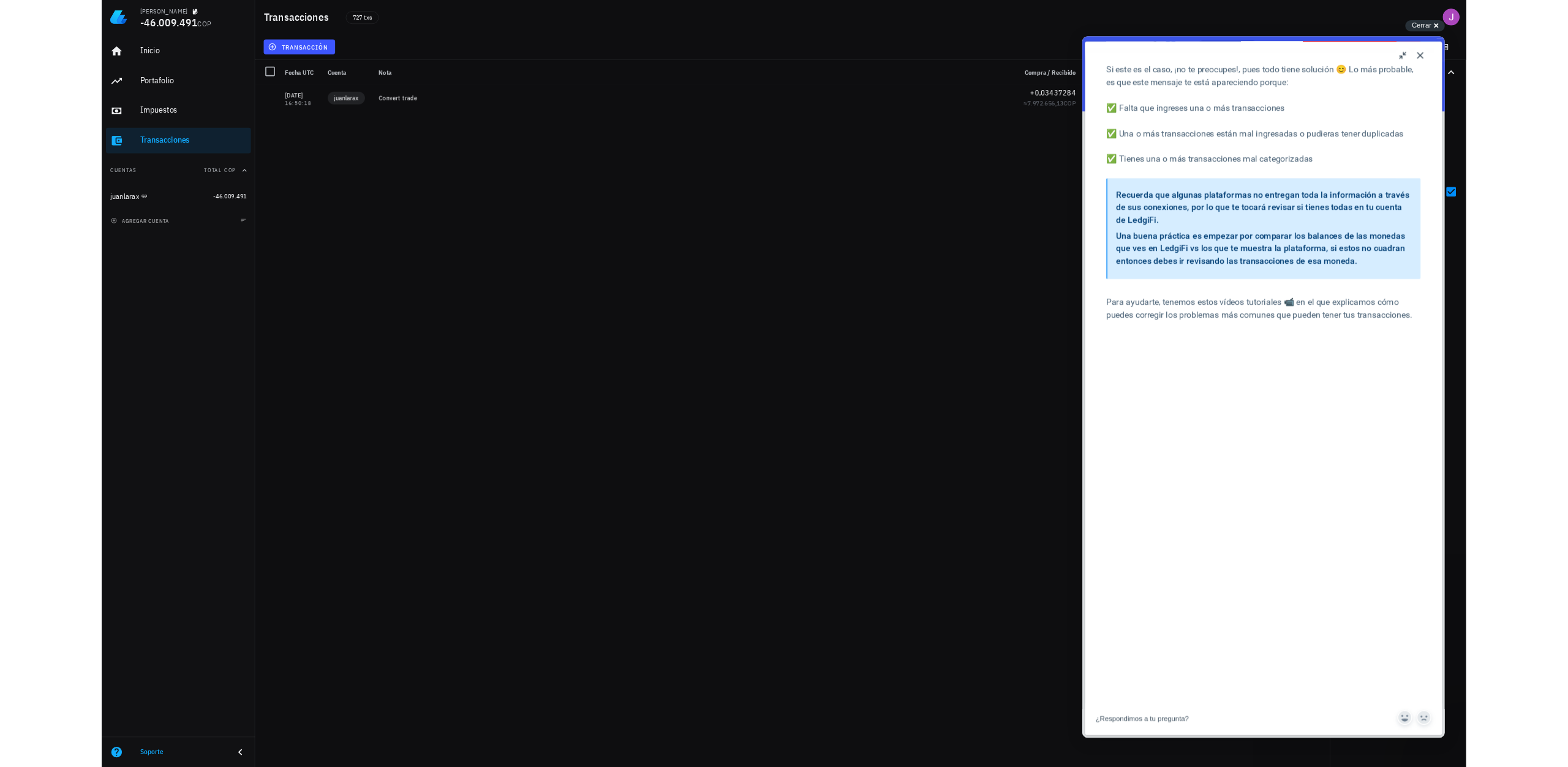
scroll to position [723, 0]
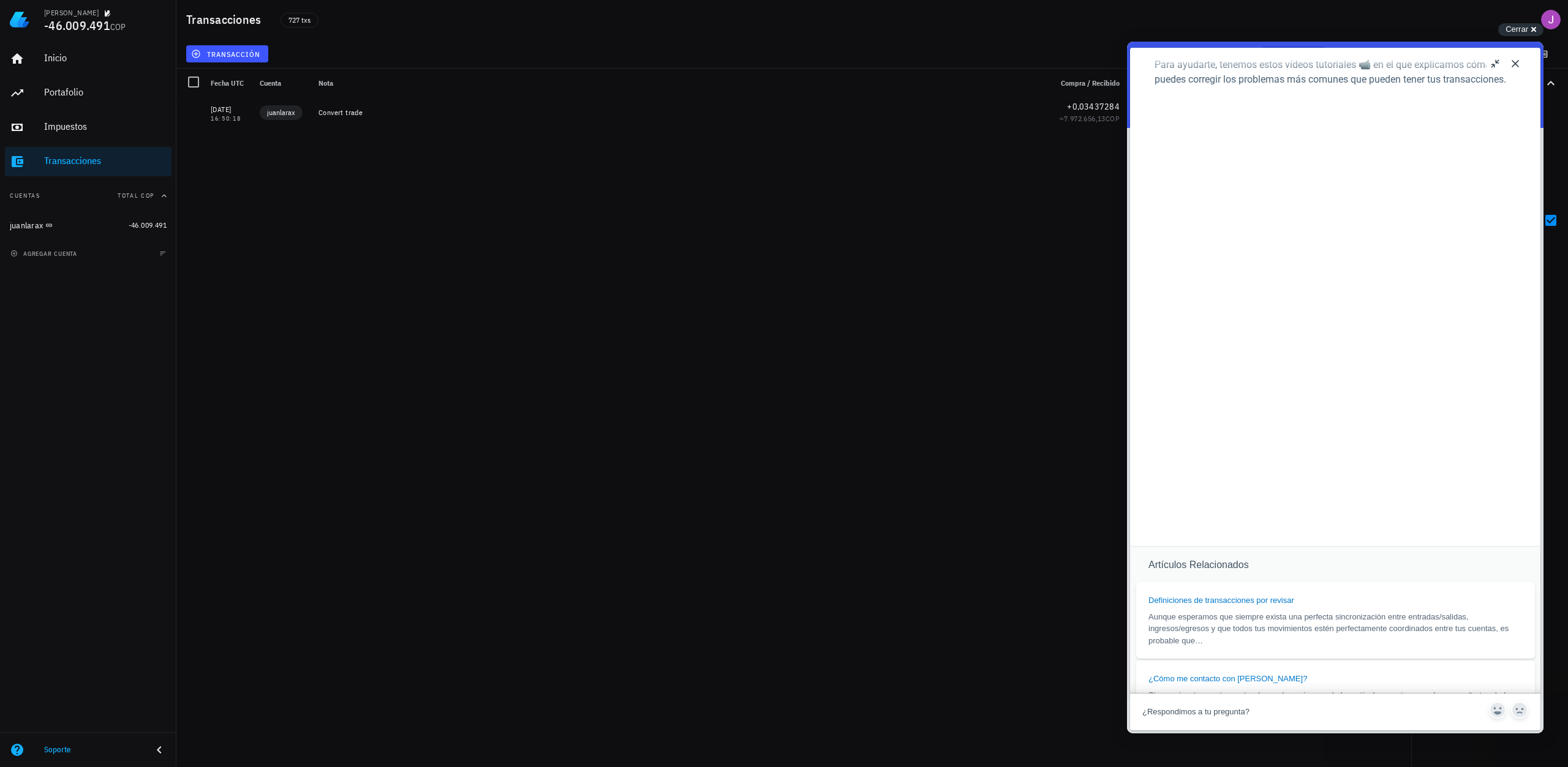
click at [1496, 60] on button "u" at bounding box center [1495, 63] width 20 height 20
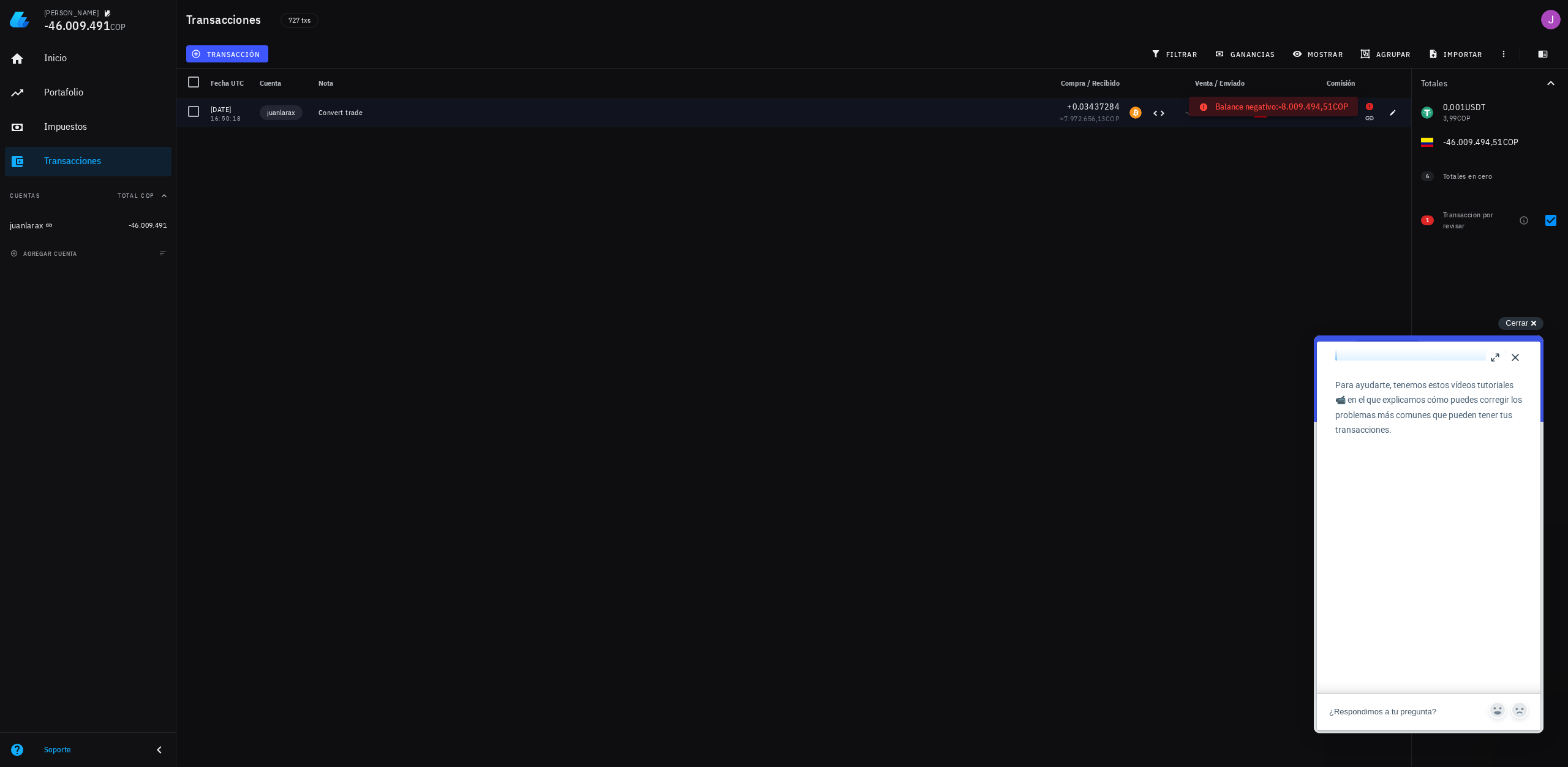
click at [1366, 105] on icon at bounding box center [1369, 106] width 8 height 8
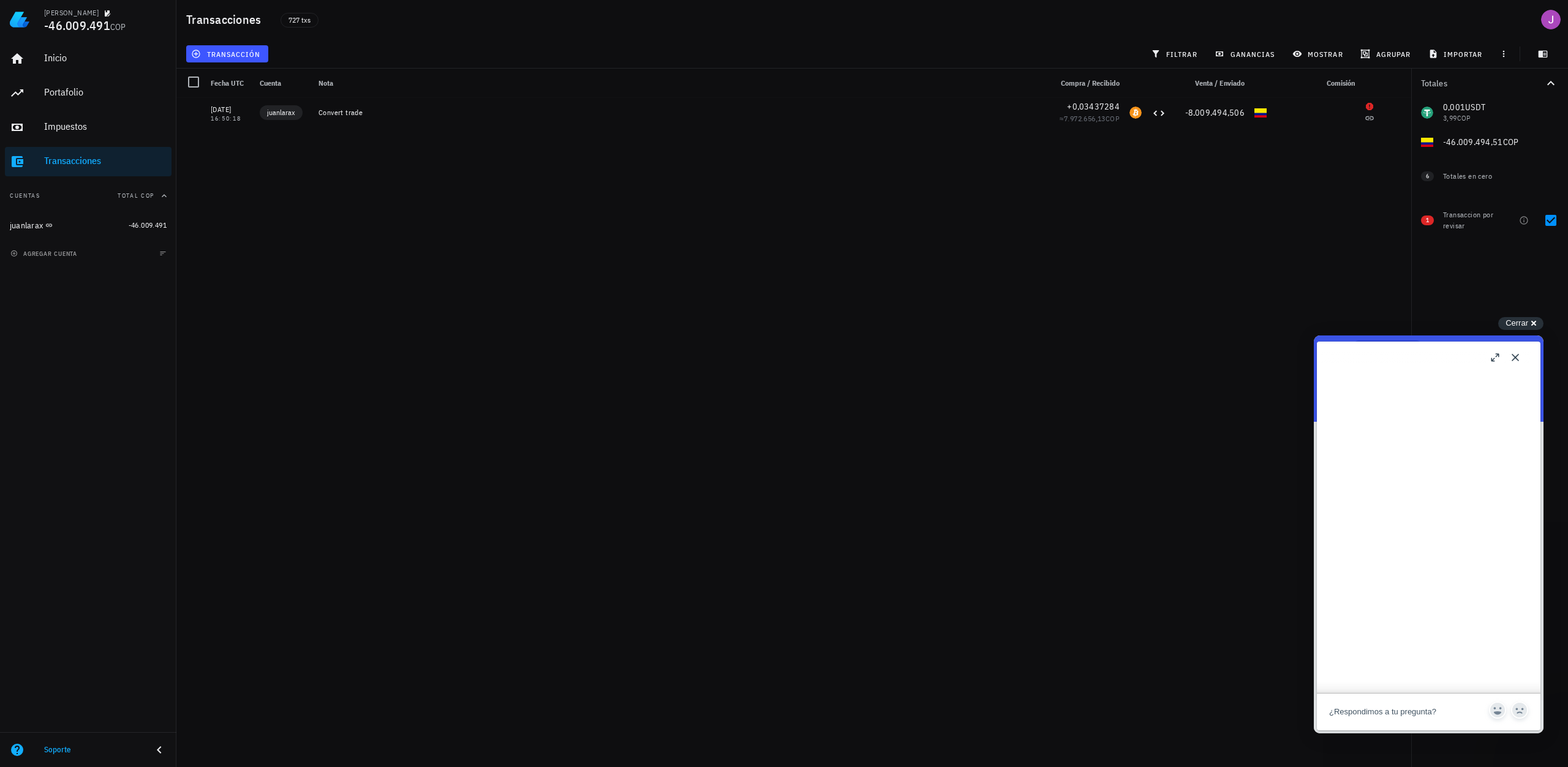
scroll to position [968, 0]
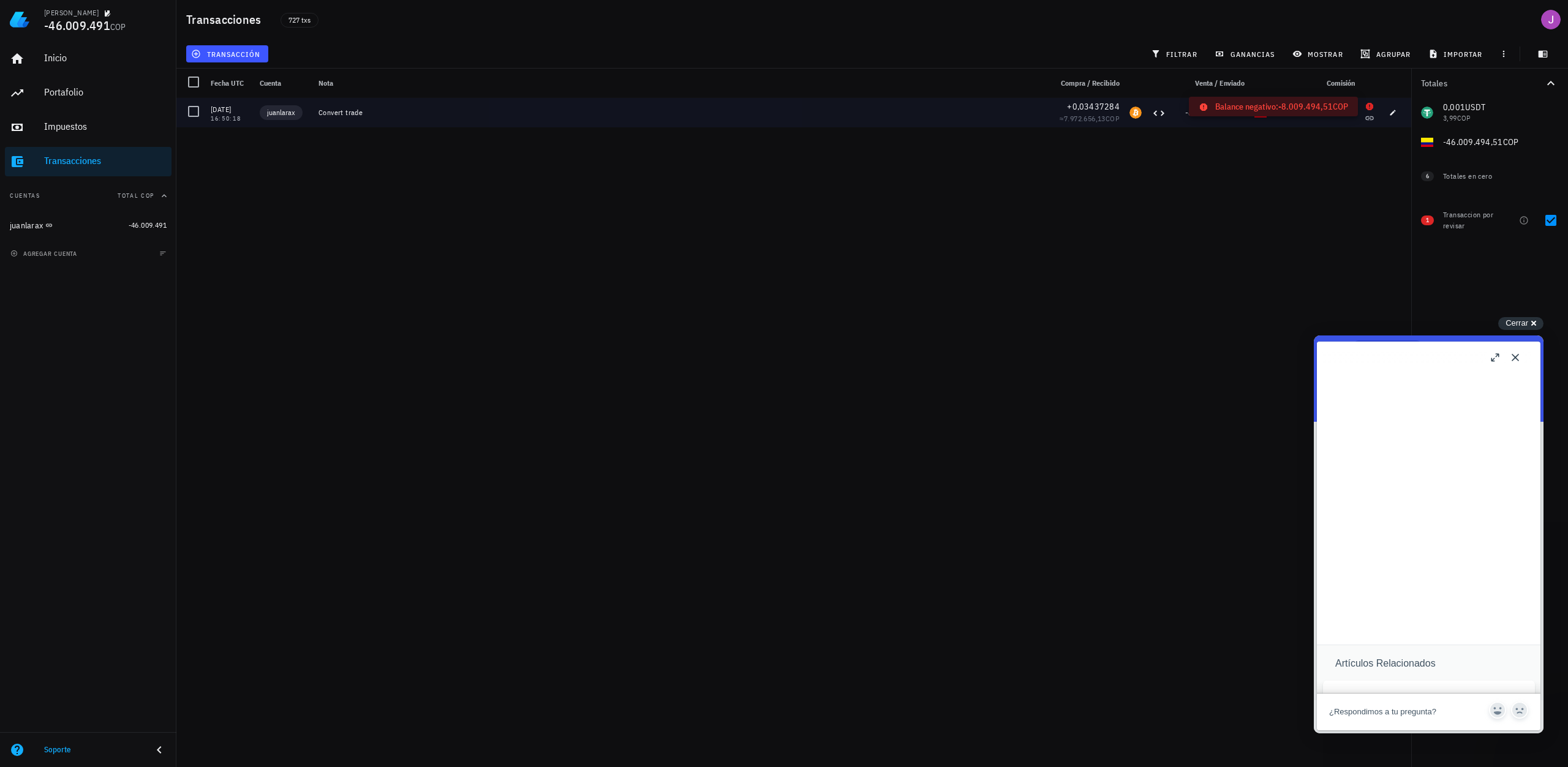
click at [1368, 107] on icon at bounding box center [1369, 106] width 8 height 8
click at [1367, 115] on icon at bounding box center [1369, 118] width 9 height 9
click at [1369, 118] on icon at bounding box center [1369, 118] width 9 height 9
click at [1386, 114] on span "button" at bounding box center [1393, 113] width 17 height 8
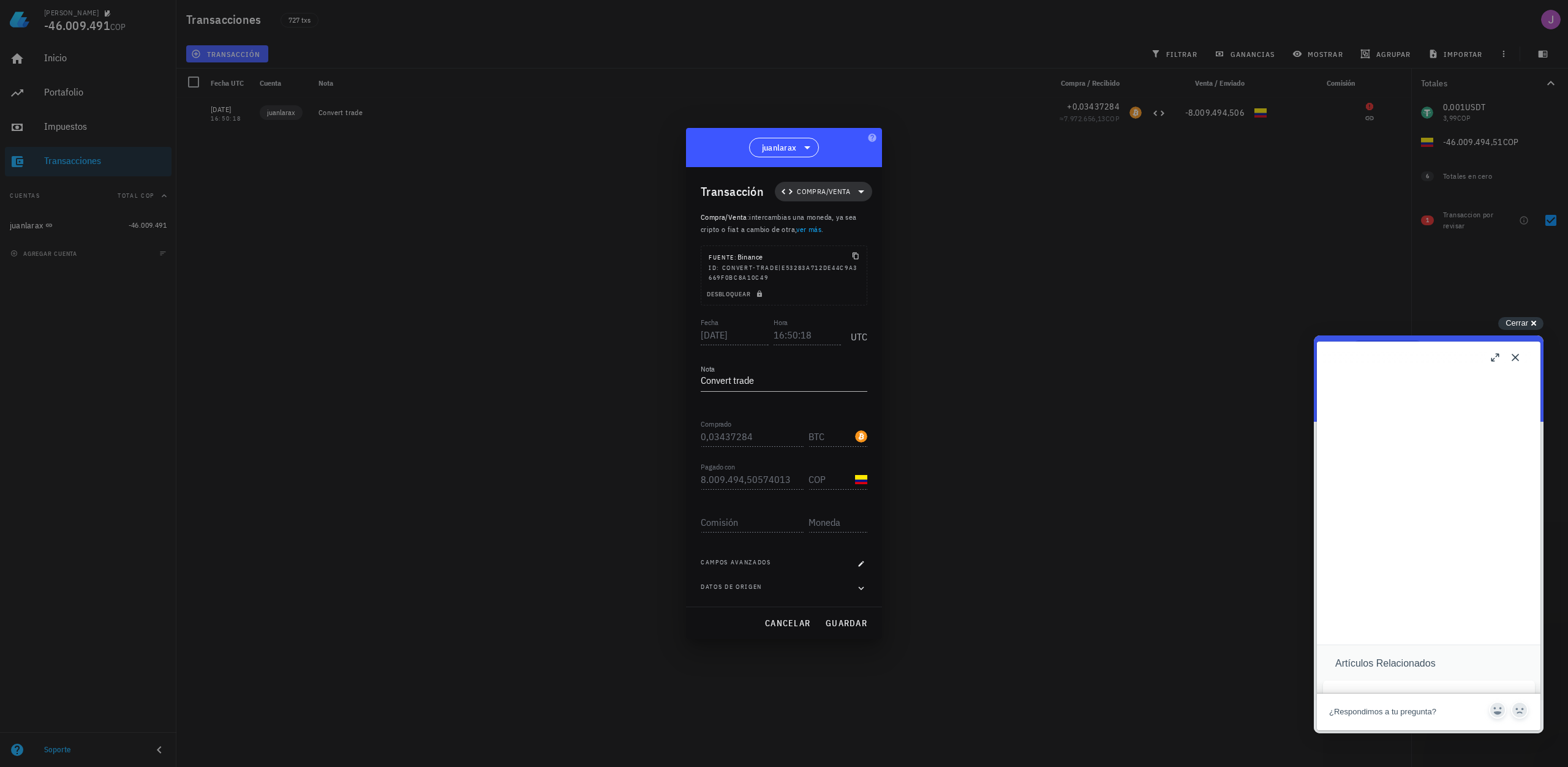
click at [844, 197] on span "Compra/Venta" at bounding box center [823, 191] width 83 height 20
click at [856, 243] on div "Compra/Venta Ingreso Egreso Transferencia" at bounding box center [831, 257] width 114 height 98
click at [868, 302] on div "Compra/Venta Ingreso Egreso Transferencia" at bounding box center [831, 257] width 114 height 98
click at [867, 297] on div "Compra/Venta Ingreso Egreso Transferencia" at bounding box center [831, 257] width 114 height 98
drag, startPoint x: 803, startPoint y: 302, endPoint x: 799, endPoint y: 295, distance: 8.1
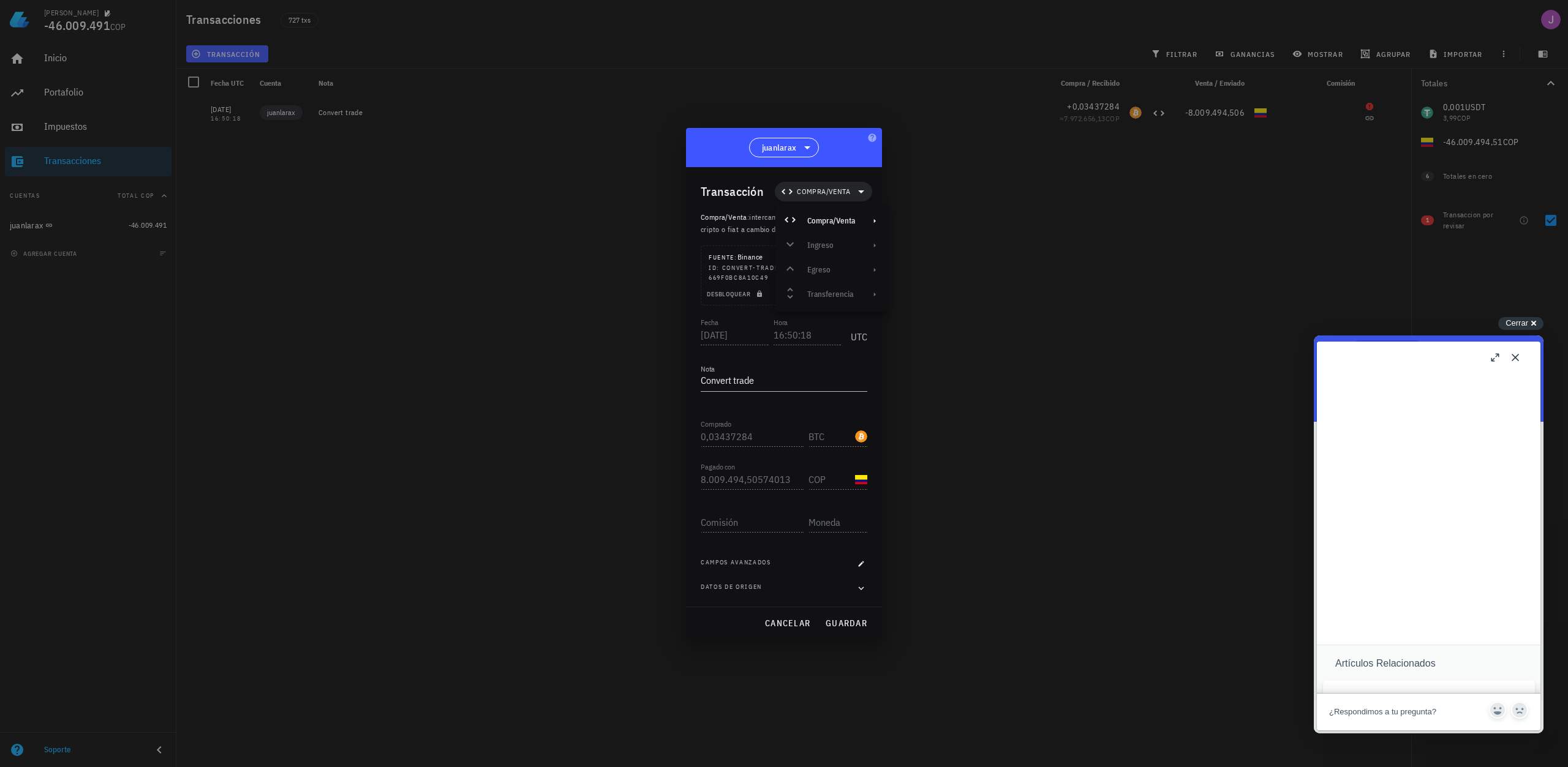
click at [802, 301] on div "Compra/Venta Ingreso Egreso Transferencia" at bounding box center [831, 257] width 114 height 98
drag, startPoint x: 799, startPoint y: 295, endPoint x: 802, endPoint y: 273, distance: 22.2
click at [797, 291] on div "Compra/Venta Ingreso Egreso Transferencia" at bounding box center [831, 257] width 114 height 98
click at [867, 211] on div "Compra/Venta" at bounding box center [831, 220] width 114 height 25
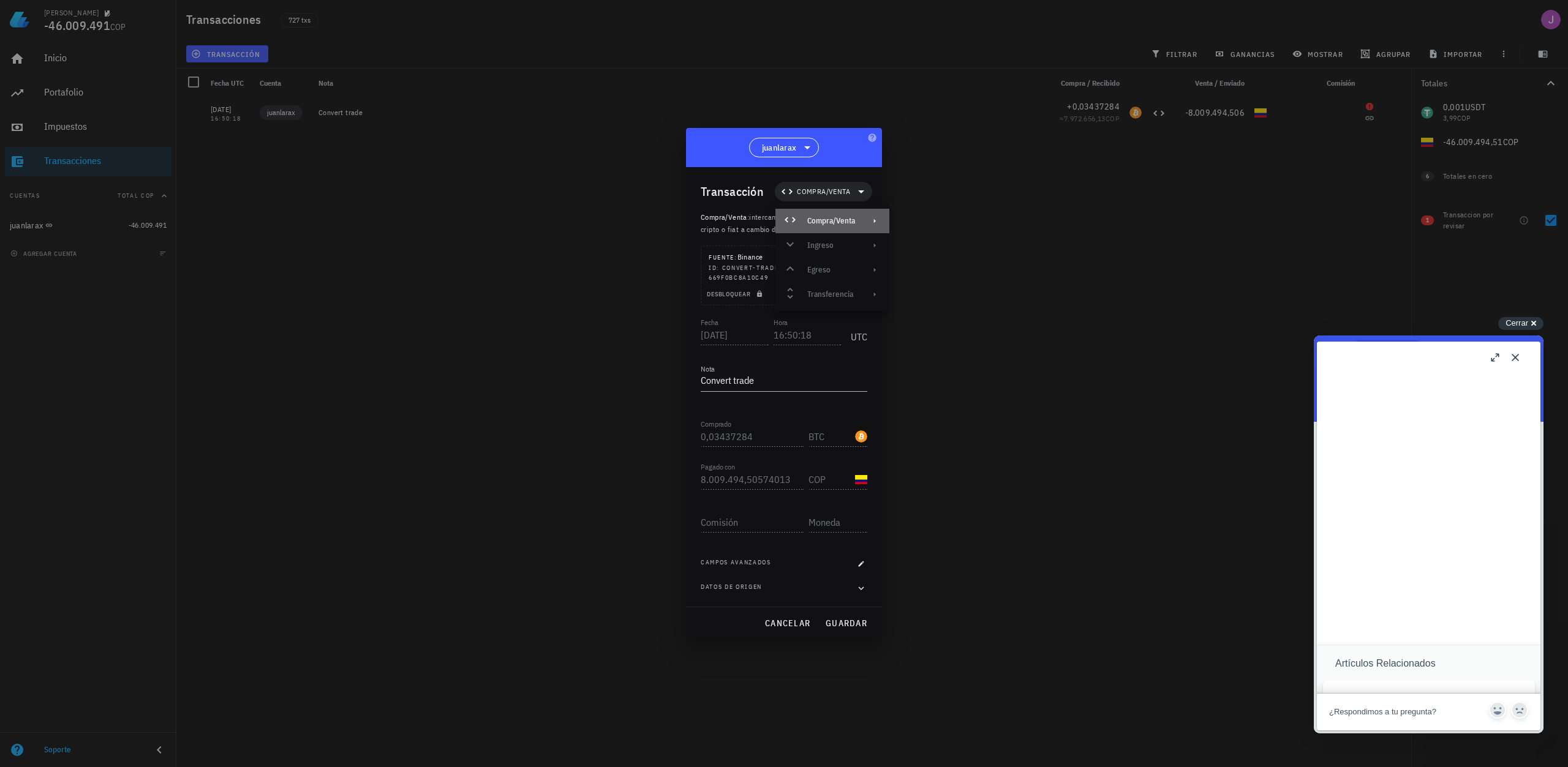
click at [866, 209] on div "Compra/Venta" at bounding box center [831, 220] width 114 height 25
click at [919, 241] on div "Migración" at bounding box center [947, 250] width 115 height 25
click at [858, 202] on div "Transacción Migración" at bounding box center [786, 191] width 172 height 49
click at [857, 198] on icon at bounding box center [860, 191] width 15 height 15
click at [853, 214] on div "Compra/Venta" at bounding box center [845, 220] width 114 height 25
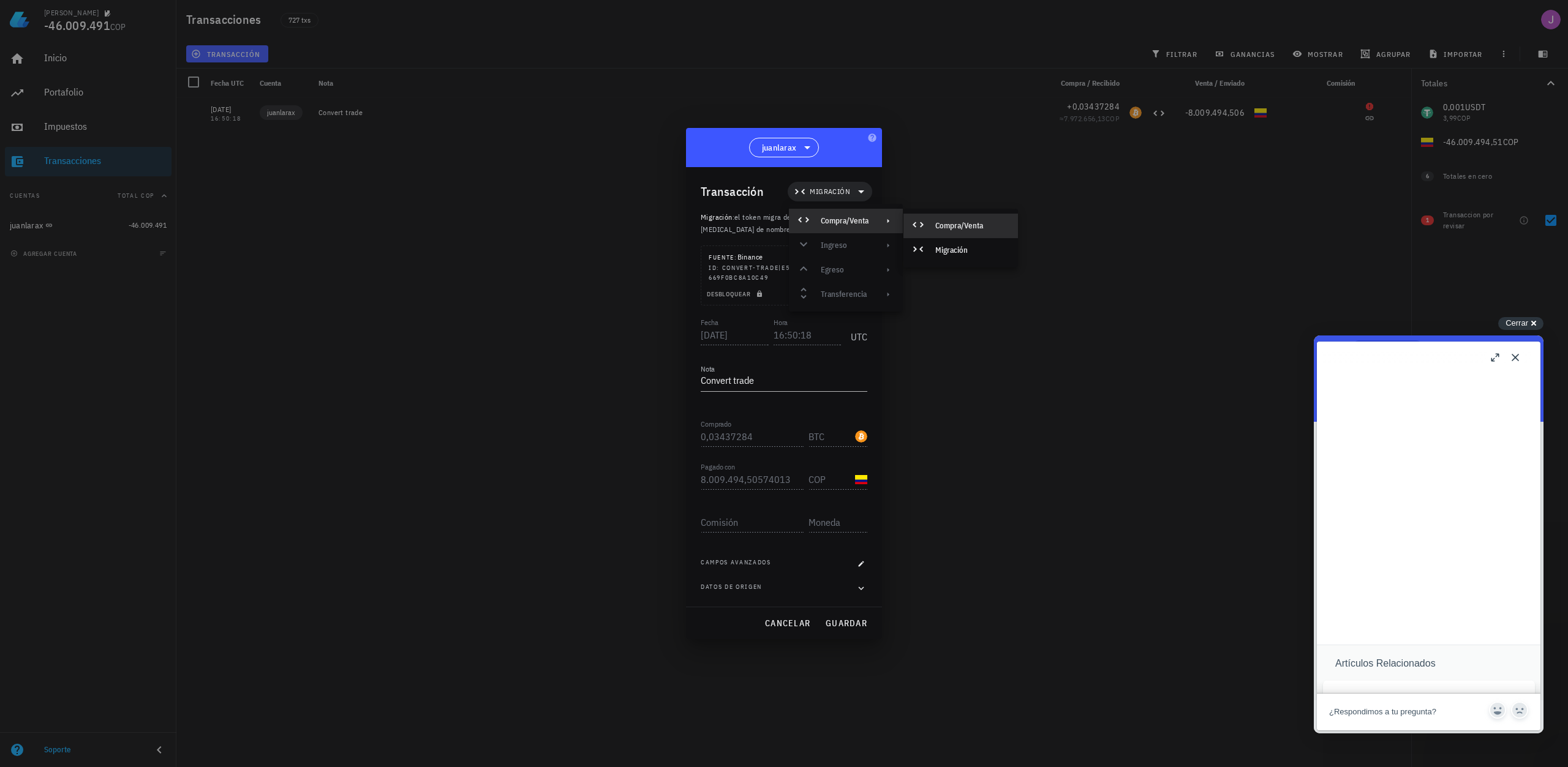
click at [928, 221] on div "Compra/Venta" at bounding box center [960, 225] width 115 height 25
click at [812, 228] on link "ver más" at bounding box center [808, 229] width 25 height 9
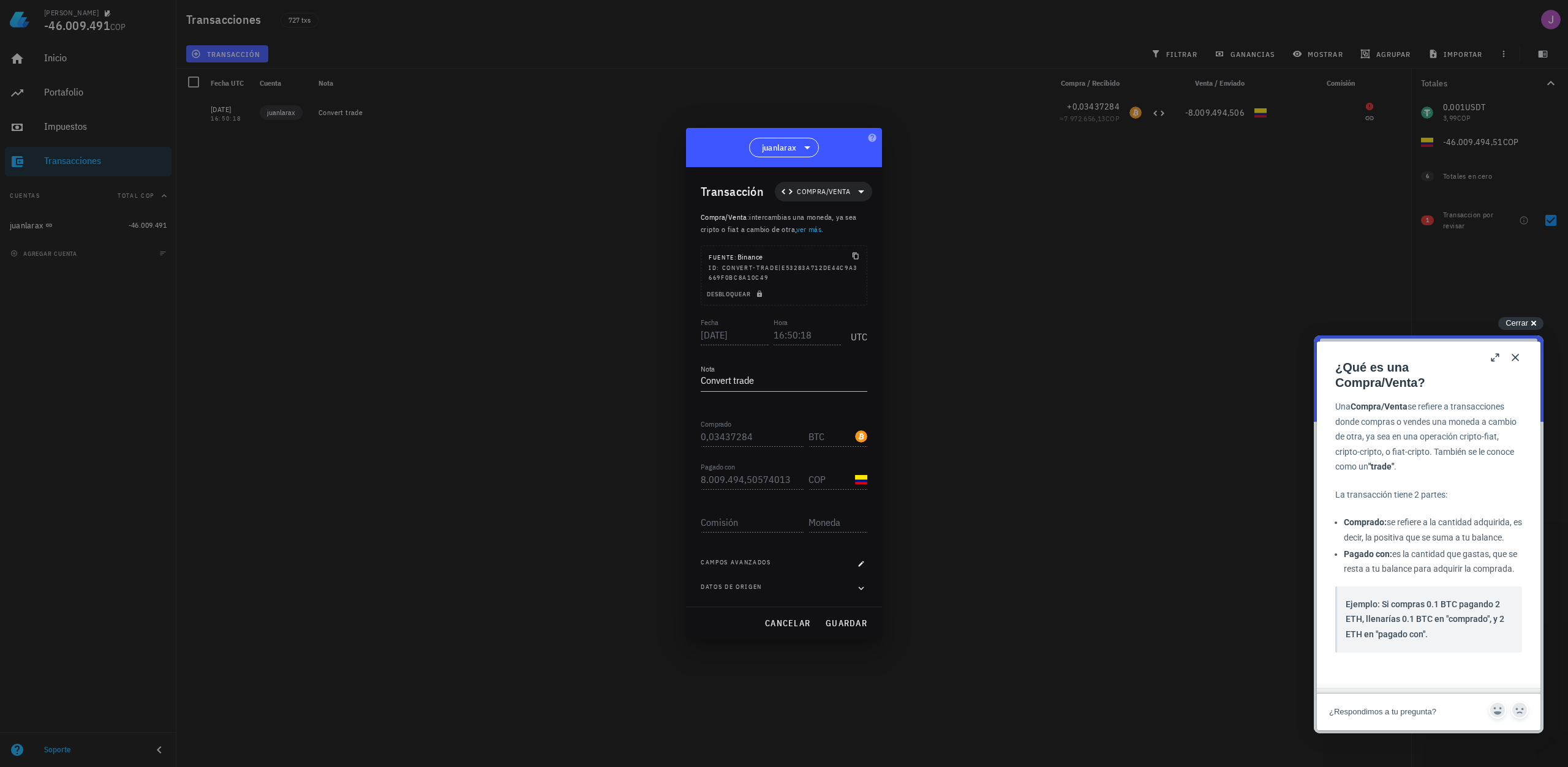
click at [813, 231] on link "ver más" at bounding box center [808, 229] width 25 height 9
click at [760, 377] on textarea "Convert trade" at bounding box center [784, 381] width 167 height 20
click at [761, 379] on textarea "Convert trade" at bounding box center [784, 381] width 167 height 20
click at [857, 431] on div "BTC-icon" at bounding box center [860, 436] width 12 height 12
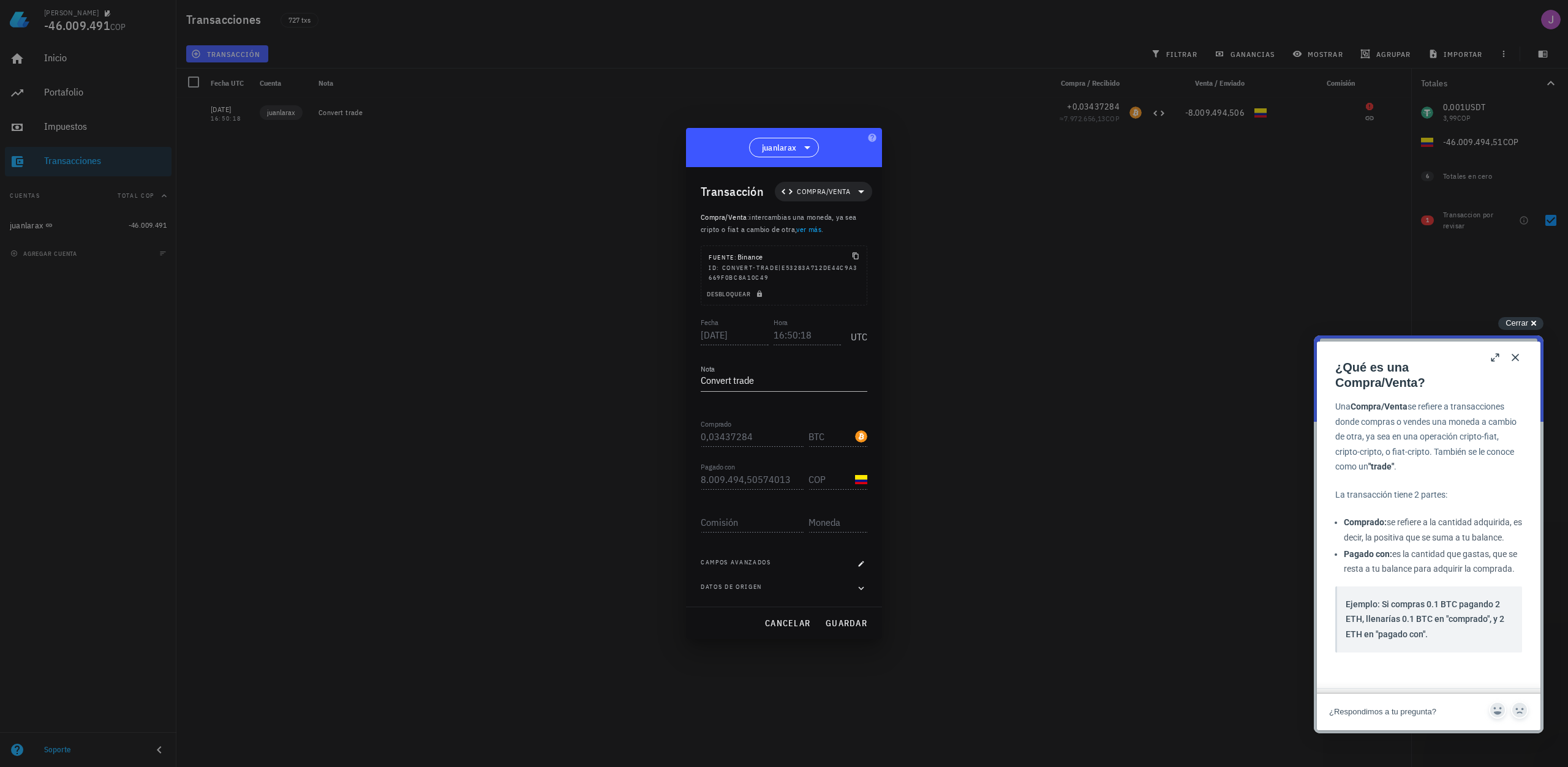
click at [861, 483] on div "COP-icon" at bounding box center [860, 479] width 12 height 12
click at [831, 196] on span "Compra/Venta" at bounding box center [823, 191] width 53 height 12
click at [843, 301] on div "Compra/Venta Ingreso Egreso Transferencia" at bounding box center [831, 257] width 114 height 98
click at [843, 293] on div "Compra/Venta Ingreso Egreso Transferencia" at bounding box center [831, 257] width 114 height 98
drag, startPoint x: 849, startPoint y: 276, endPoint x: 854, endPoint y: 264, distance: 13.0
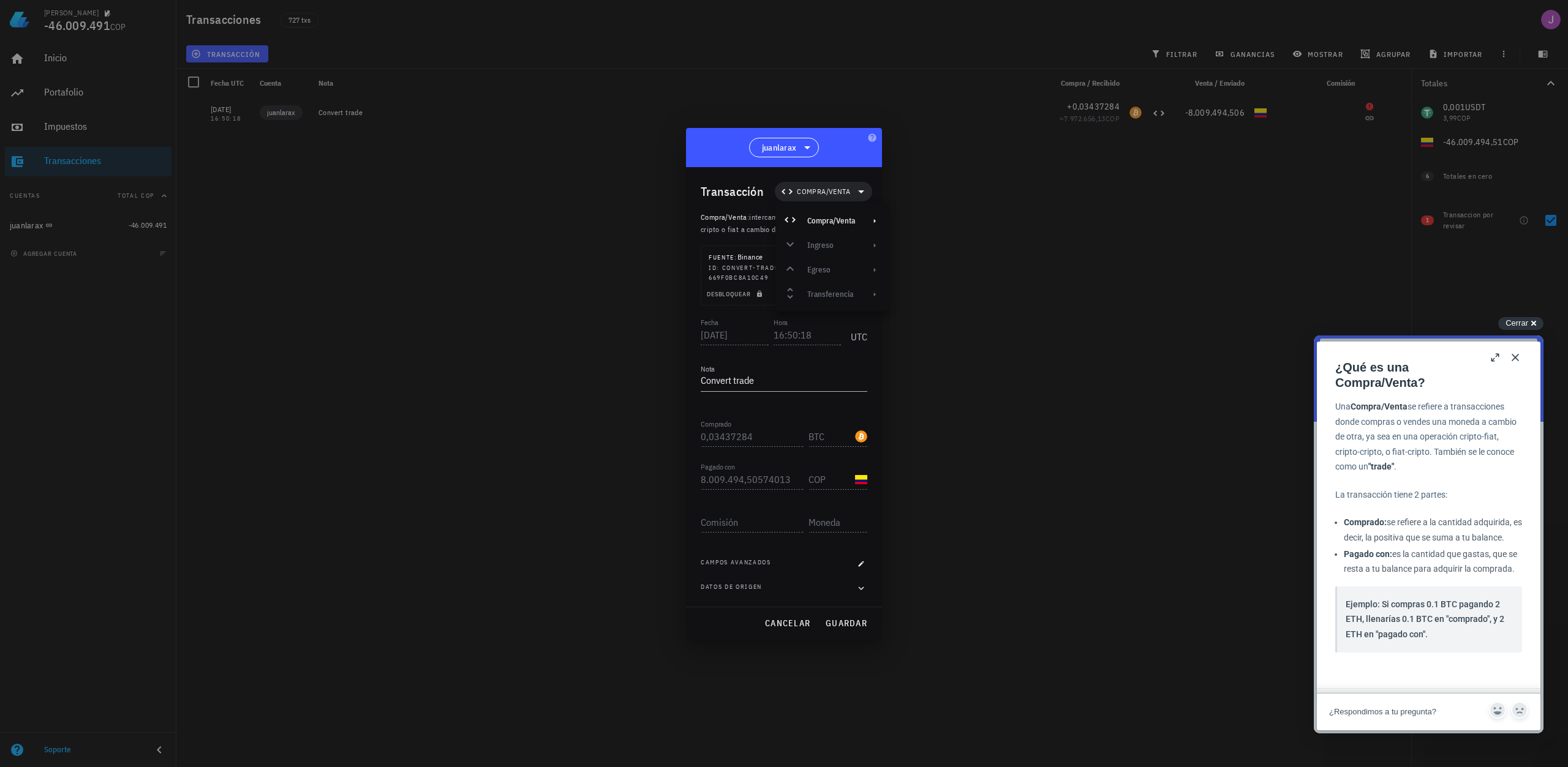
click at [849, 275] on div "Compra/Venta Ingreso Egreso Transferencia" at bounding box center [831, 257] width 114 height 98
click at [775, 619] on span "cancelar" at bounding box center [787, 623] width 46 height 11
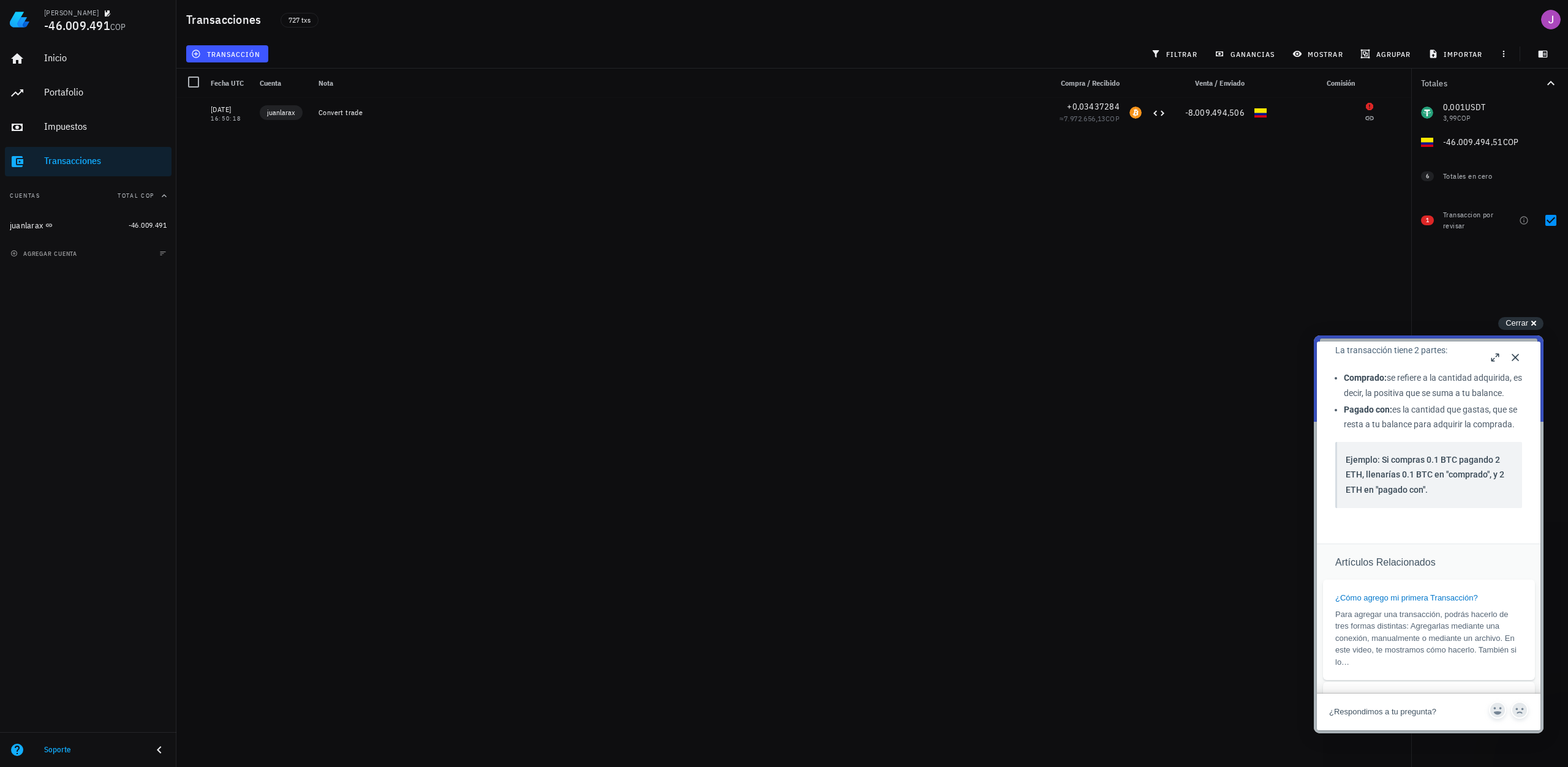
scroll to position [0, 0]
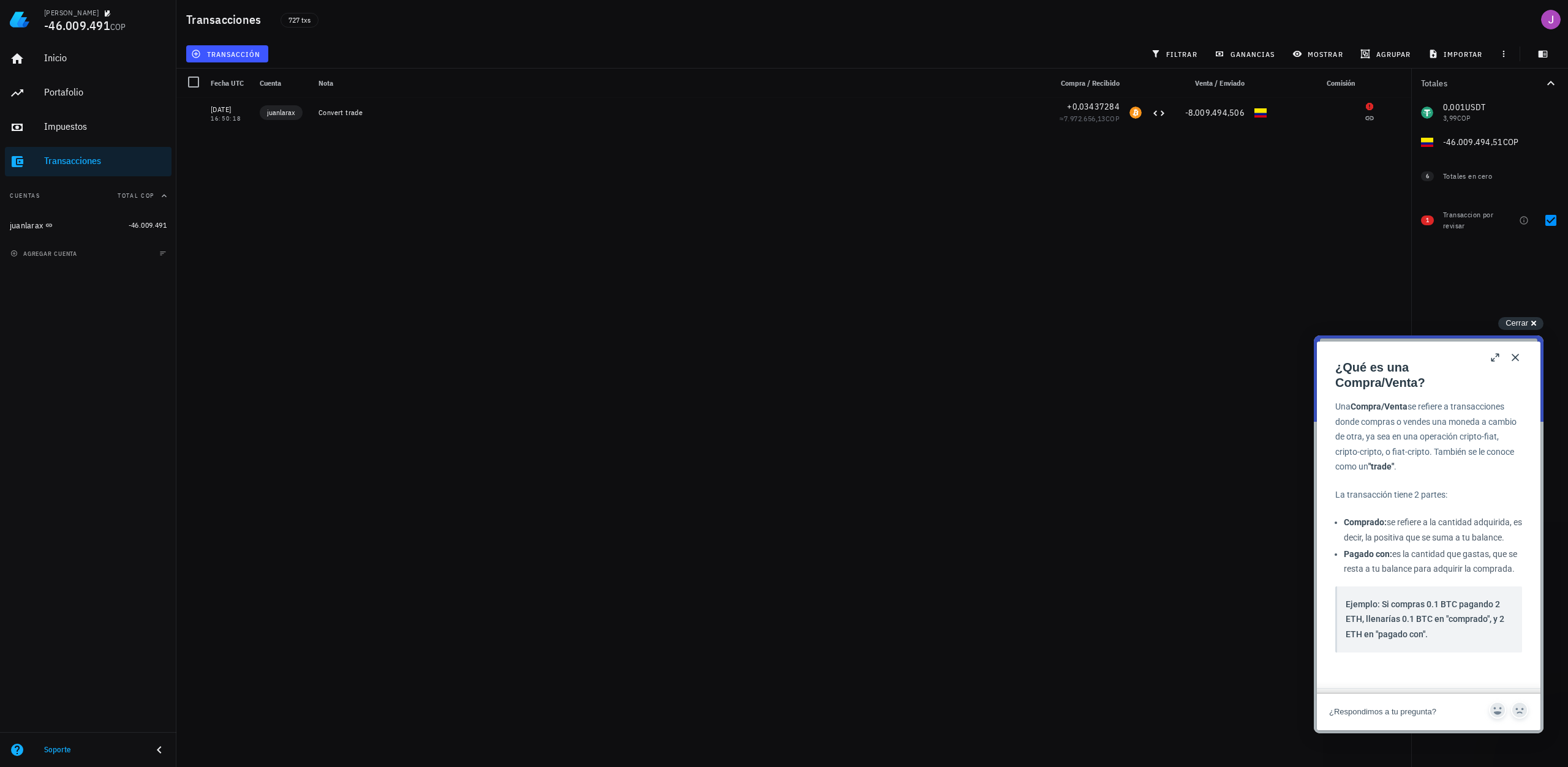
drag, startPoint x: 1512, startPoint y: 350, endPoint x: 1495, endPoint y: 459, distance: 110.3
click at [1495, 459] on div "Close b ¿Qué es una Compra/Venta? ¿Qué es una Compra/Venta? Open in a new windo…" at bounding box center [1429, 536] width 224 height 389
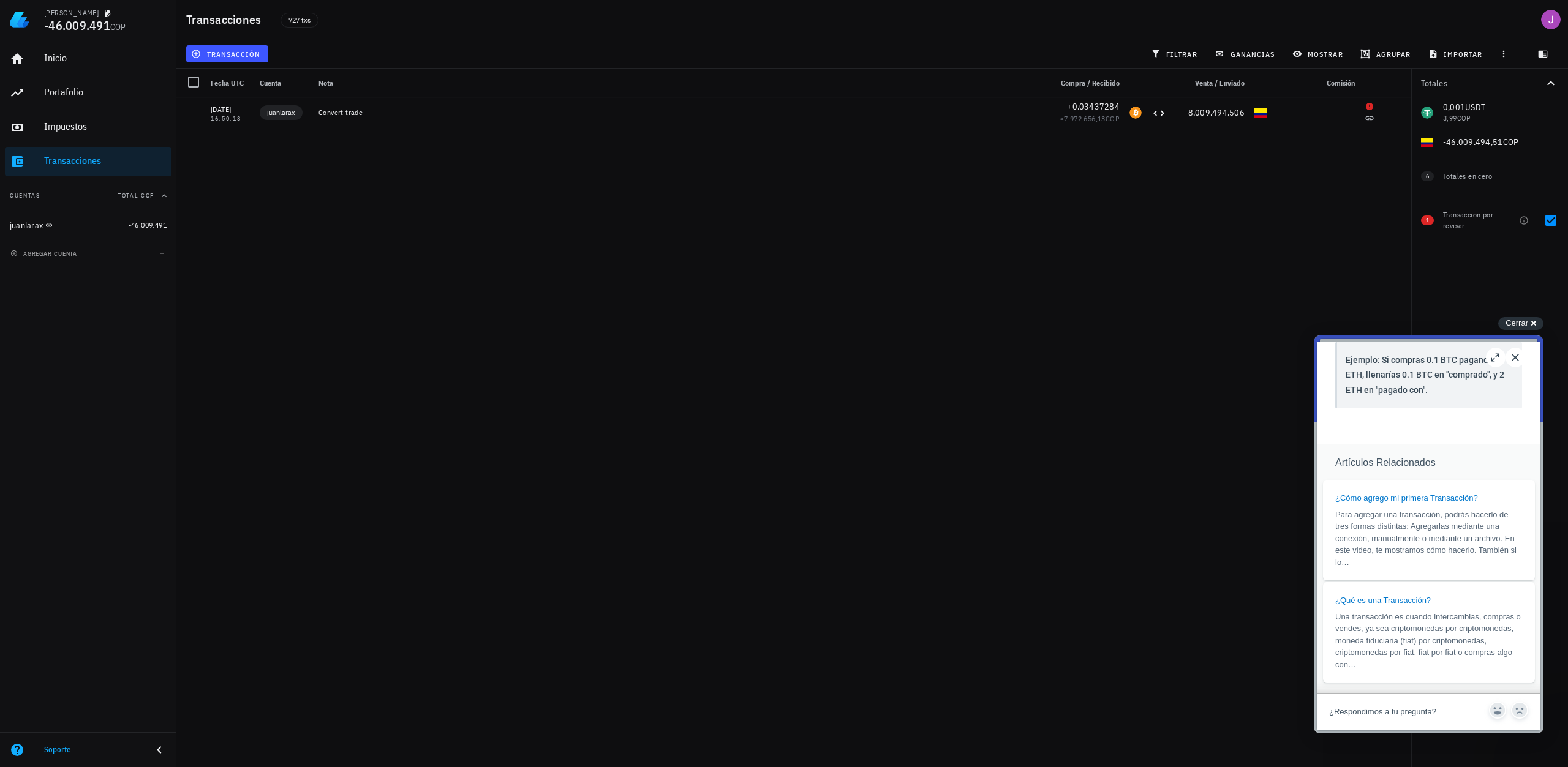
scroll to position [273, 0]
click at [1513, 358] on button "Close" at bounding box center [1515, 357] width 20 height 20
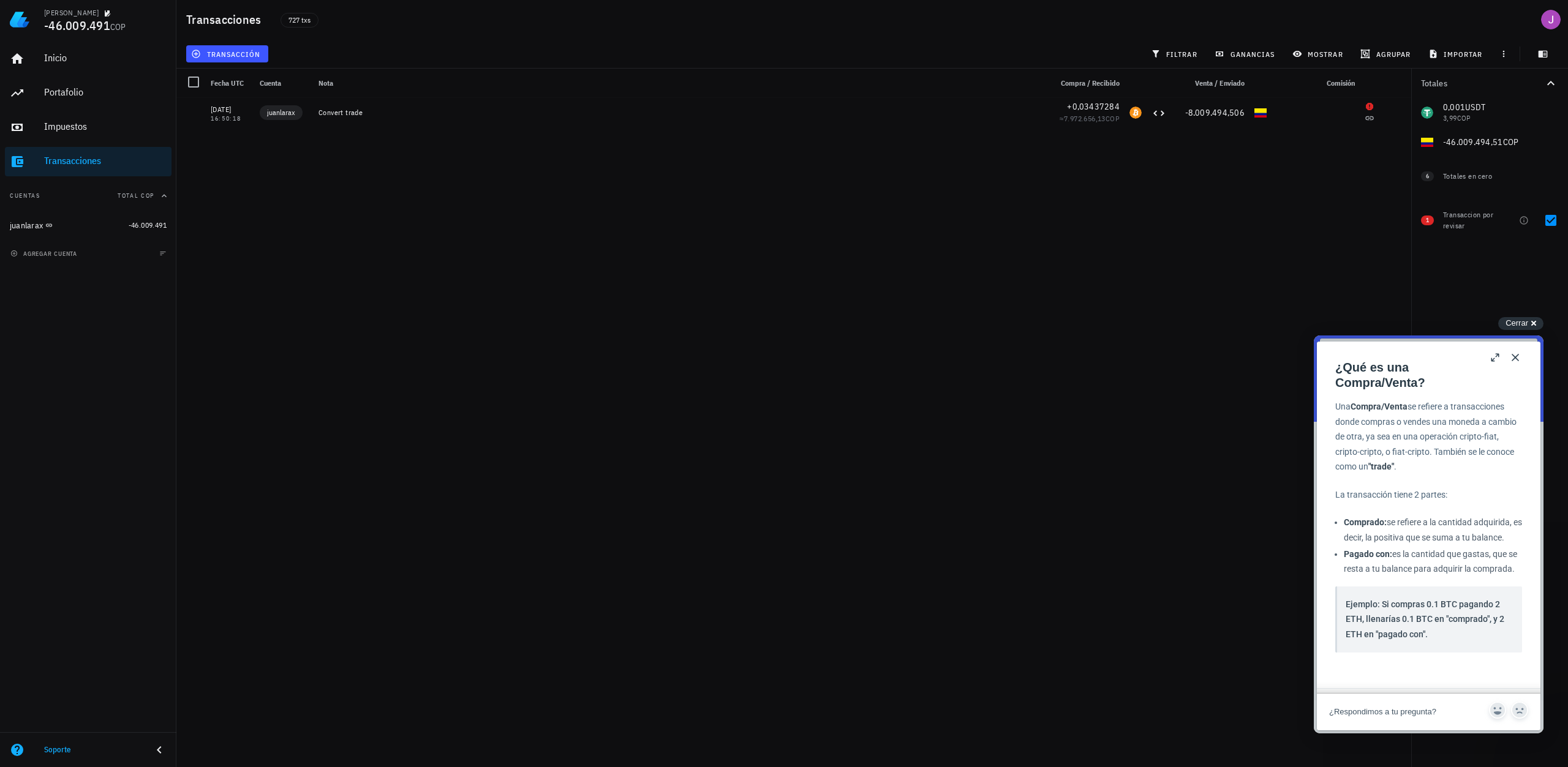
click at [1520, 356] on button "Close" at bounding box center [1515, 357] width 20 height 20
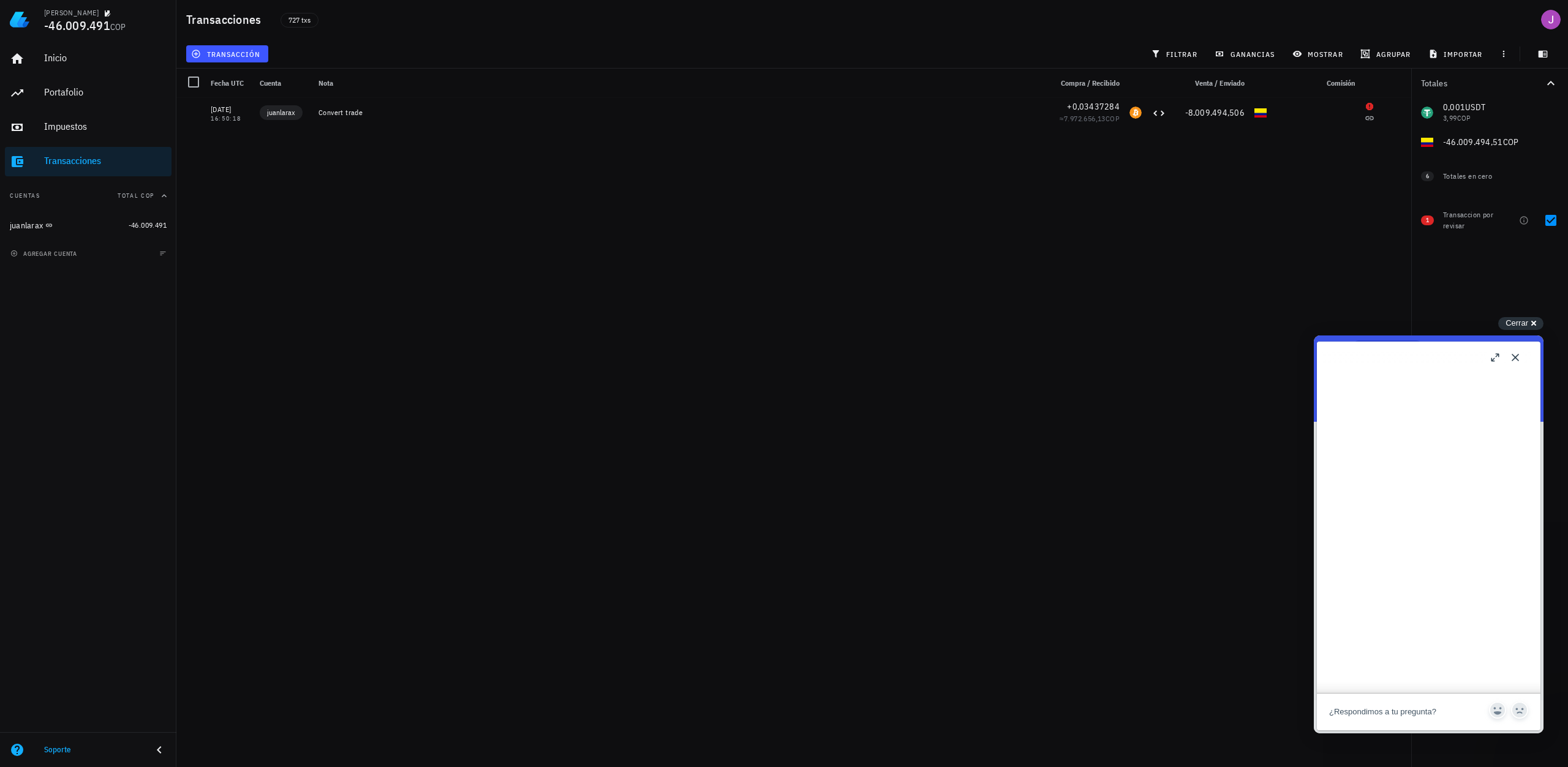
scroll to position [784, 0]
click at [1496, 359] on button "b" at bounding box center [1495, 357] width 20 height 20
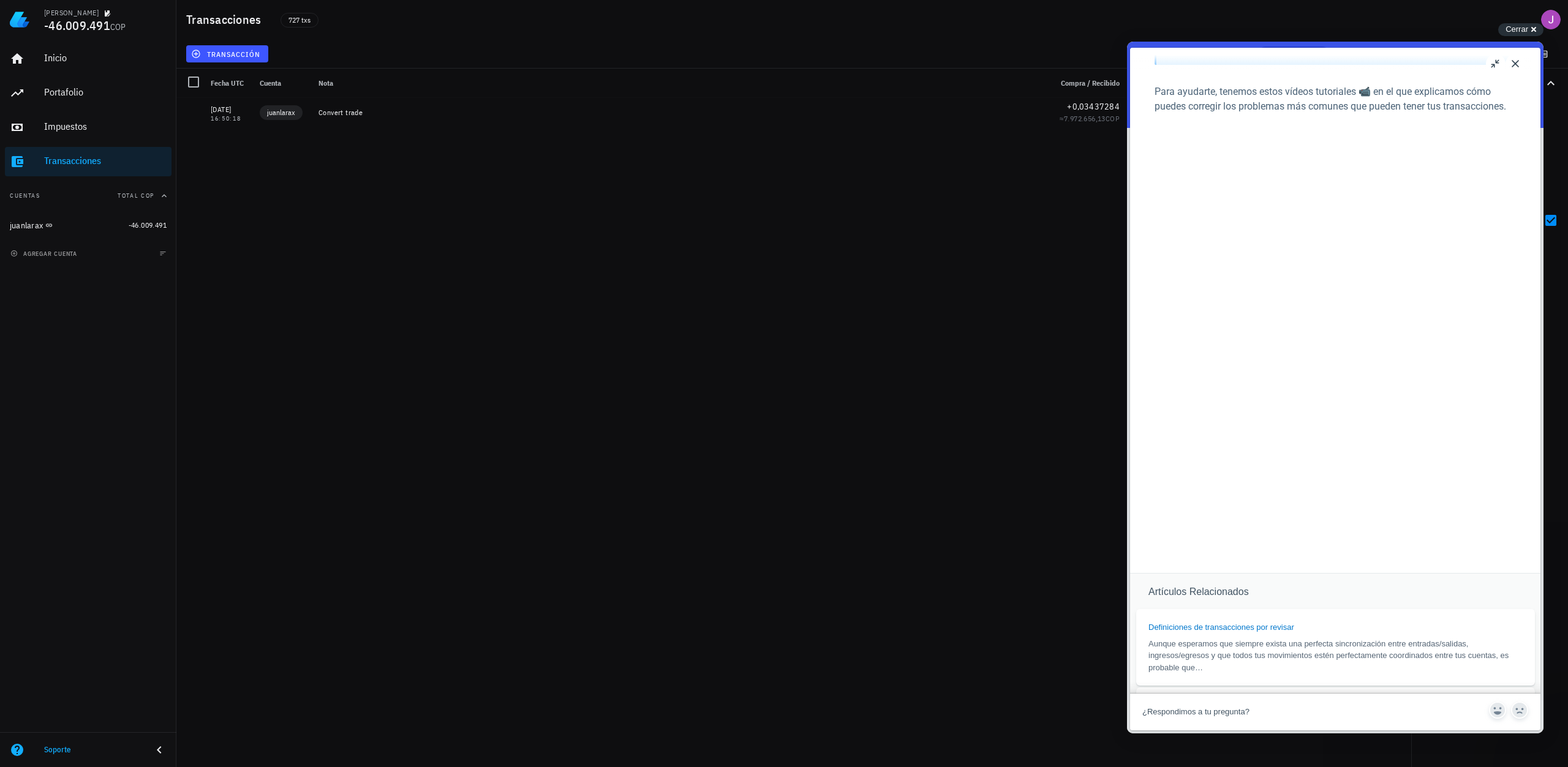
scroll to position [600, 0]
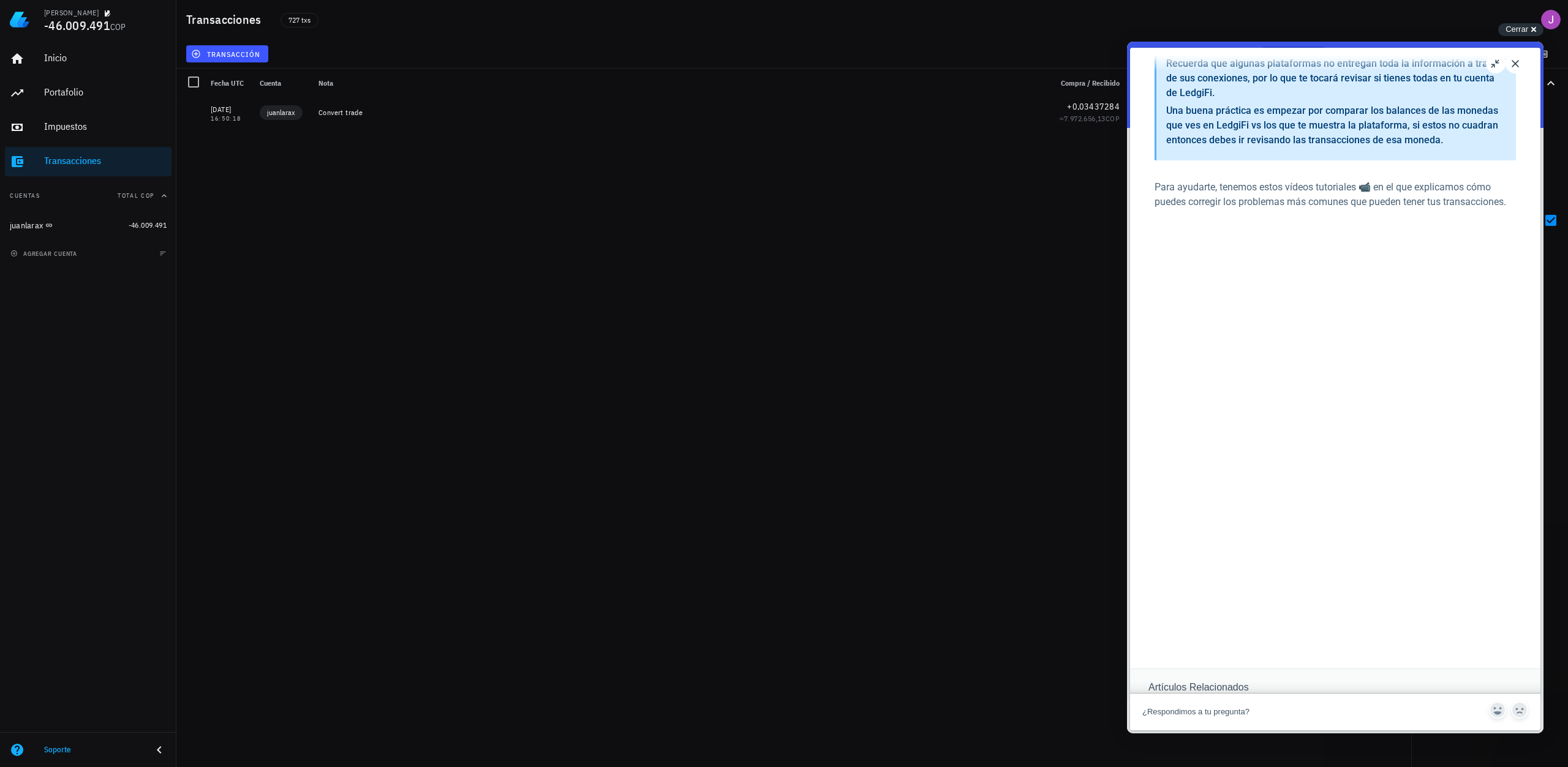
click at [1510, 69] on button "Close" at bounding box center [1515, 63] width 20 height 20
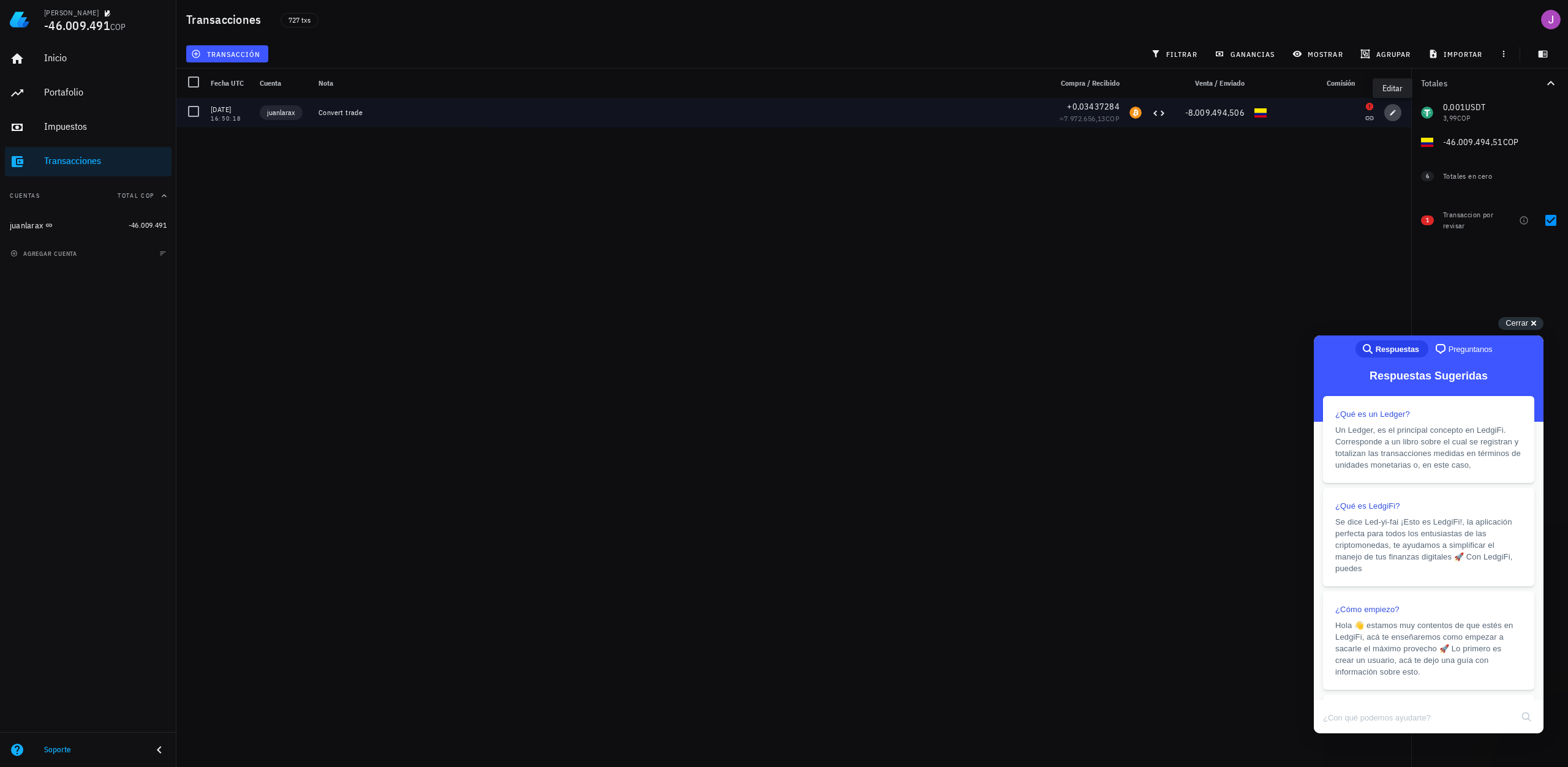
click at [1393, 118] on button "button" at bounding box center [1393, 113] width 17 height 17
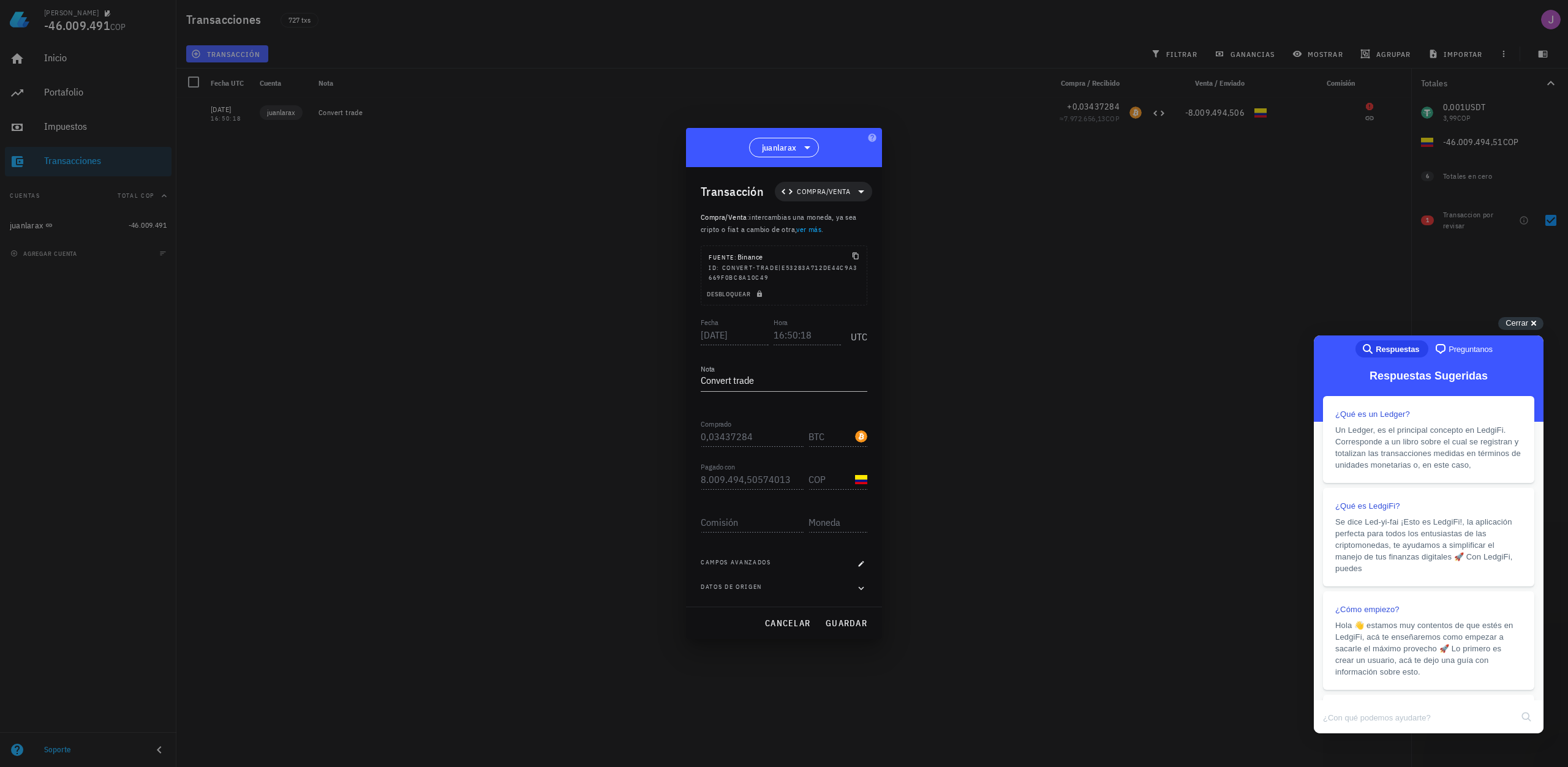
click at [810, 229] on link "ver más" at bounding box center [808, 229] width 25 height 9
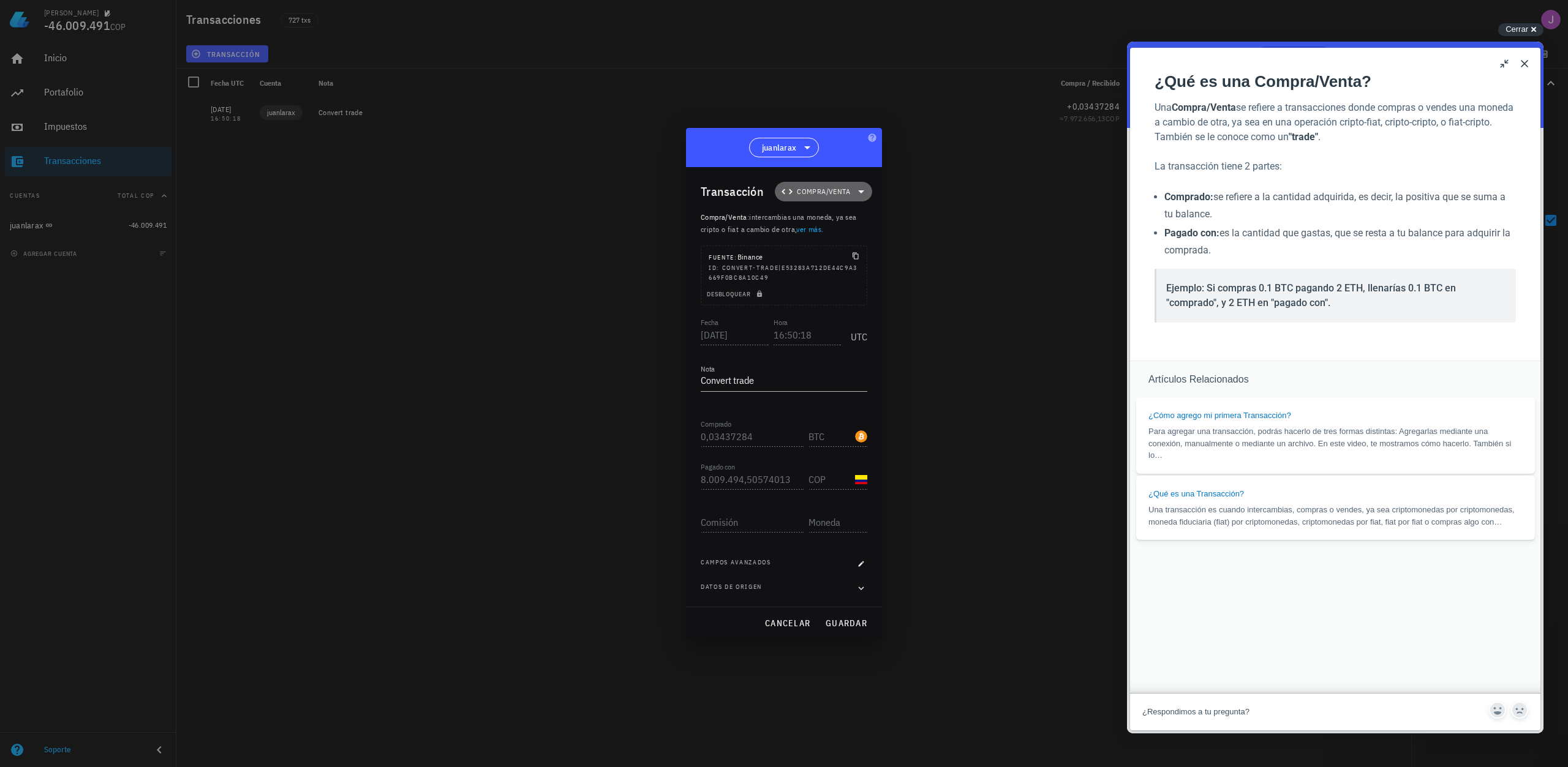
click at [846, 184] on span "Compra/Venta" at bounding box center [823, 191] width 83 height 20
drag, startPoint x: 809, startPoint y: 236, endPoint x: 809, endPoint y: 243, distance: 7.0
click at [809, 242] on div "Compra/Venta Ingreso Egreso Transferencia" at bounding box center [831, 257] width 114 height 98
click at [809, 243] on div "Compra/Venta Ingreso Egreso Transferencia" at bounding box center [831, 257] width 114 height 98
drag, startPoint x: 817, startPoint y: 261, endPoint x: 818, endPoint y: 271, distance: 10.0
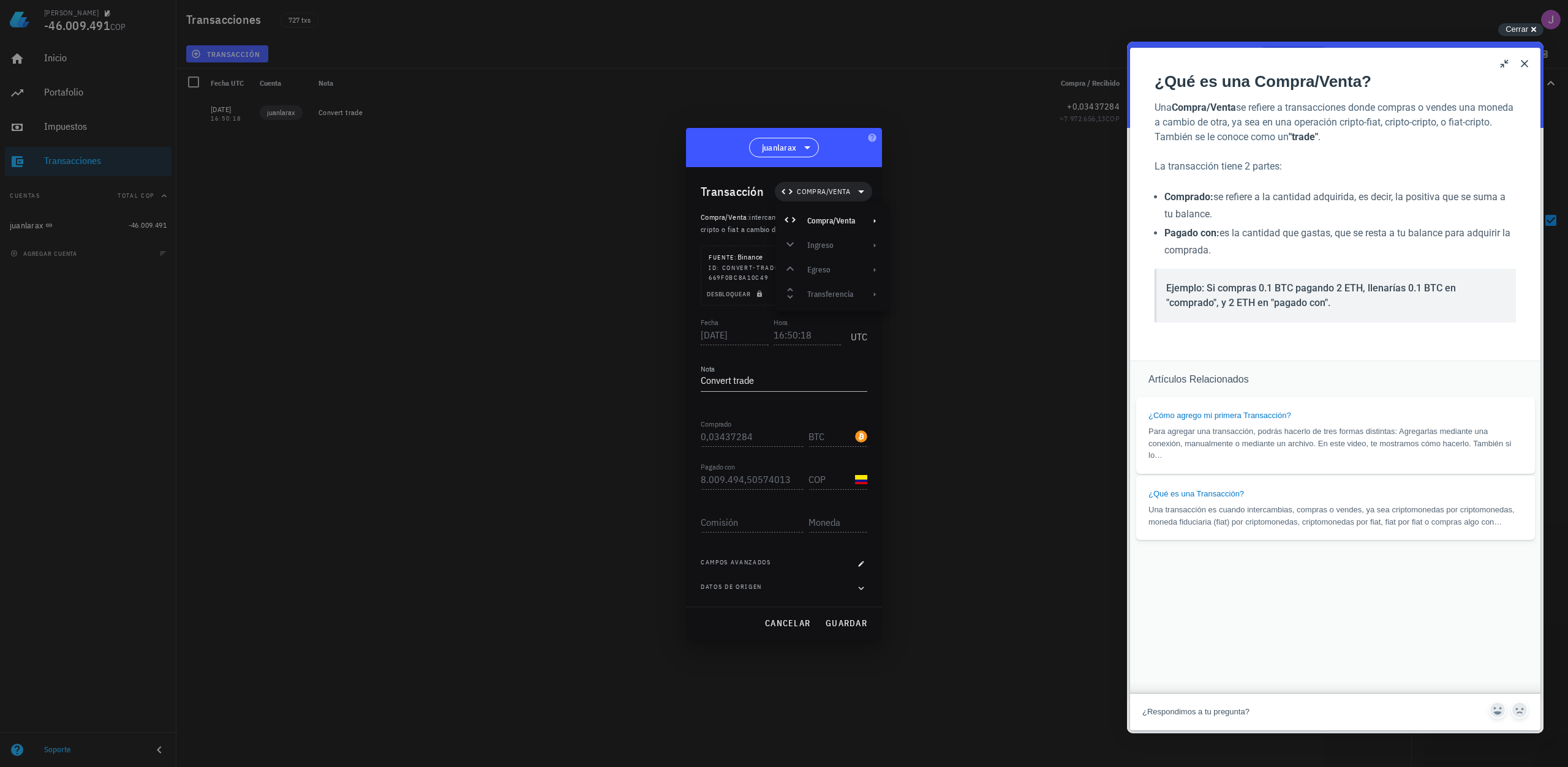
click at [818, 271] on div "Compra/Venta Ingreso Egreso Transferencia" at bounding box center [831, 257] width 114 height 98
click at [822, 287] on div "Compra/Venta Ingreso Egreso Transferencia" at bounding box center [831, 257] width 114 height 98
click at [822, 290] on div "Compra/Venta Ingreso Egreso Transferencia" at bounding box center [831, 257] width 114 height 98
click at [792, 213] on div "Compra/Venta" at bounding box center [831, 220] width 114 height 25
